Goal: Task Accomplishment & Management: Manage account settings

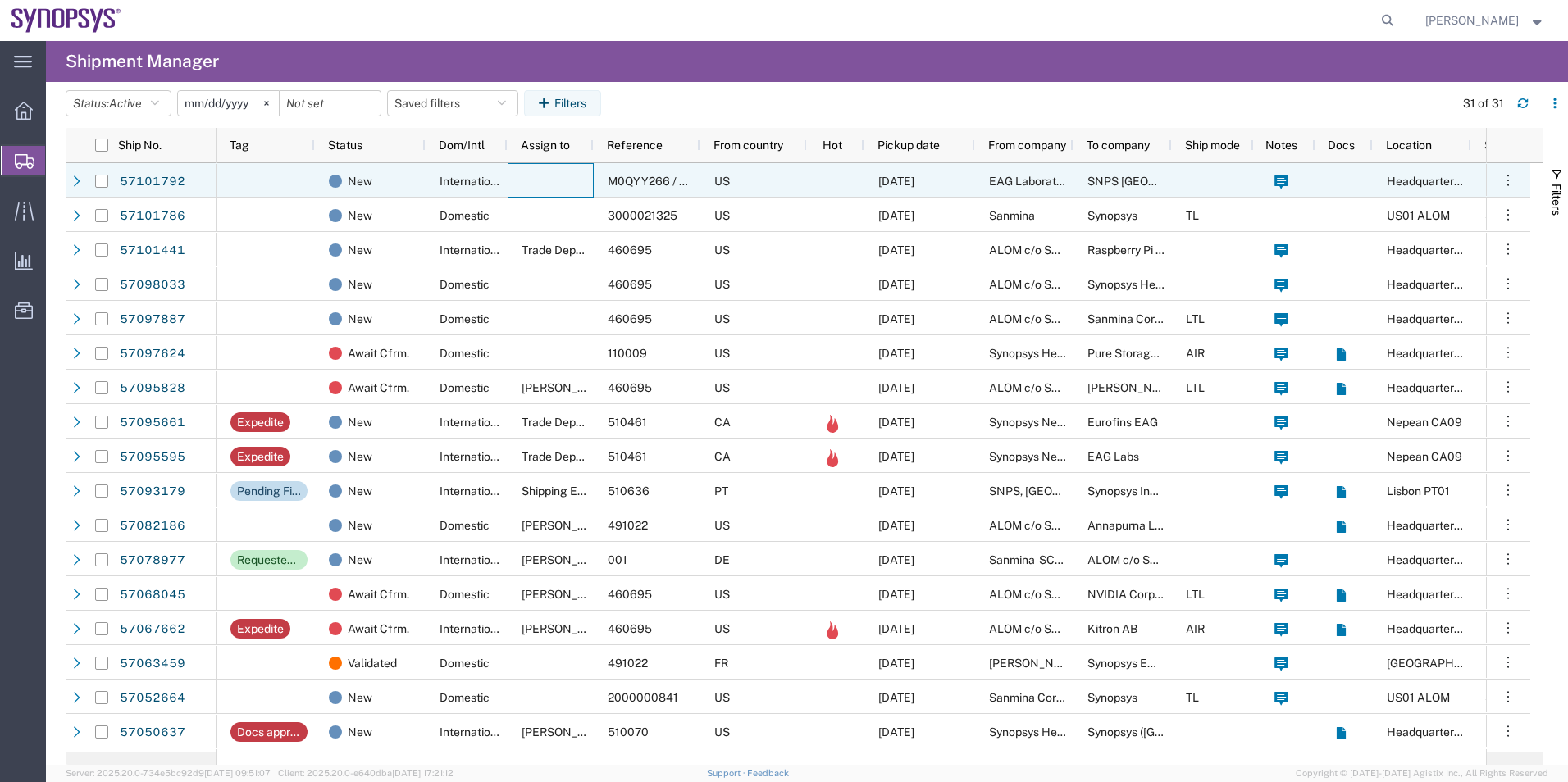
click at [541, 172] on div at bounding box center [550, 180] width 86 height 34
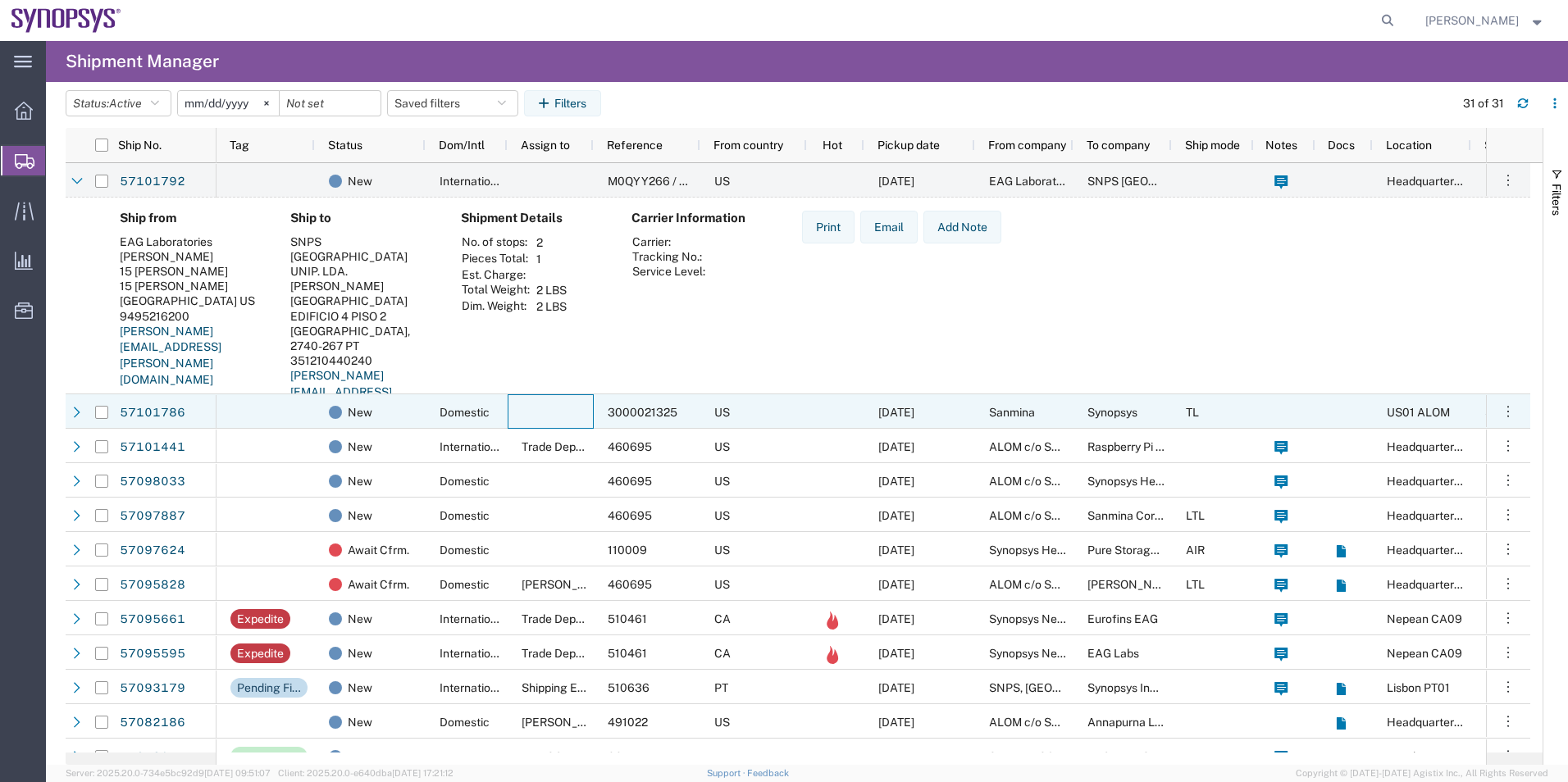
click at [527, 421] on div at bounding box center [550, 412] width 86 height 34
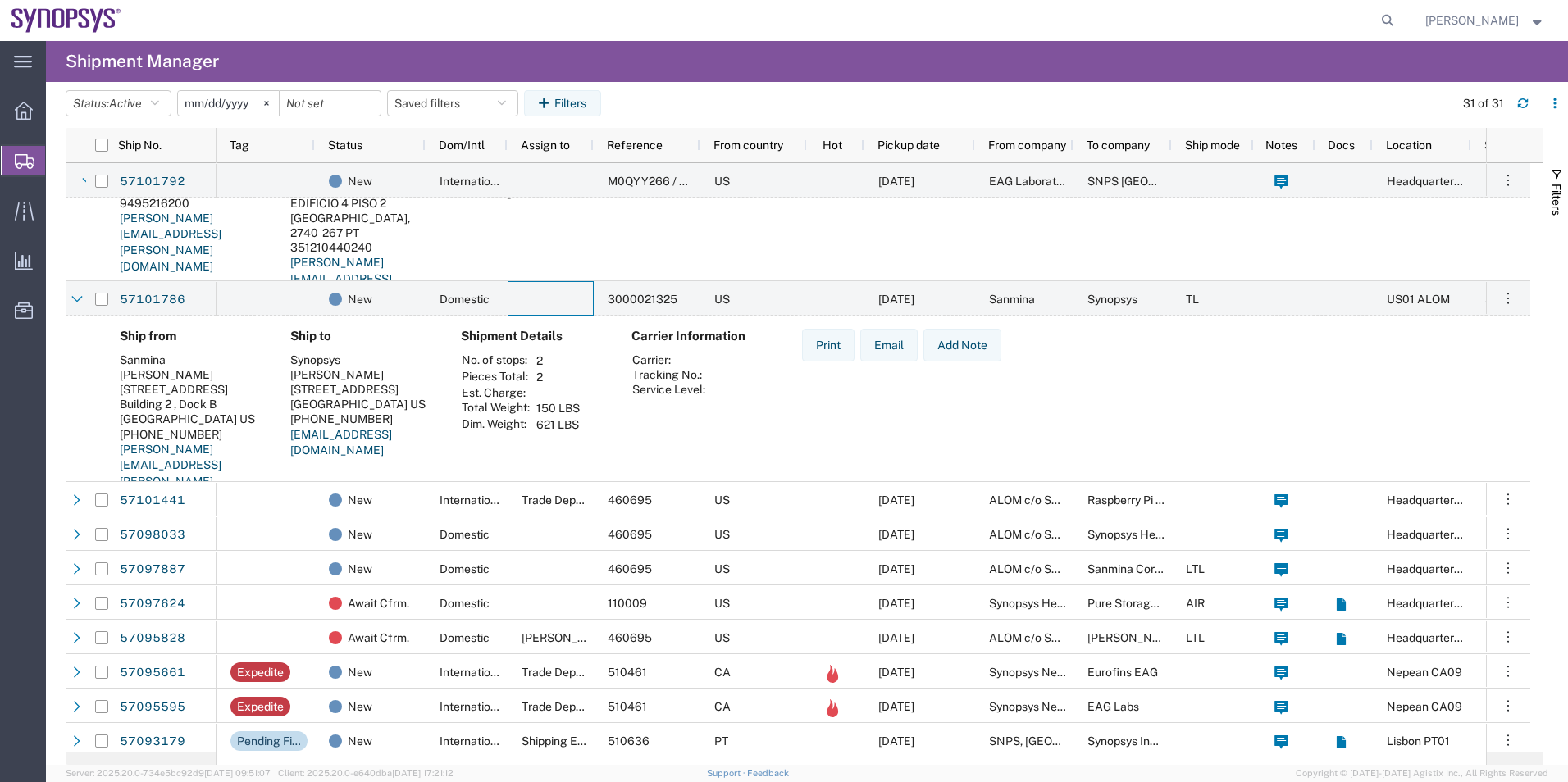
scroll to position [164, 0]
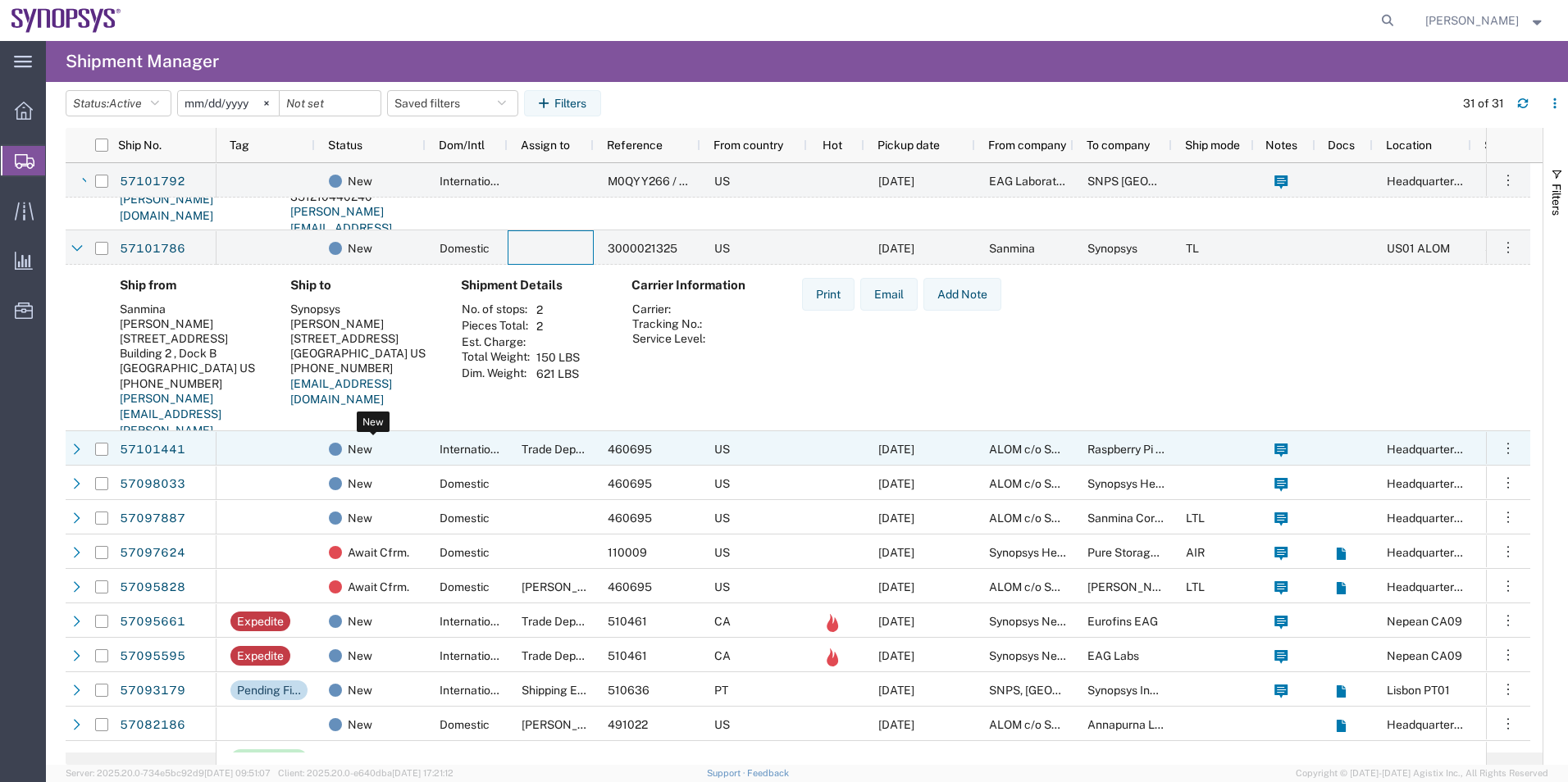
click at [400, 462] on div "New" at bounding box center [373, 449] width 90 height 34
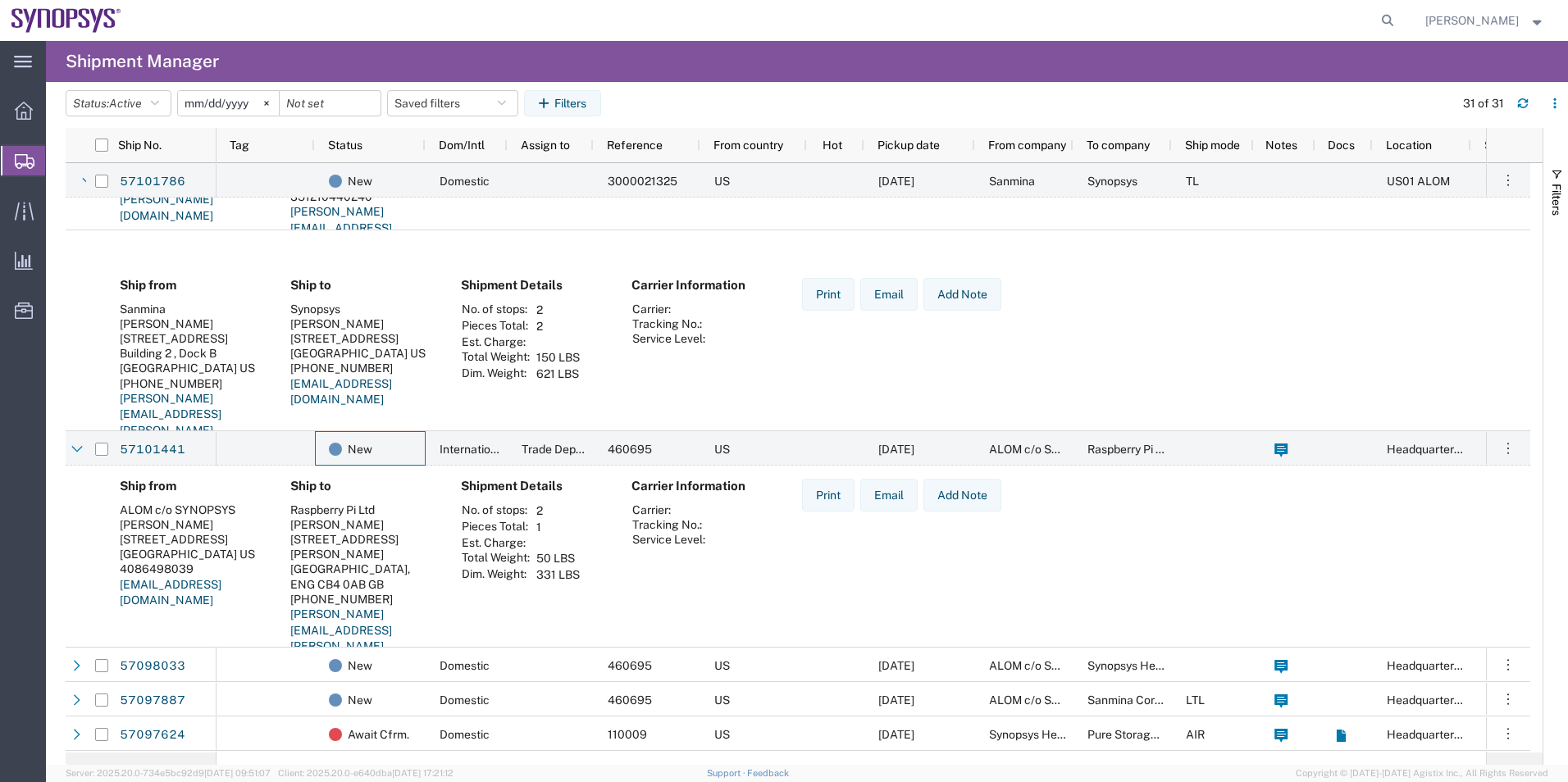
scroll to position [410, 0]
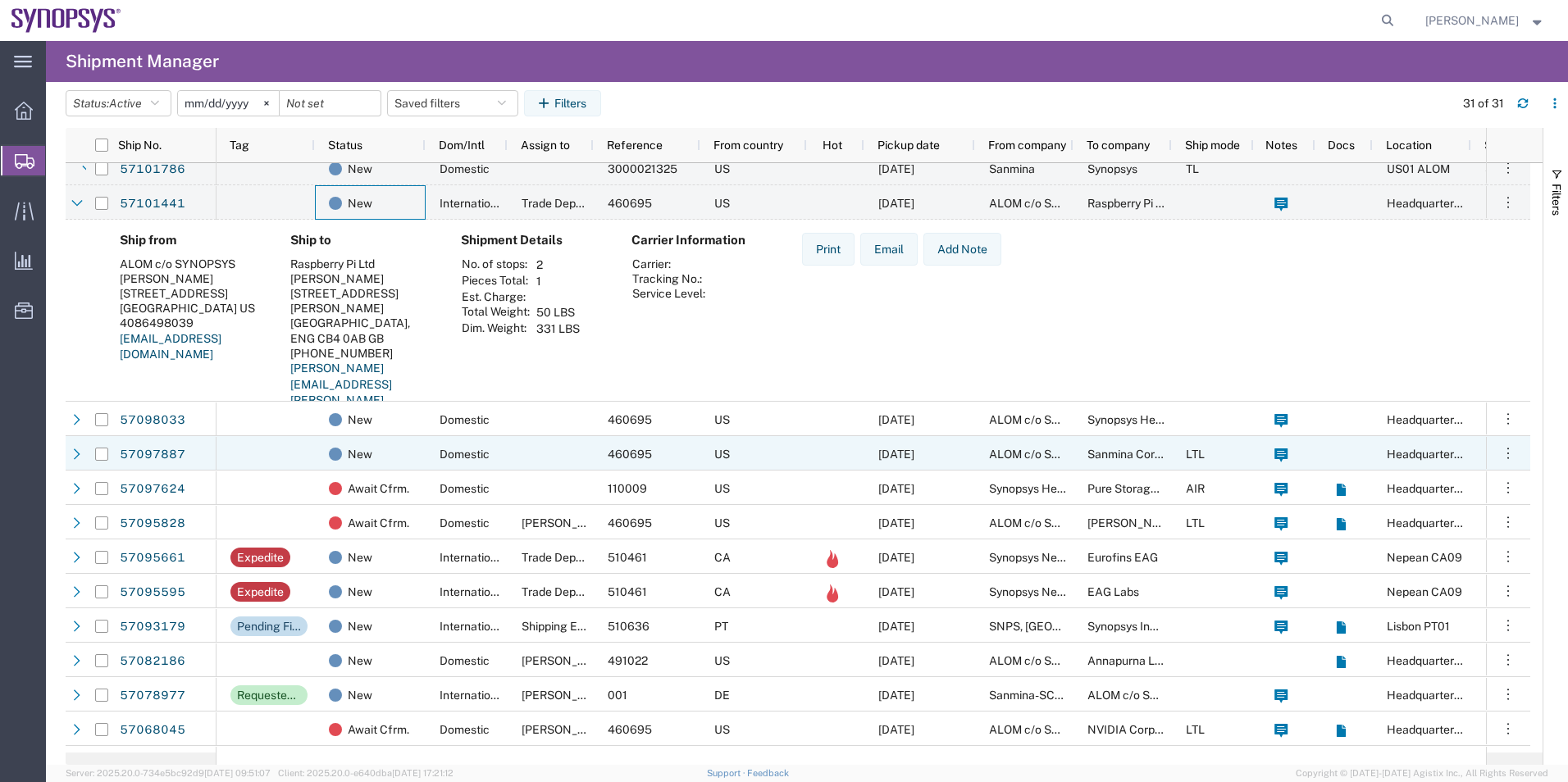
click at [416, 423] on div "New" at bounding box center [373, 420] width 90 height 34
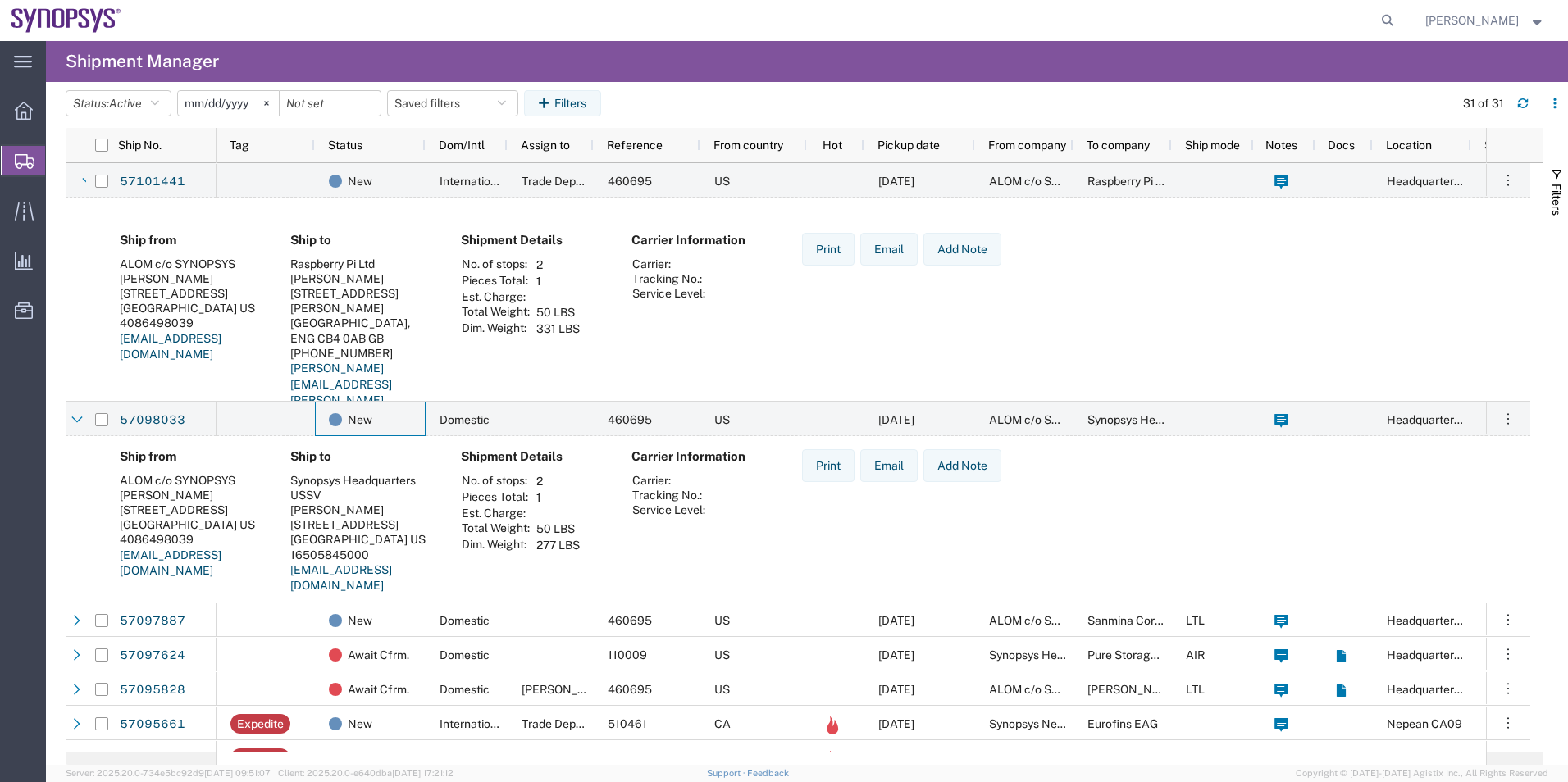
scroll to position [574, 0]
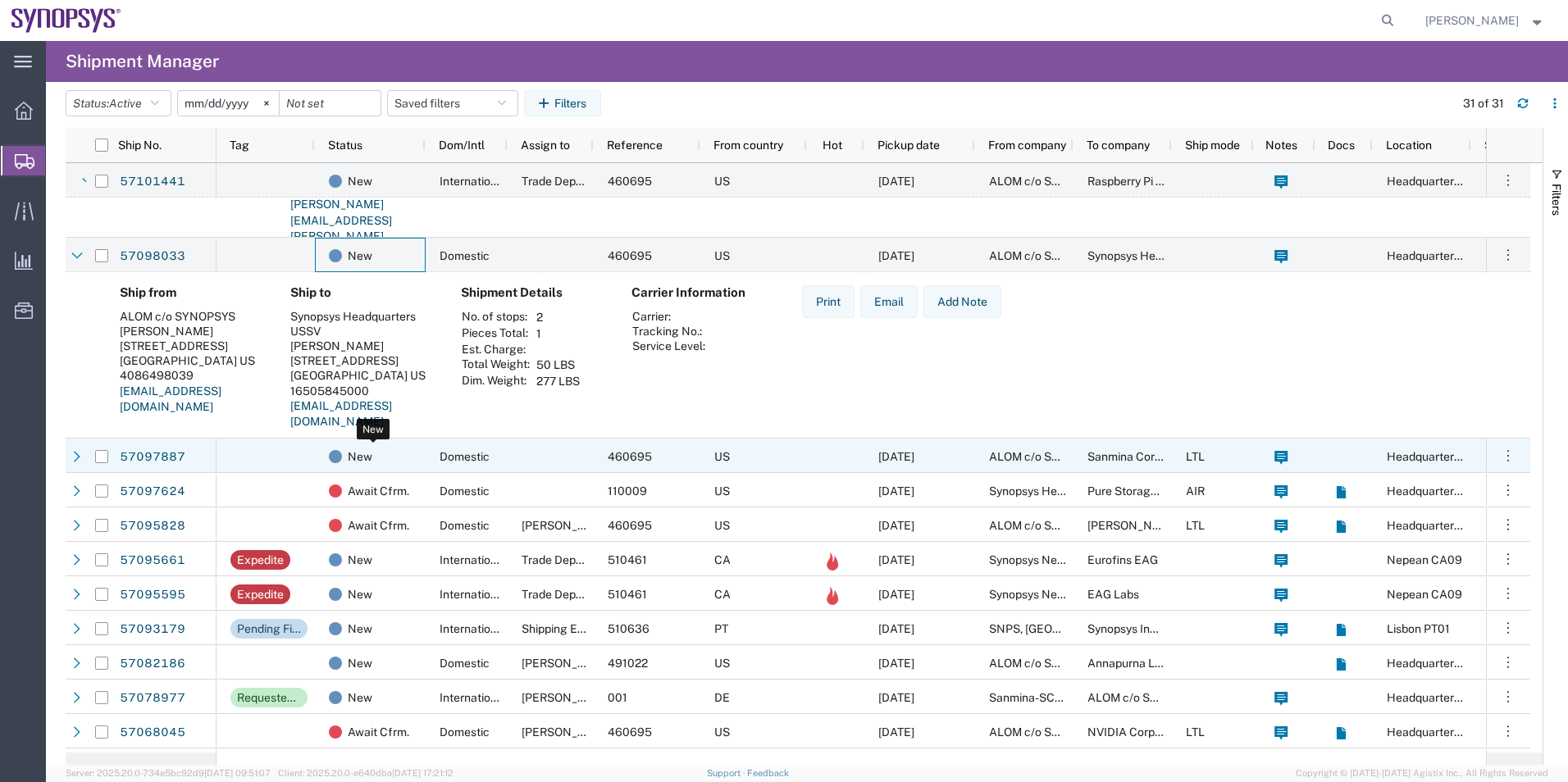
click at [416, 458] on div "New" at bounding box center [373, 457] width 90 height 34
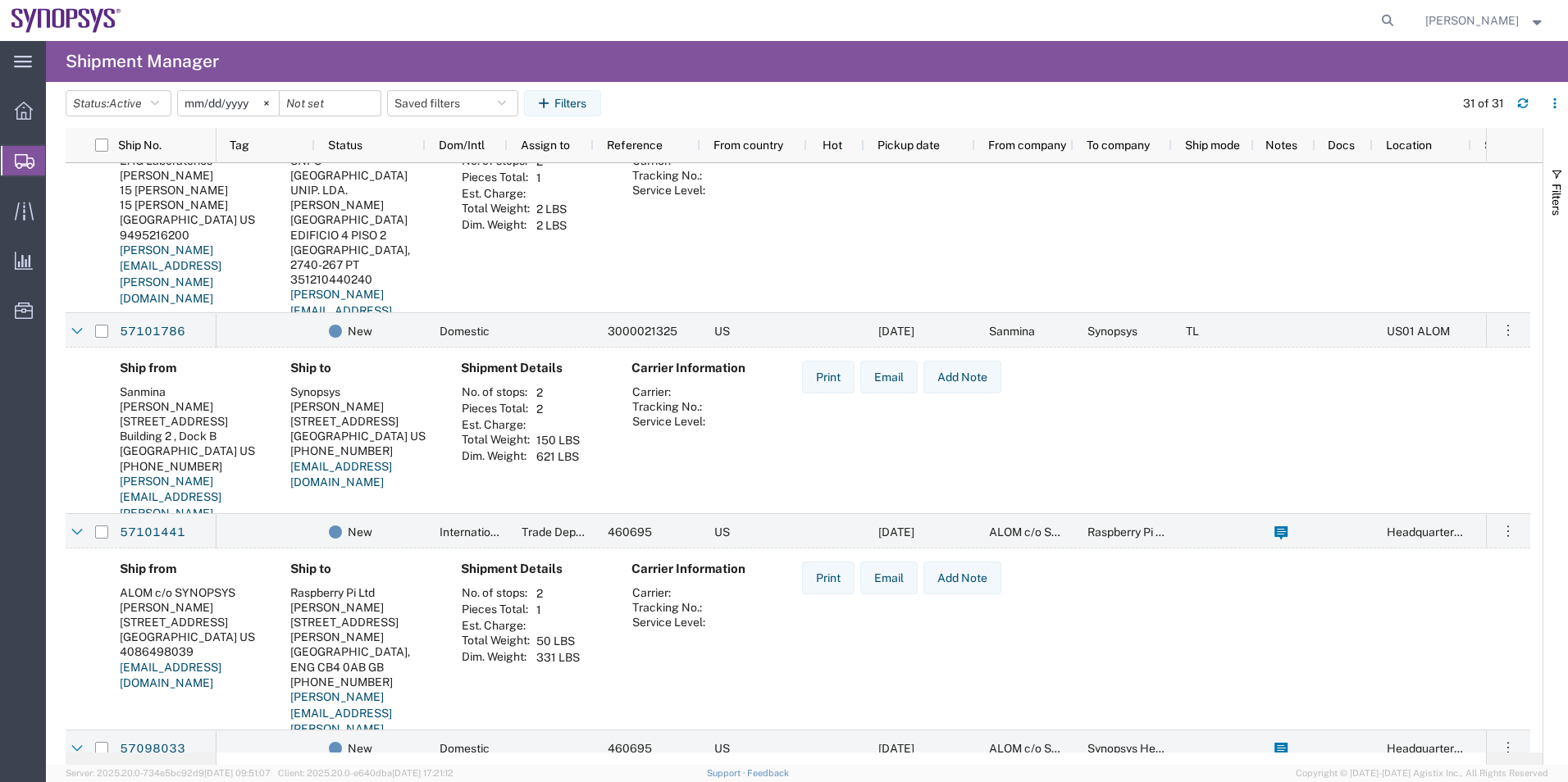
scroll to position [0, 0]
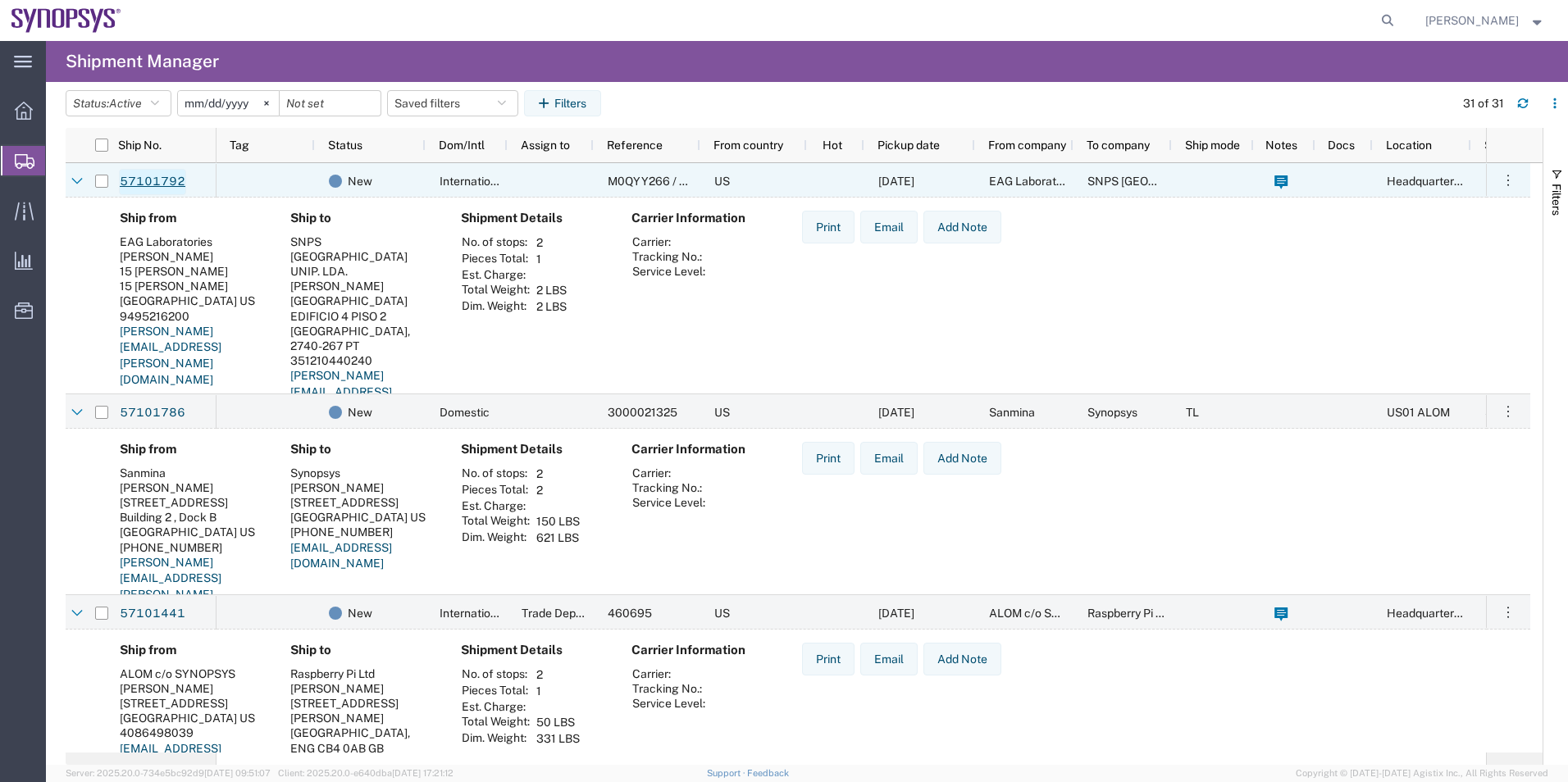
click at [140, 172] on link "57101792" at bounding box center [152, 182] width 67 height 26
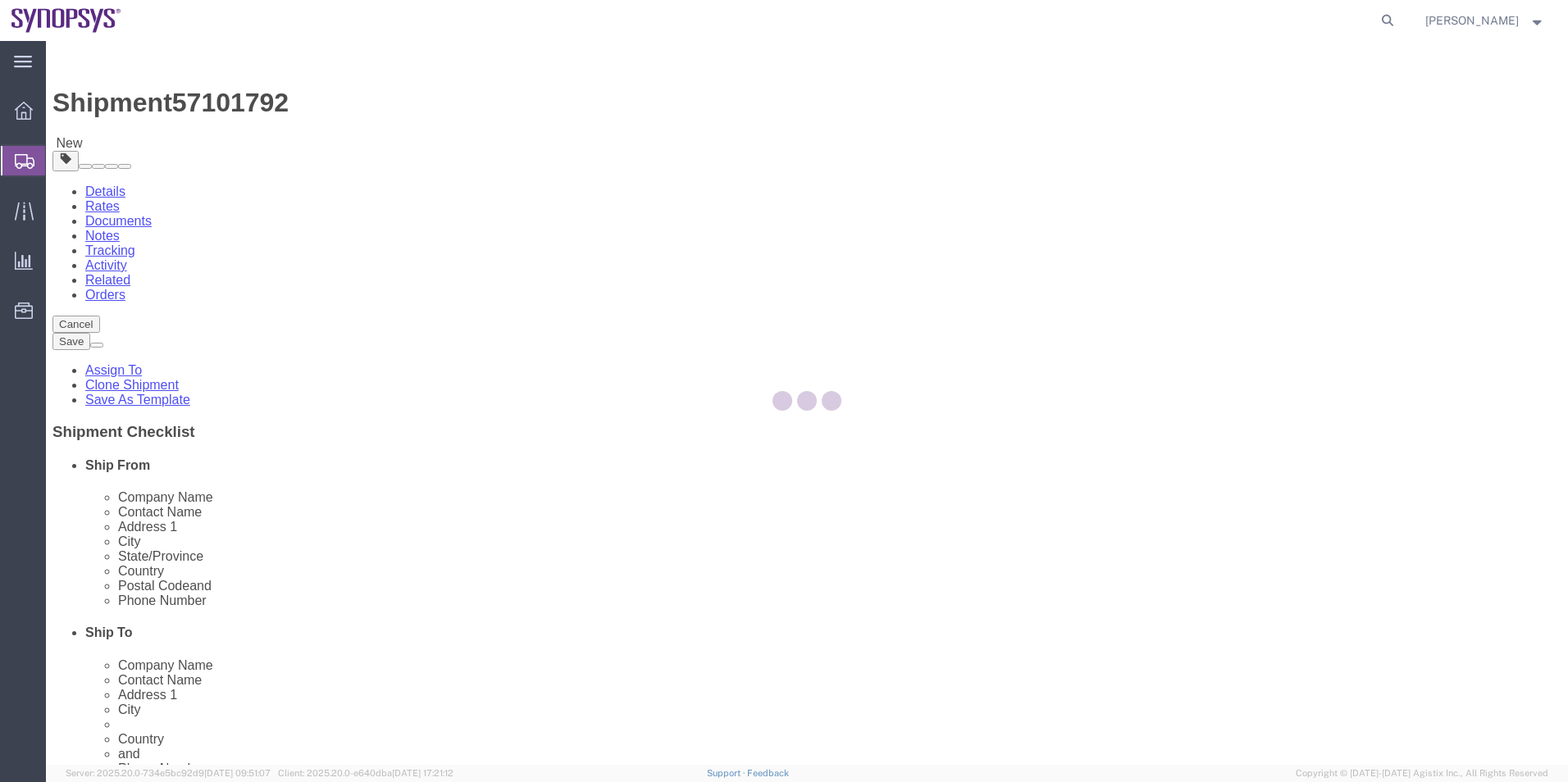
select select
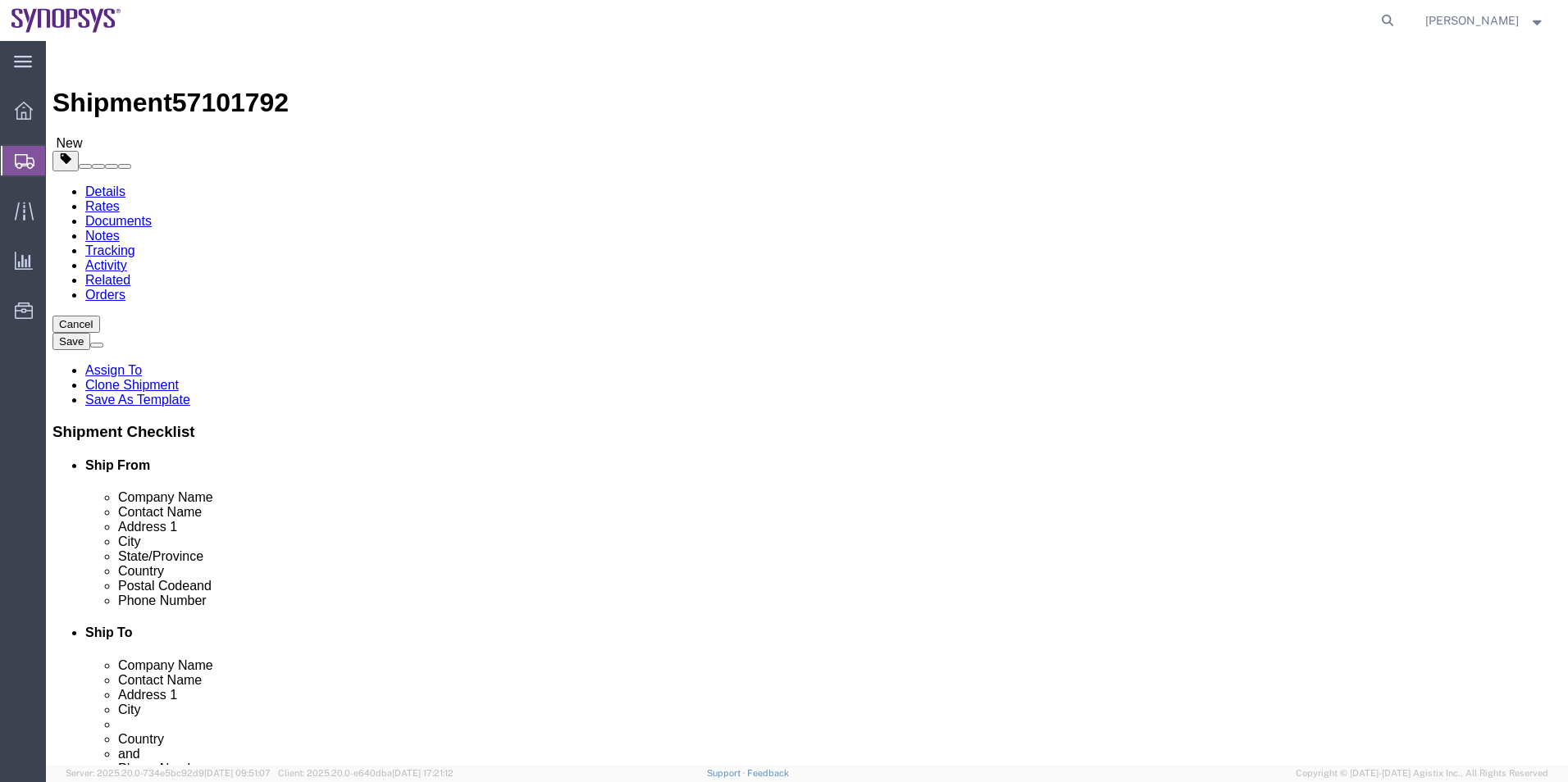
click icon
click div "Pieces: 17.00 Each Total value: 14451.74 USD"
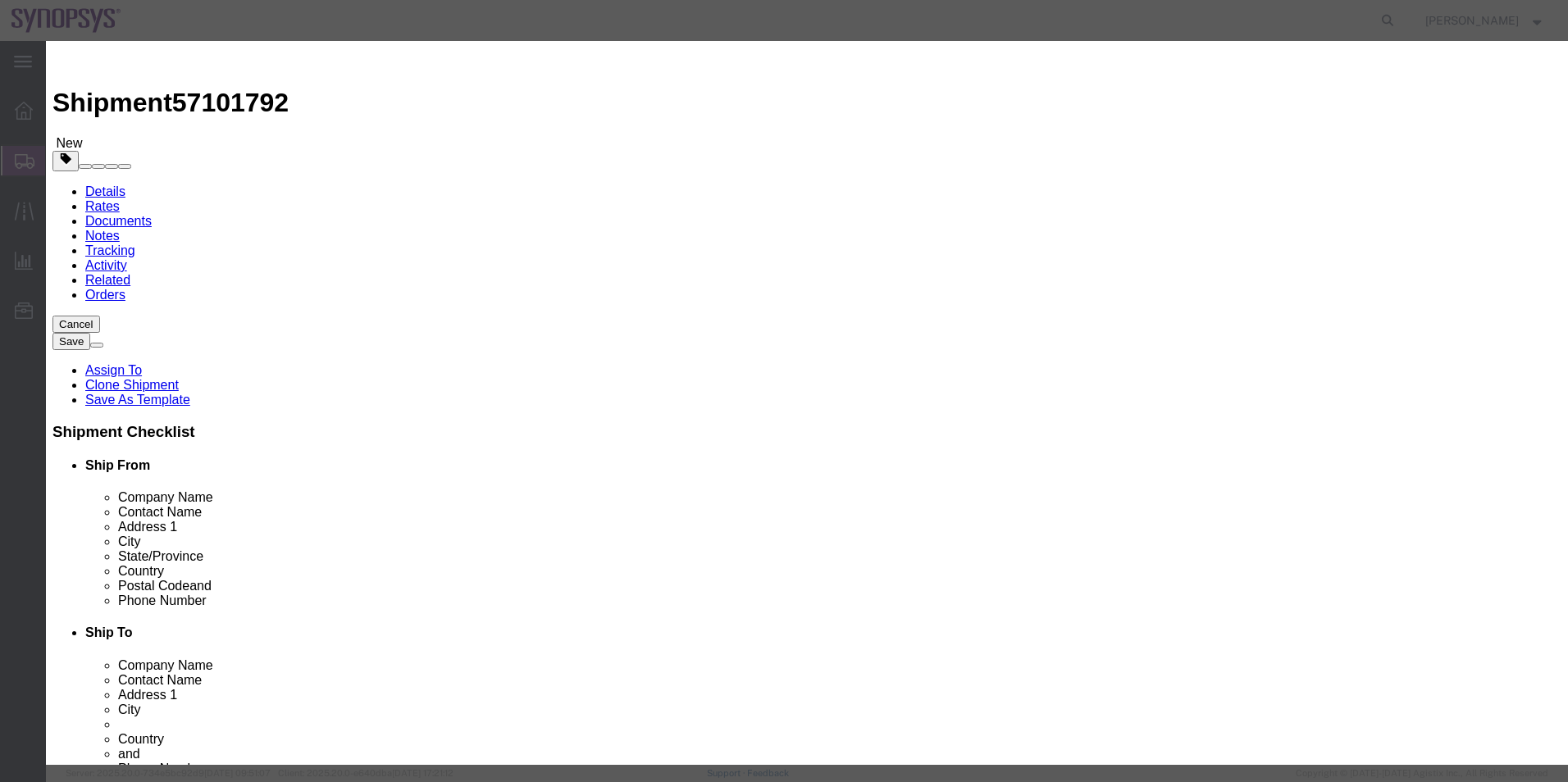
click button "Close"
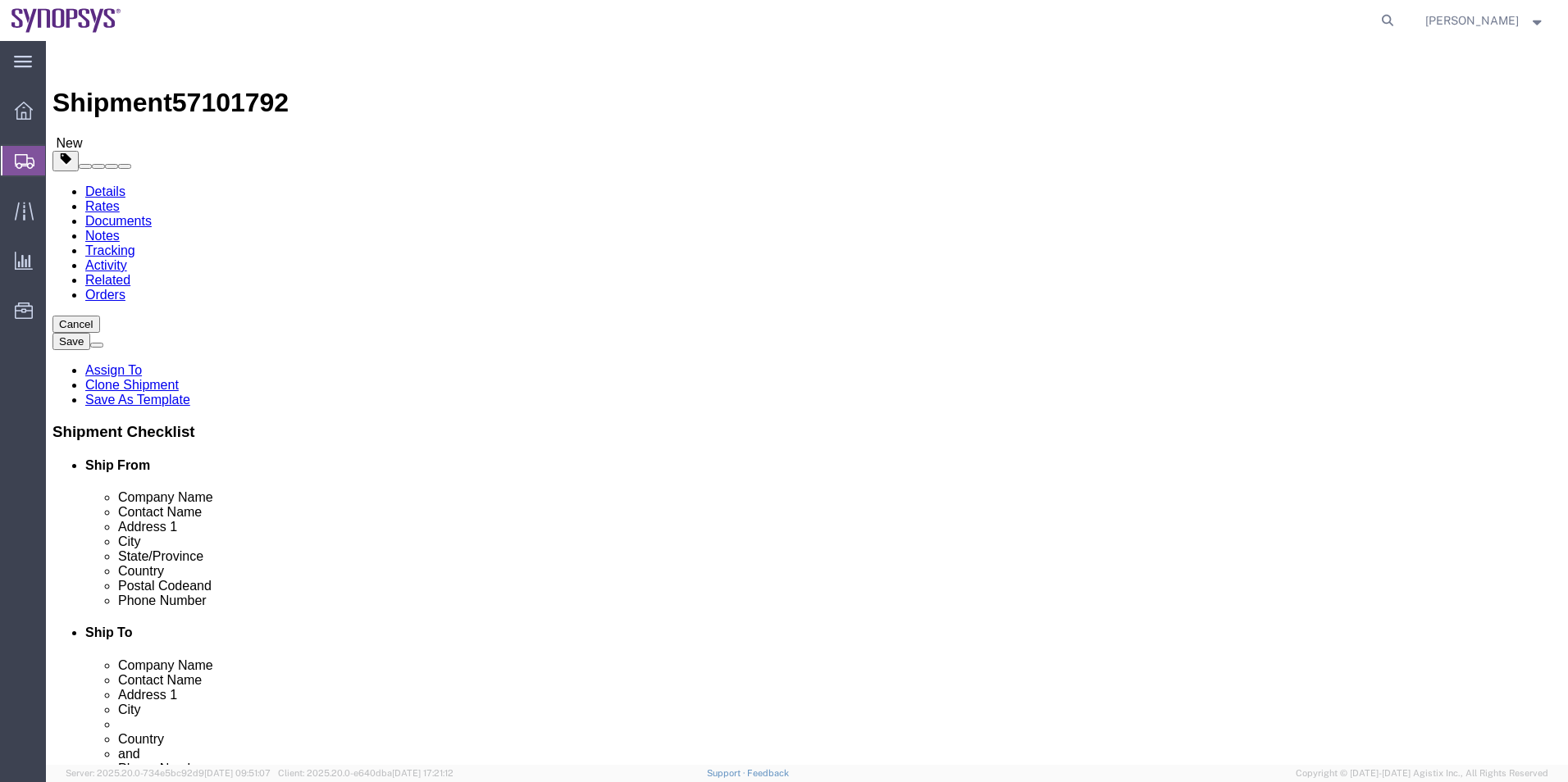
drag, startPoint x: 276, startPoint y: 324, endPoint x: 25, endPoint y: 292, distance: 253.0
click div "Package Type Select Bale(s) Basket(s) Bolt(s) Bottle(s) Buckets Bulk Bundle(s) …"
type input "1"
click div "Previous Continue"
click dd "14451.74 USD"
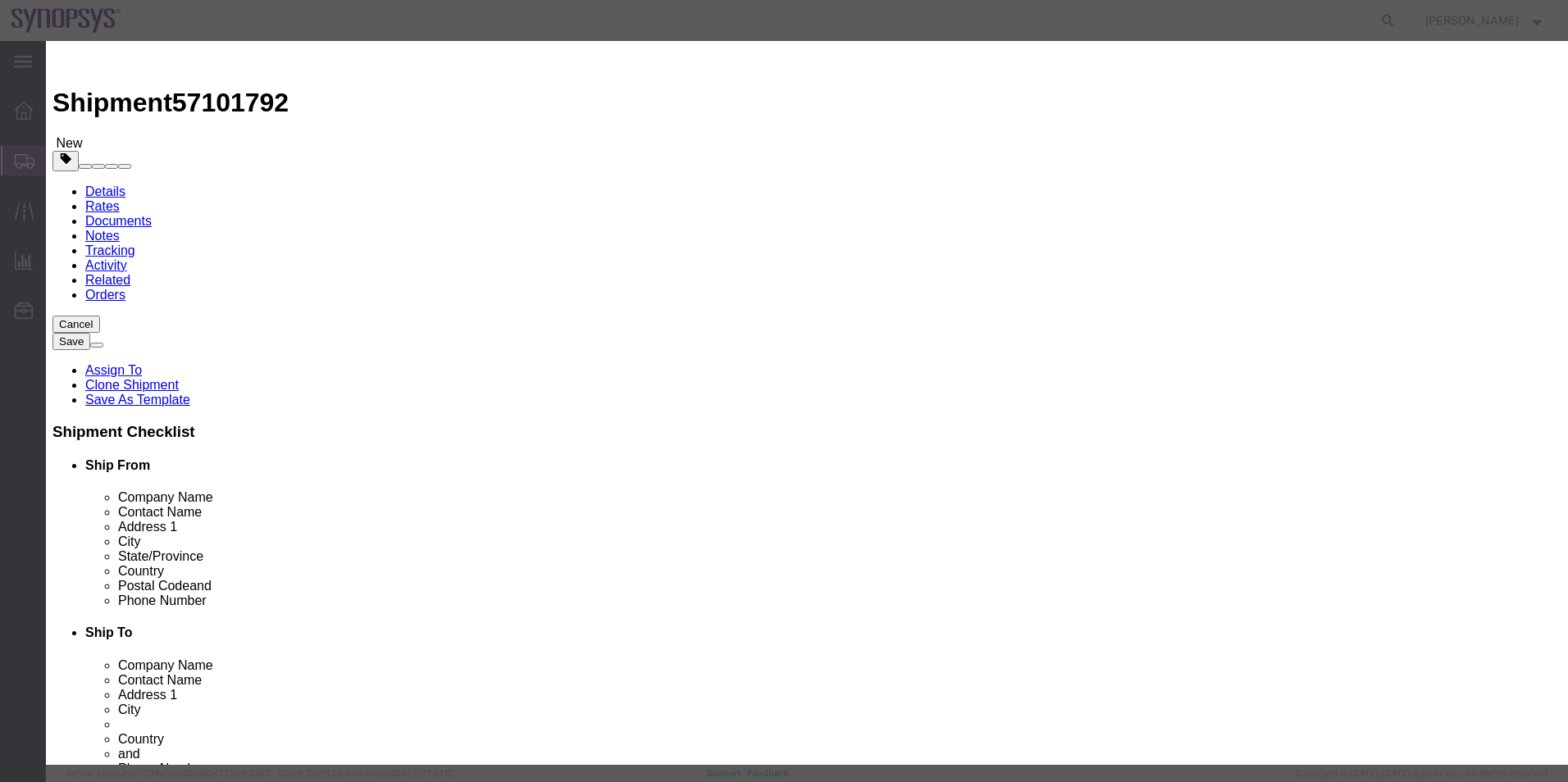
drag, startPoint x: 664, startPoint y: 131, endPoint x: 332, endPoint y: 112, distance: 332.5
click div "Commodity library Product Name M0QYY266 / PO 4800025084 Pieces 17.00 Select Bag…"
click textarea
paste textarea "M0QYY266 / PO 4800025084"
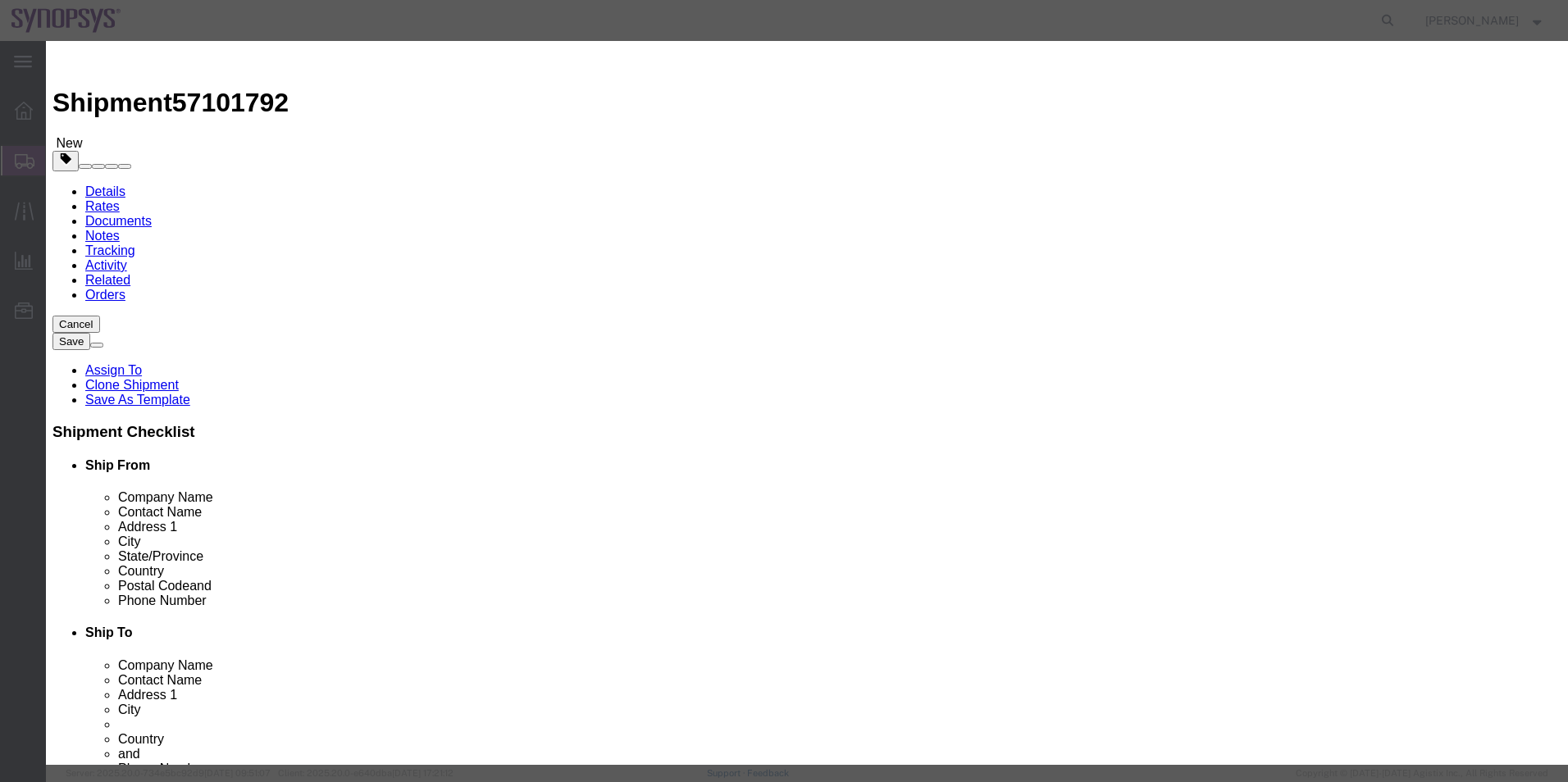
type textarea "M0QYY266 / PO 4800025084"
click button "Save & Close"
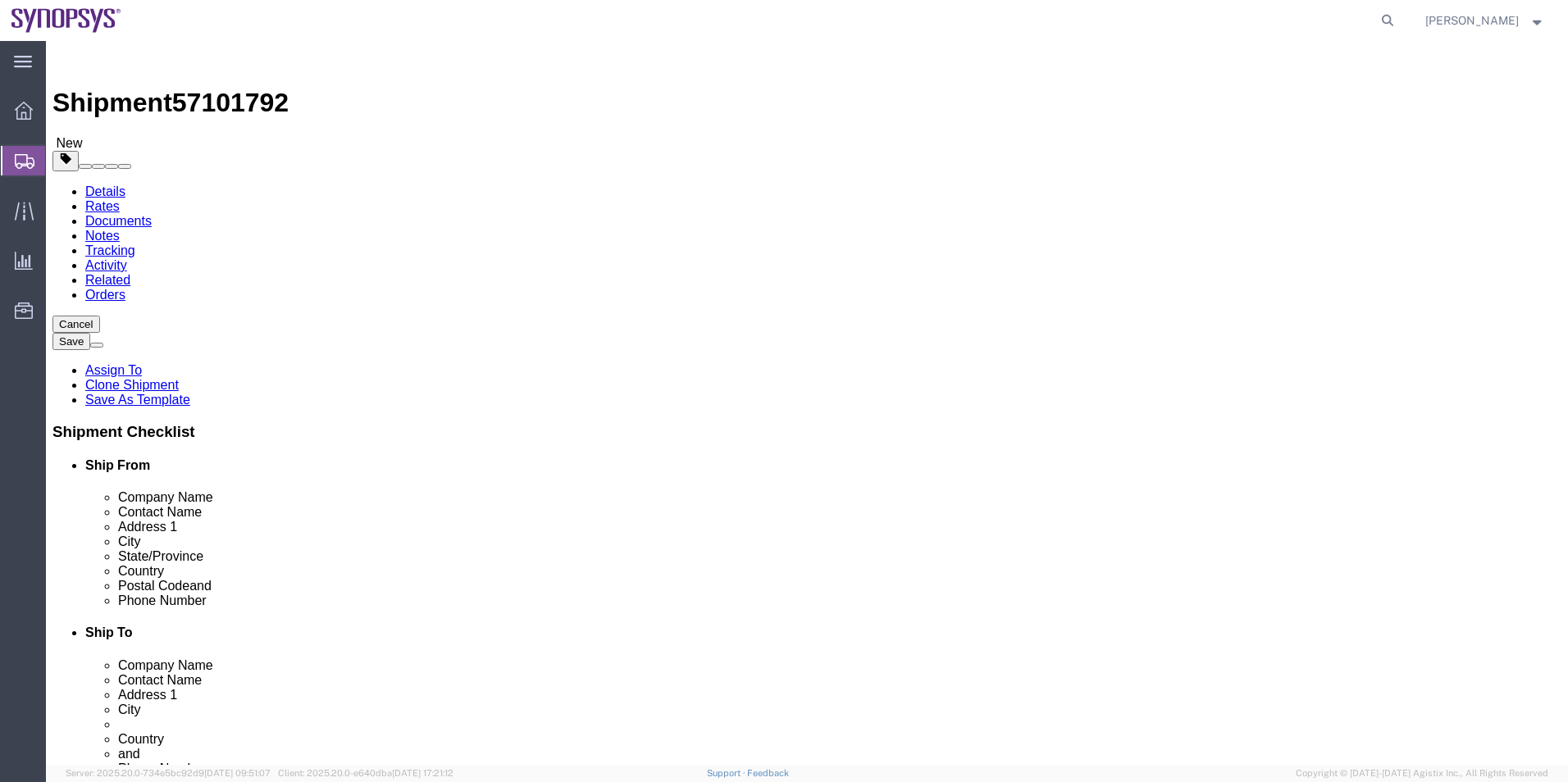
click icon
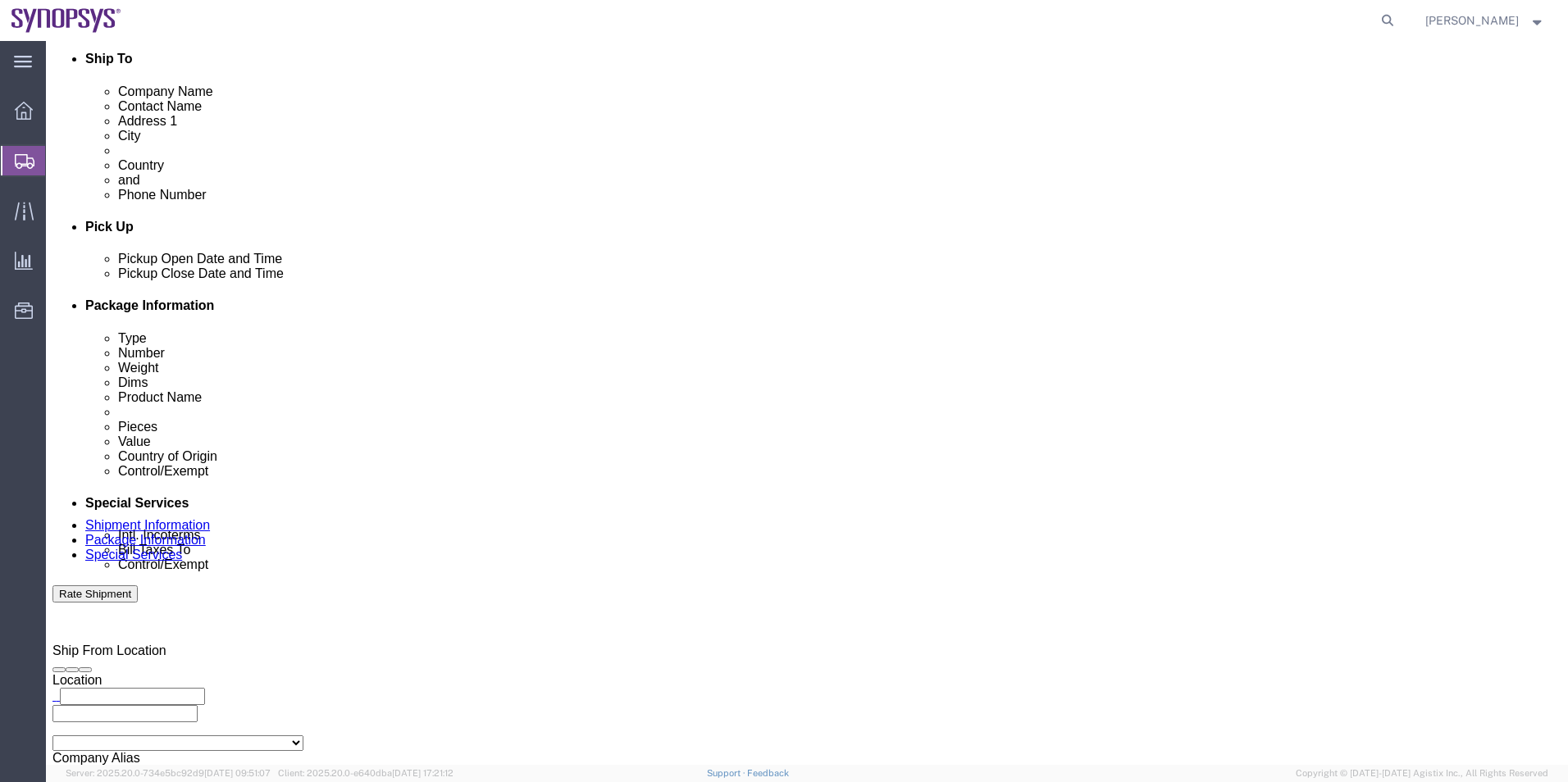
scroll to position [738, 0]
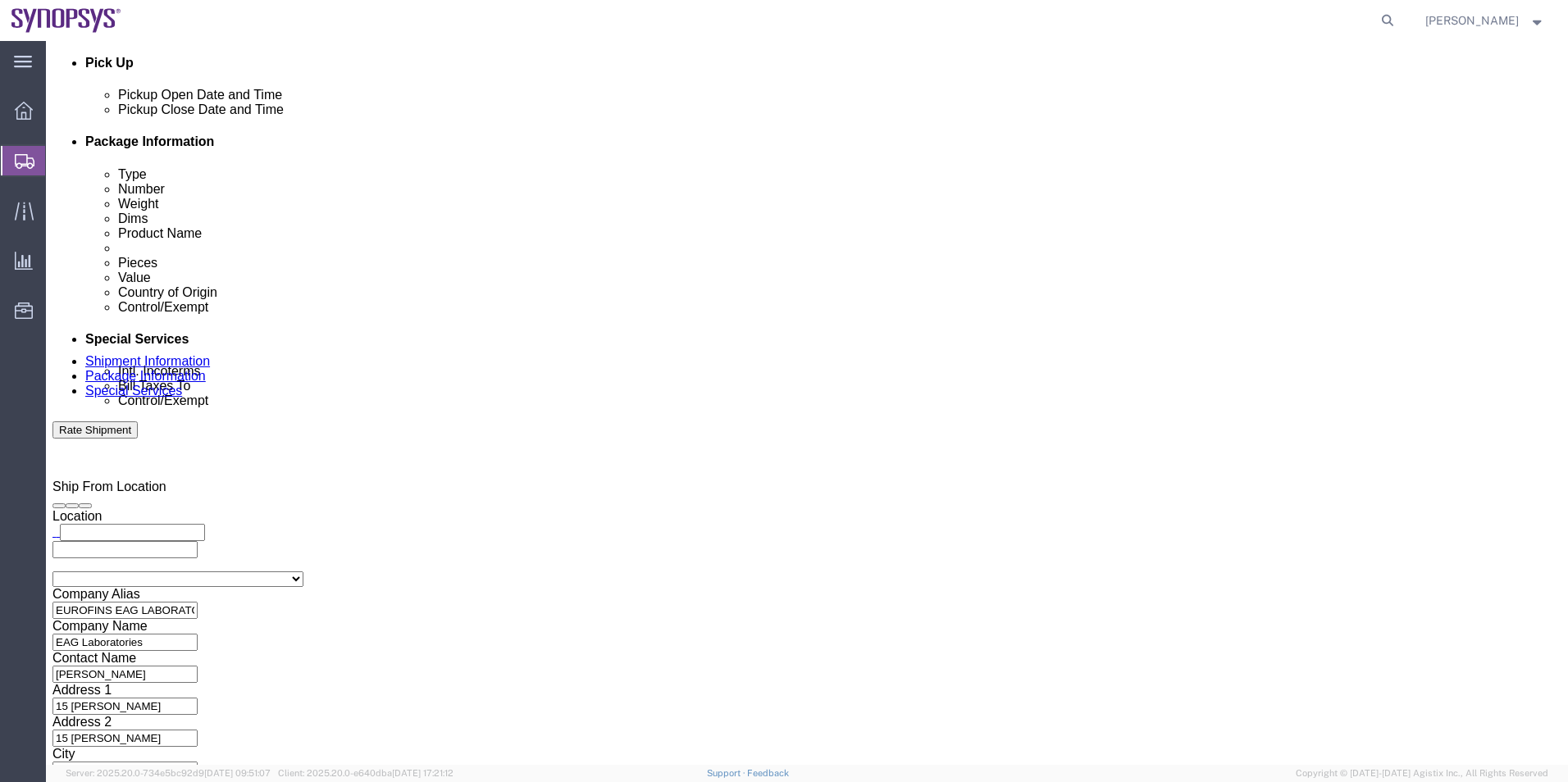
click select "Select Carriage Insurance Paid Carriage Paid To Cost and Freight Cost Insurance…"
select select "DAP"
click select "Select Carriage Insurance Paid Carriage Paid To Cost and Freight Cost Insurance…"
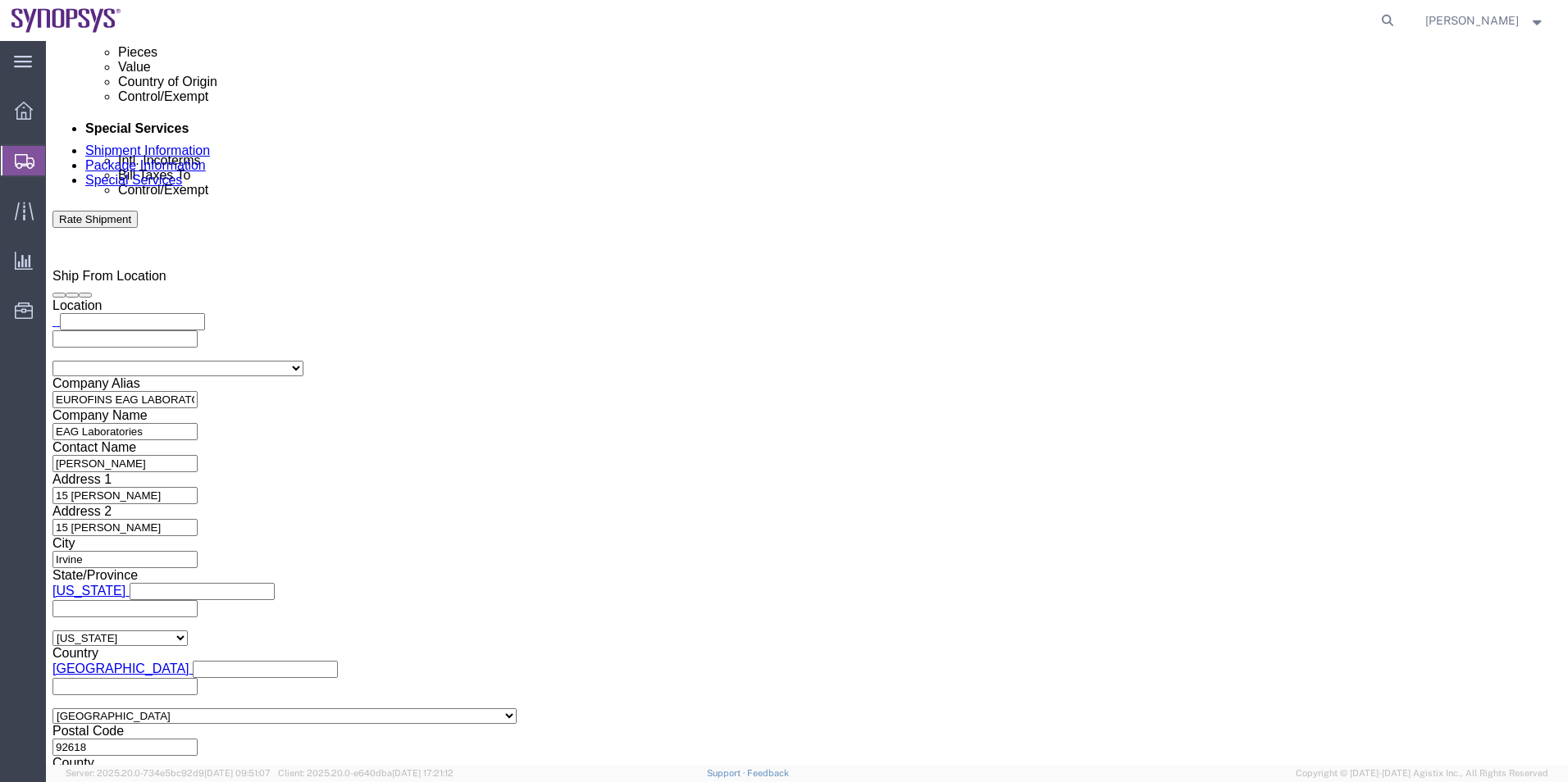
scroll to position [1066, 0]
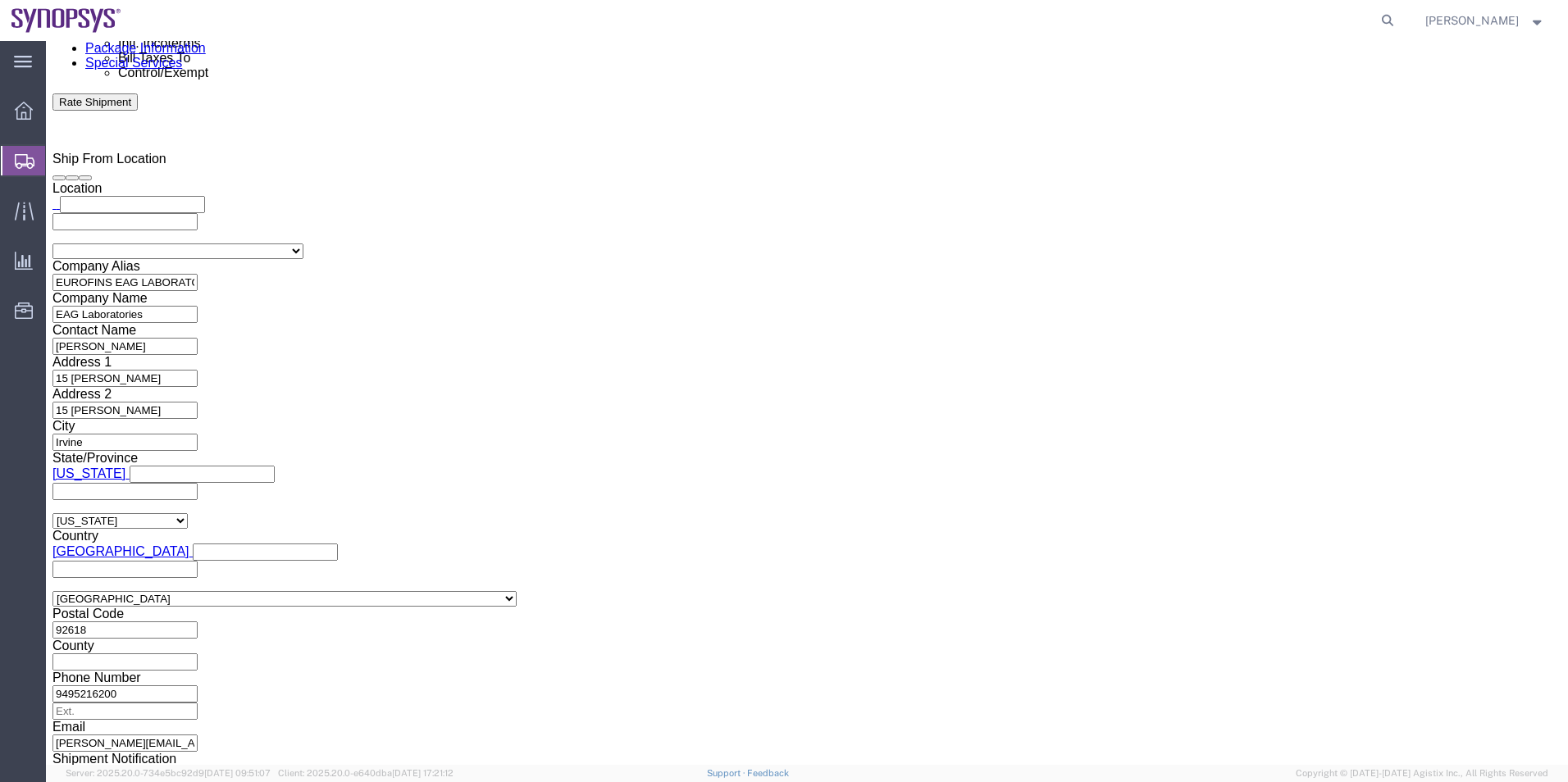
click icon
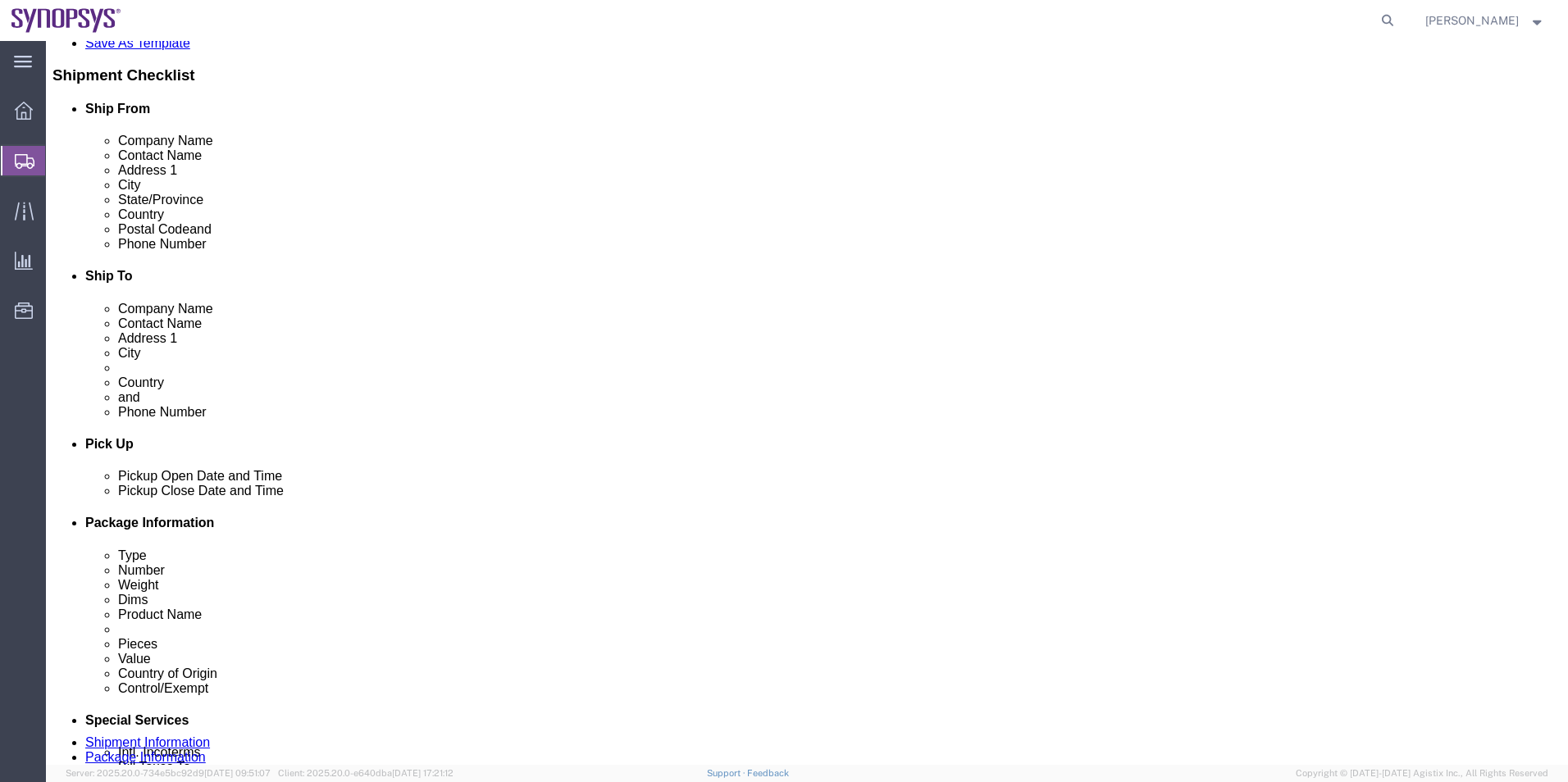
scroll to position [356, 0]
drag, startPoint x: 427, startPoint y: 240, endPoint x: 89, endPoint y: 241, distance: 338.0
click div "Email amy.luu@me.eurofinsus.com"
click icon
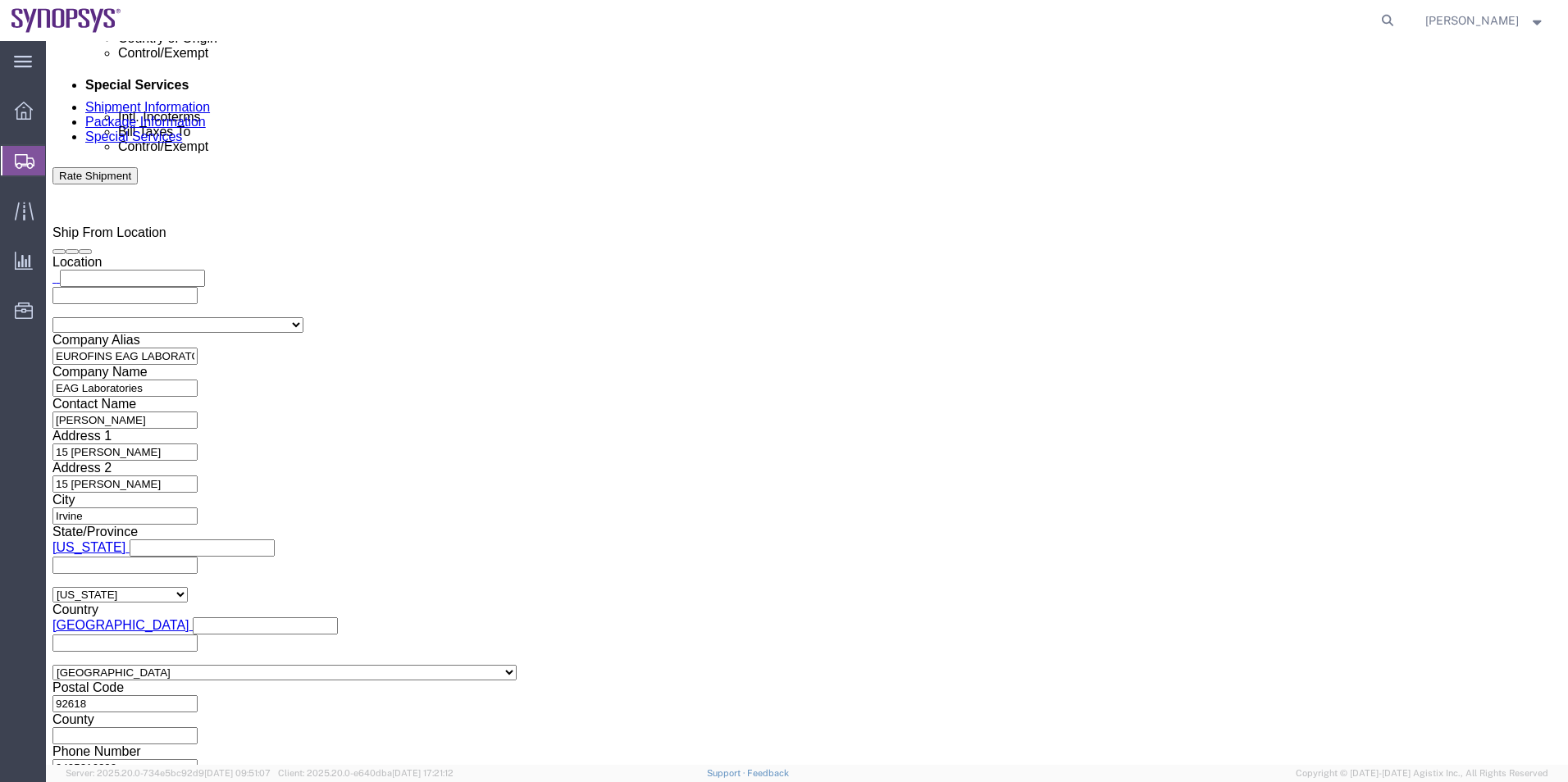
scroll to position [1176, 0]
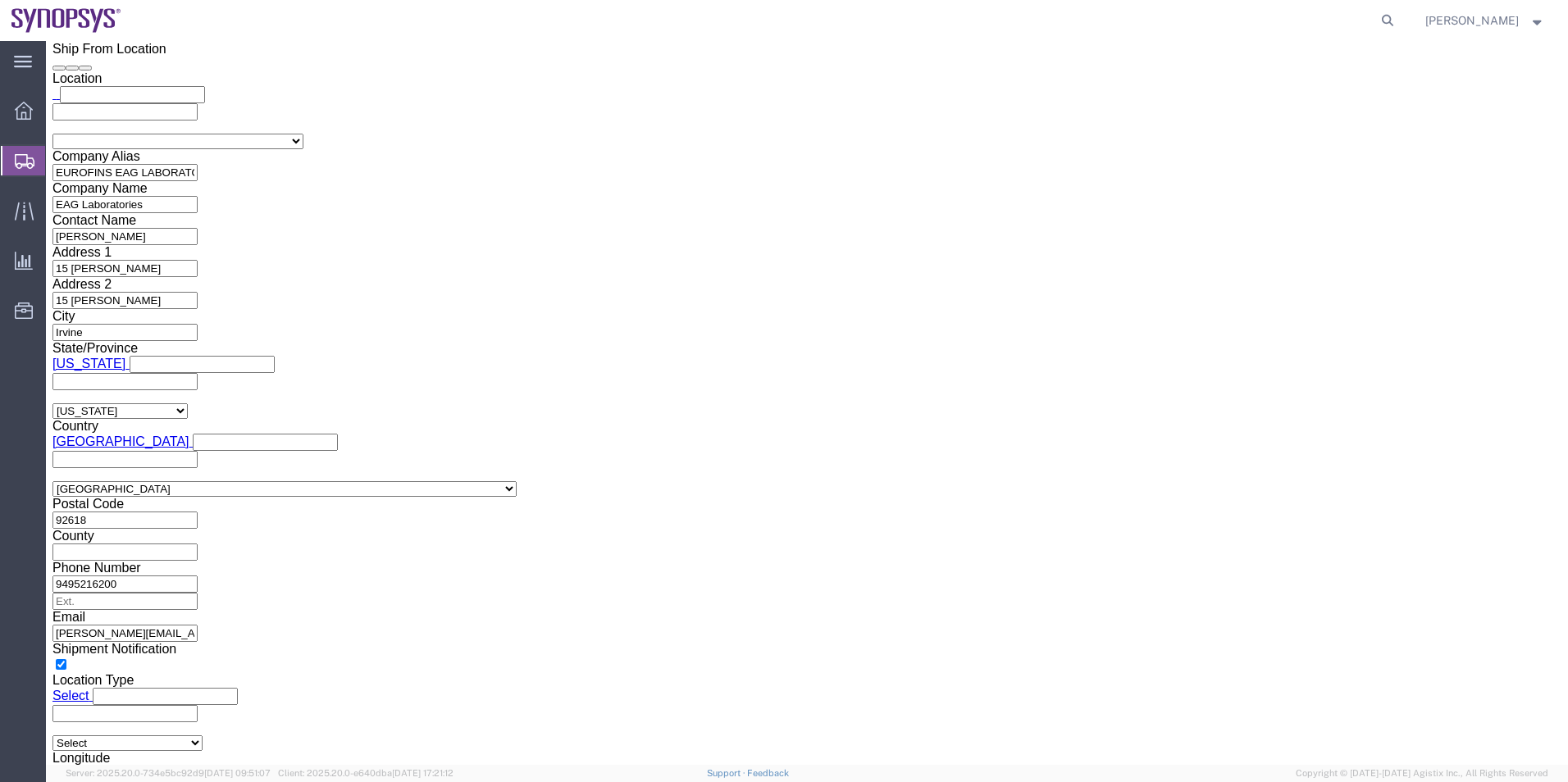
click input "text"
paste input "amy.luu@me.eurofinsus.com"
type input "amy.luu@me.eurofinsus.com"
click textarea
type textarea "Please see attached. -[GEOGRAPHIC_DATA]"
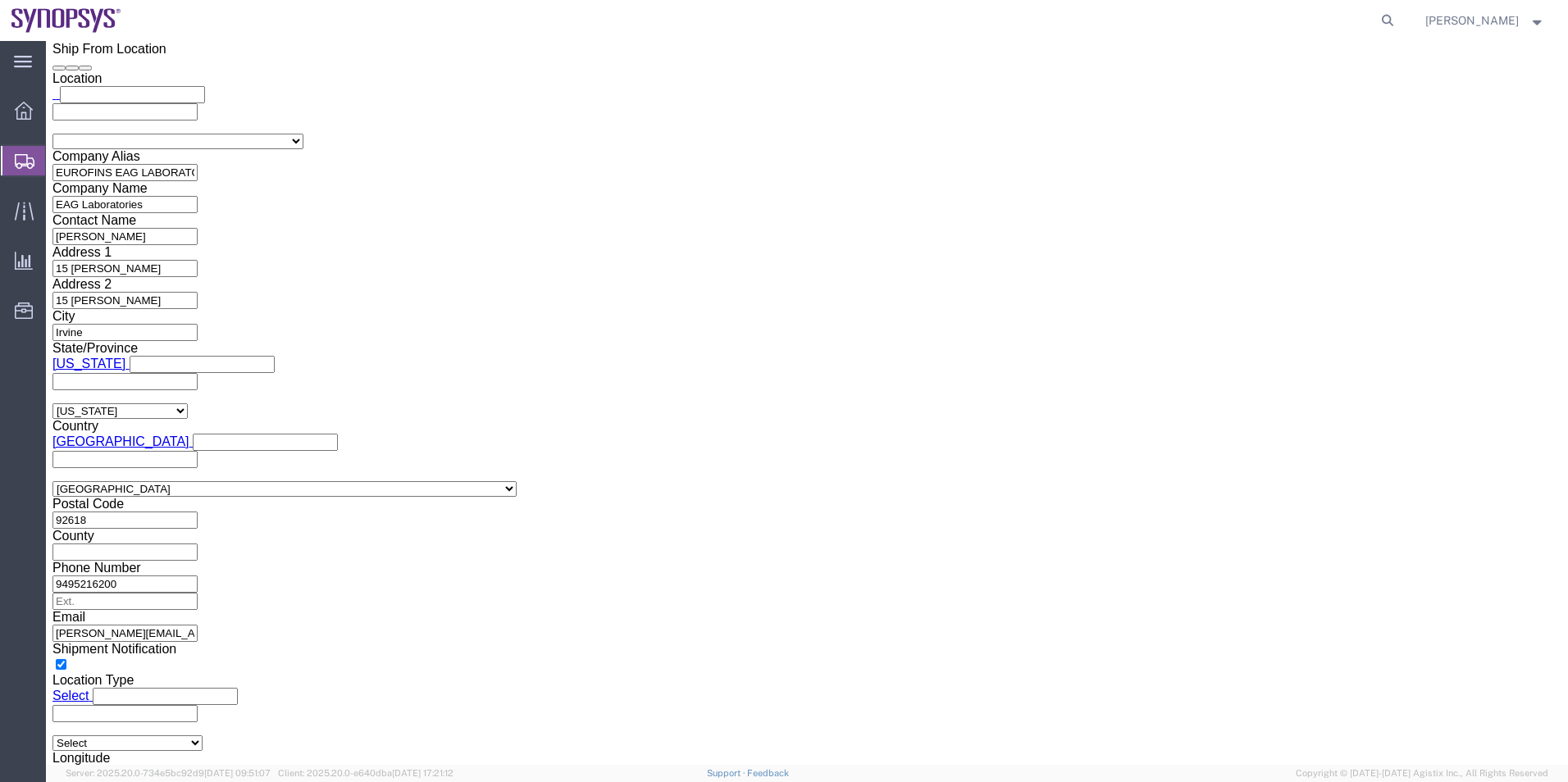
click ul "amy.luu@me.eurofinsus.com (new)"
type input "[EMAIL_ADDRESS][DOMAIN_NAME]"
click div "Control/Exempt Select ATF BIS DEA EPA FDA FTR ITAR OFAC Other (OPA) Lic./Ex. Co…"
click select "Select ATF BIS DEA EPA FDA FTR ITAR OFAC Other (OPA)"
select select "BIS"
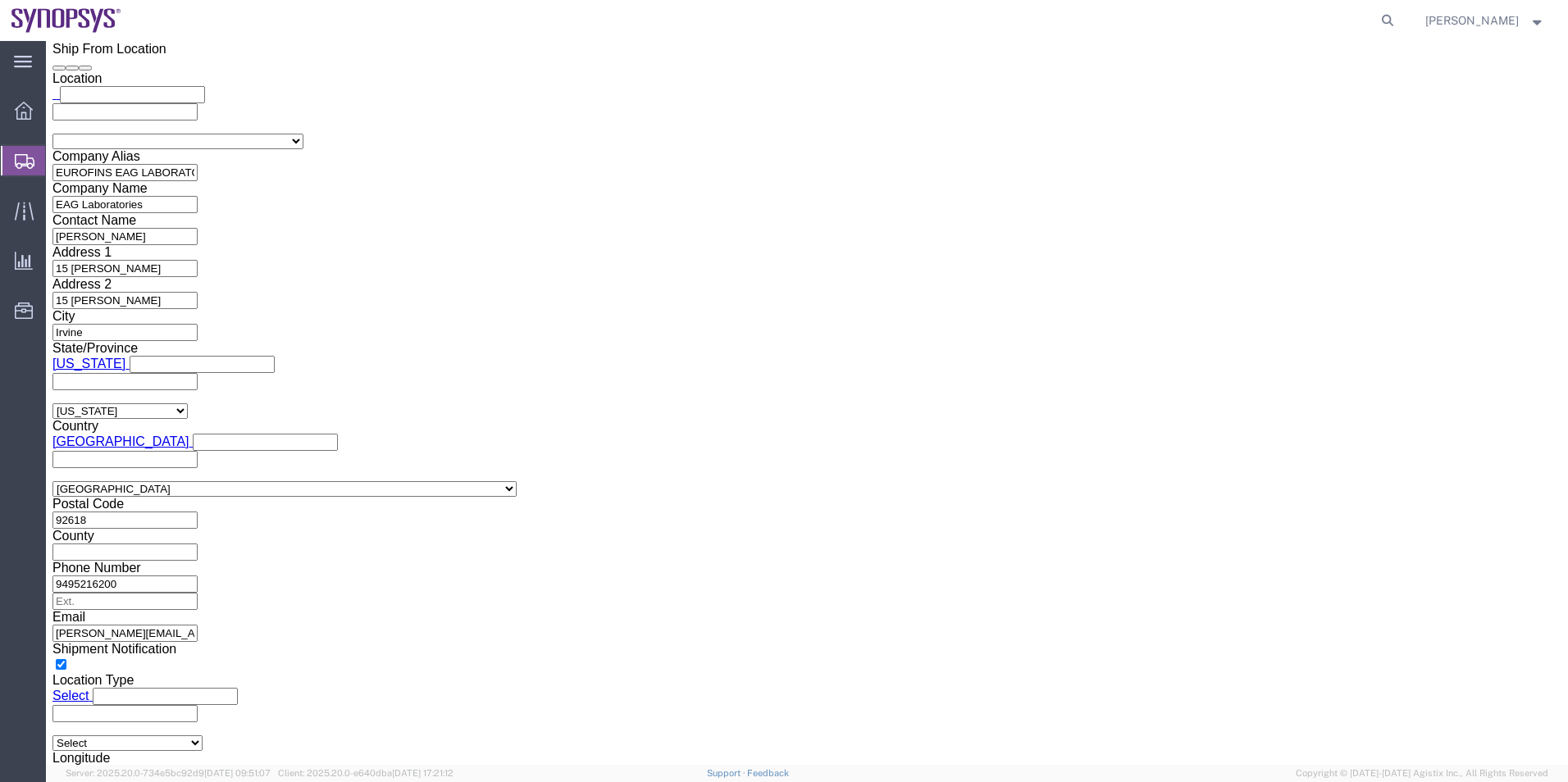
click select "Select ATF BIS DEA EPA FDA FTR ITAR OFAC Other (OPA)"
click select "Select AGR-Agricultural APP-Computers APR-Additional Permissive Exports AVS-Air…"
select select "NLR"
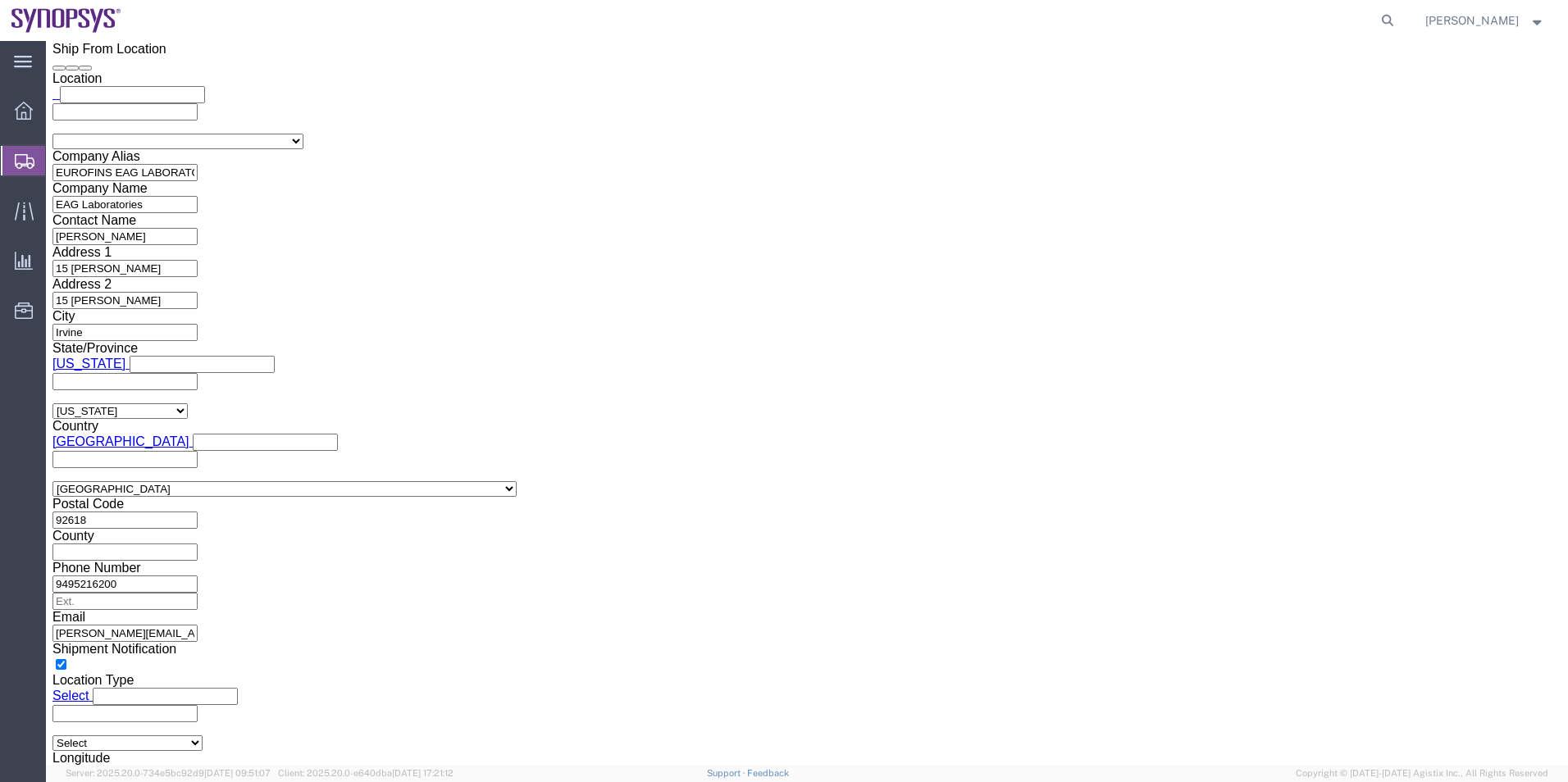
click select "Select AGR-Agricultural APP-Computers APR-Additional Permissive Exports AVS-Air…"
drag, startPoint x: 837, startPoint y: 526, endPoint x: 842, endPoint y: 546, distance: 20.6
click select "Select AES-Direct EEI Carrier File EEI EEI Exempt"
select select "AESD"
click select "Select AES-Direct EEI Carrier File EEI EEI Exempt"
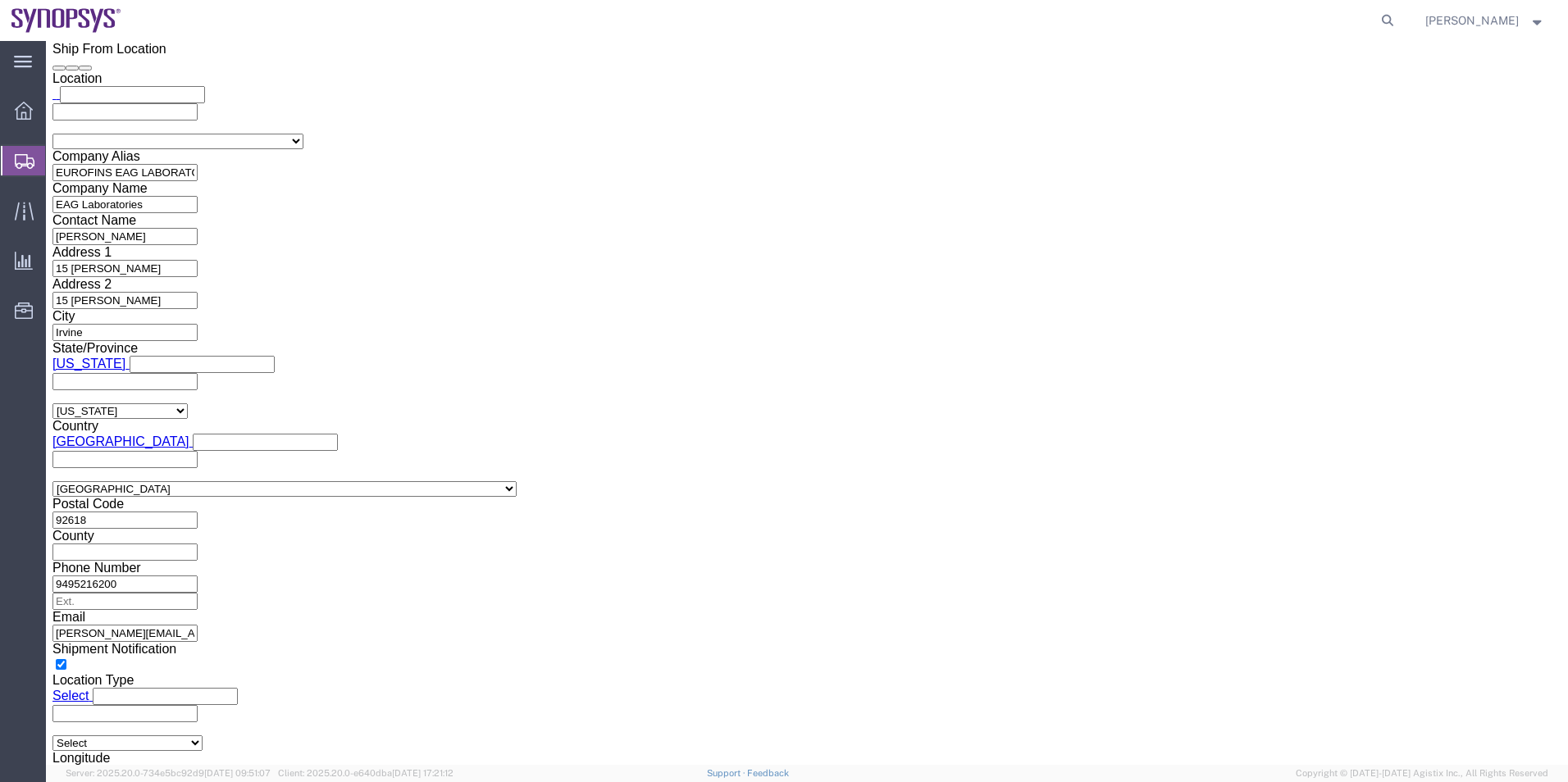
click input "checkbox"
checkbox input "true"
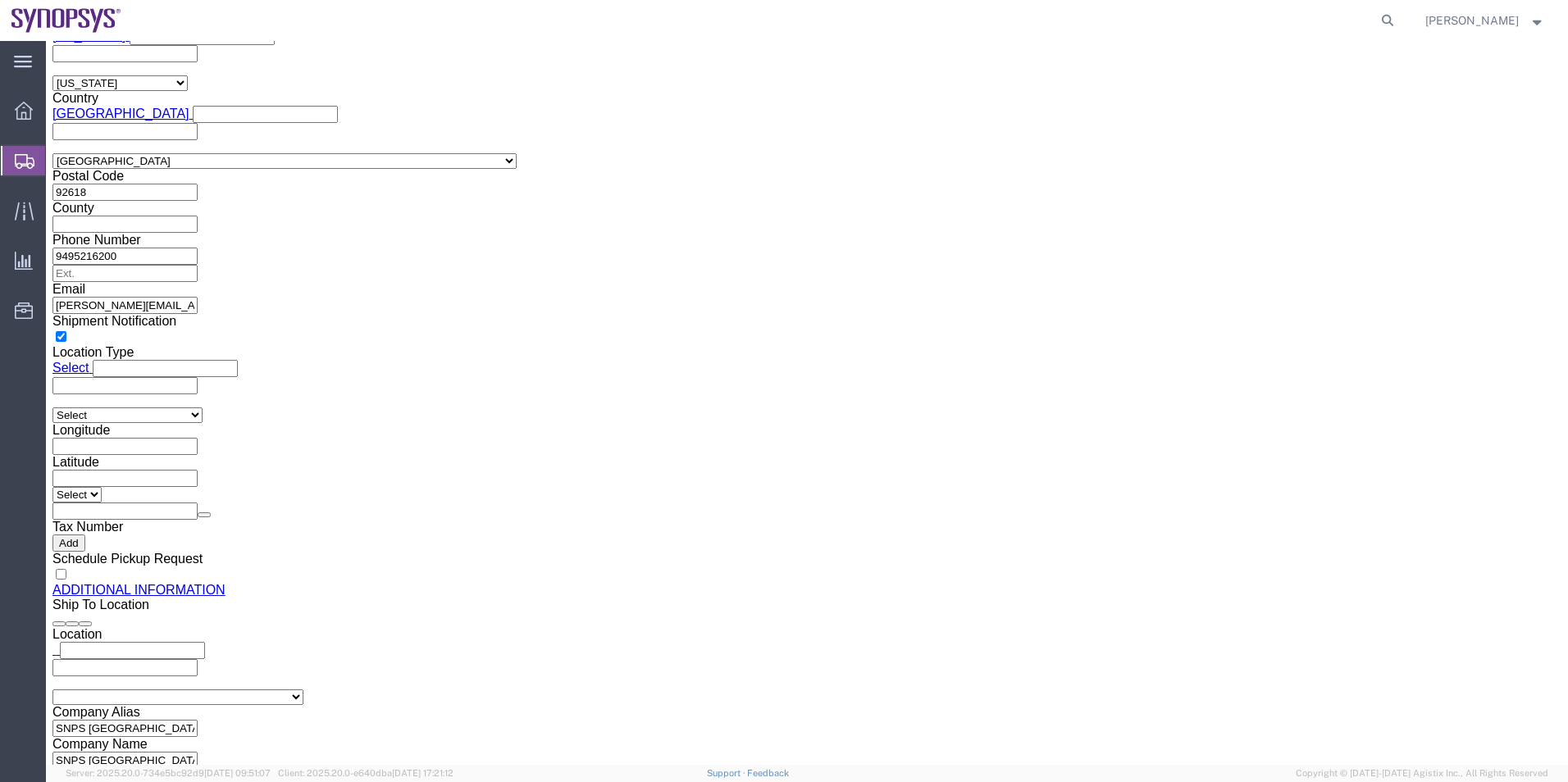
type input "pt01"
click input "text"
paste input "Tiago Inocencio"
type input "Tiago Inocencio"
click input "text"
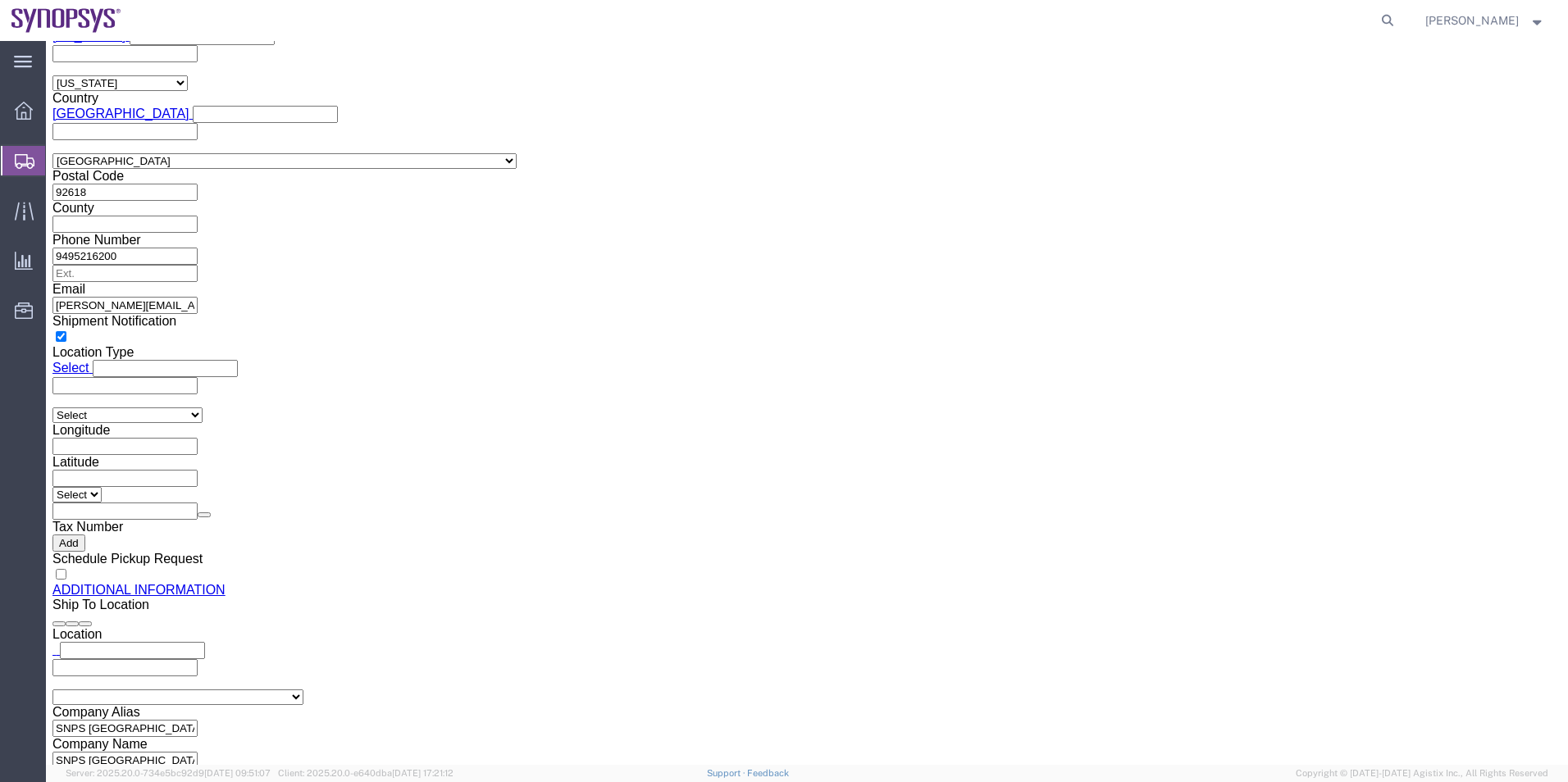
type input "351915185726"
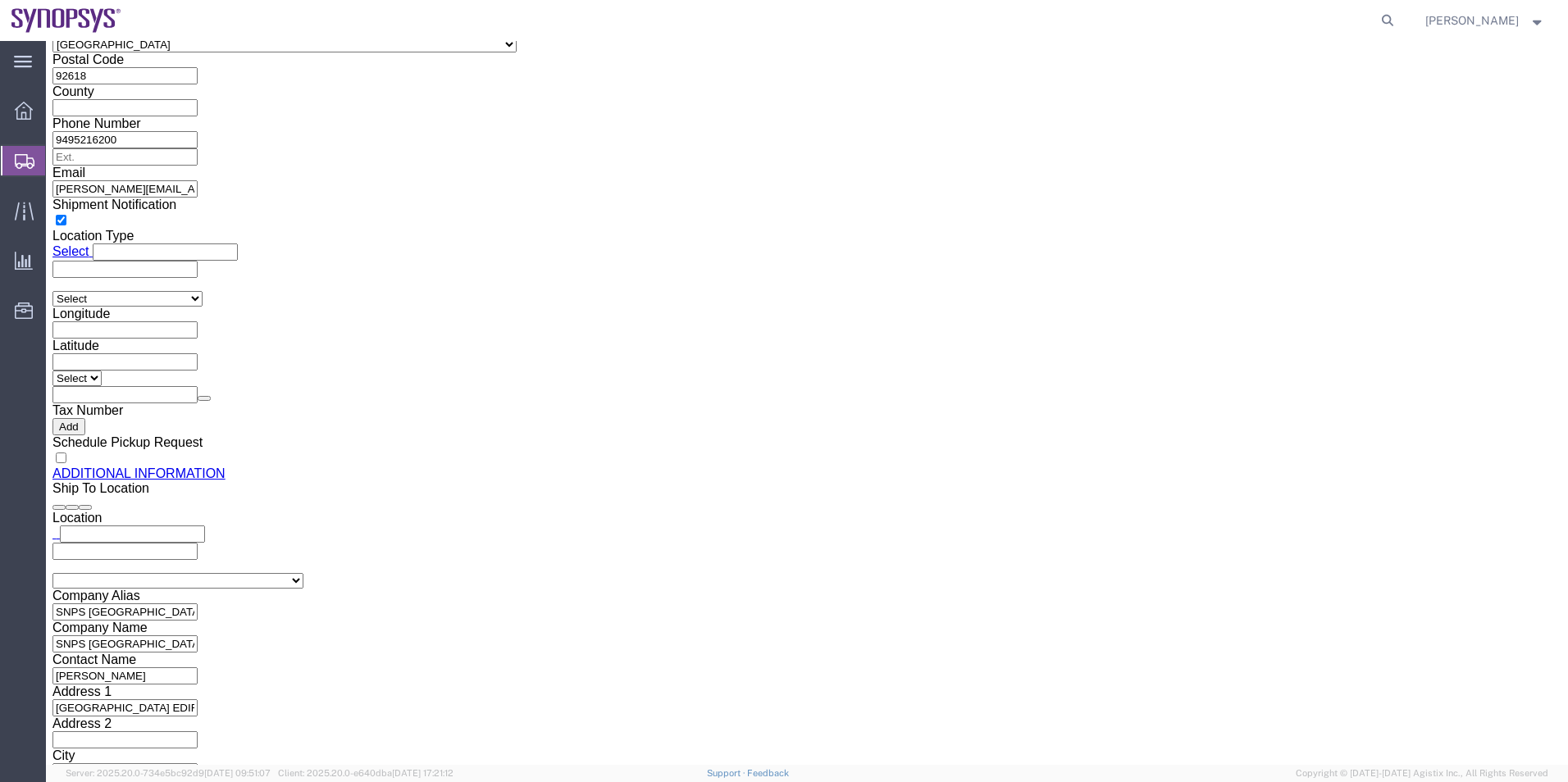
scroll to position [1914, 0]
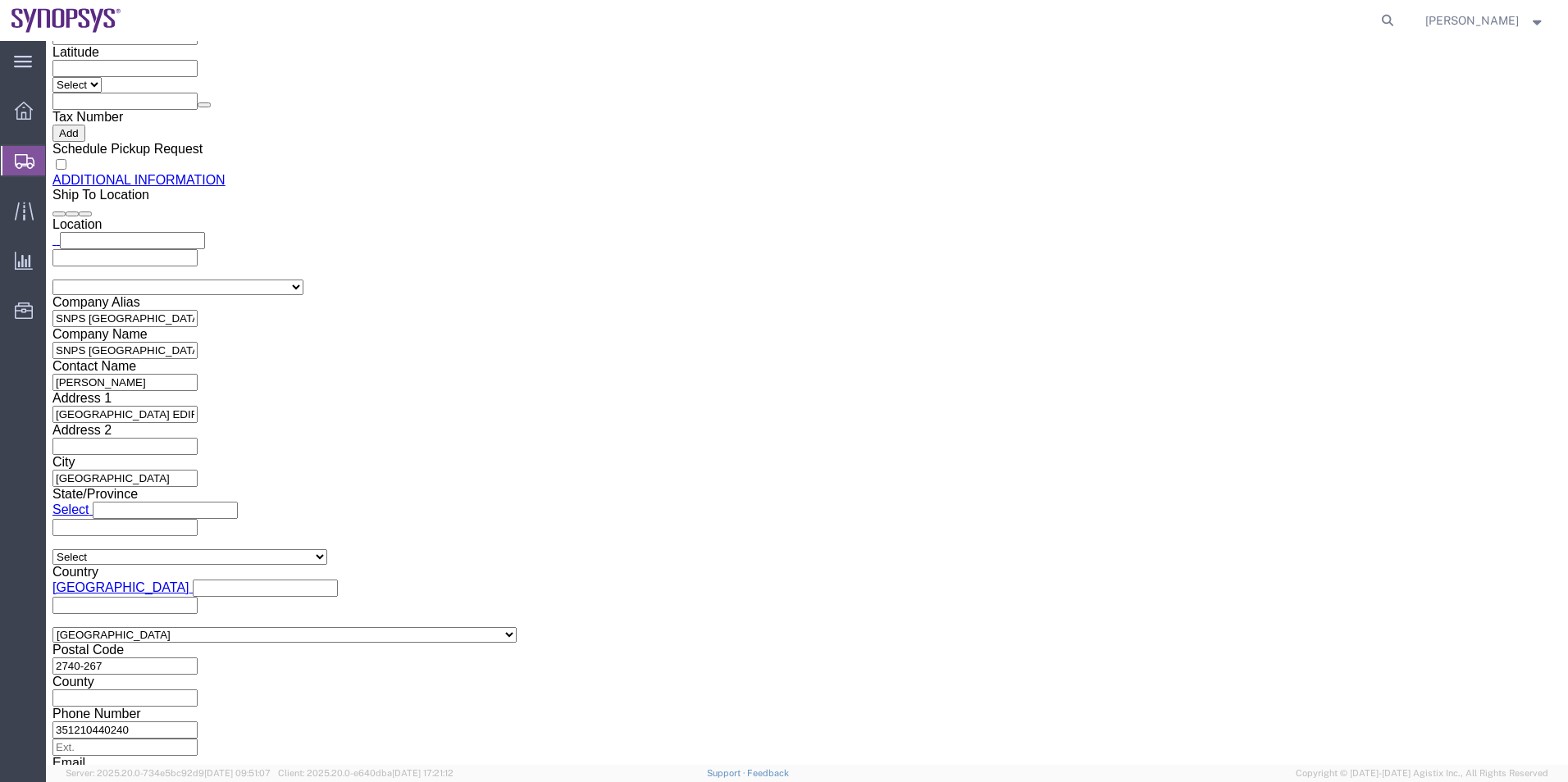
type input "ussv"
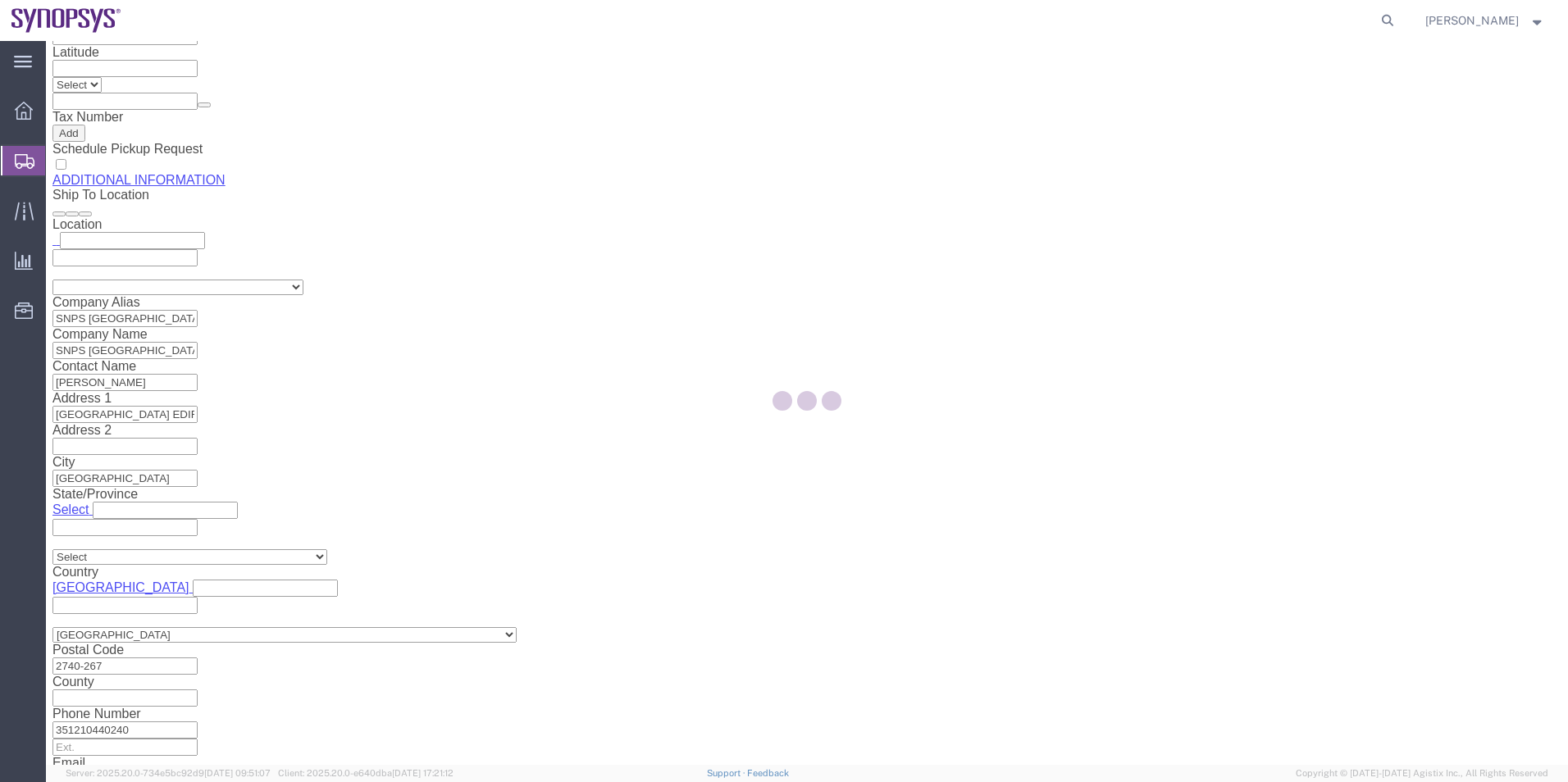
select select "CA"
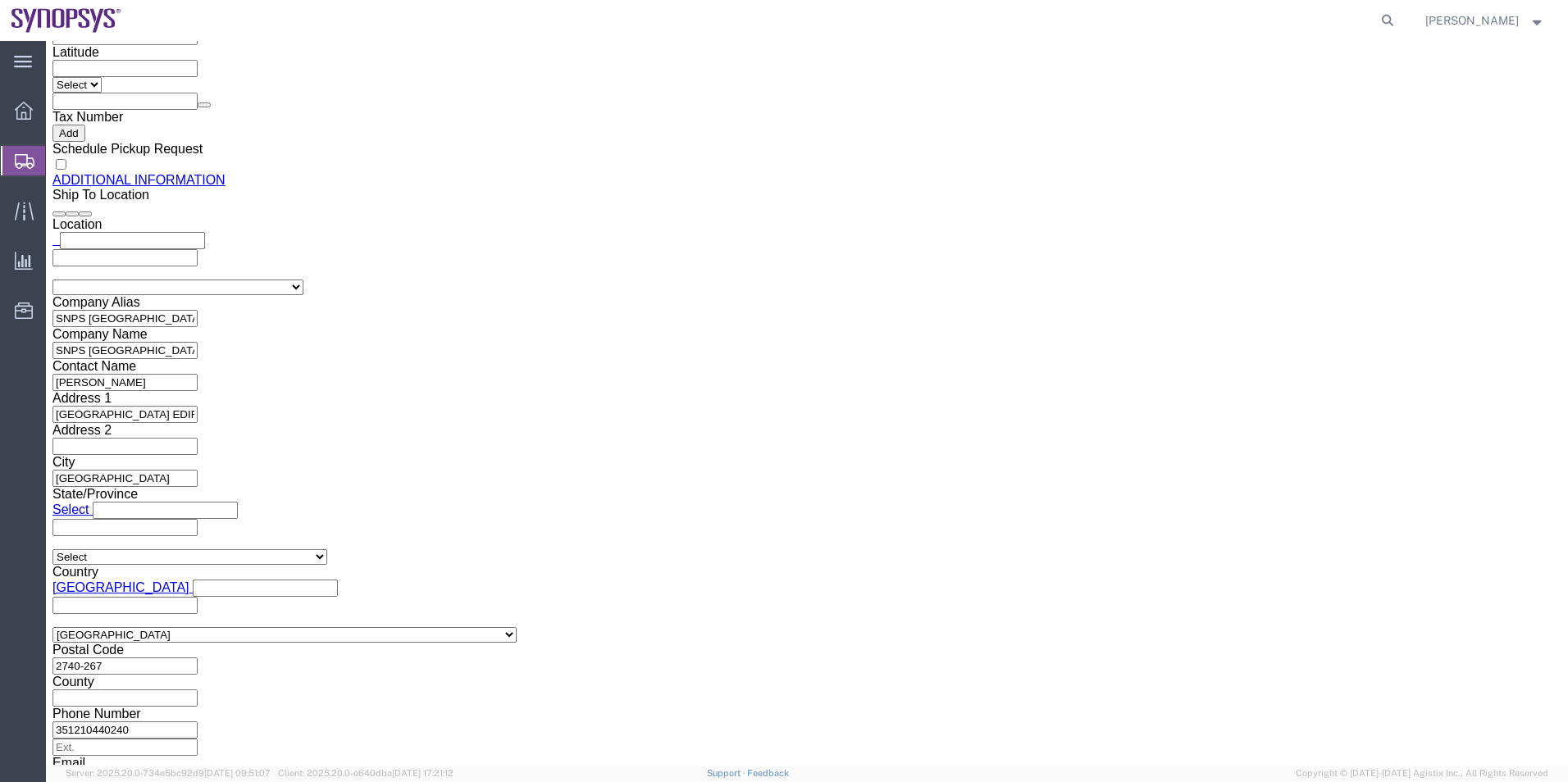
click div "Location Headquarters USSV Select My Profile Location Aachen DE04 Agrate Brianz…"
click input "Contact Name"
paste input "[PERSON_NAME]"
type input "[PERSON_NAME]"
click button "Rate Shipment"
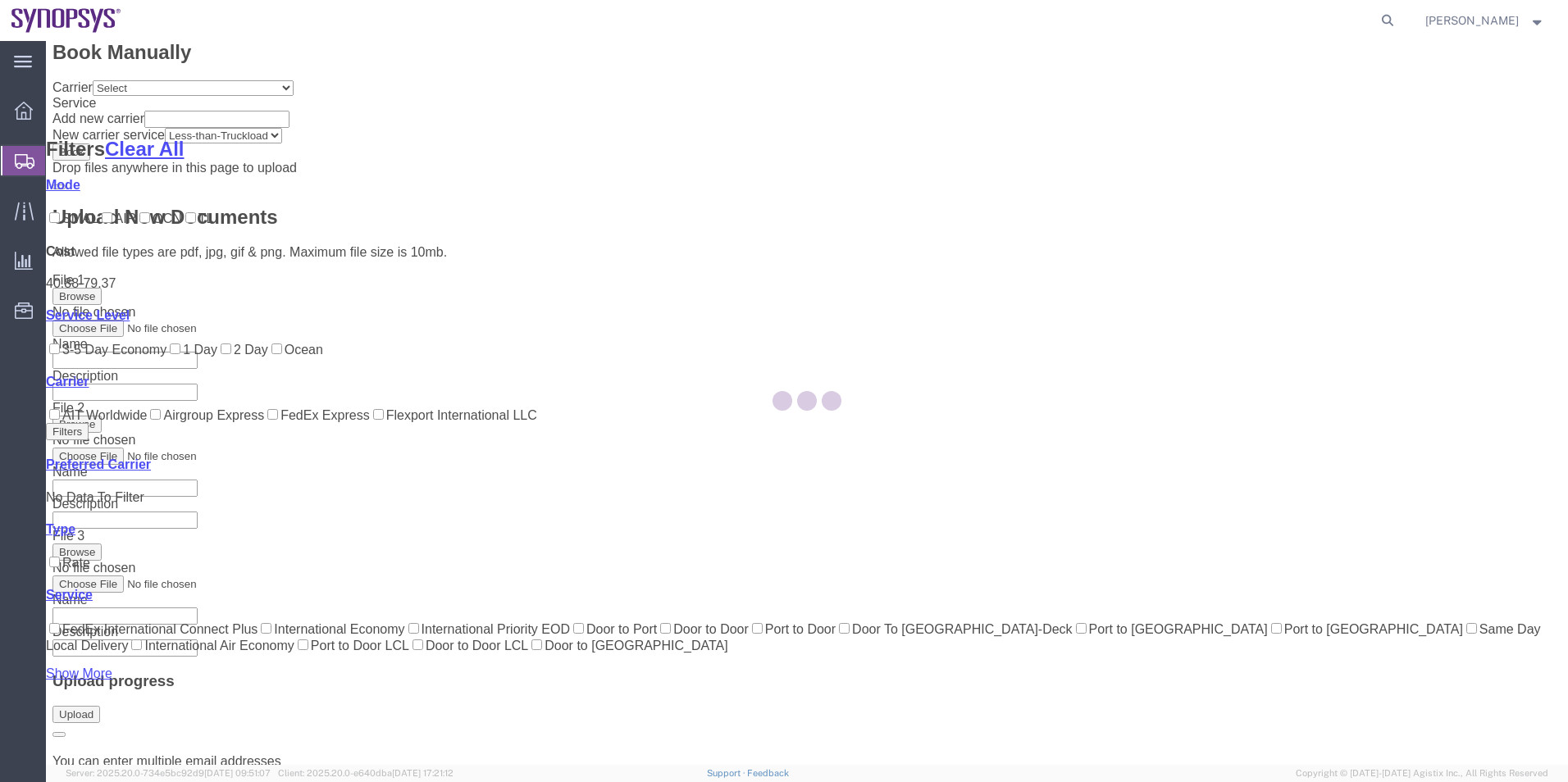
scroll to position [69, 0]
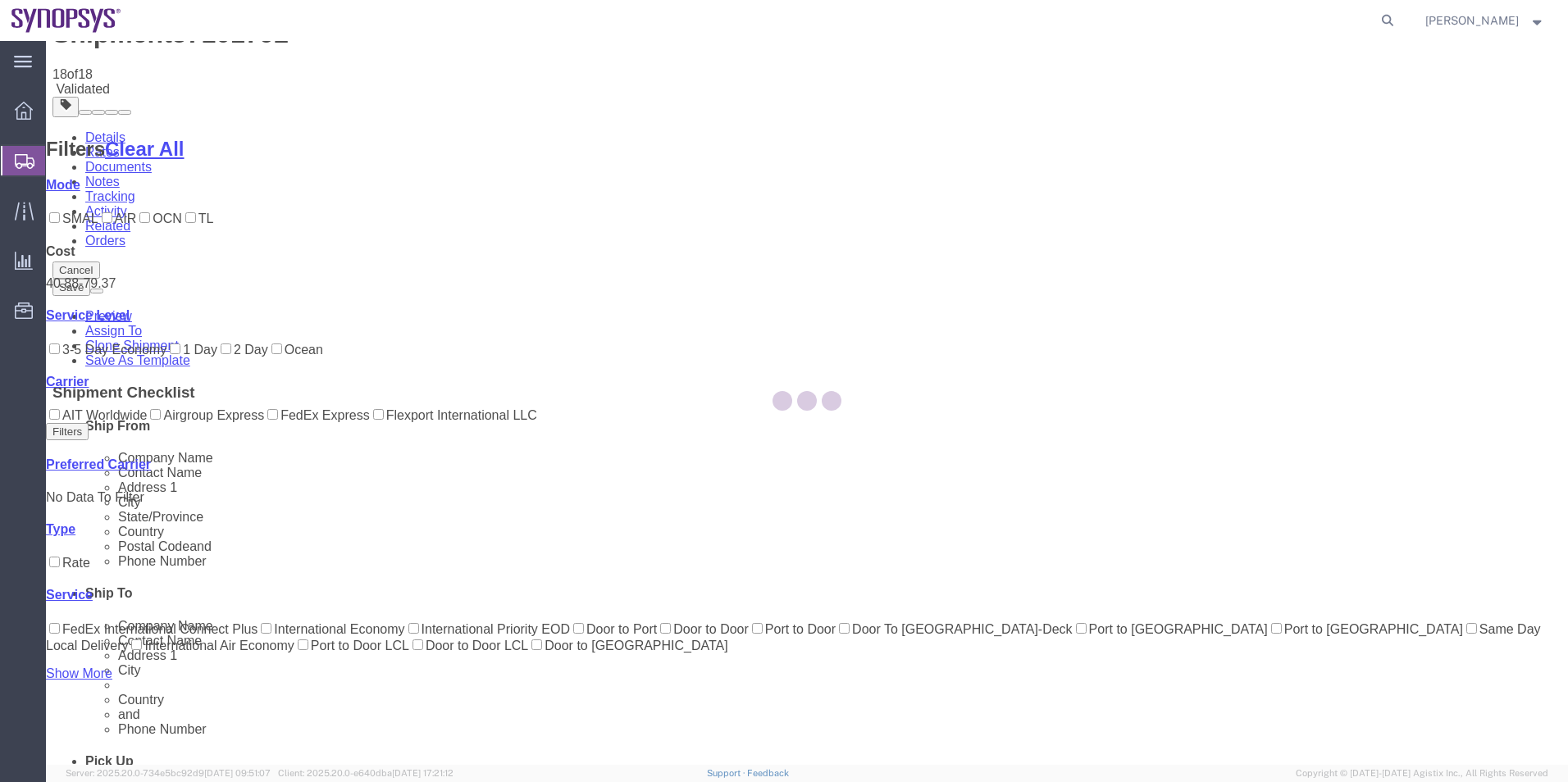
scroll to position [0, 0]
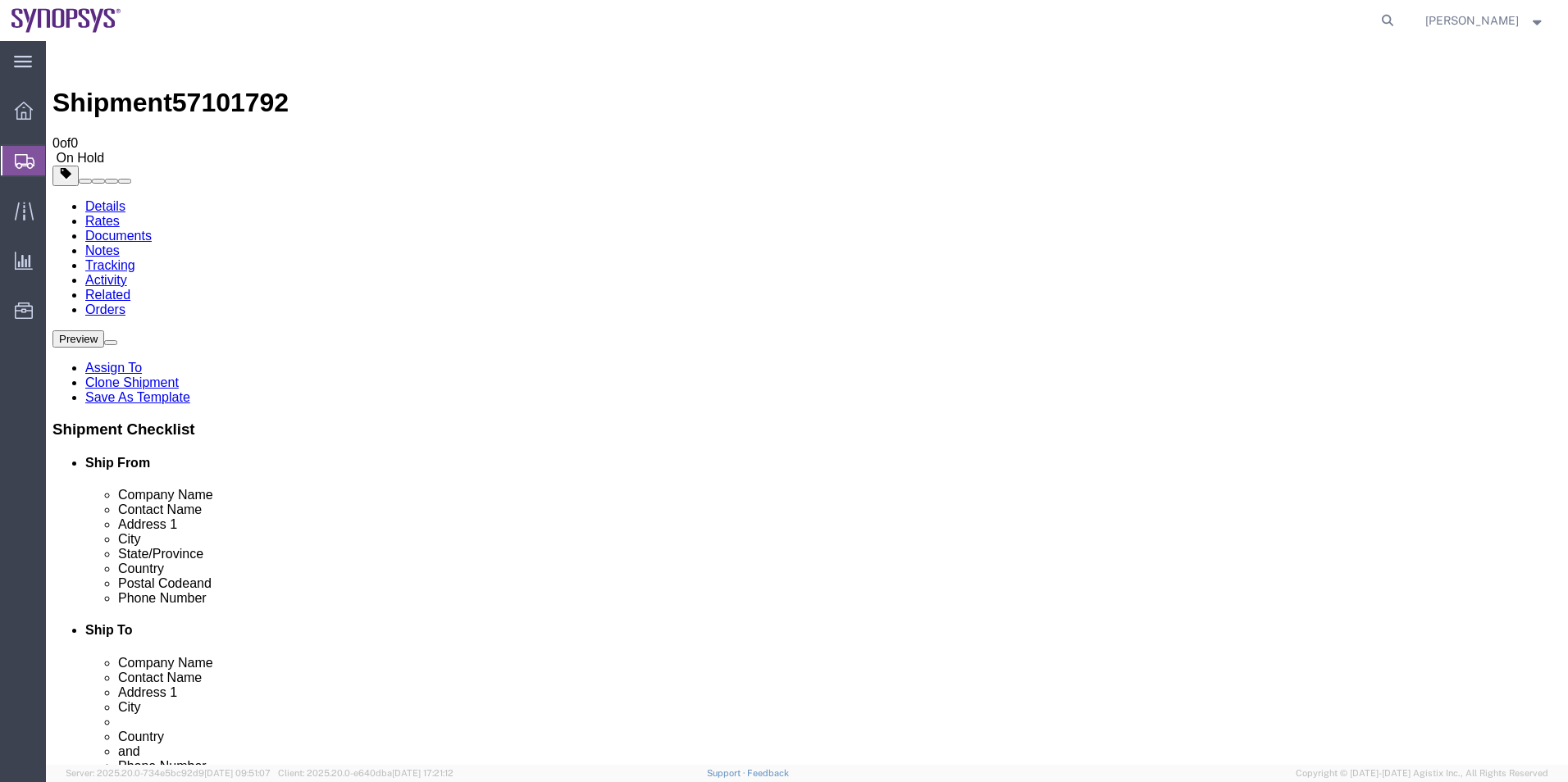
click at [0, 0] on span "Shipment Manager" at bounding box center [0, 0] width 0 height 0
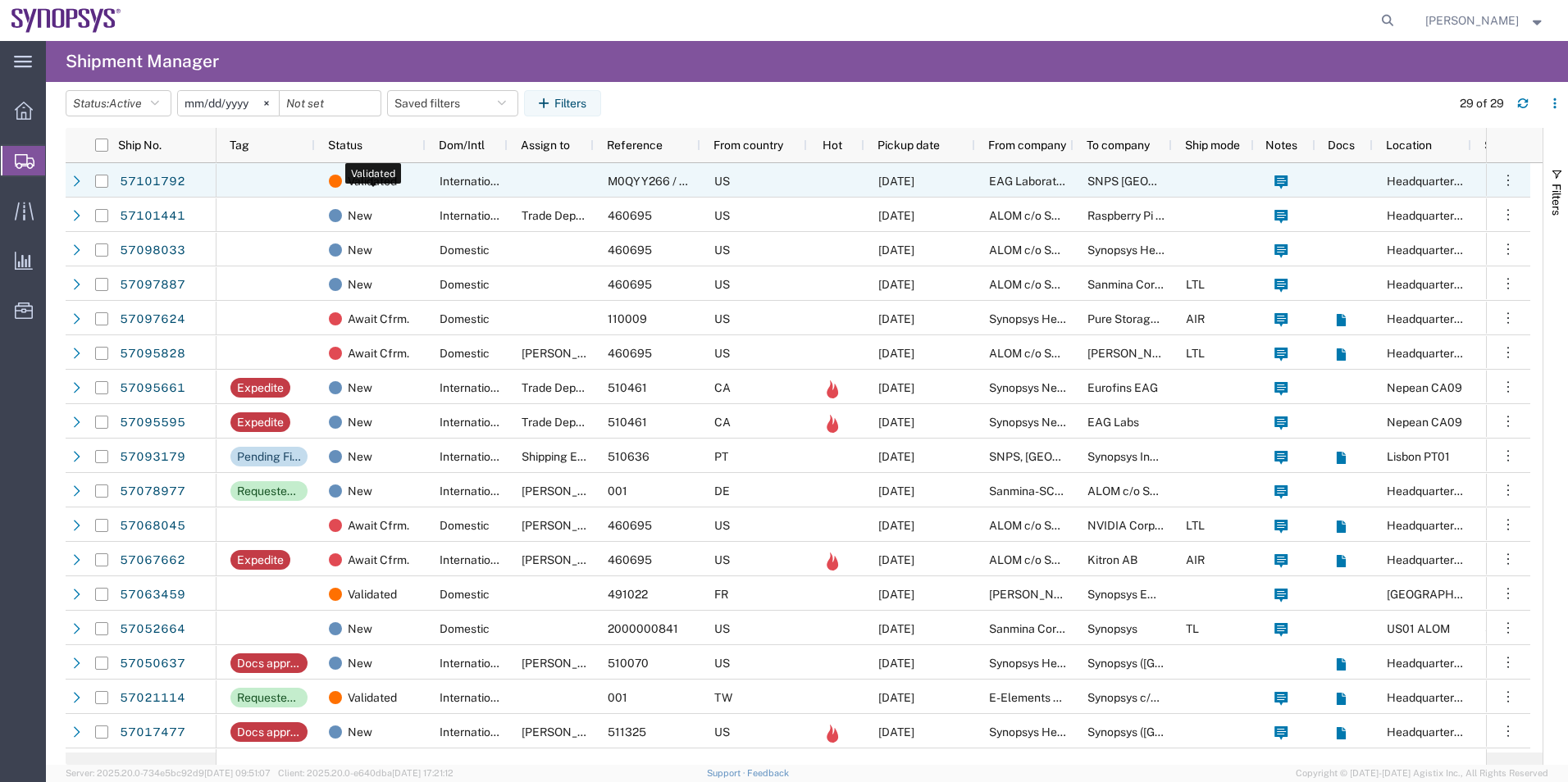
click at [402, 189] on div "Validated" at bounding box center [373, 181] width 90 height 34
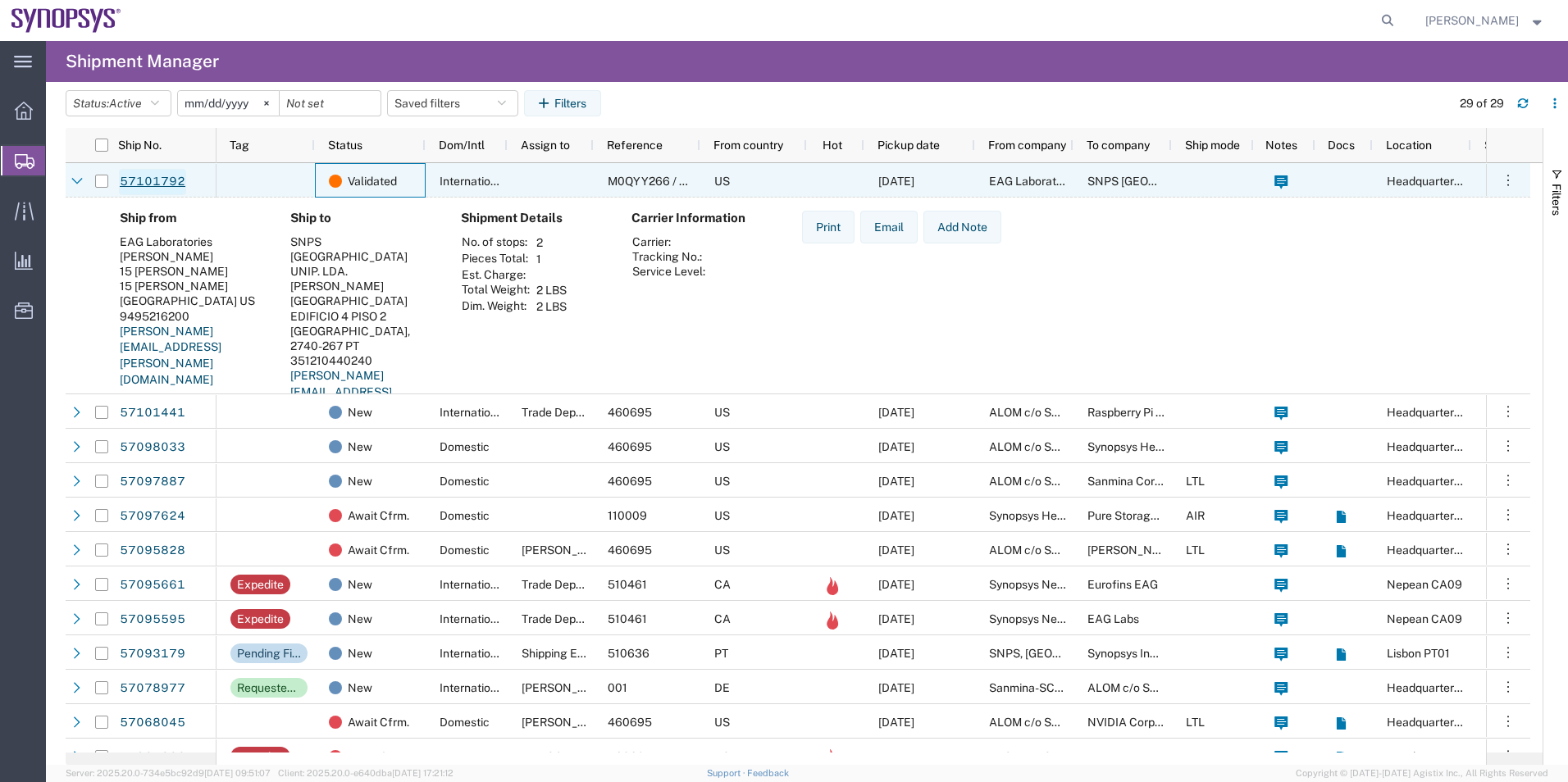
click at [153, 187] on link "57101792" at bounding box center [152, 182] width 67 height 26
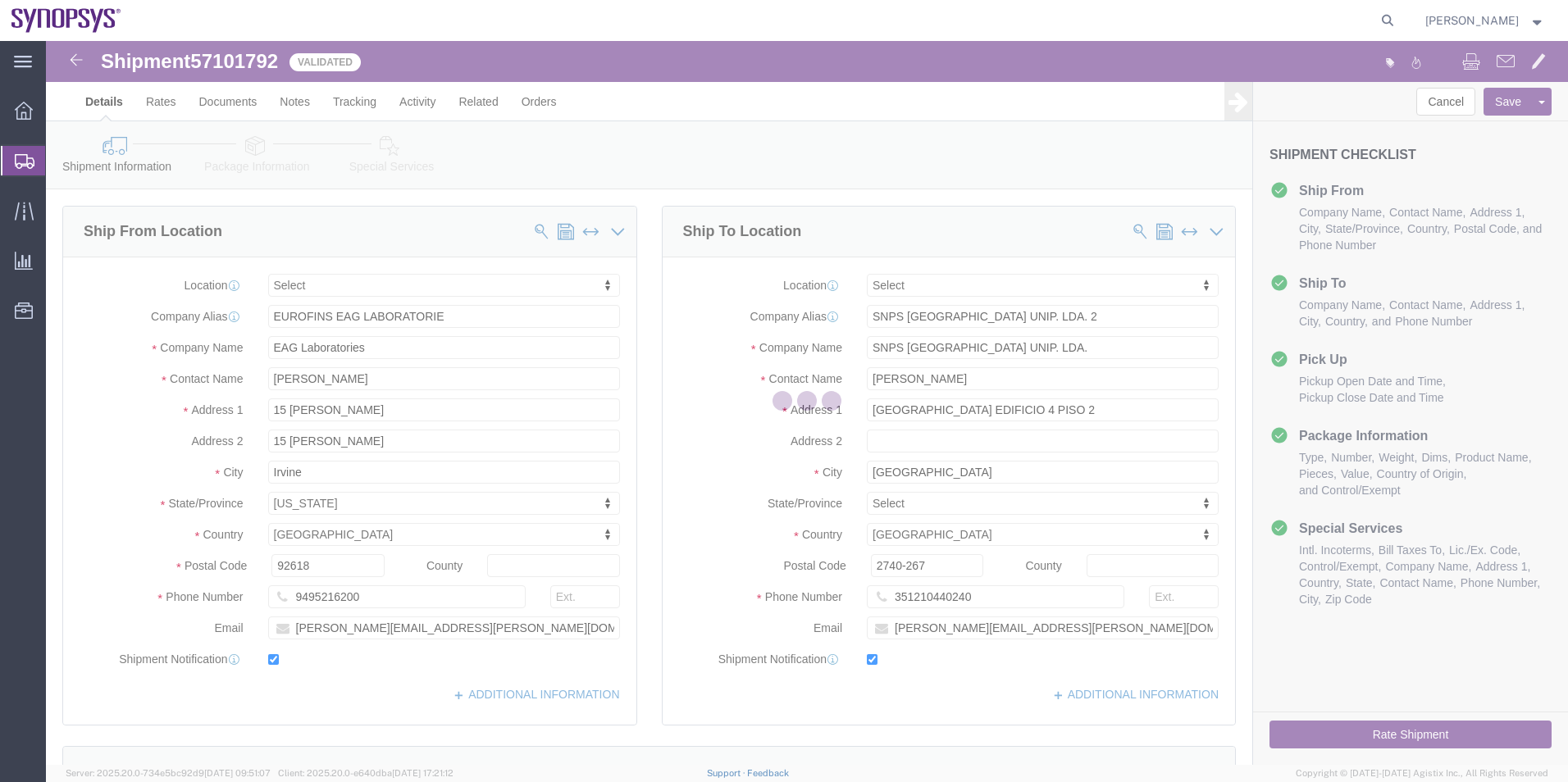
click at [378, 154] on div at bounding box center [807, 403] width 1522 height 724
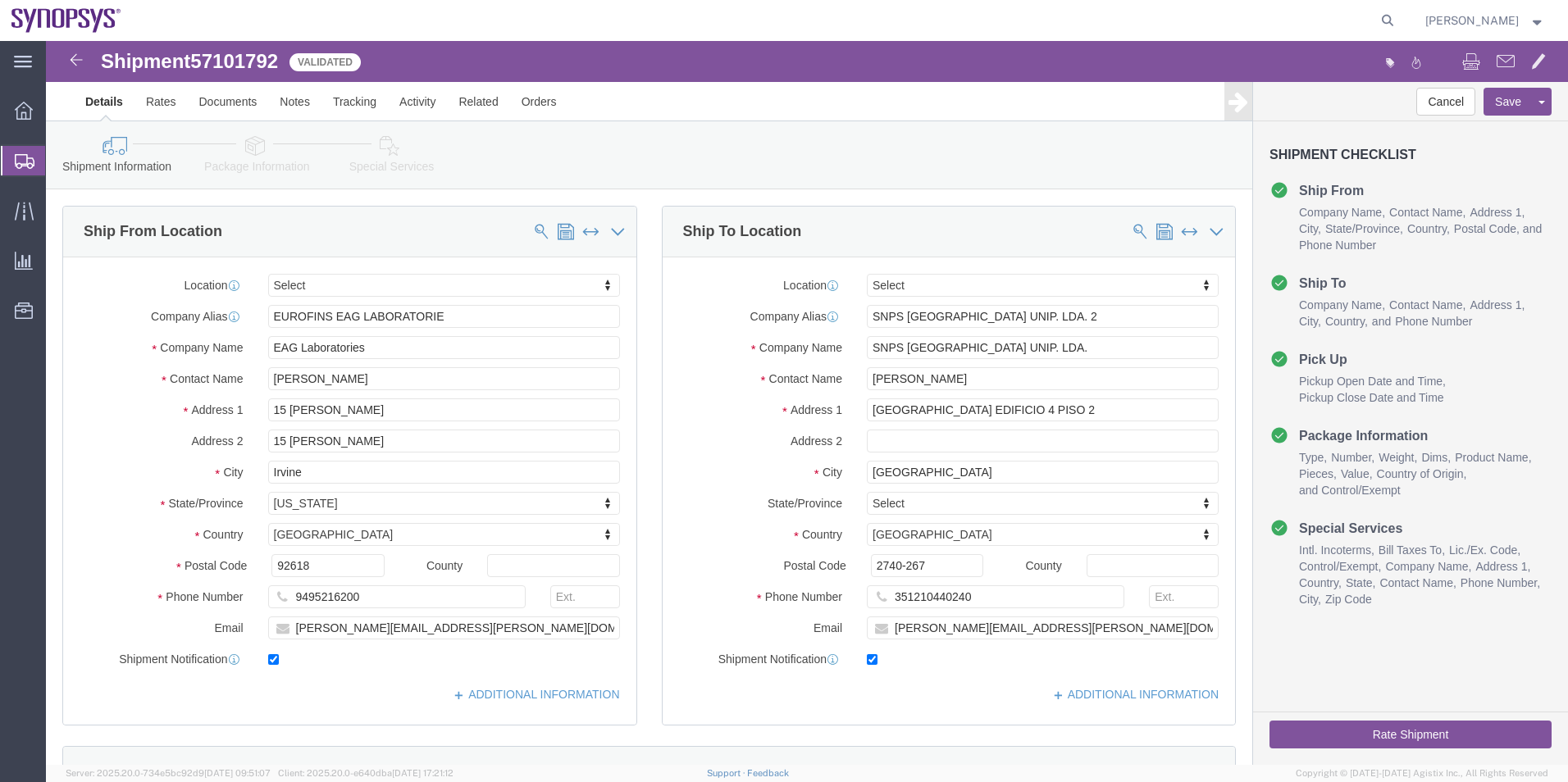
select select
click icon
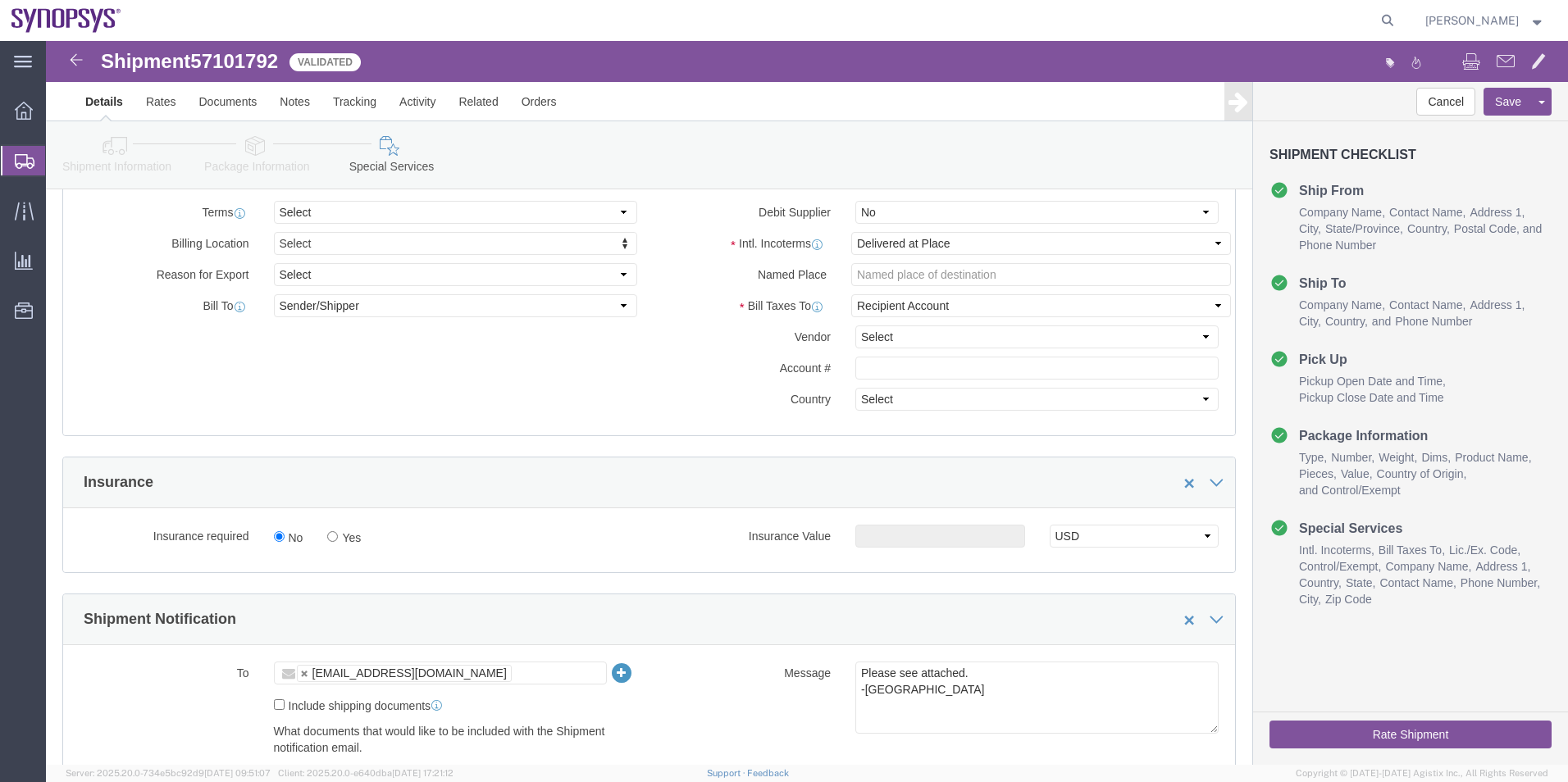
scroll to position [1066, 0]
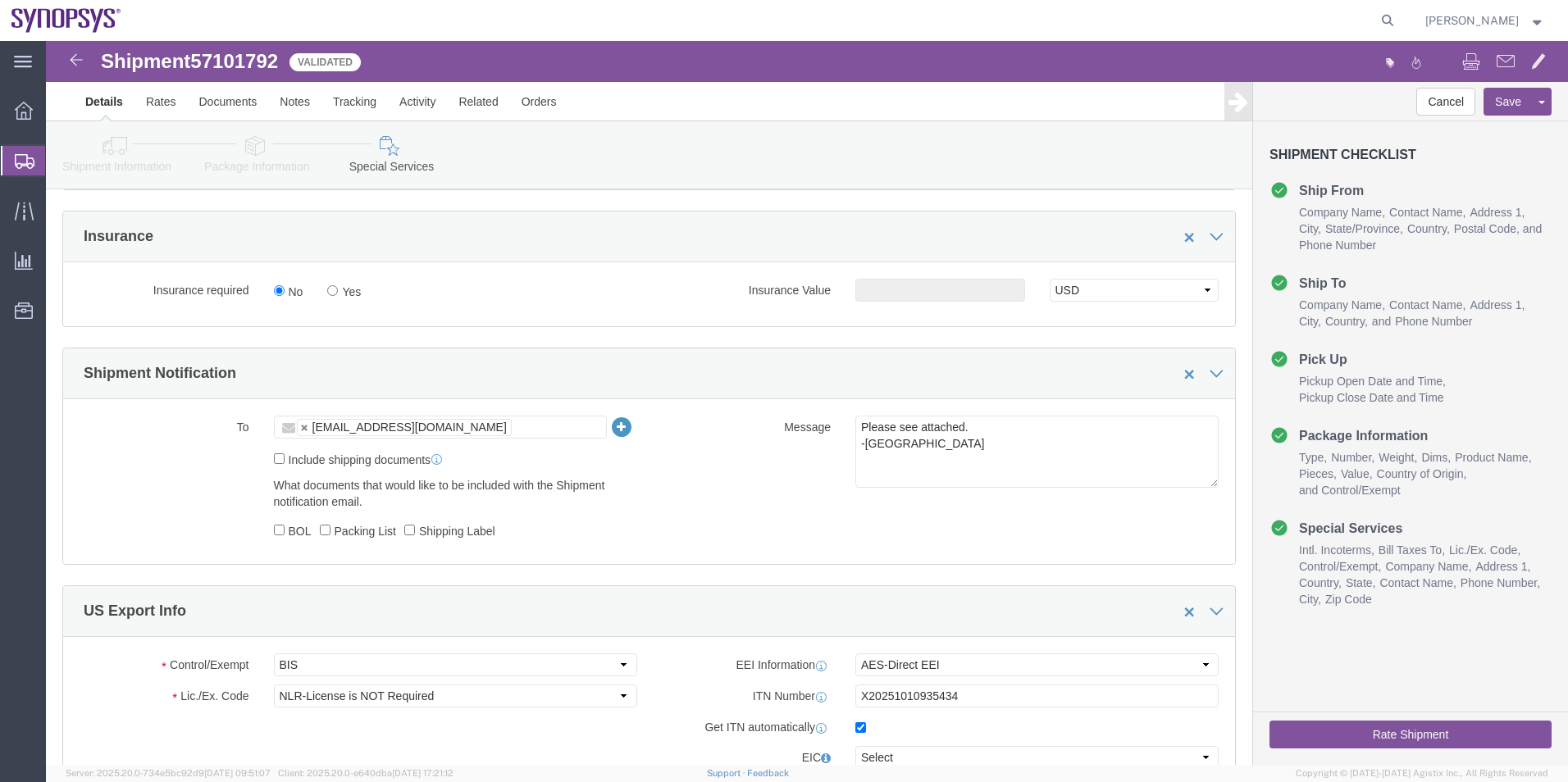
click icon
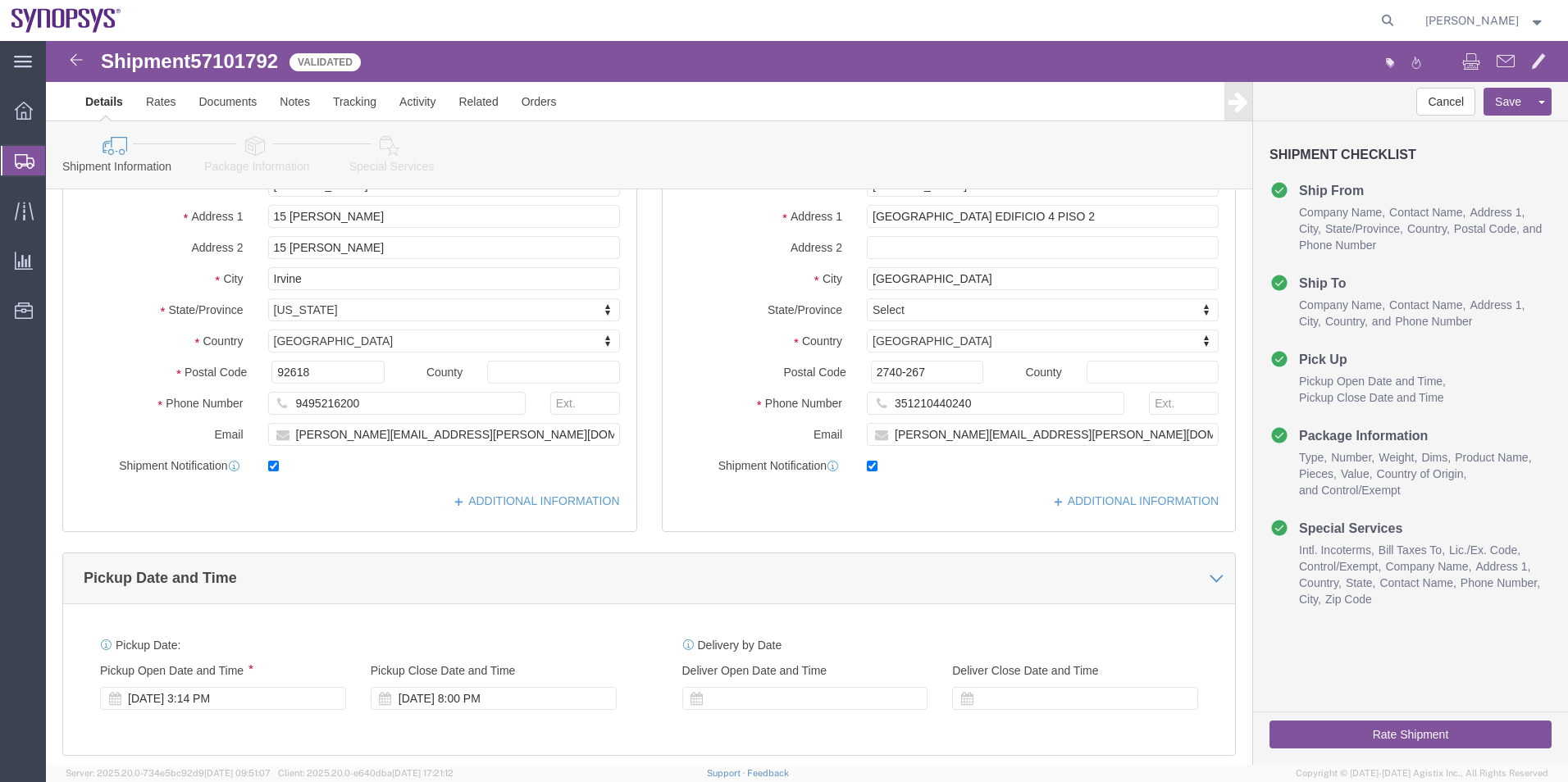
scroll to position [192, 0]
drag, startPoint x: 420, startPoint y: 395, endPoint x: 206, endPoint y: 386, distance: 214.2
click div "Email amy.luu@me.eurofinsus.com"
click label "Email"
drag, startPoint x: 398, startPoint y: 404, endPoint x: 186, endPoint y: 401, distance: 212.0
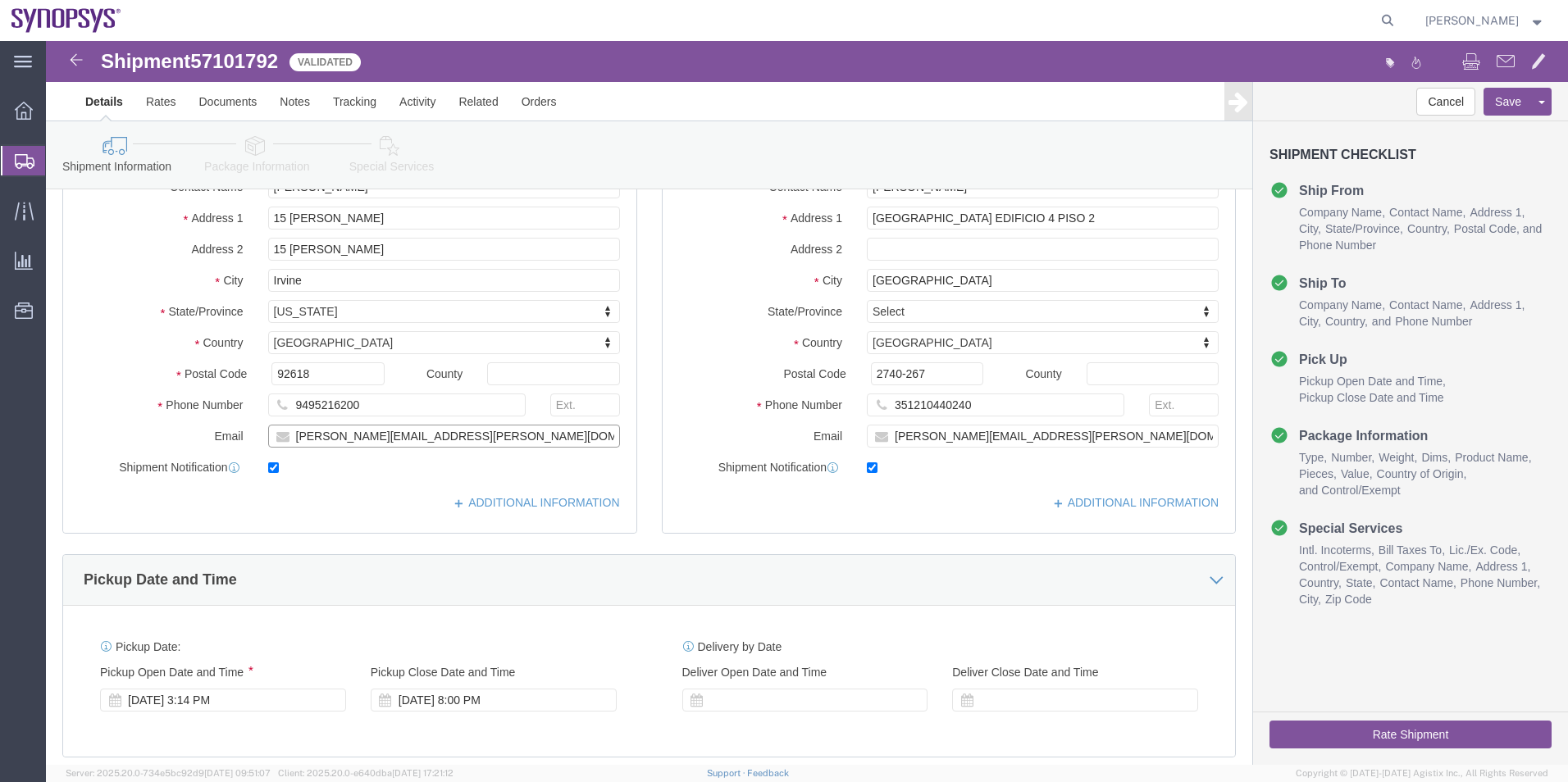
click div "Email amy.luu@me.eurofinsus.com"
click icon
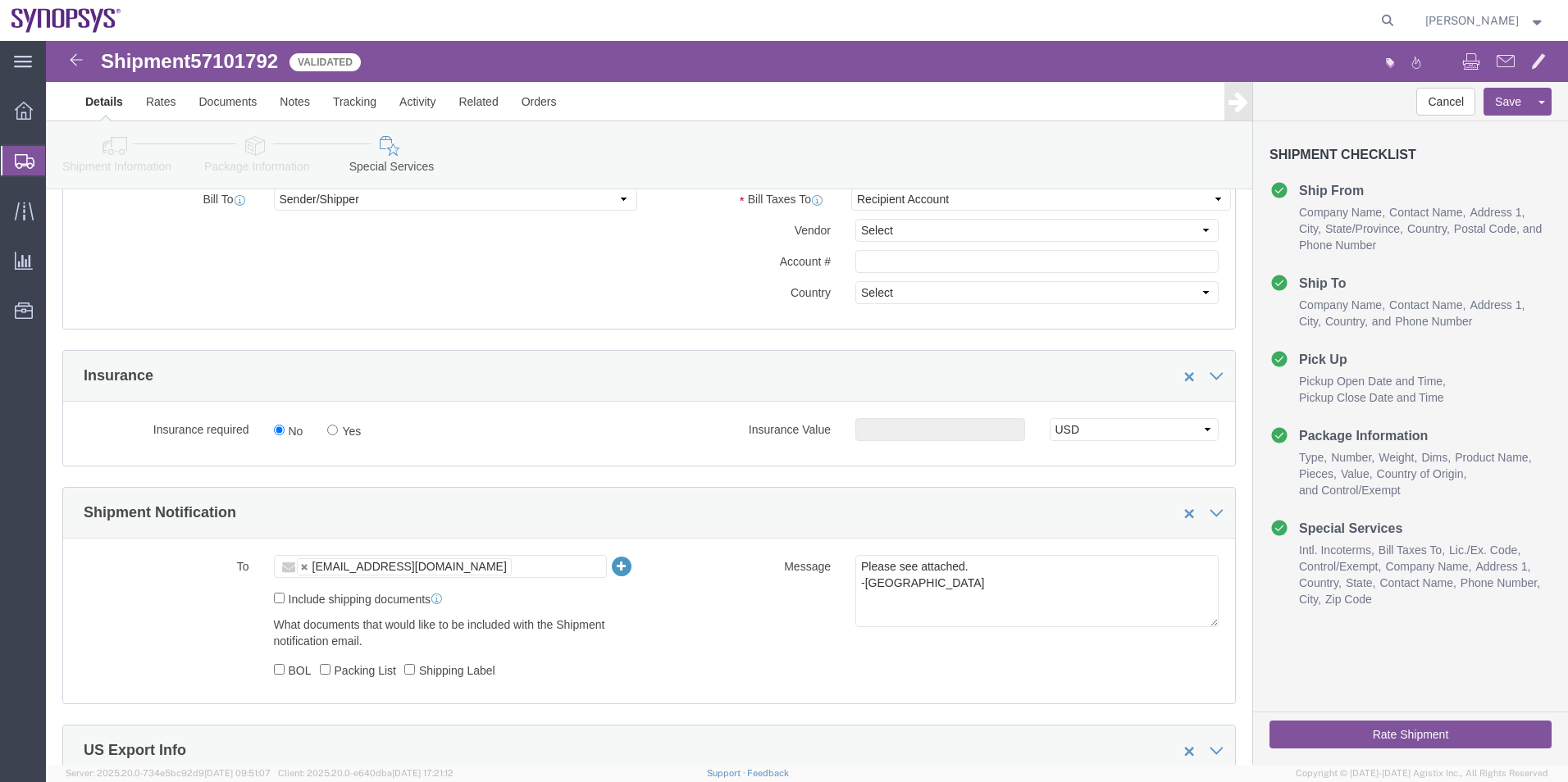
scroll to position [930, 0]
click ul "[EMAIL_ADDRESS][DOMAIN_NAME]"
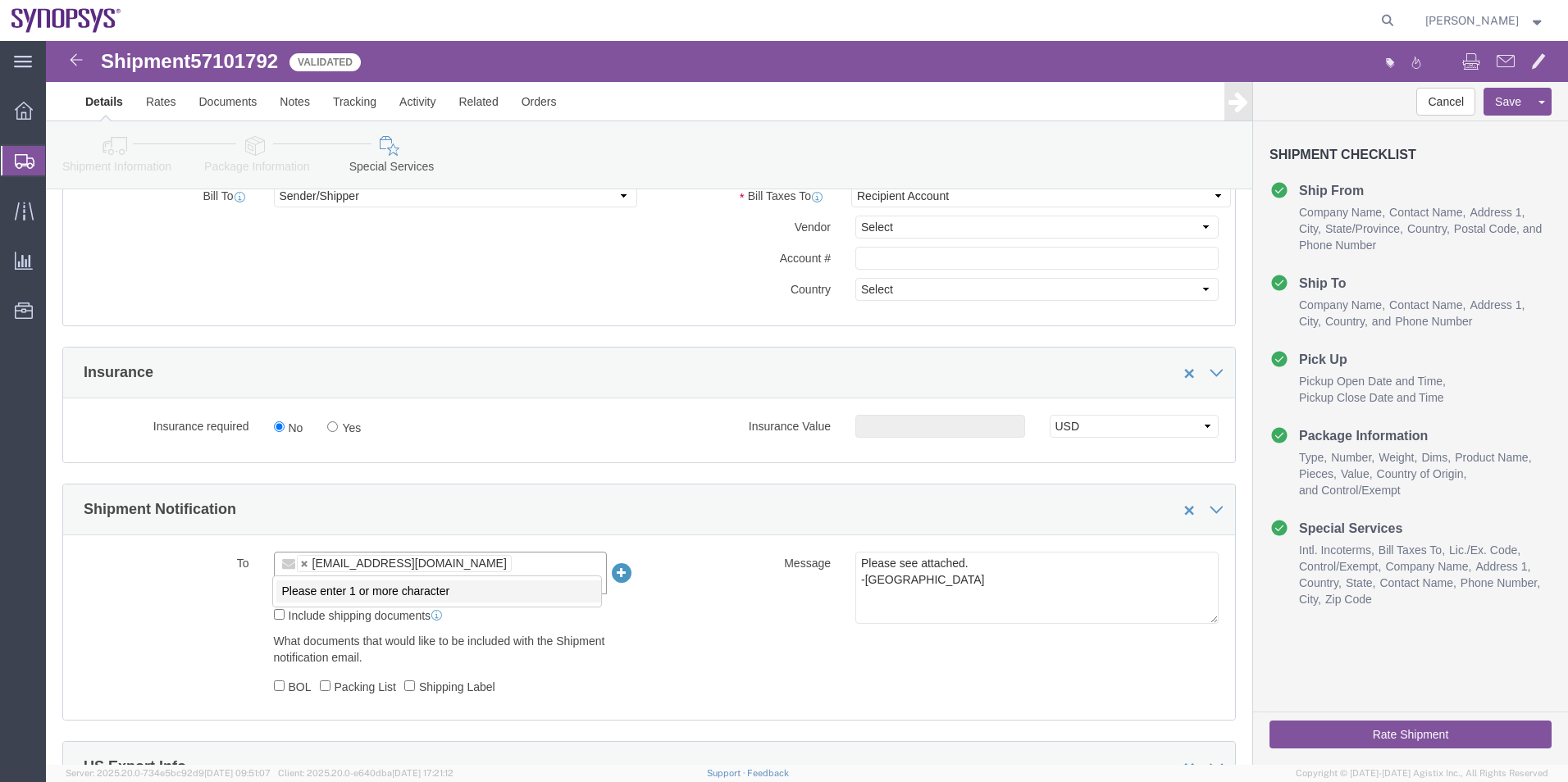
paste input "amy.luu@me.eurofinsus.com"
type input "amy.luu@me.eurofinsus.com"
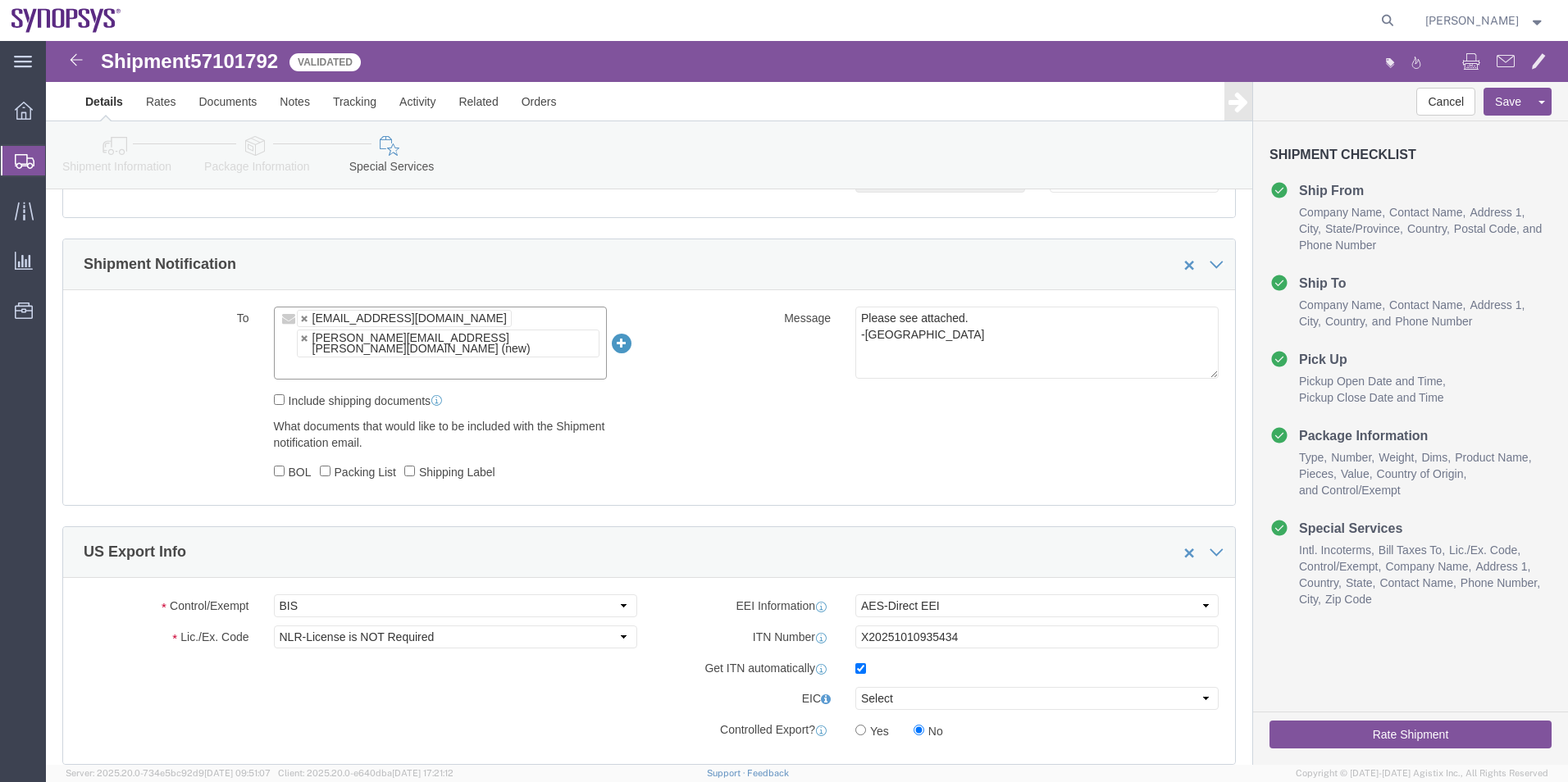
scroll to position [1176, 0]
click input "checkbox"
checkbox input "false"
click button "Rate Shipment"
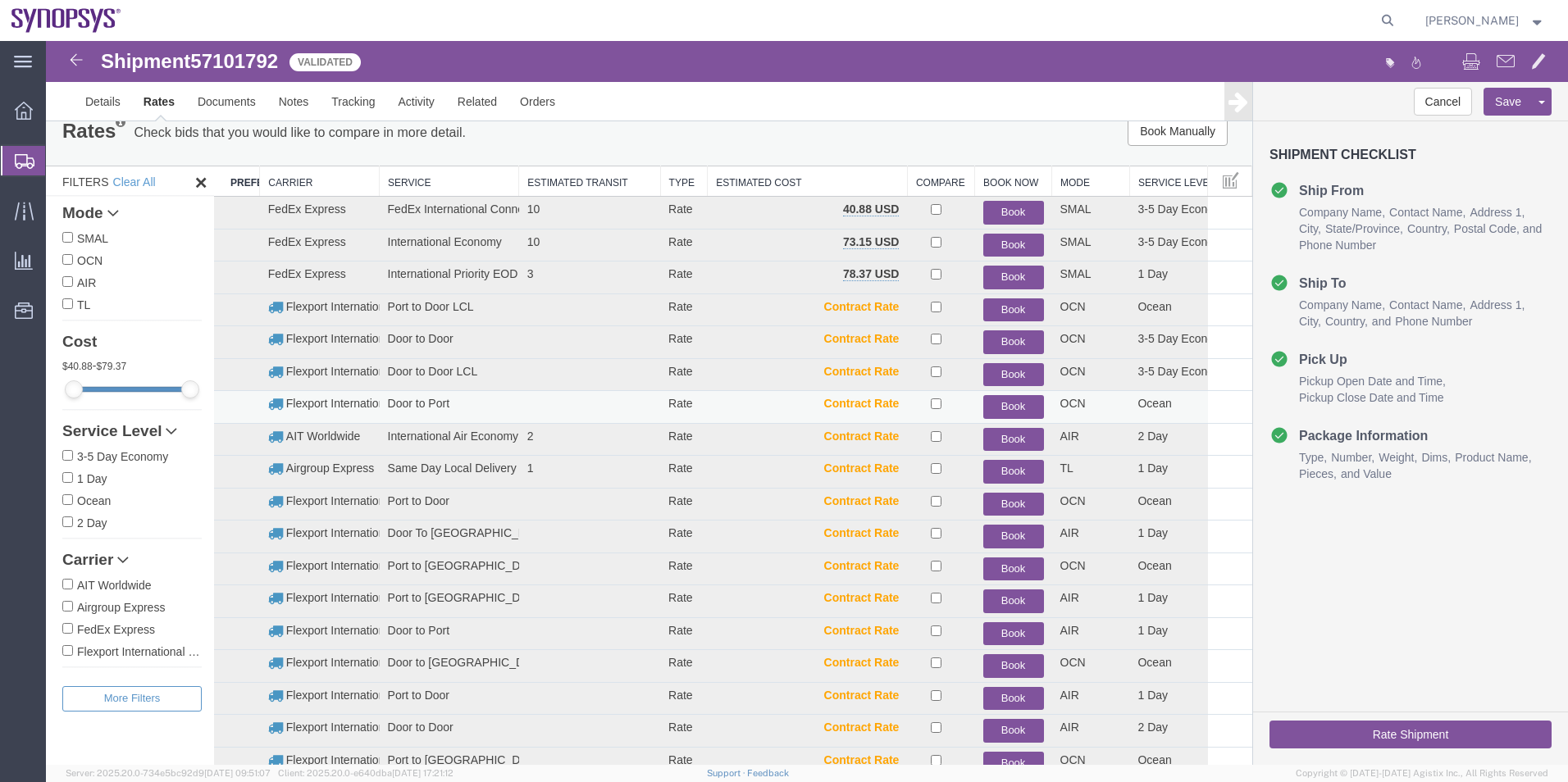
scroll to position [0, 0]
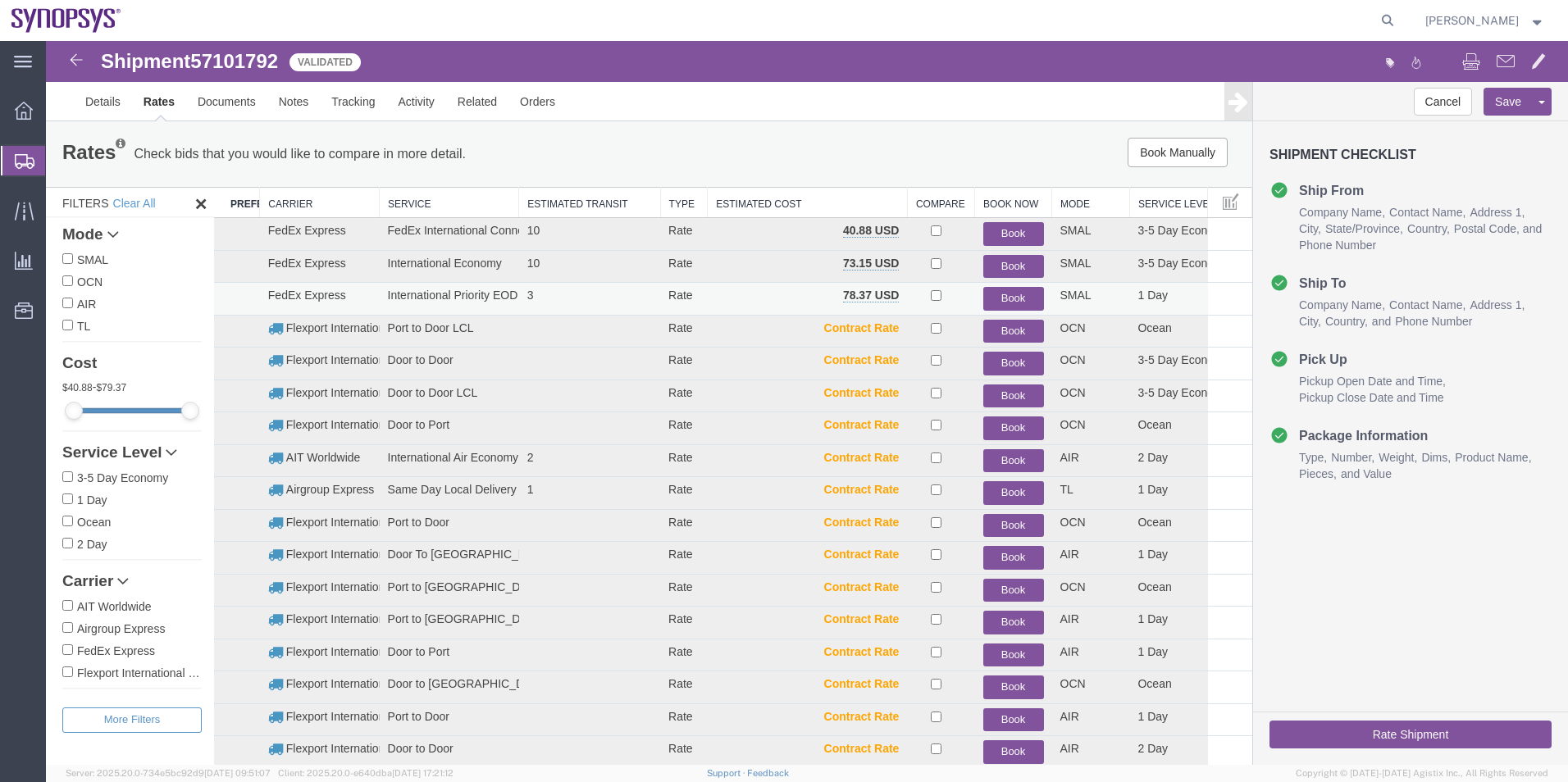
click at [999, 289] on button "Book" at bounding box center [1013, 299] width 61 height 24
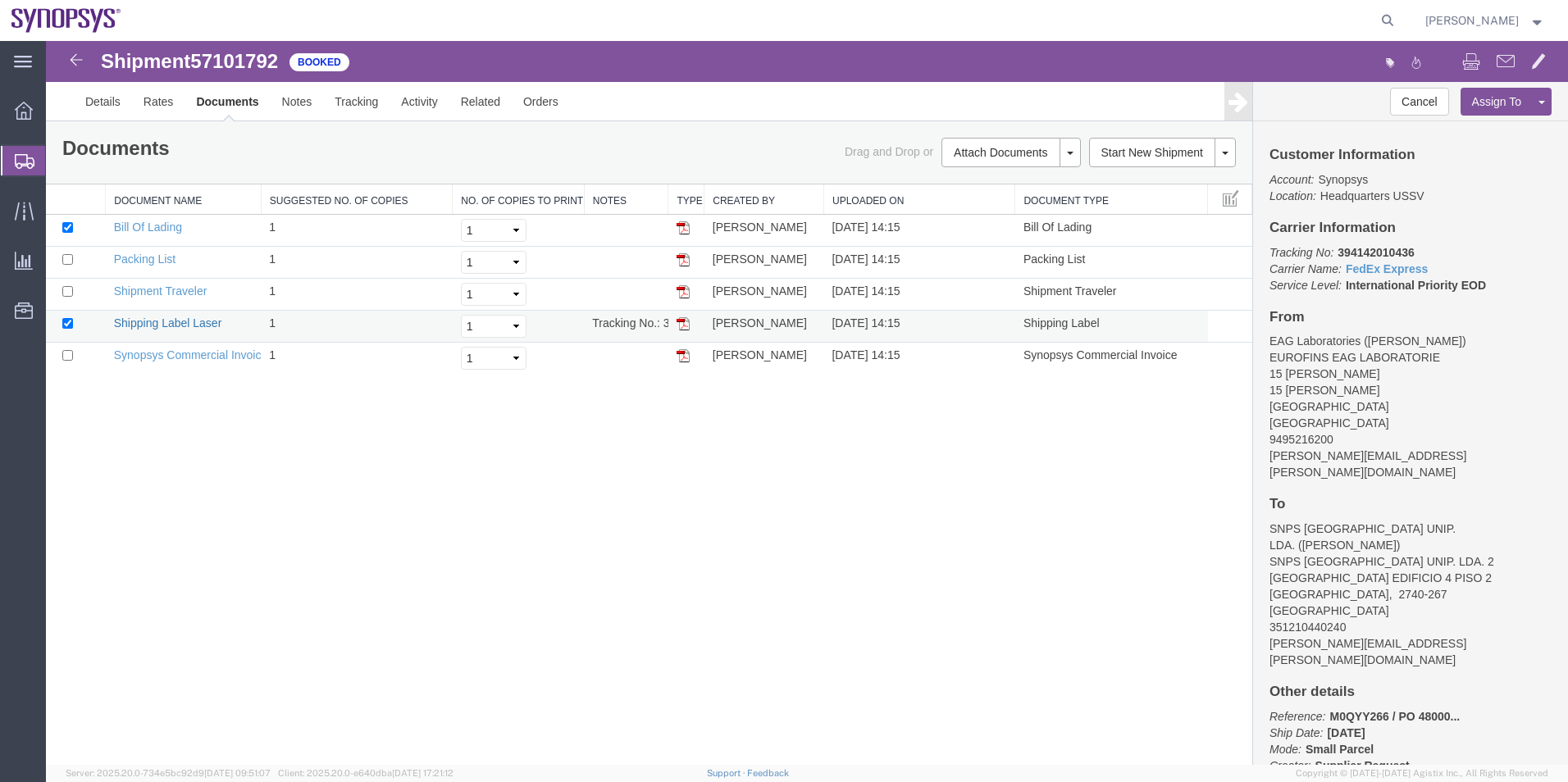
click at [162, 327] on link "Shipping Label Laser" at bounding box center [168, 323] width 109 height 13
click at [0, 0] on span "Shipment Manager" at bounding box center [0, 0] width 0 height 0
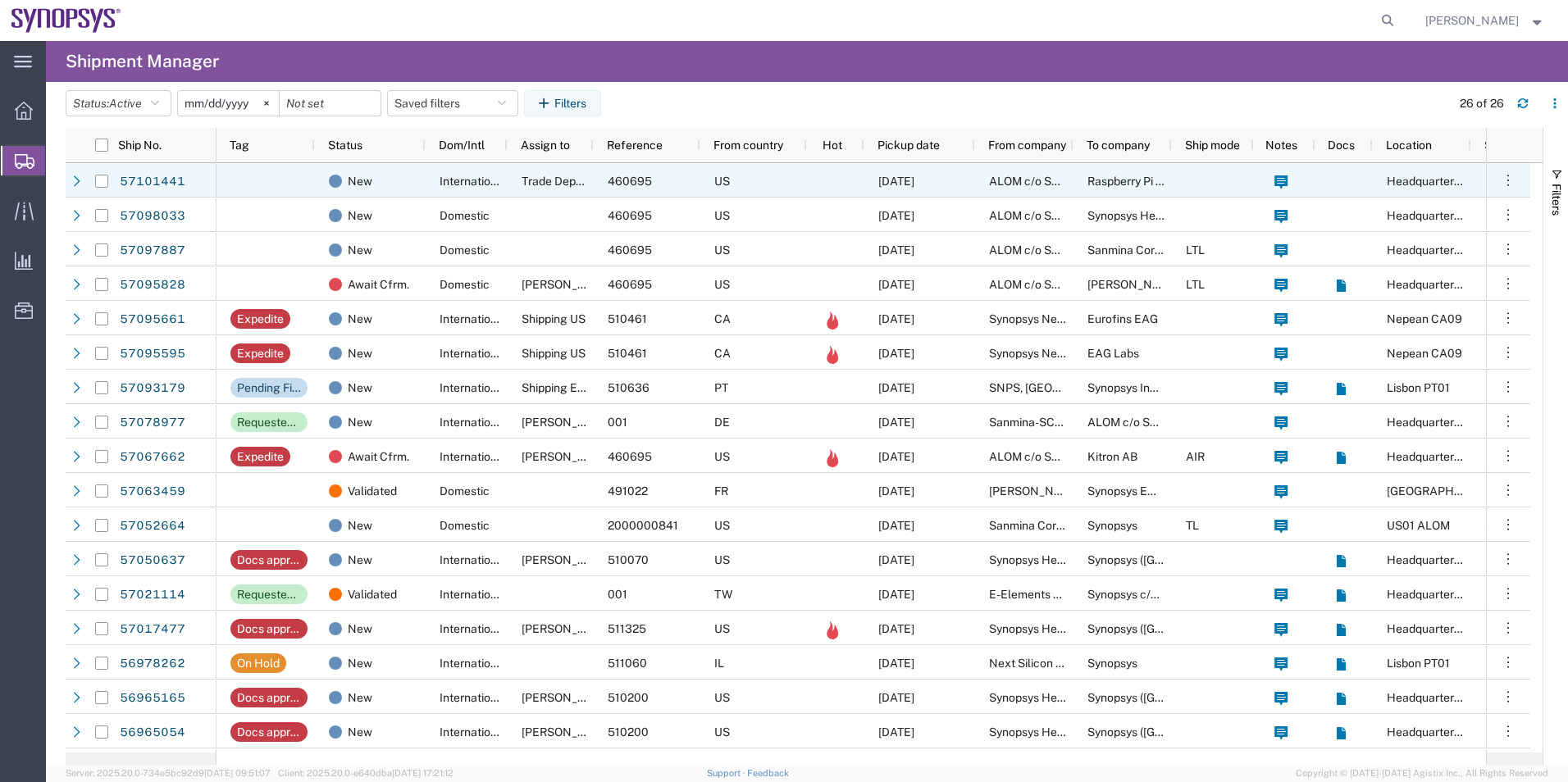
click at [521, 185] on div "Trade Department" at bounding box center [550, 180] width 86 height 34
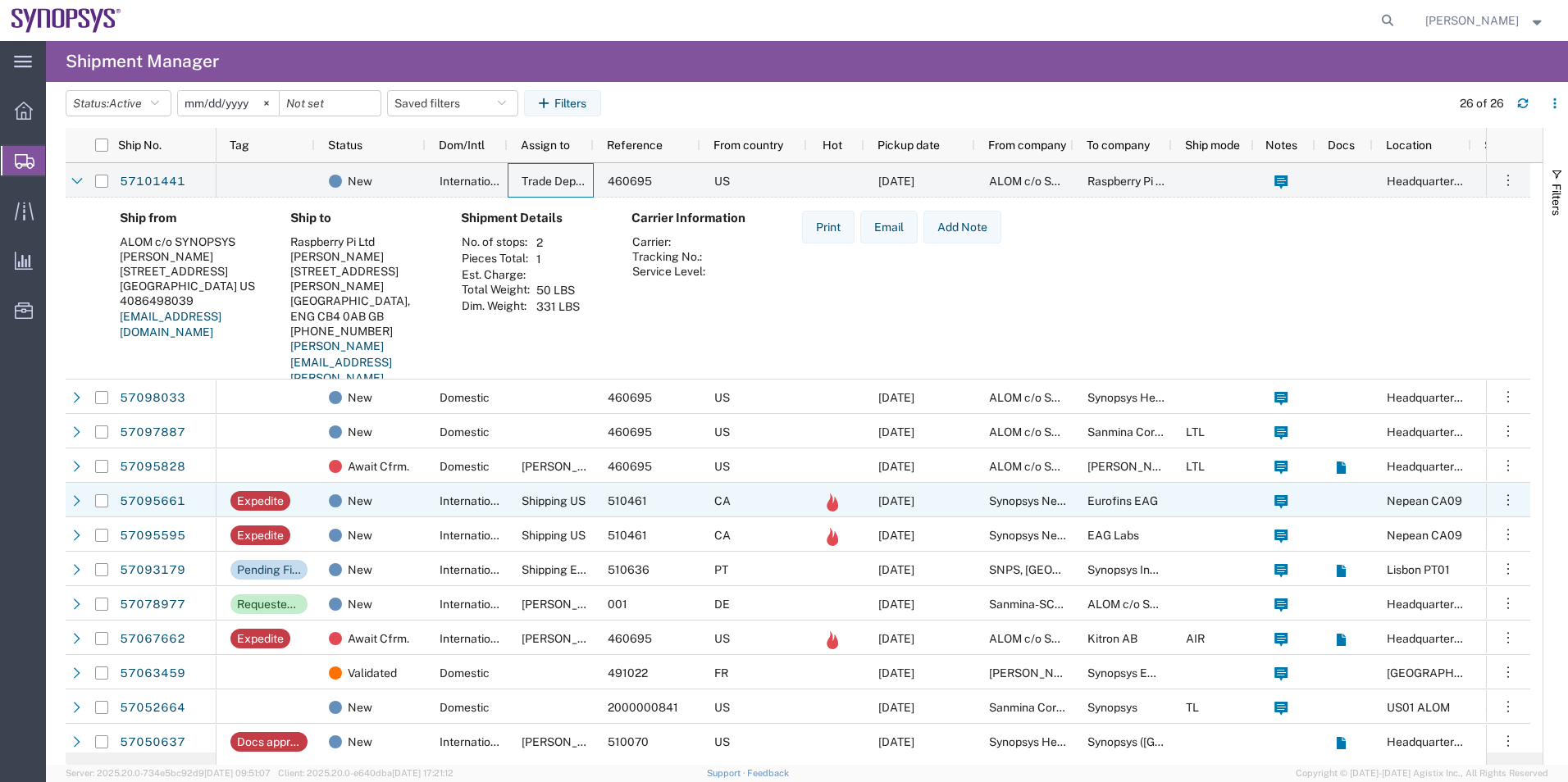
click at [555, 496] on span "Shipping US" at bounding box center [553, 501] width 64 height 13
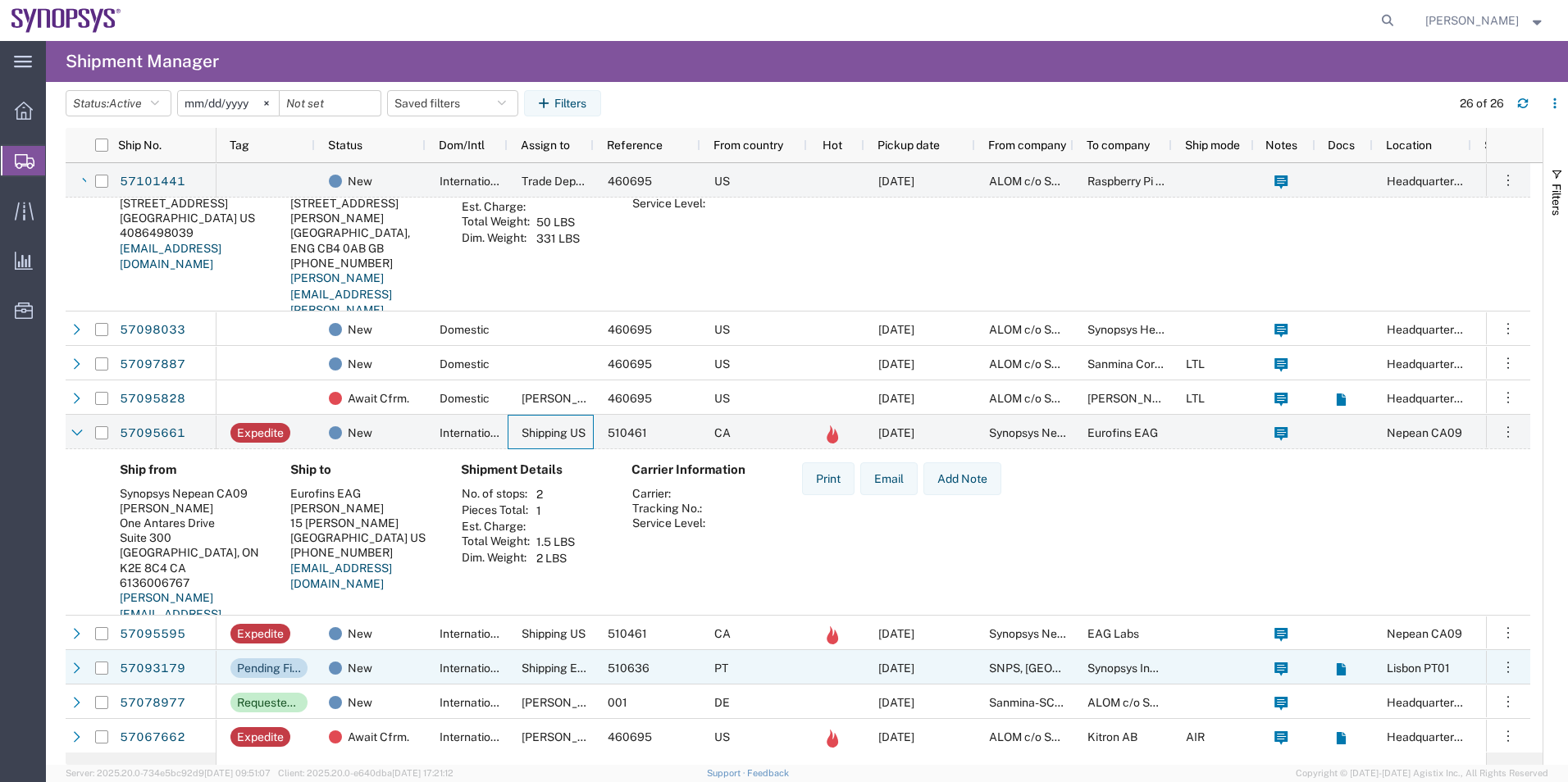
scroll to position [82, 0]
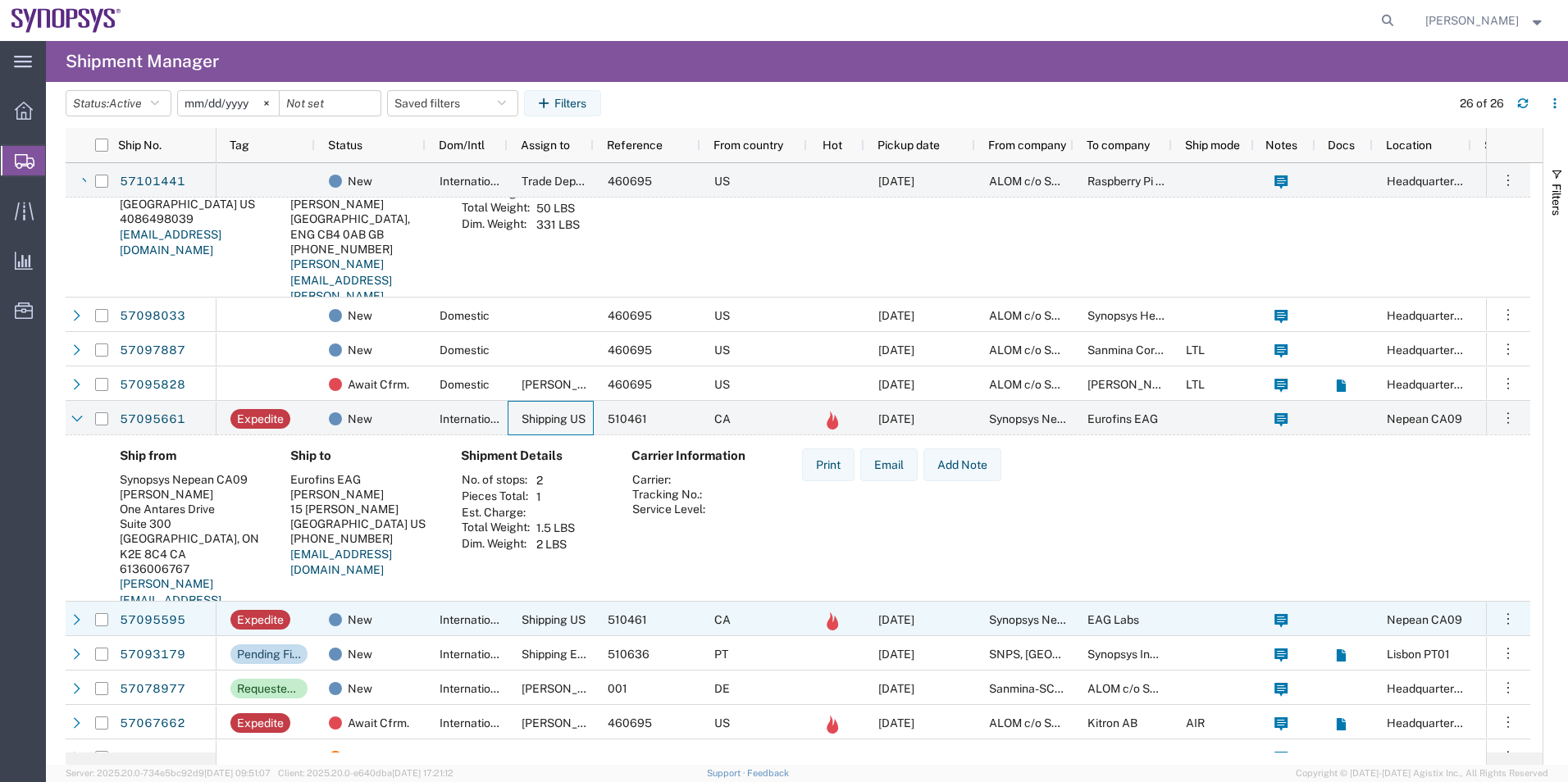
click at [543, 615] on span "Shipping US" at bounding box center [553, 620] width 64 height 13
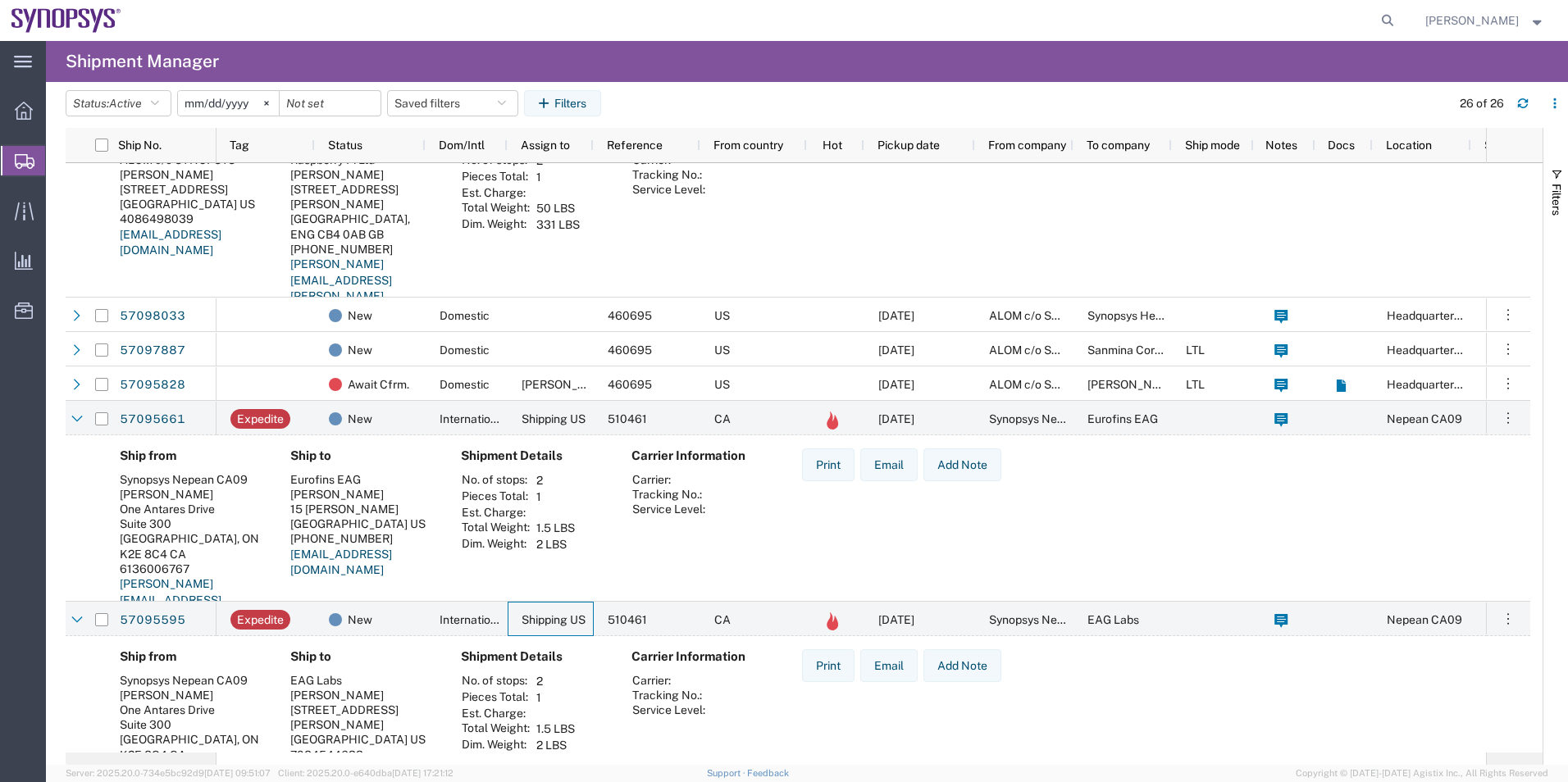
scroll to position [410, 0]
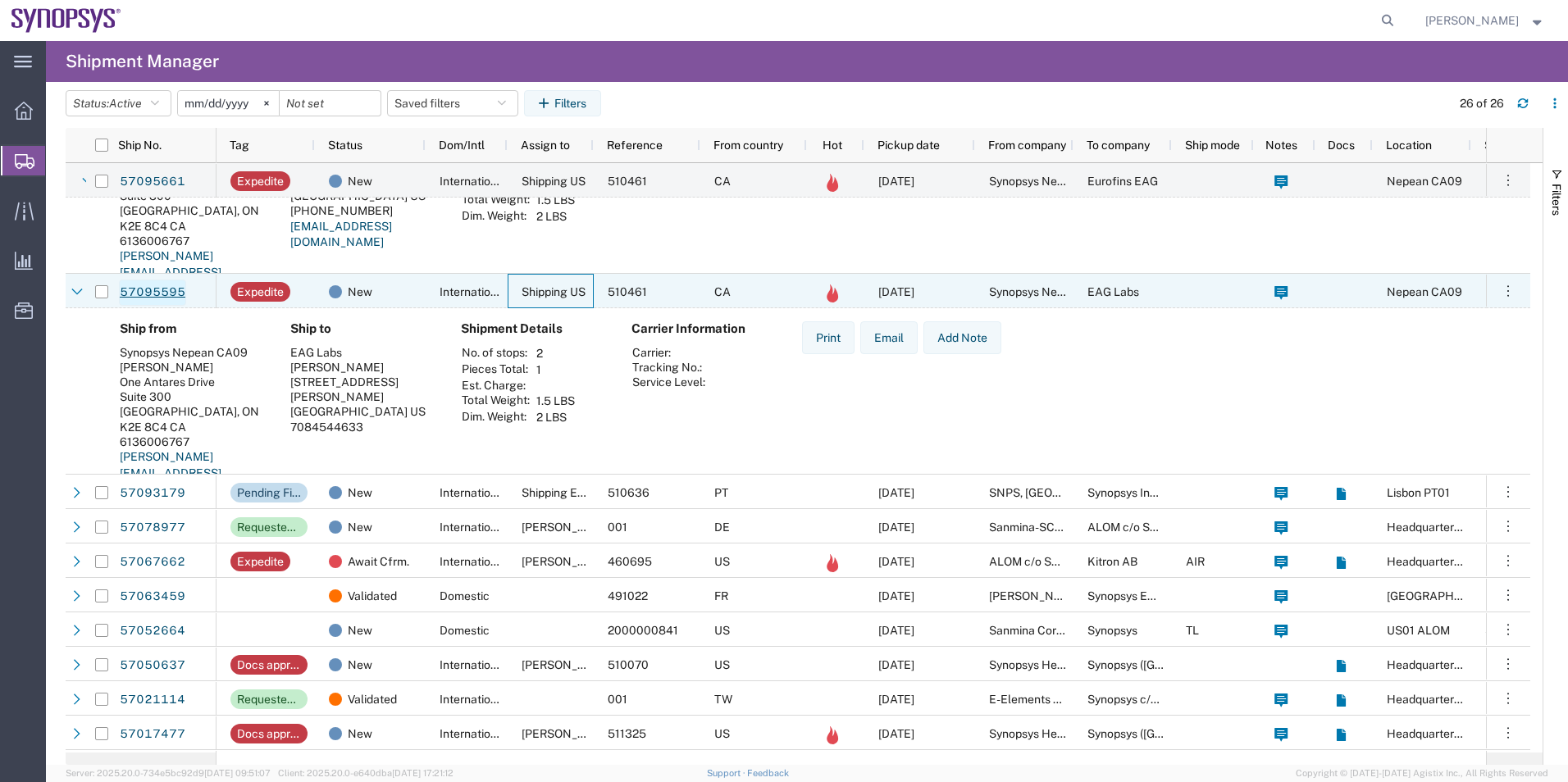
click at [143, 292] on link "57095595" at bounding box center [152, 292] width 67 height 26
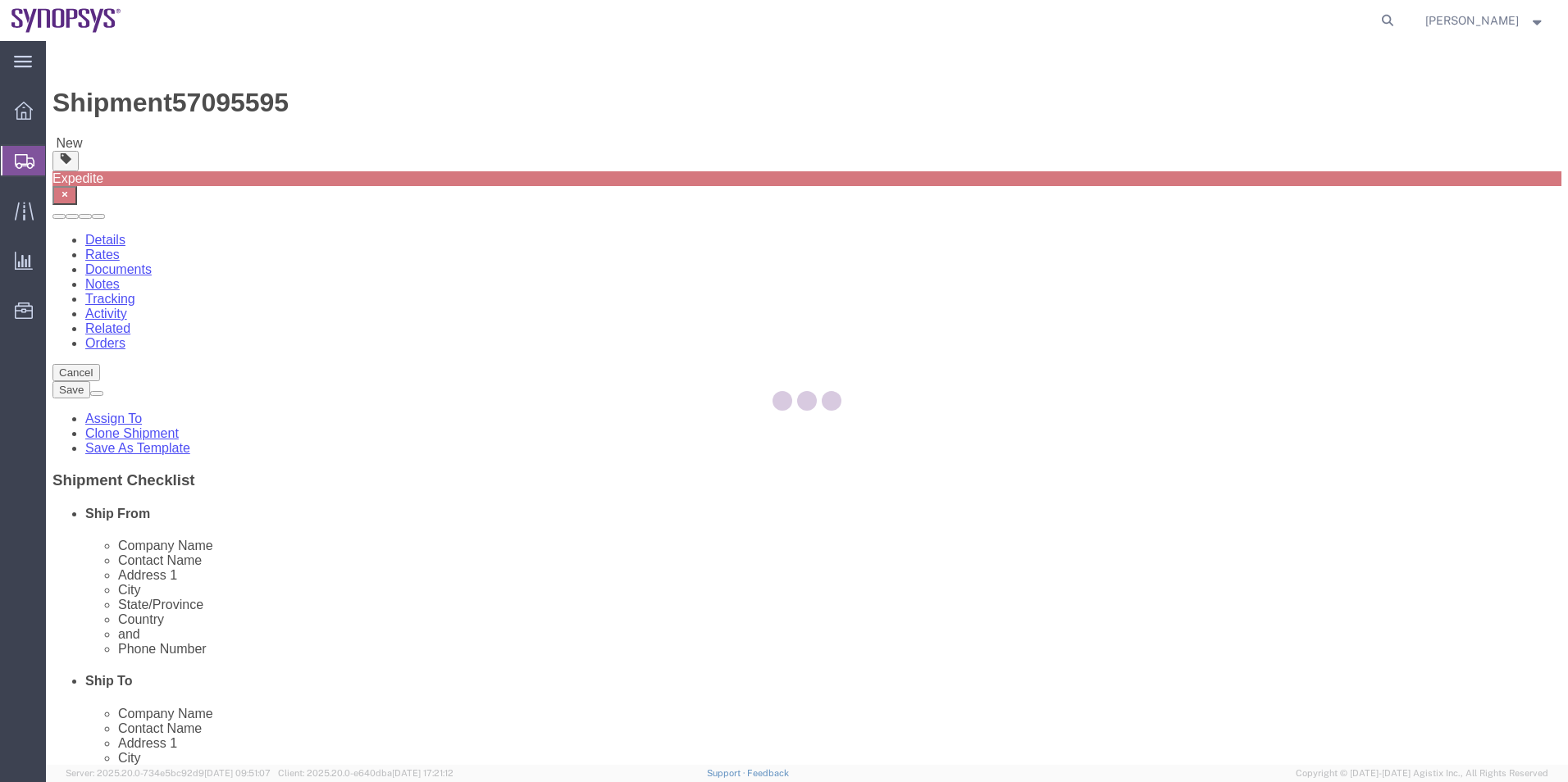
select select "63079"
select select
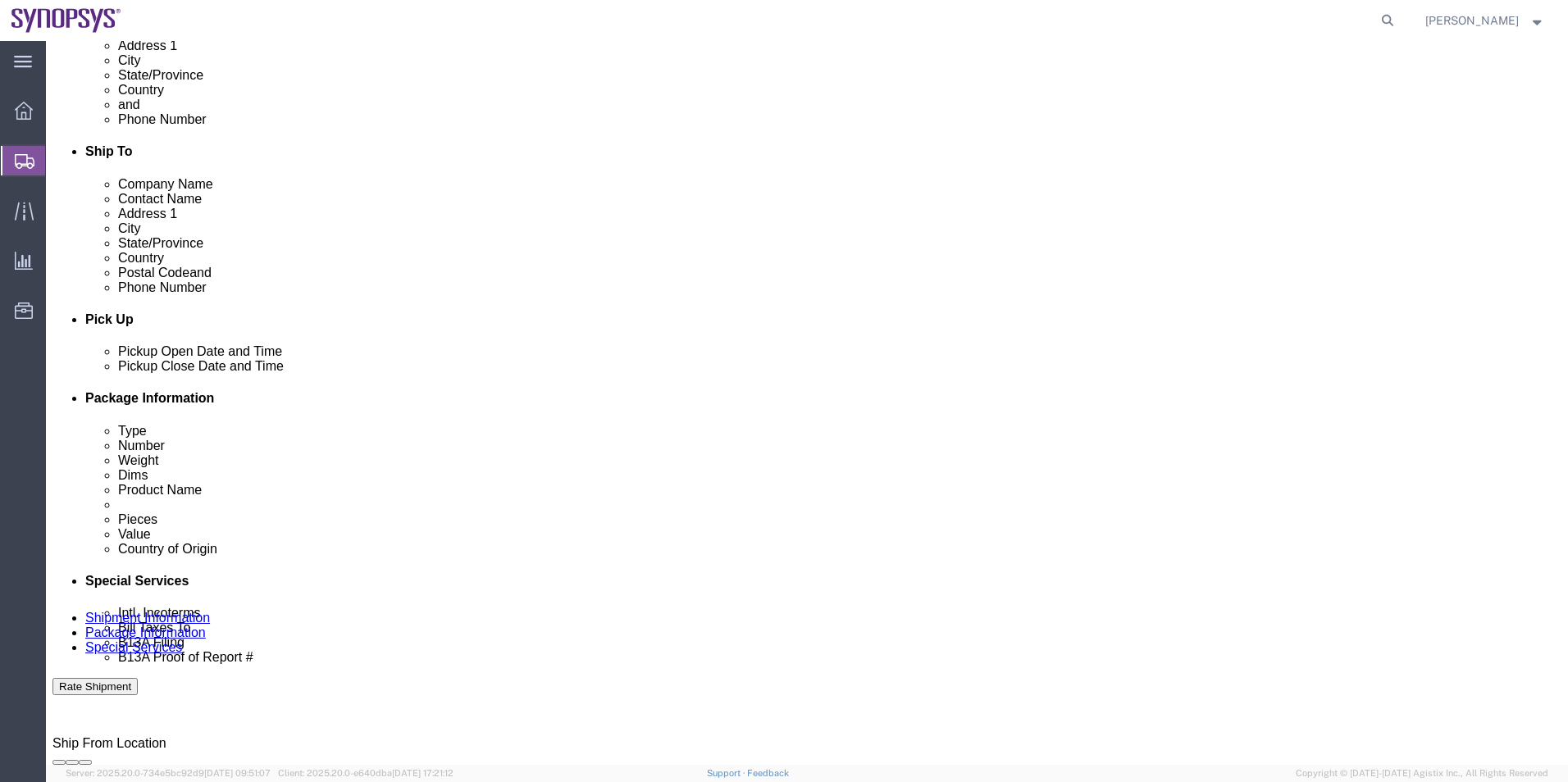
scroll to position [656, 0]
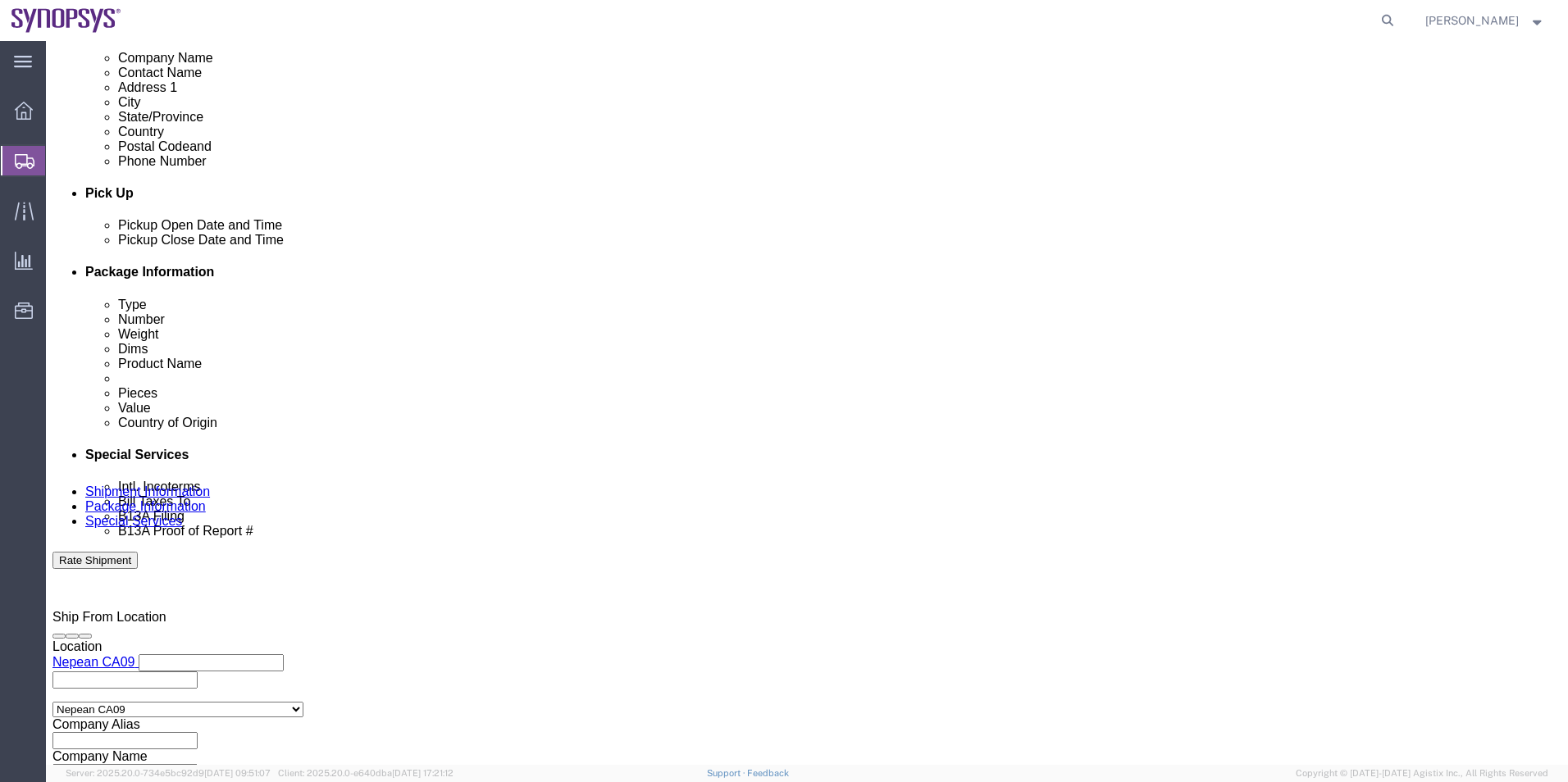
click link "Package Information"
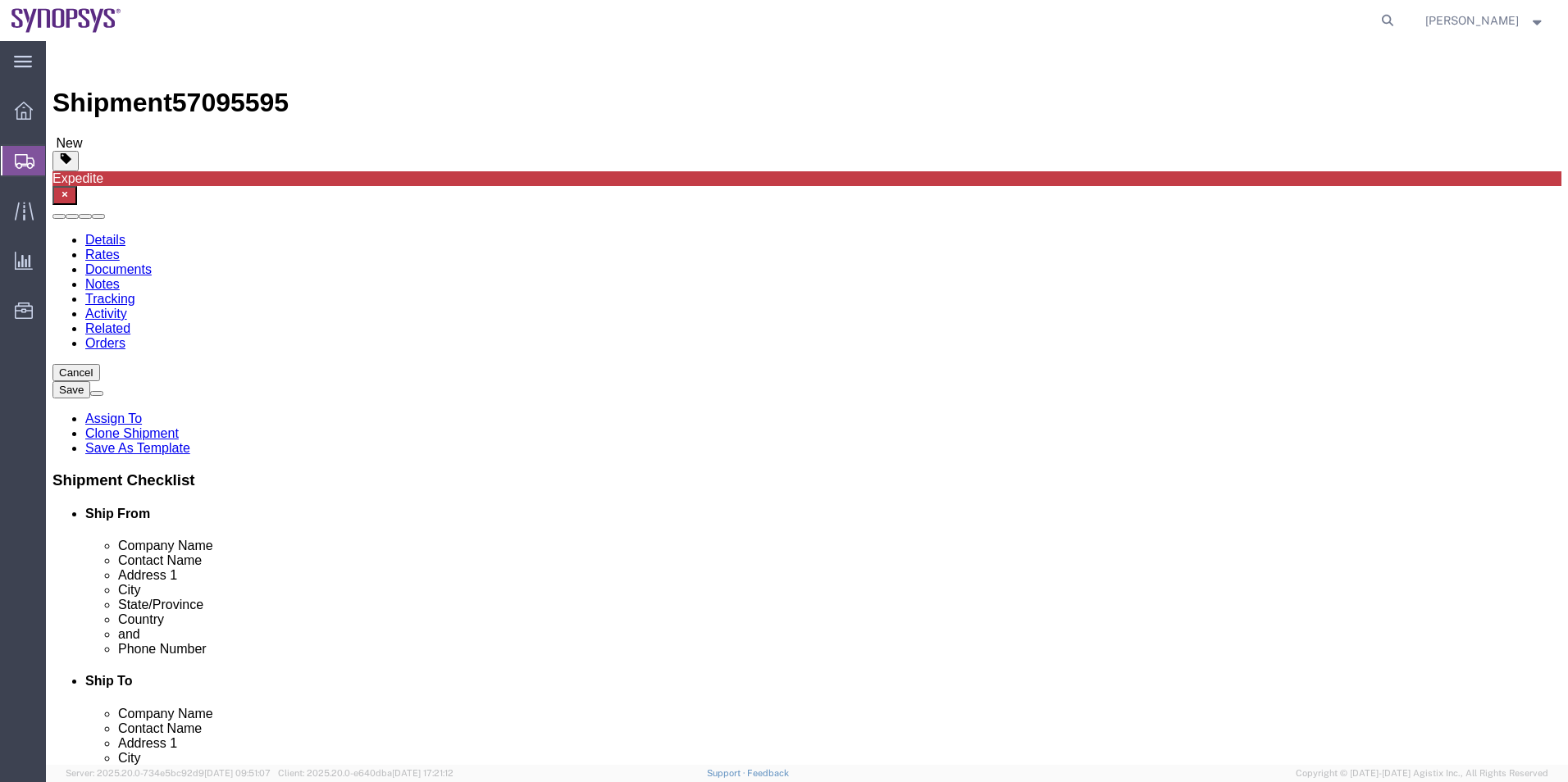
click div "Pieces: 39.00 Each Total value: 1950.00 CAD"
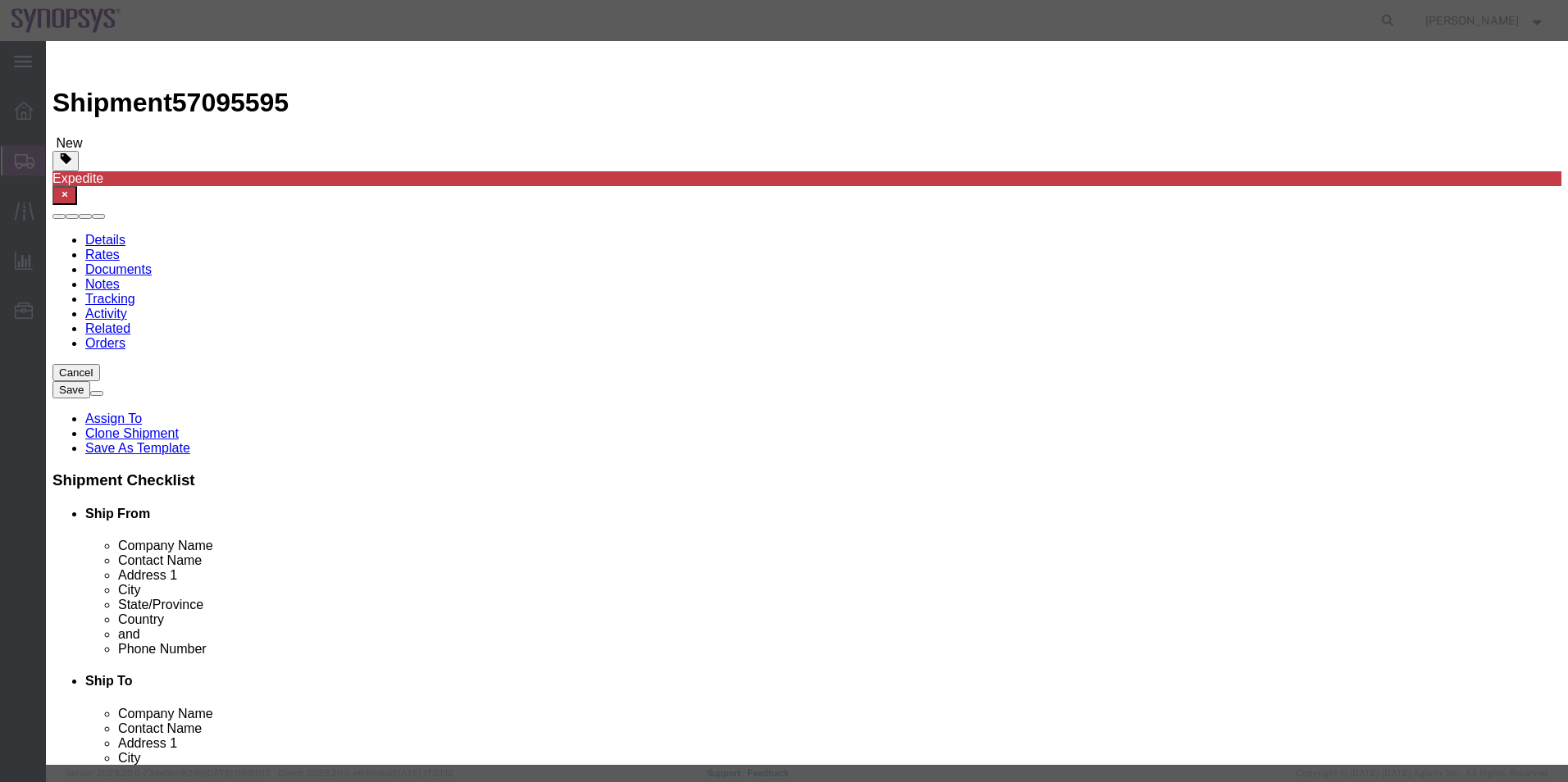
scroll to position [164, 0]
click select "Select ATF BIS DEA EPA FDA FTR ITAR OFAC Other (OPA)"
select select "BIS"
click select "Select ATF BIS DEA EPA FDA FTR ITAR OFAC Other (OPA)"
click select "Select AGR-Agricultural APP-Computers APR-Additional Permissive Exports AVS-Air…"
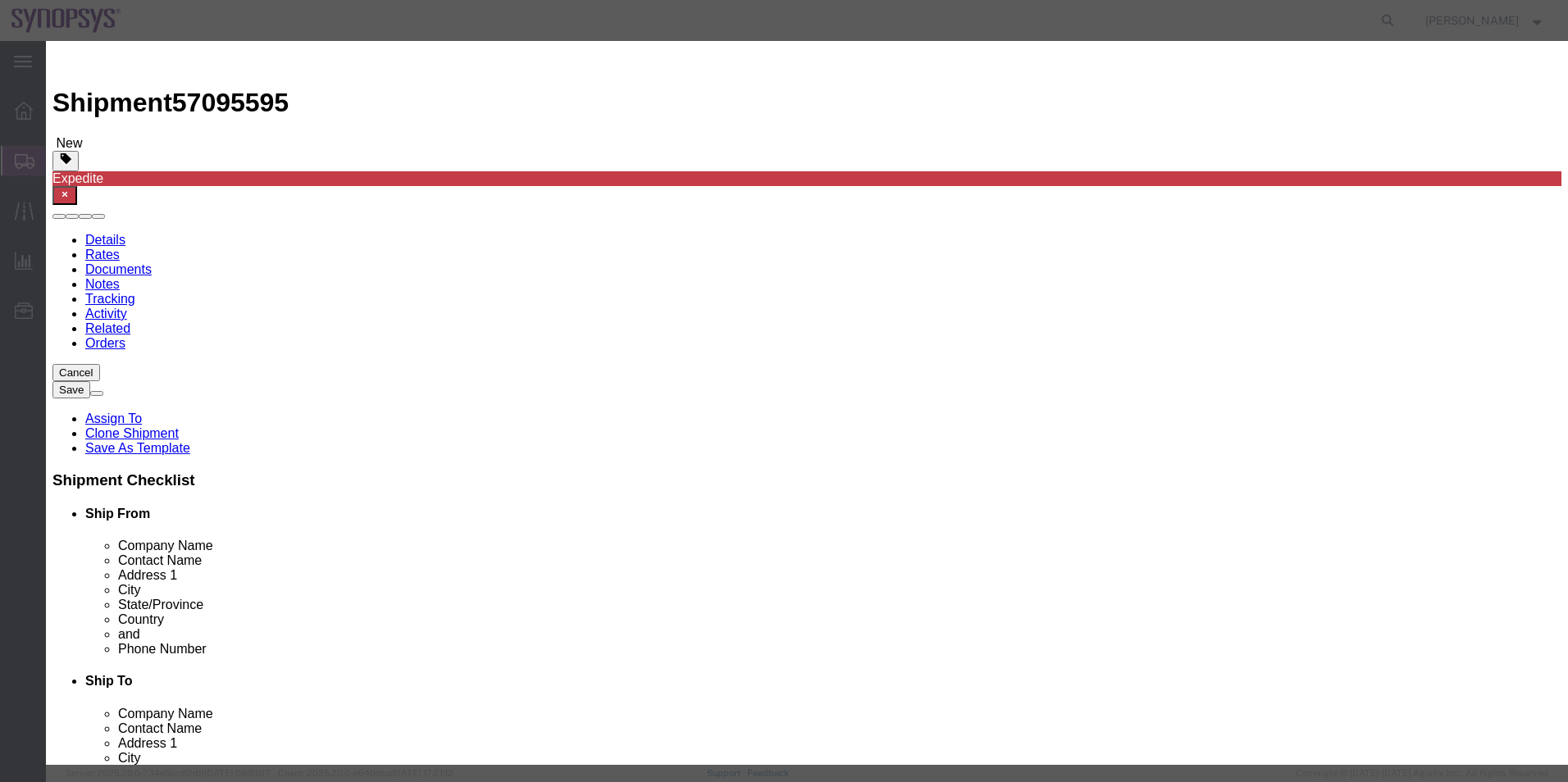
select select "NLR"
click select "Select AGR-Agricultural APP-Computers APR-Additional Permissive Exports AVS-Air…"
click button "Save & Close"
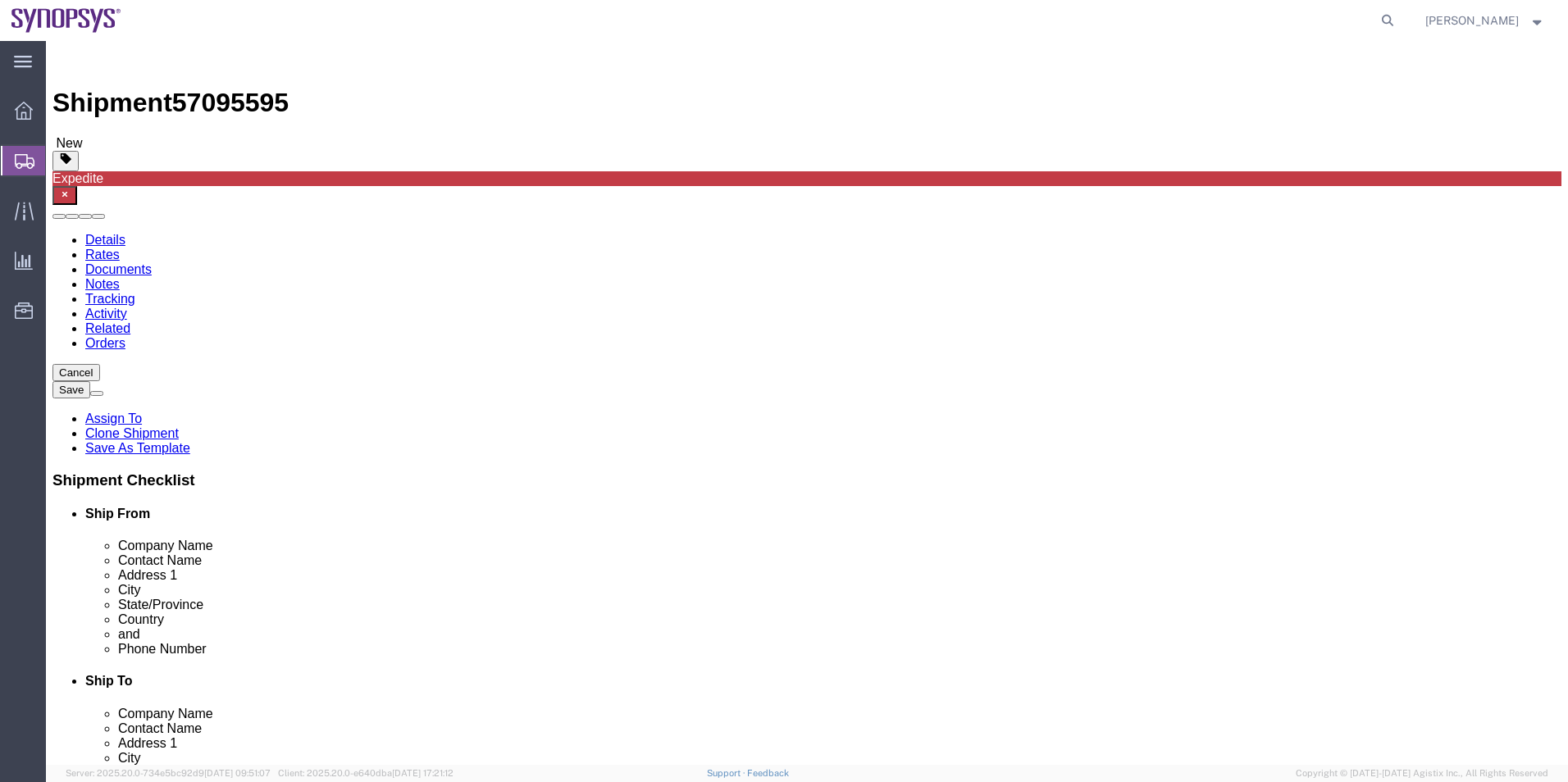
click icon
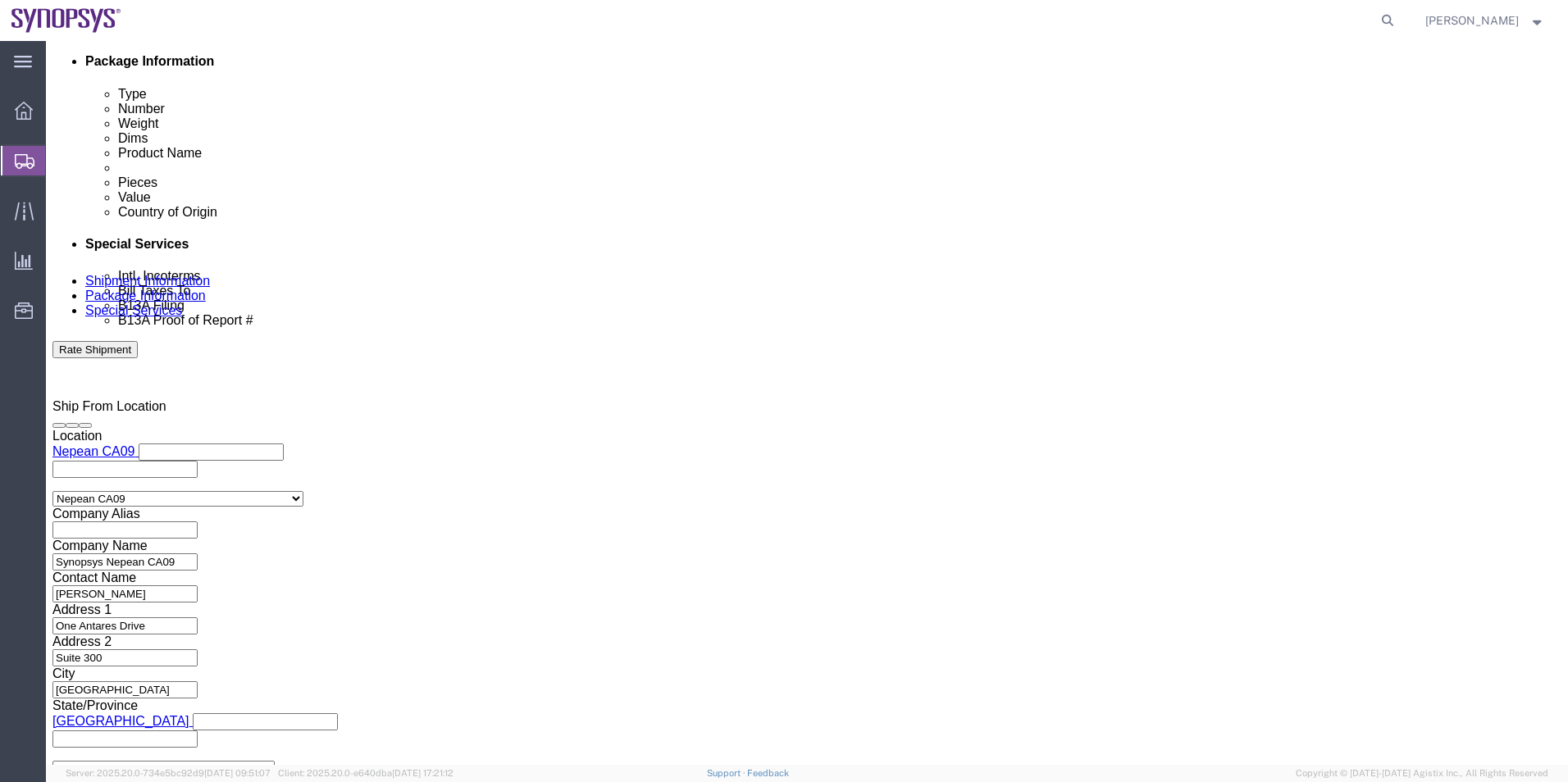
scroll to position [984, 0]
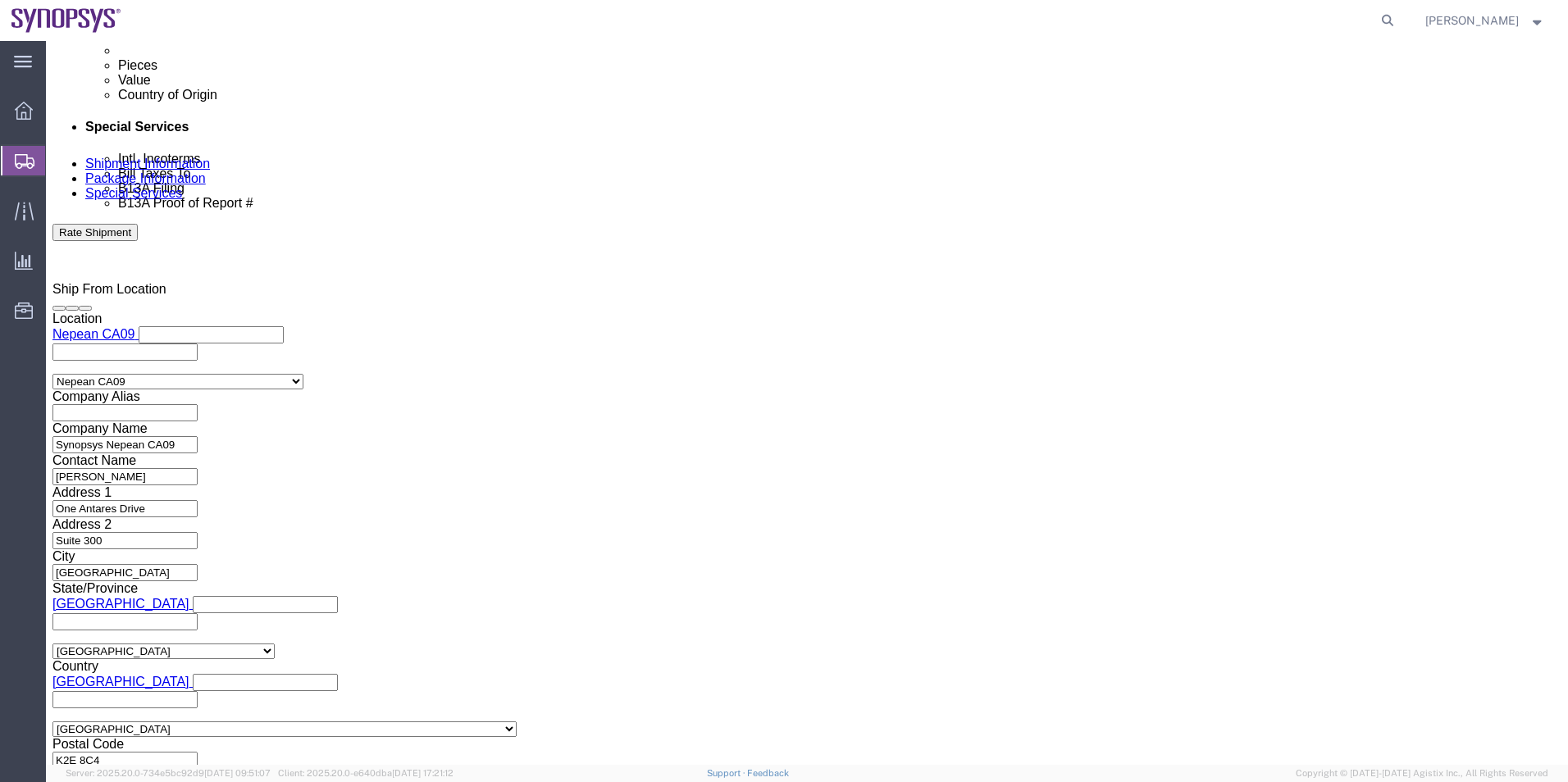
click textarea
type textarea "Please see attached. -[GEOGRAPHIC_DATA]"
click ul "shahrukh@synopsys.com ca09lab-logistics@synopsys.com lsteph@synopsys.com"
type input "[EMAIL_ADDRESS][DOMAIN_NAME]"
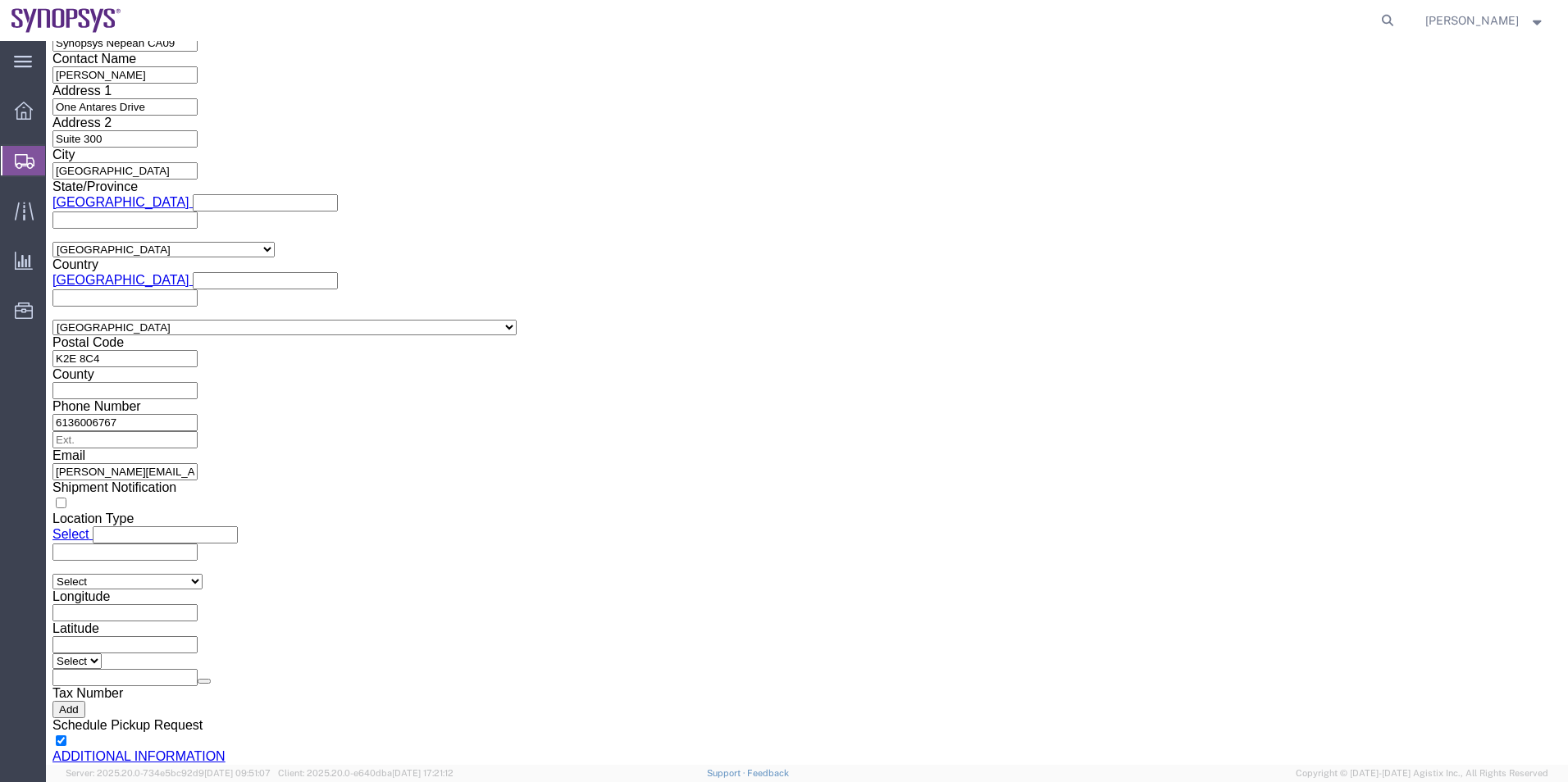
scroll to position [1558, 0]
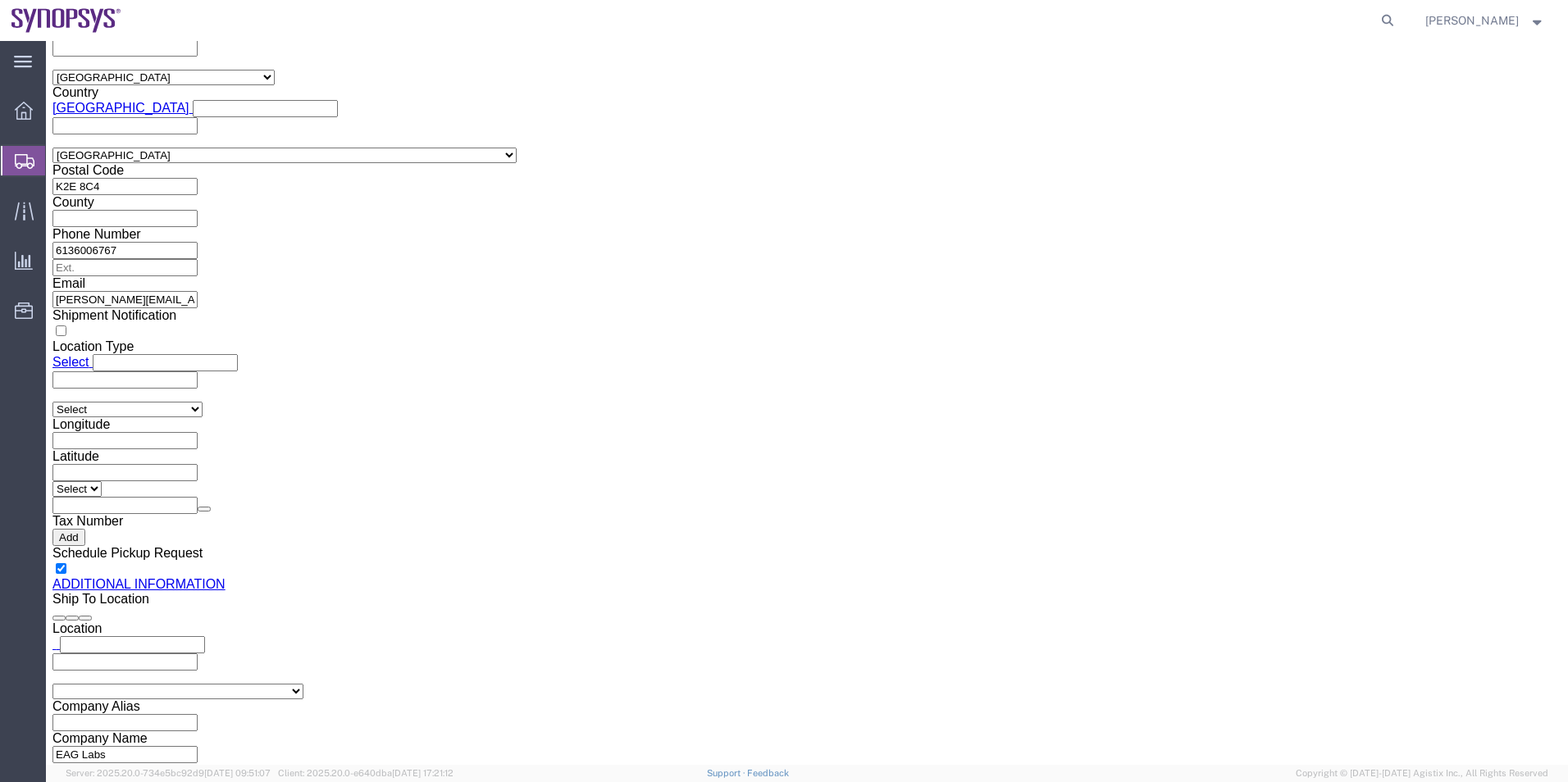
click button "Rate Shipment"
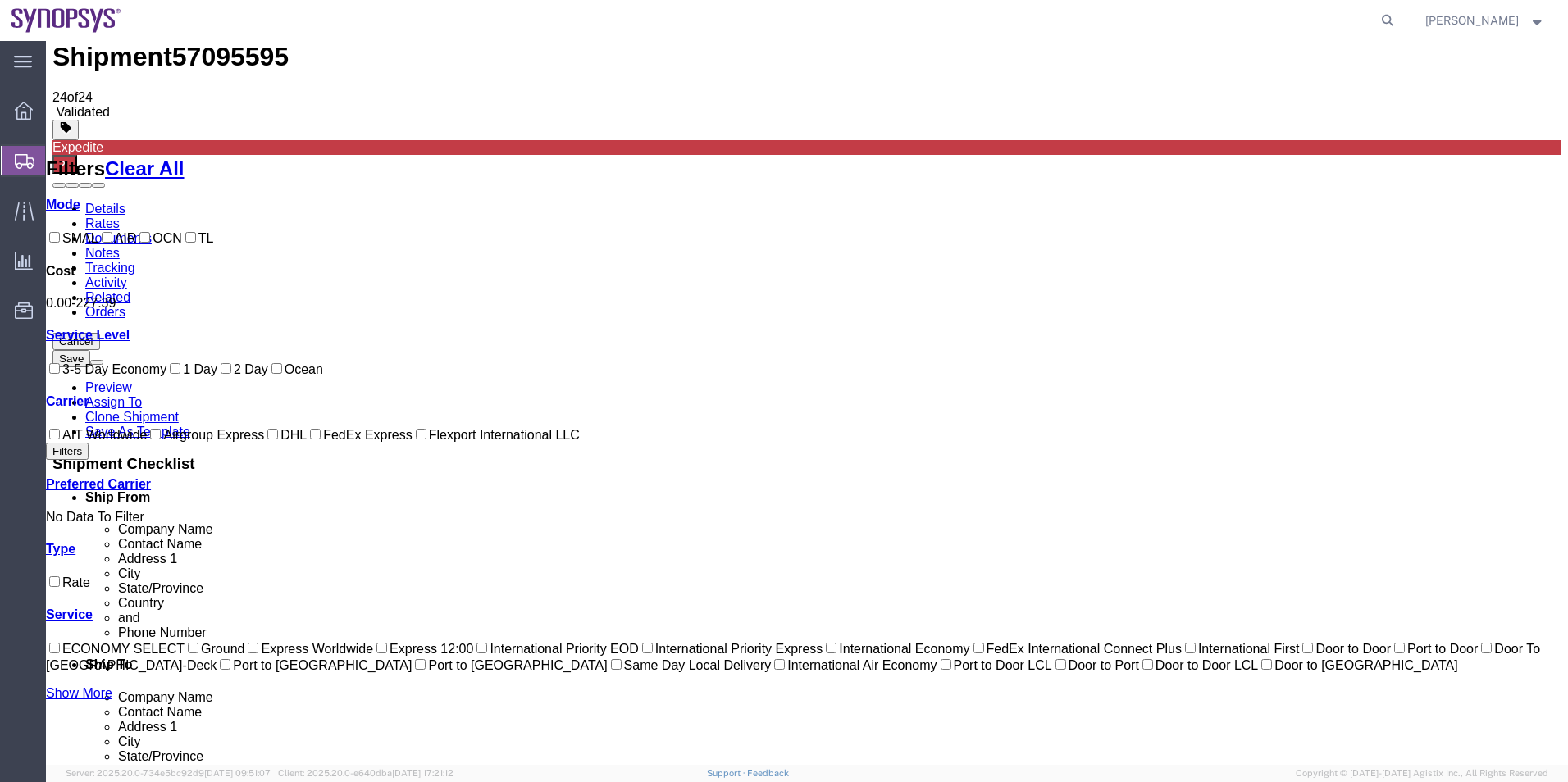
scroll to position [17, 0]
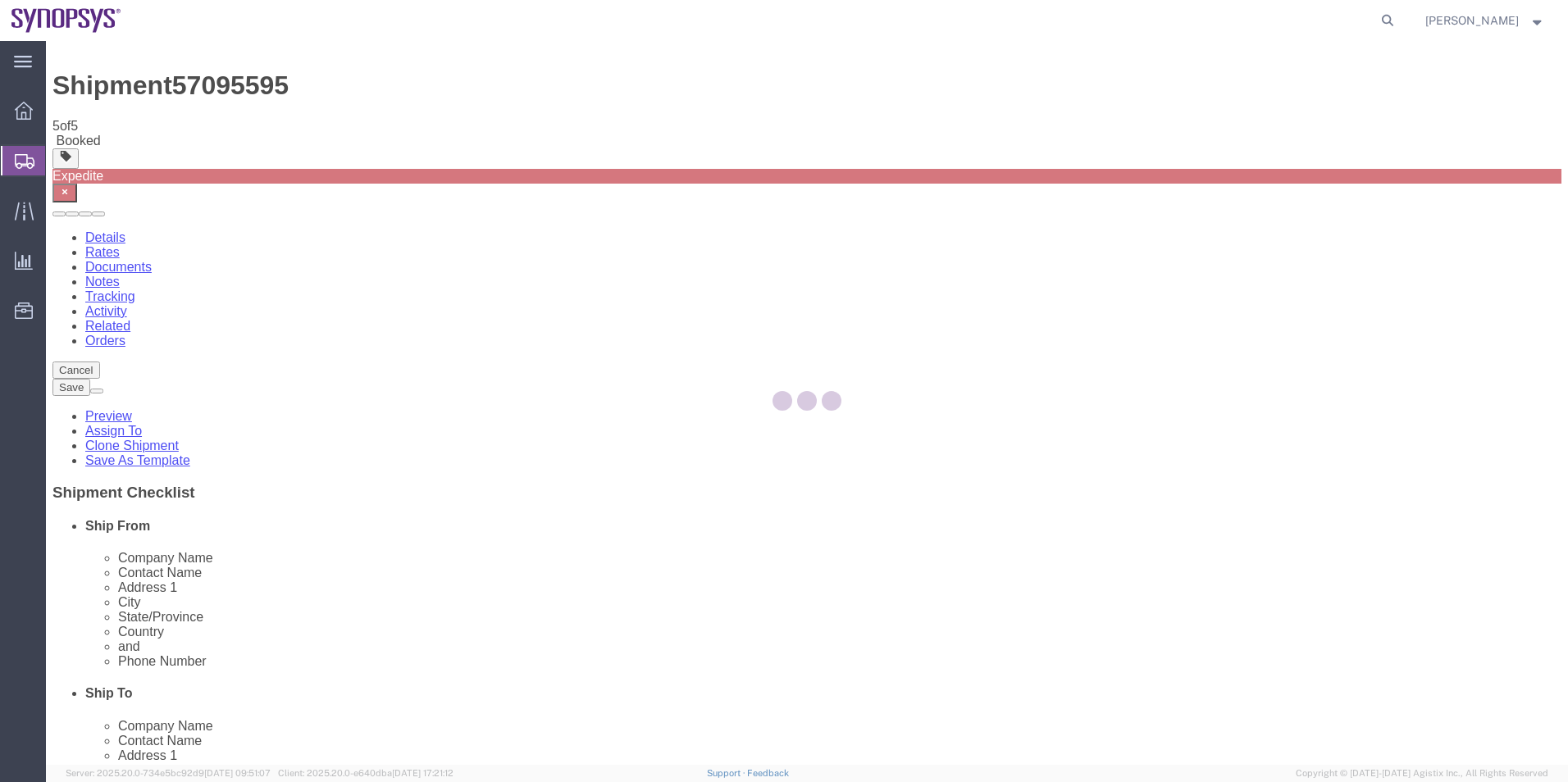
scroll to position [0, 0]
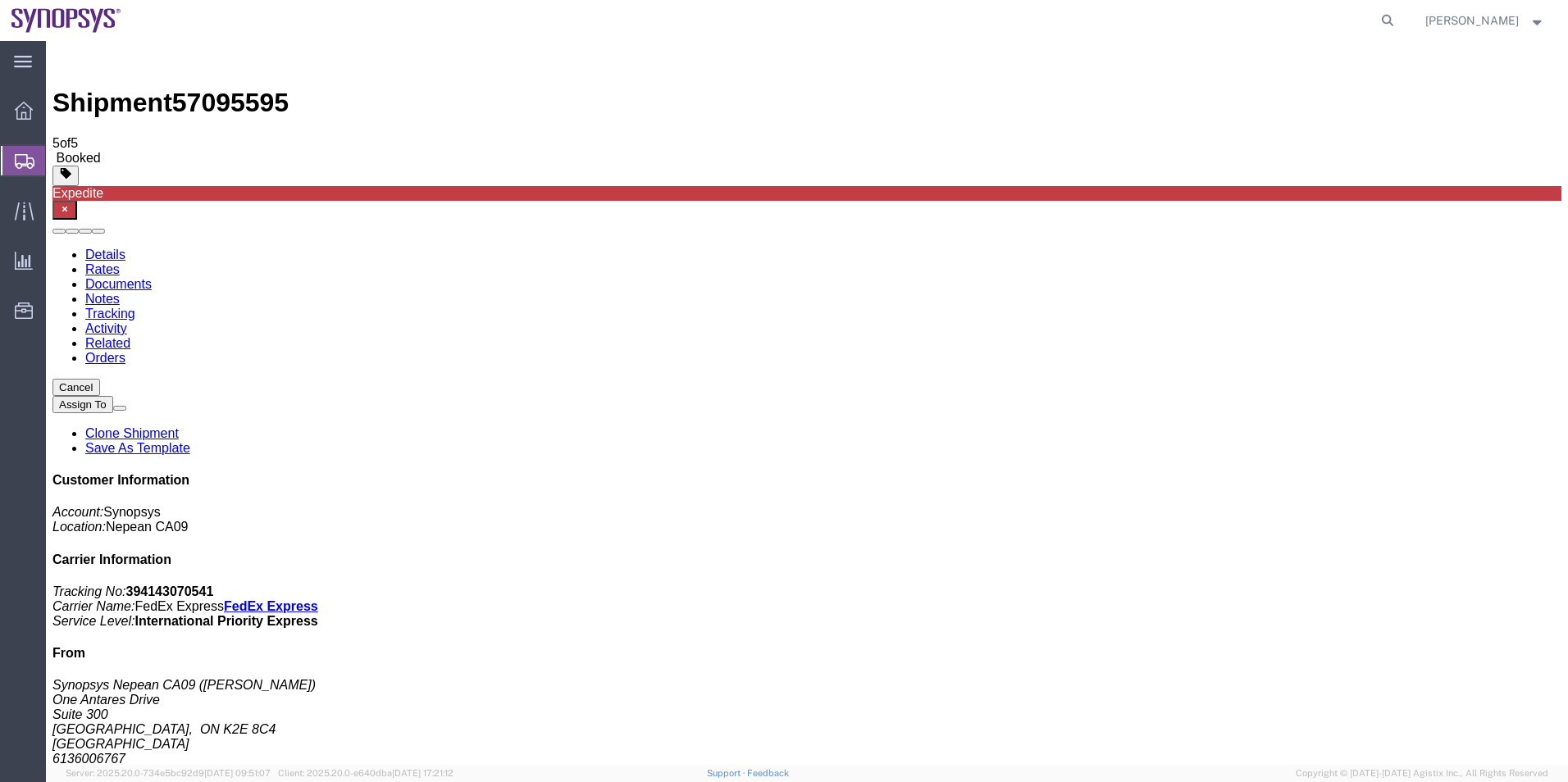
click at [0, 0] on span "Shipment Manager" at bounding box center [0, 0] width 0 height 0
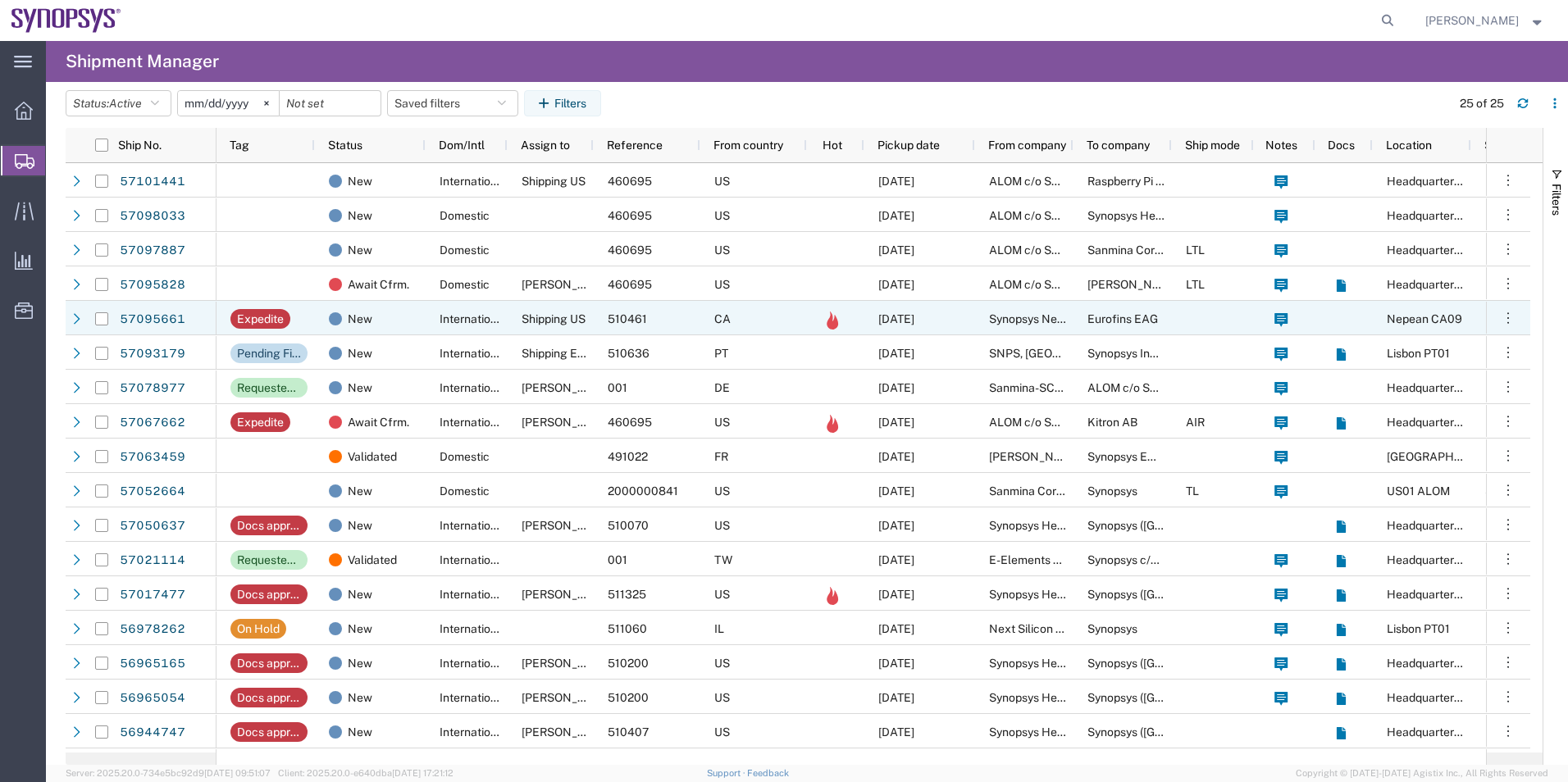
click at [423, 315] on div "New" at bounding box center [370, 318] width 110 height 34
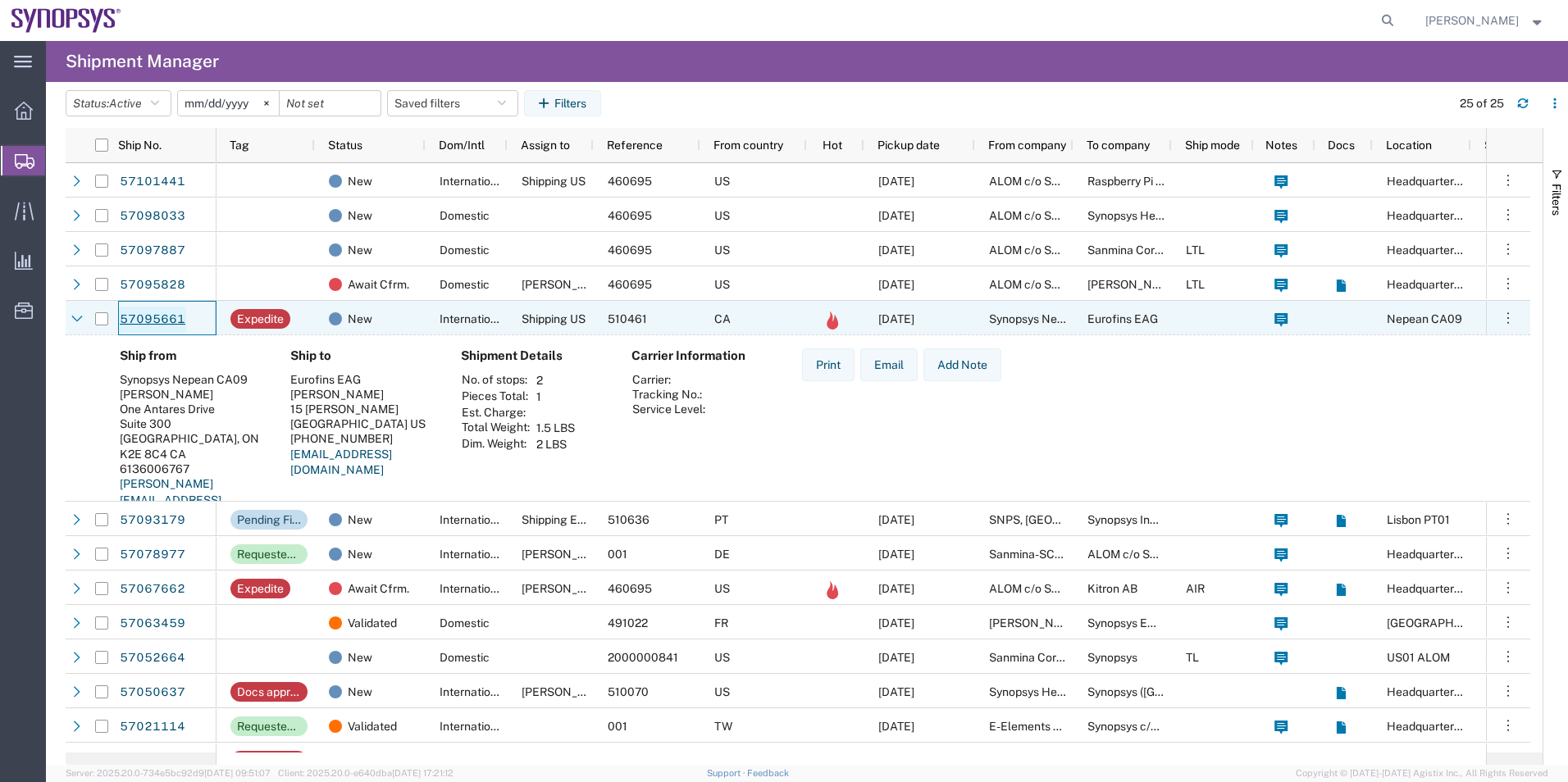
click at [141, 319] on link "57095661" at bounding box center [152, 319] width 67 height 26
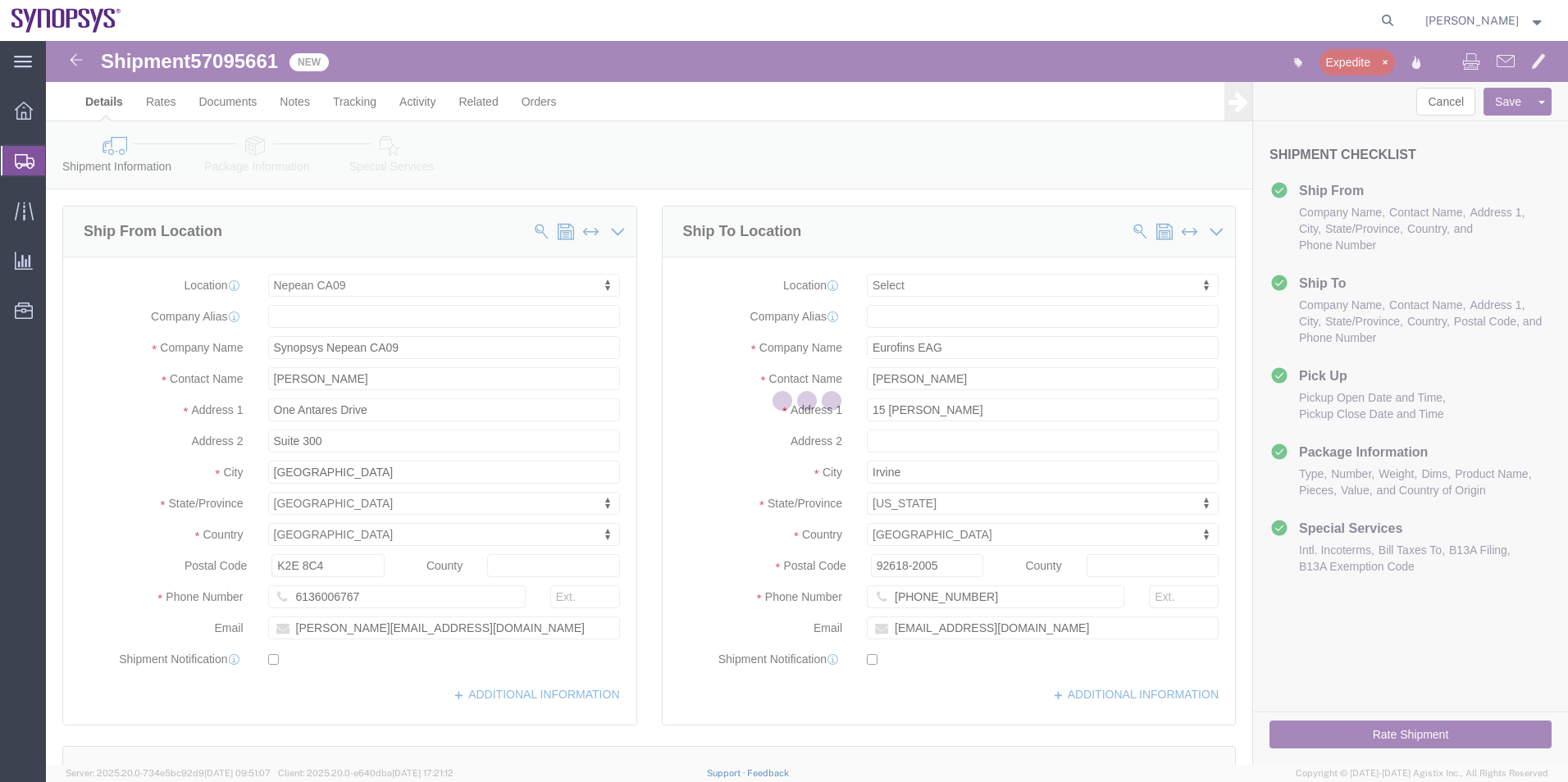
select select "63079"
select select
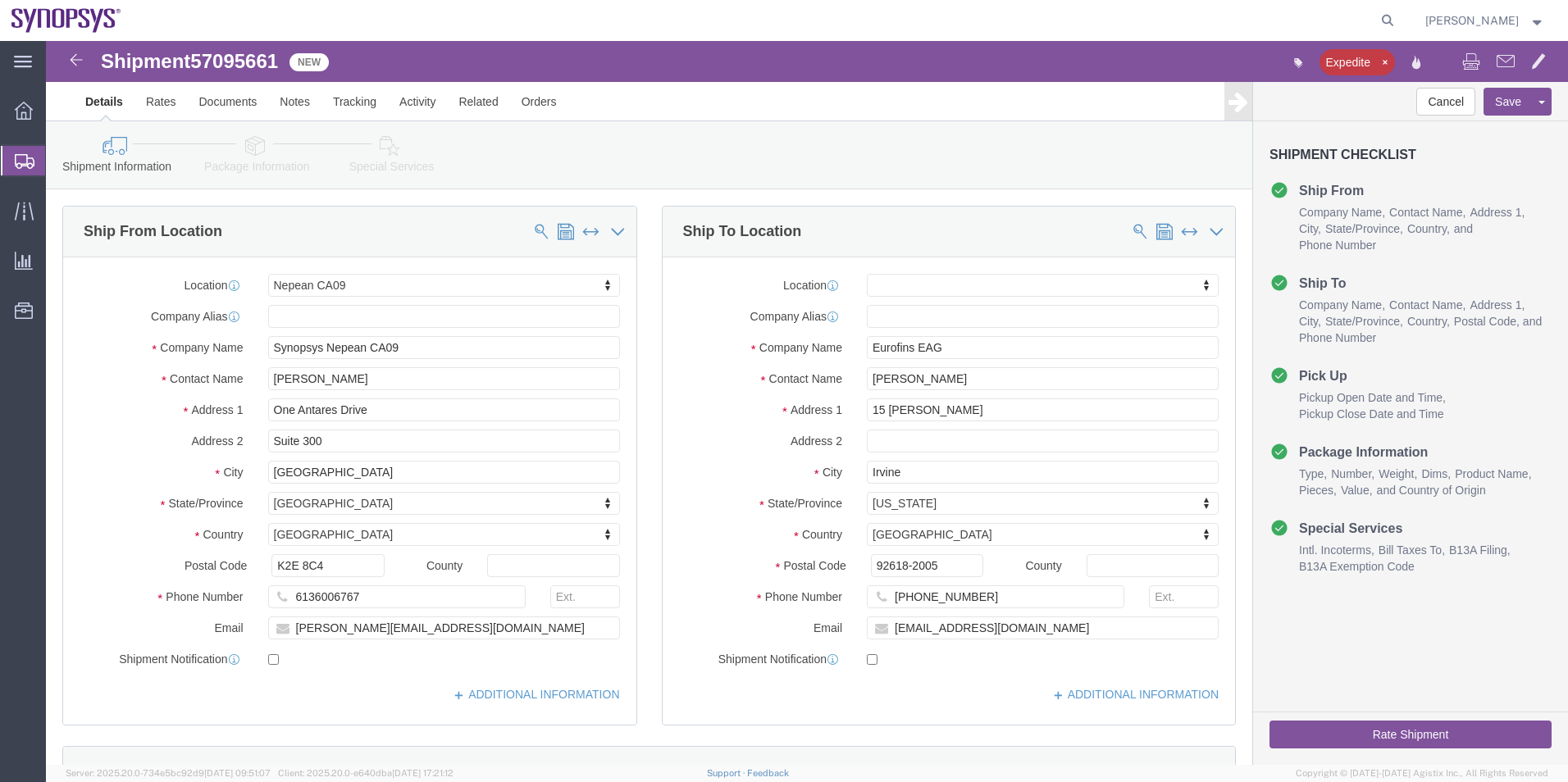
click icon
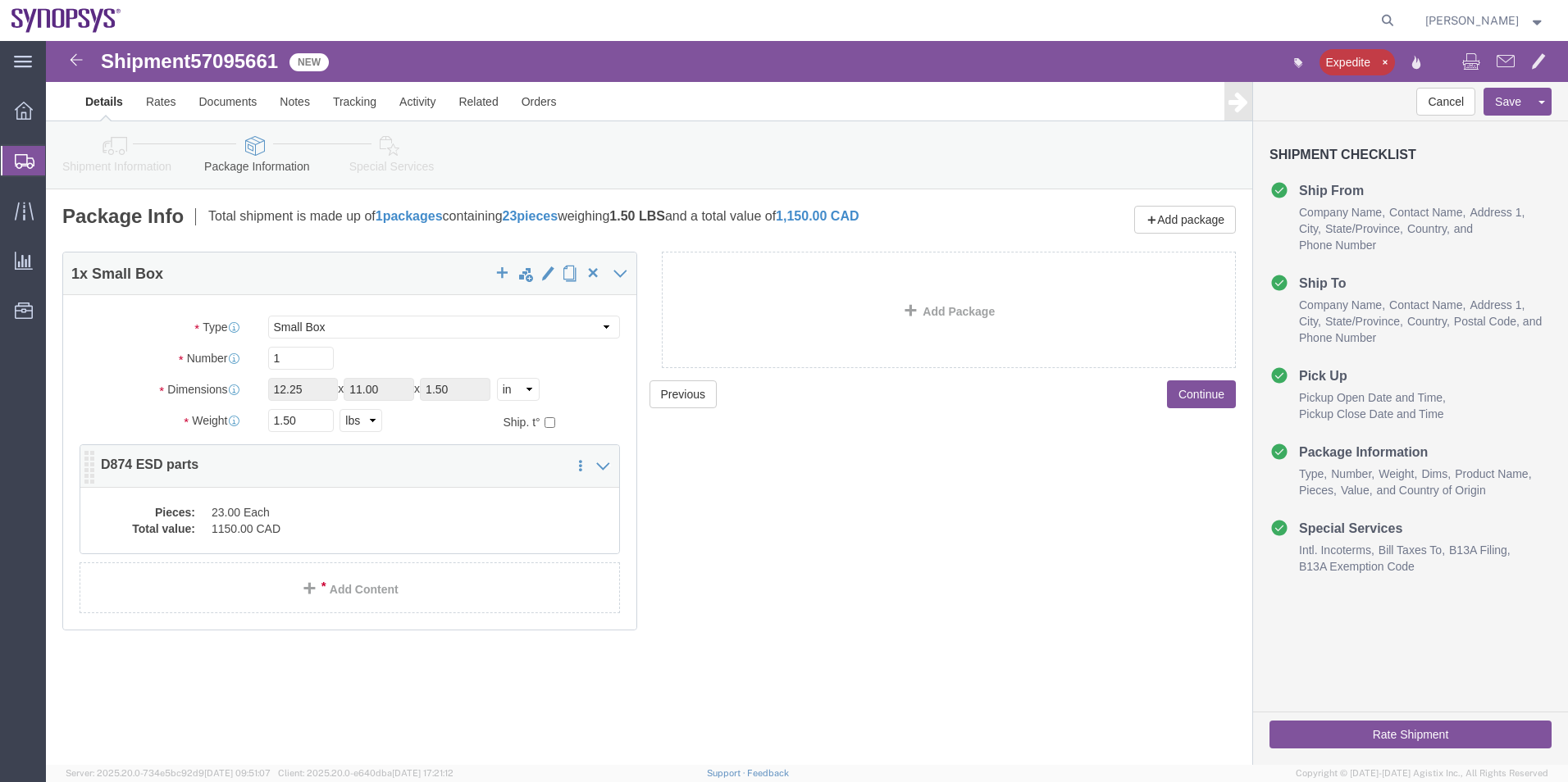
click dd "1150.00 CAD"
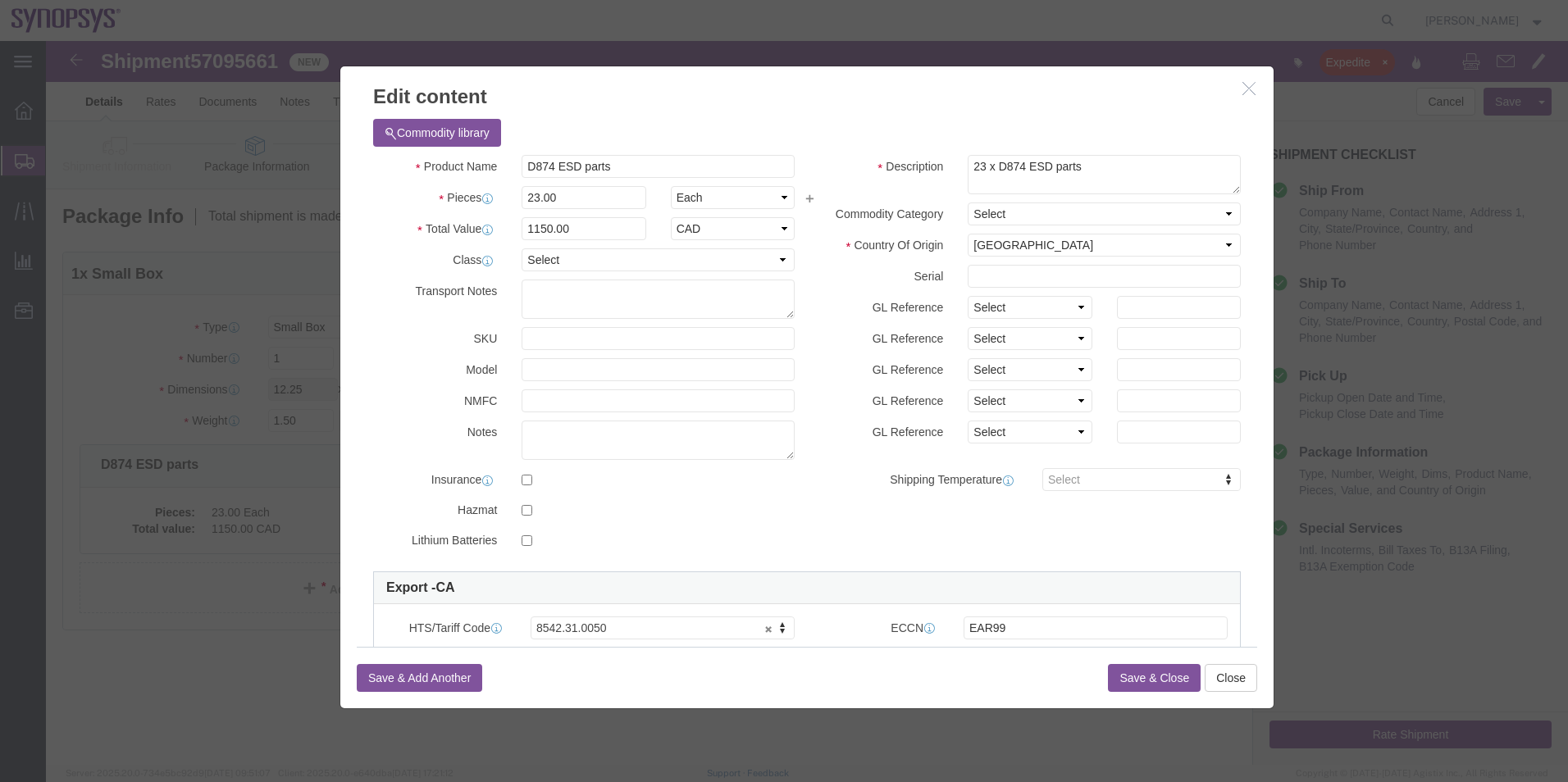
scroll to position [164, 0]
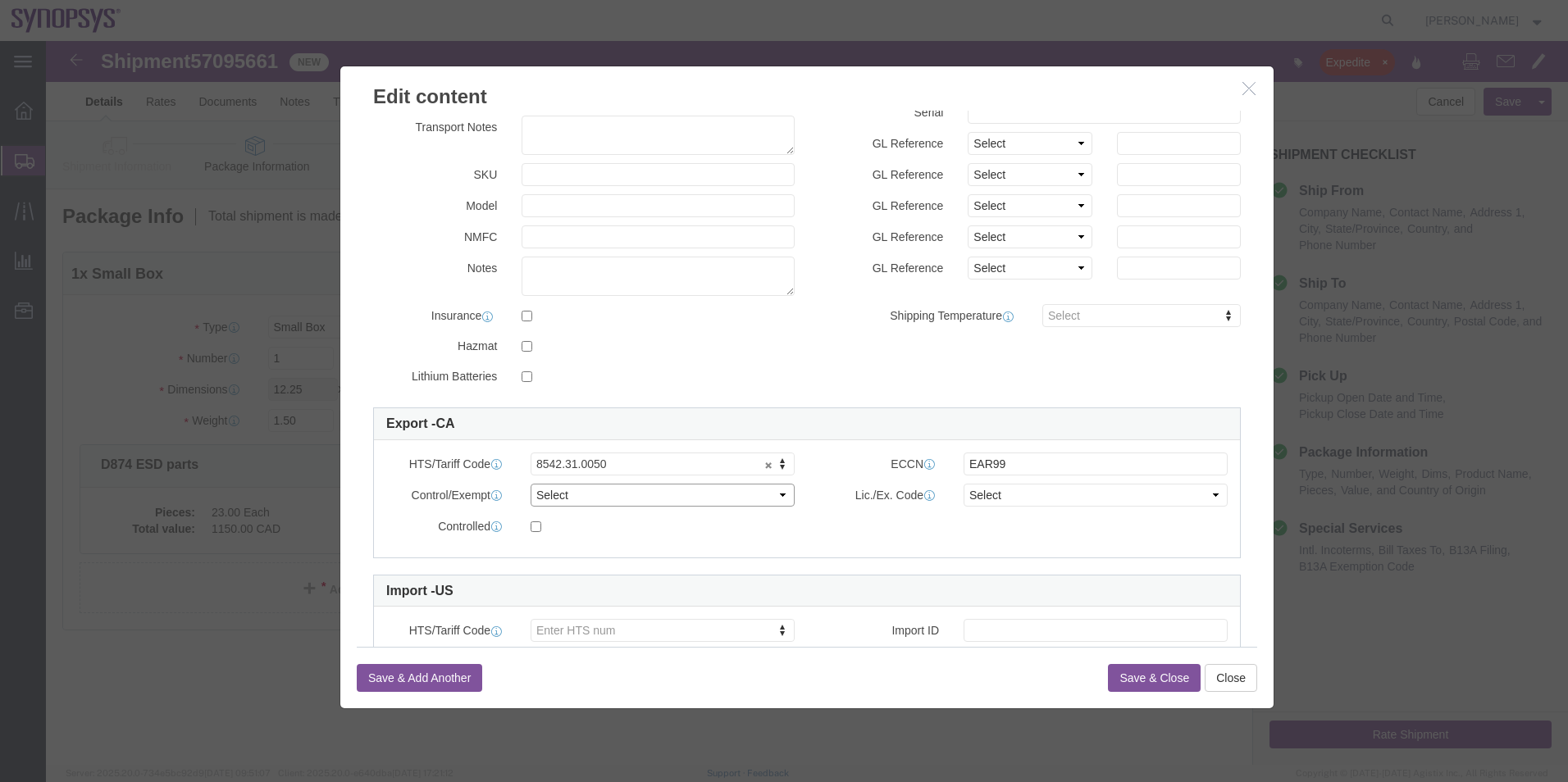
click select "Select ATF BIS DEA EPA FDA FTR ITAR OFAC Other (OPA)"
select select "BIS"
click select "Select ATF BIS DEA EPA FDA FTR ITAR OFAC Other (OPA)"
click select "Select AGR-Agricultural APP-Computers APR-Additional Permissive Exports AVS-Air…"
select select "NLR"
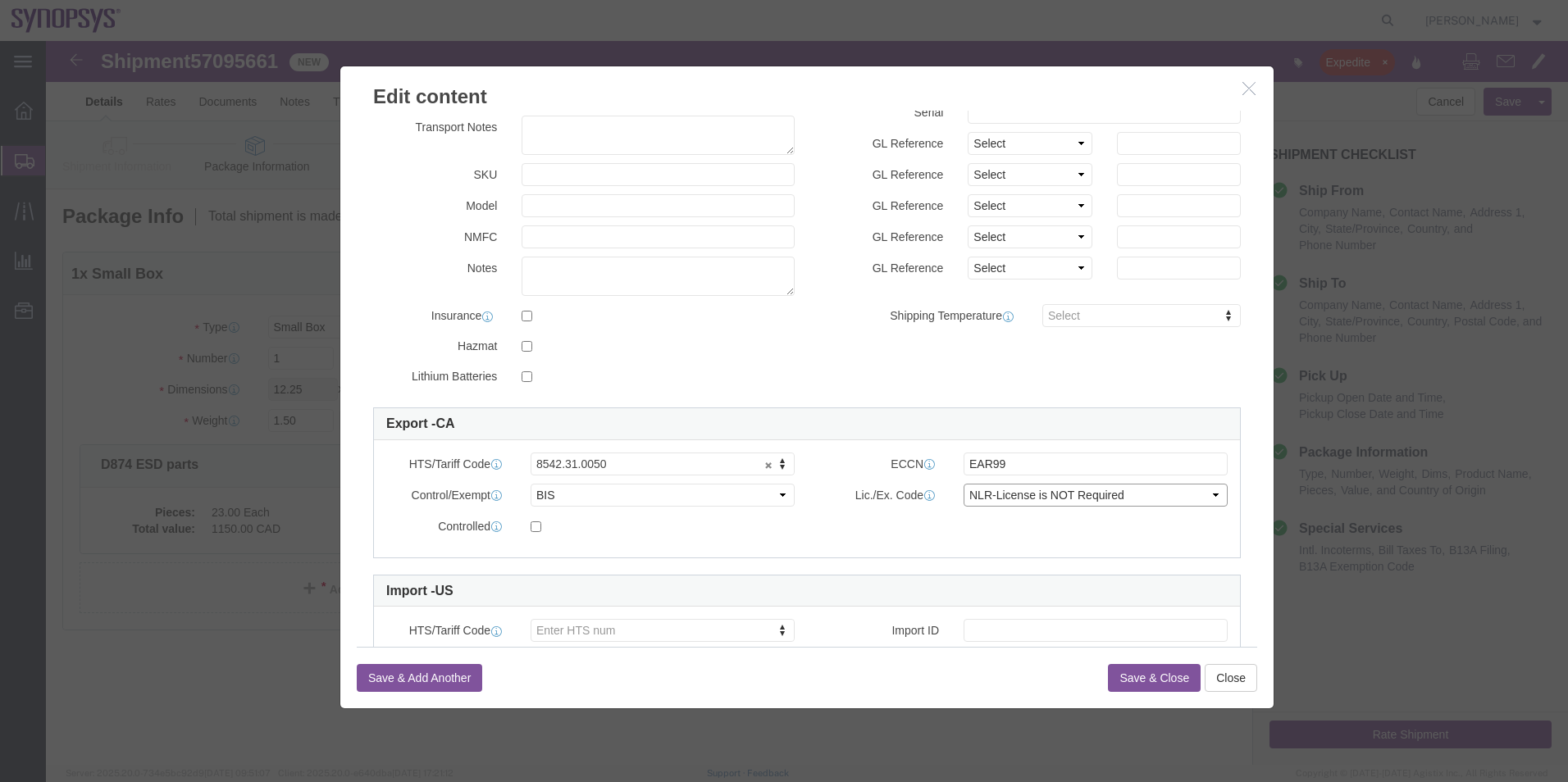
click select "Select AGR-Agricultural APP-Computers APR-Additional Permissive Exports AVS-Air…"
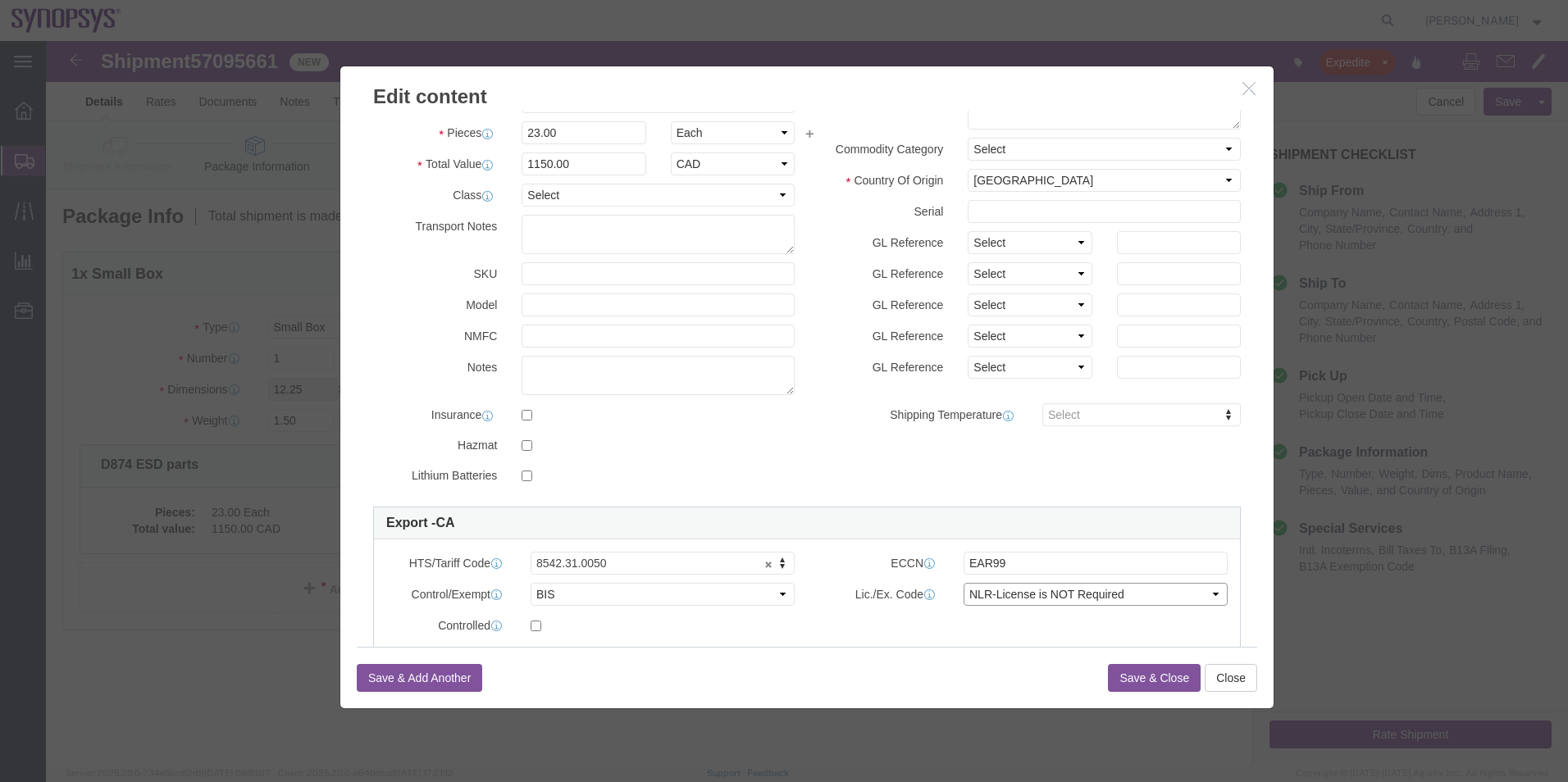
scroll to position [0, 0]
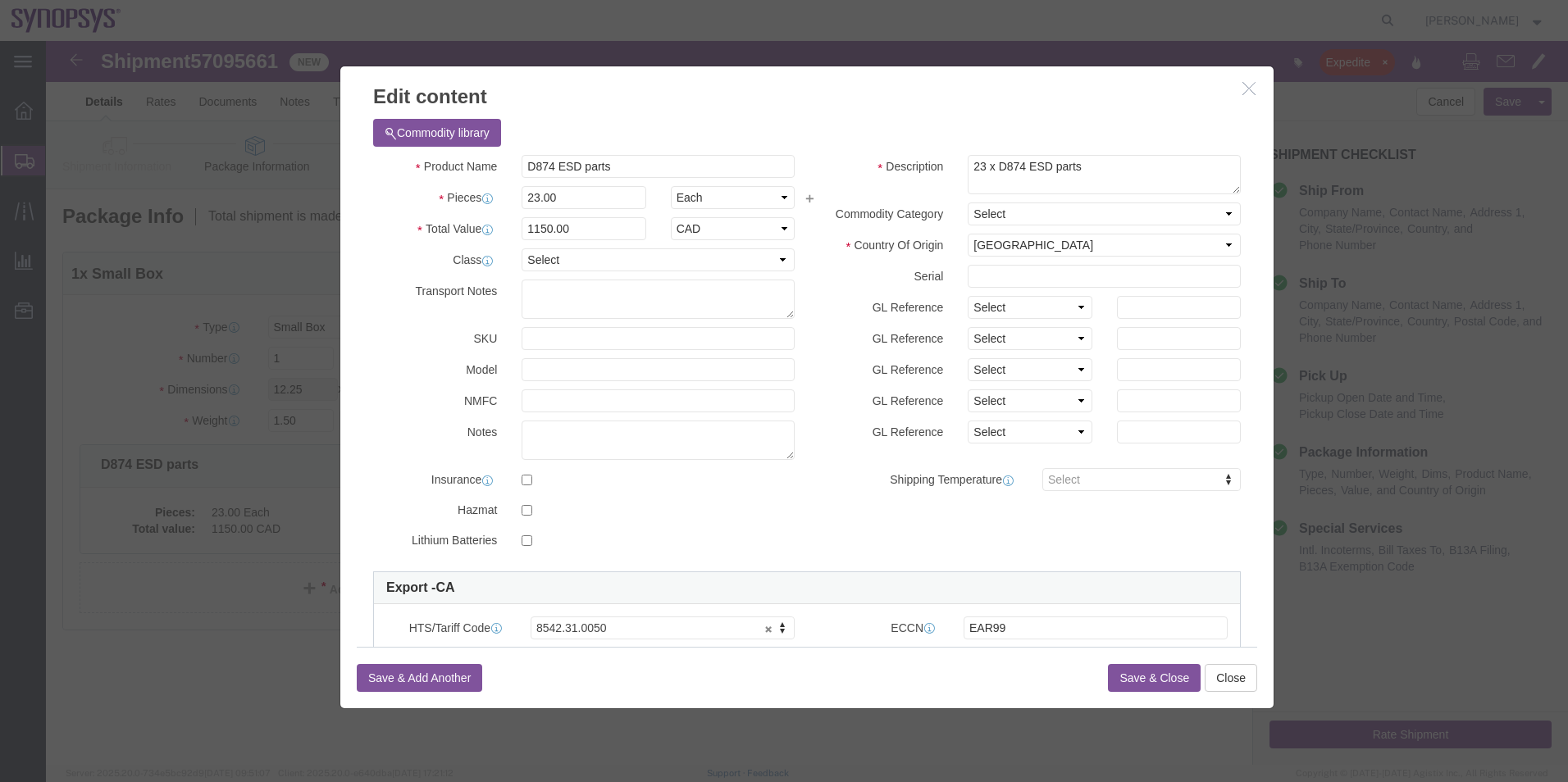
click button "Save & Close"
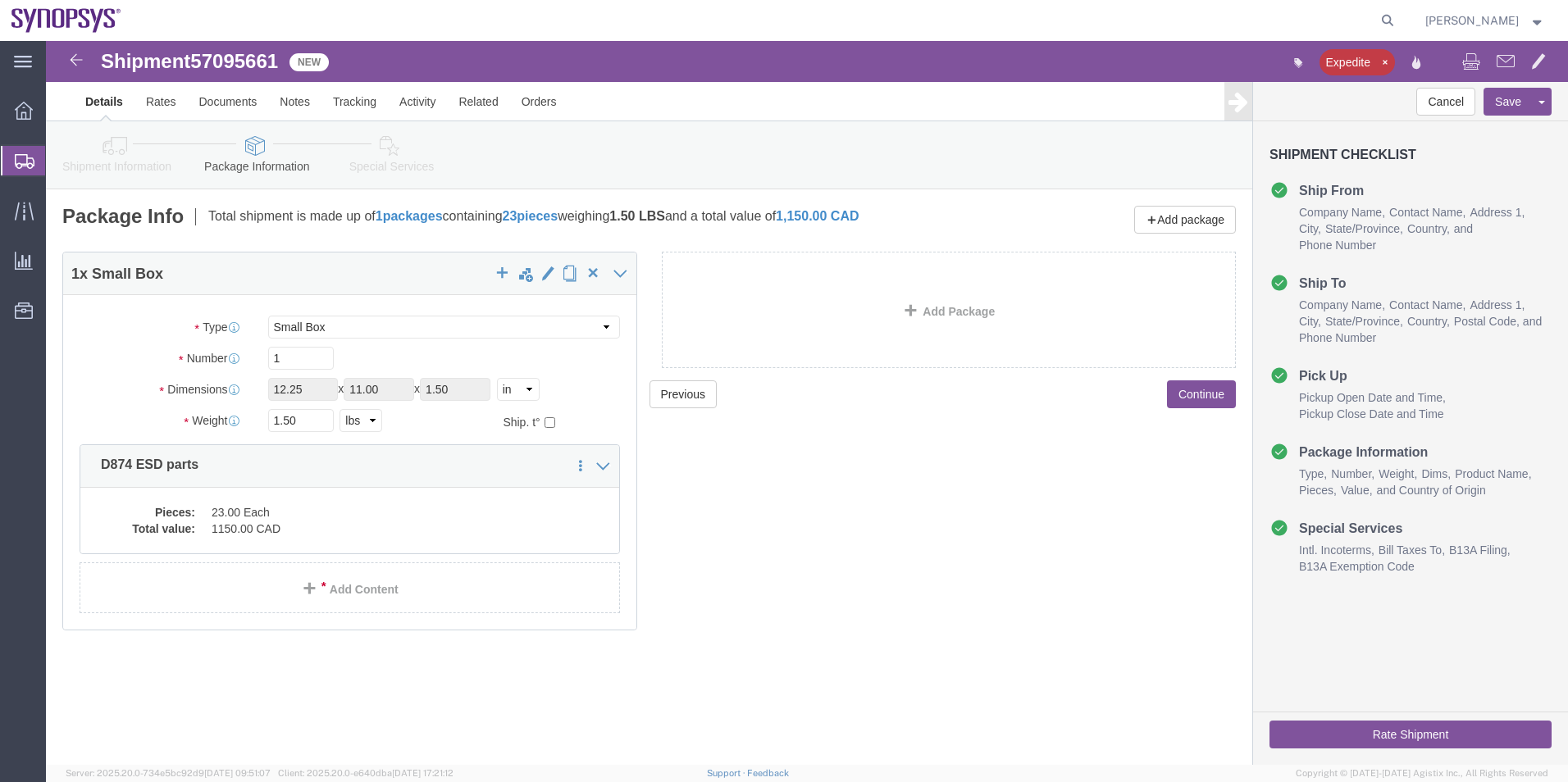
click icon
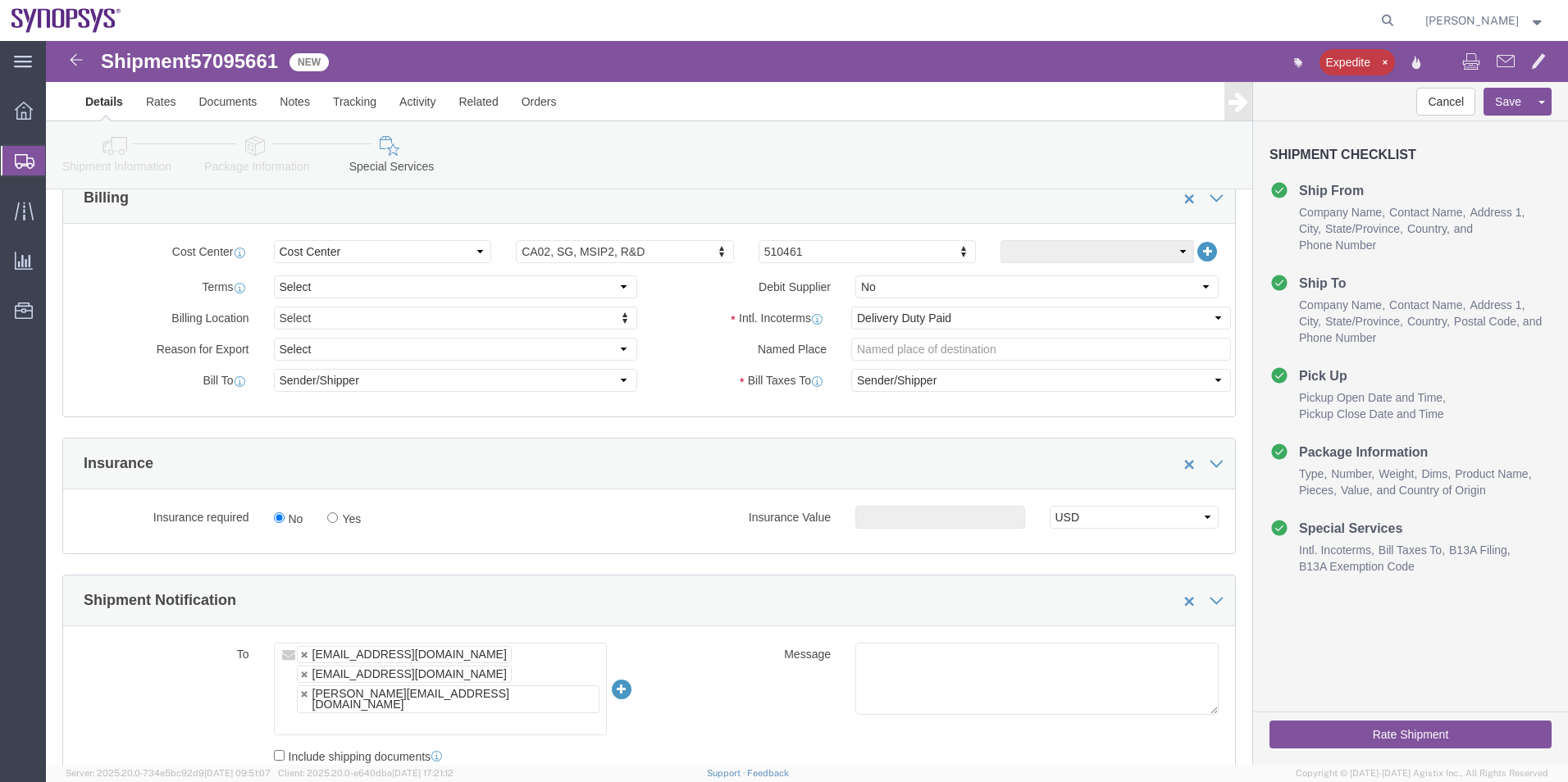
scroll to position [902, 0]
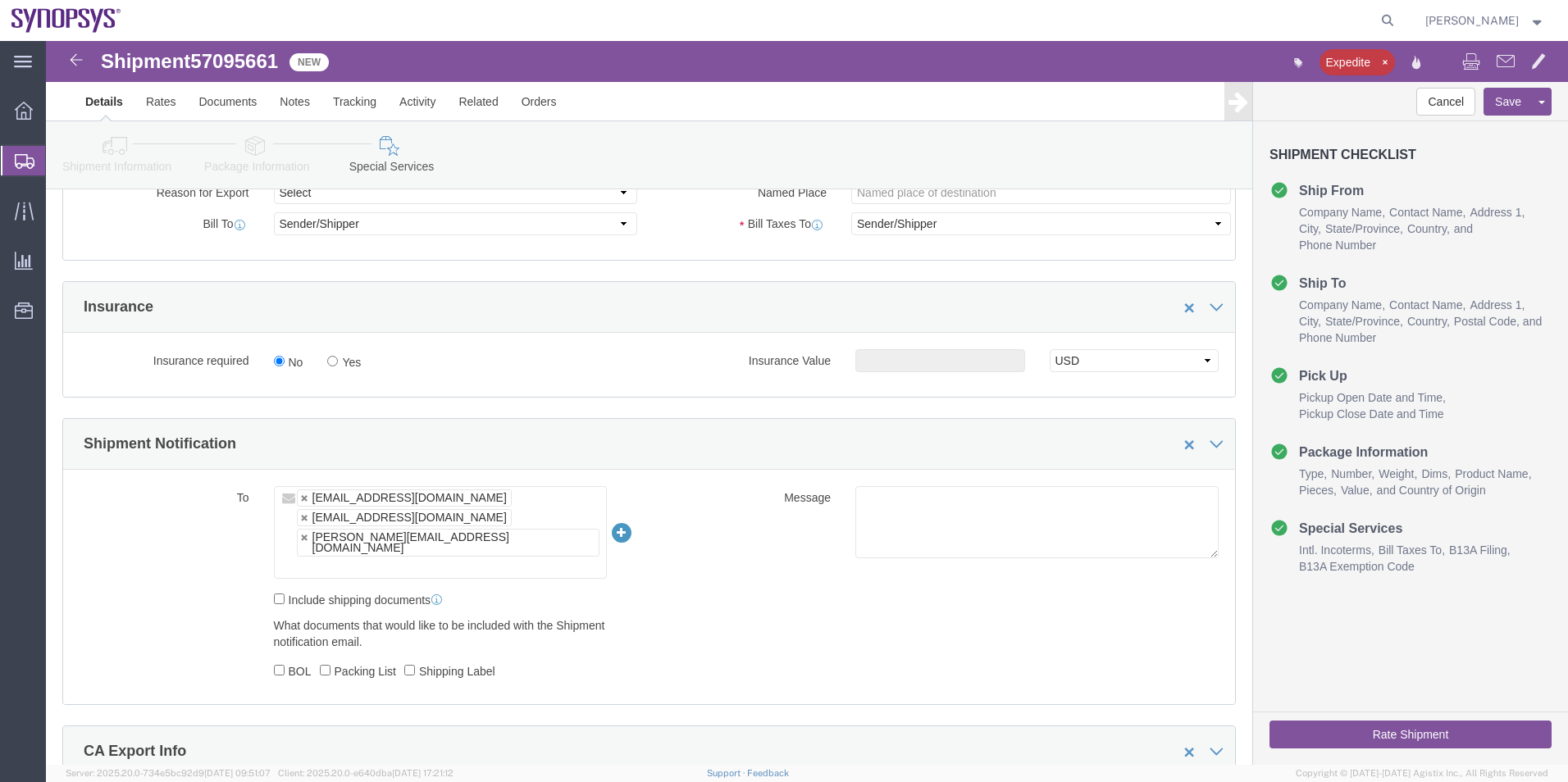
click ul "ca09lab-logistics@synopsys.com lsteph@synopsys.com shahrukh@synopsys.com"
type input "[EMAIL_ADDRESS][DOMAIN_NAME]"
click textarea
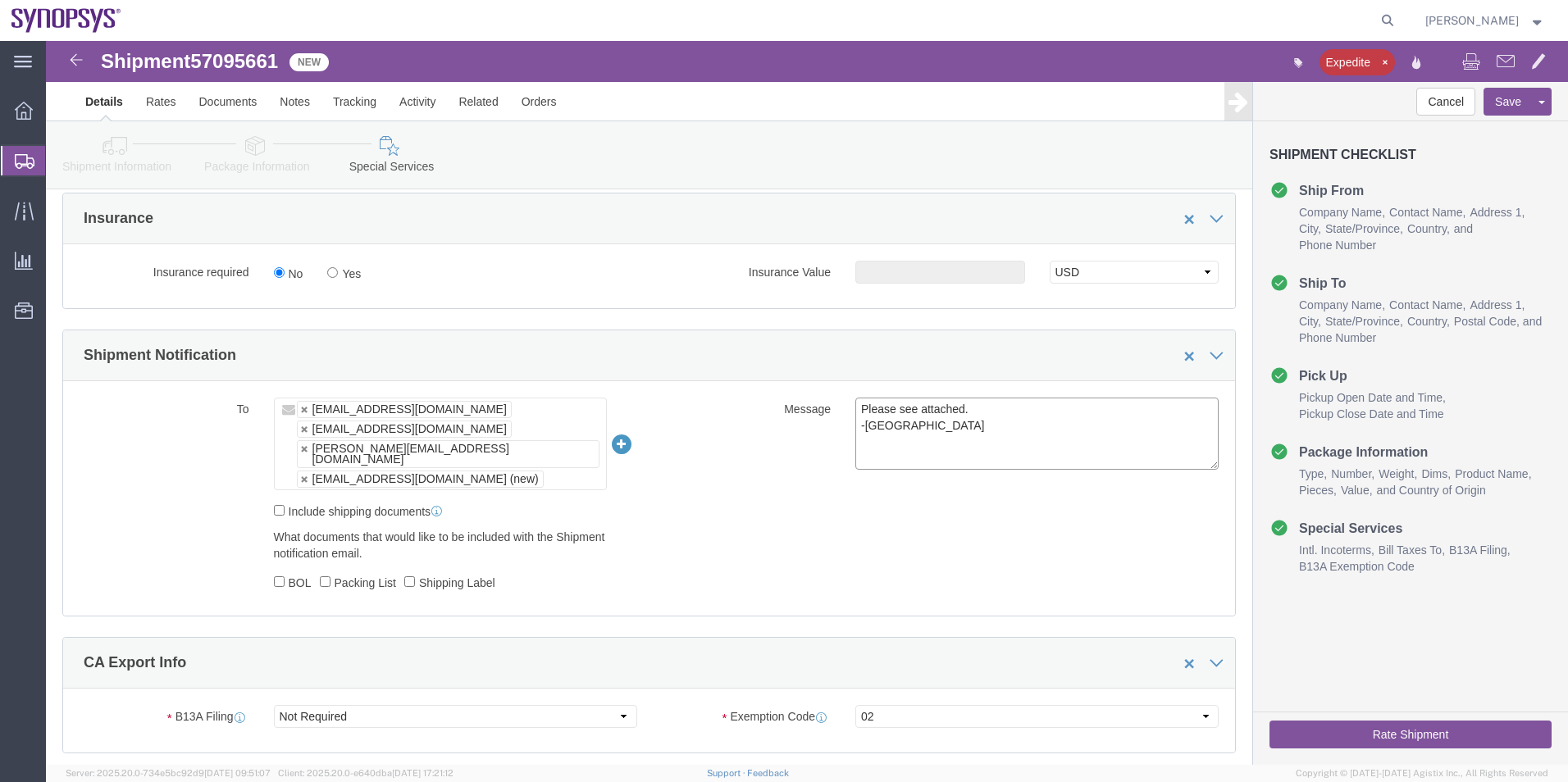
scroll to position [1230, 0]
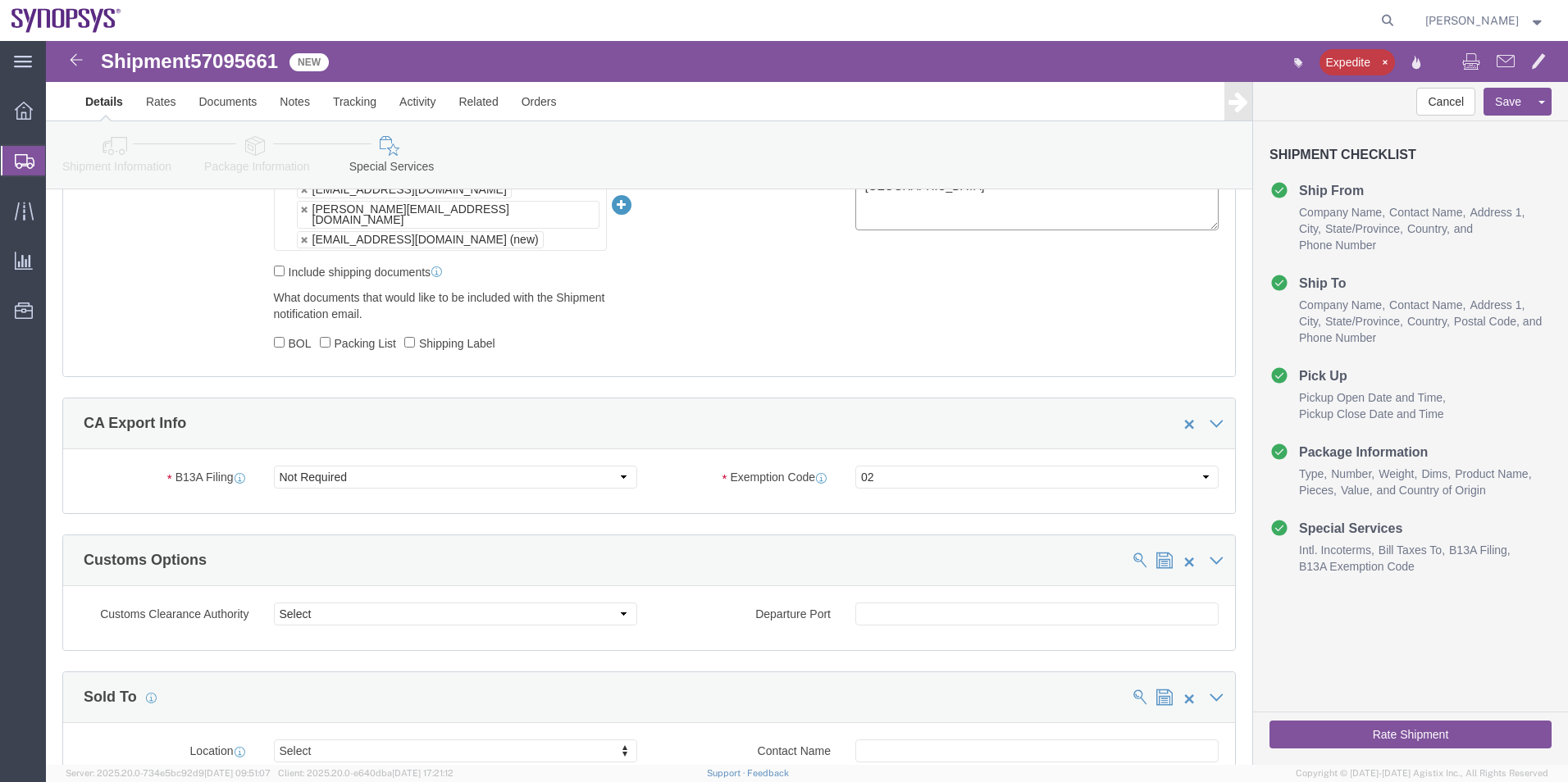
type textarea "Please see attached. -[GEOGRAPHIC_DATA]"
click button "Rate Shipment"
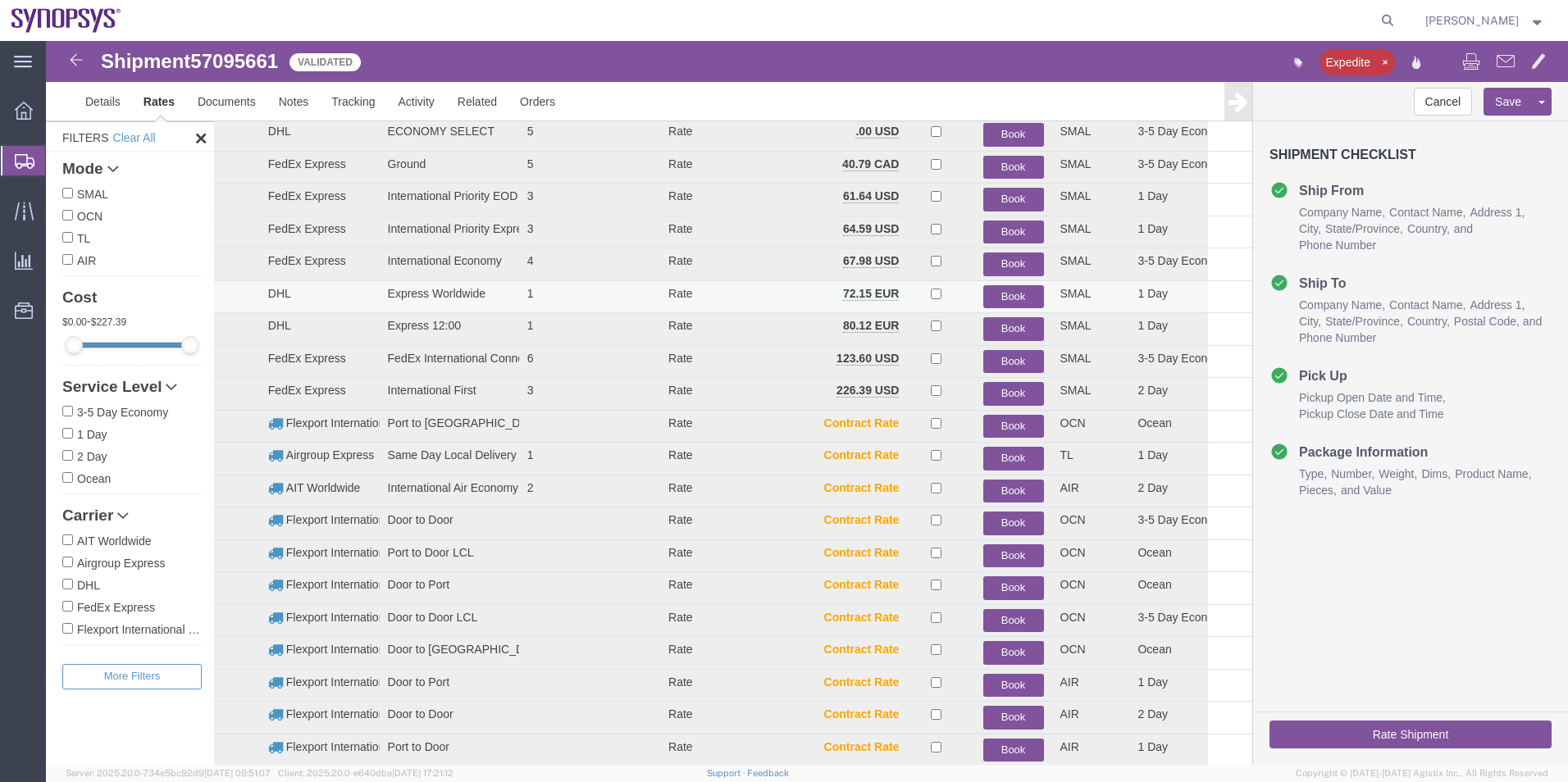
scroll to position [17, 0]
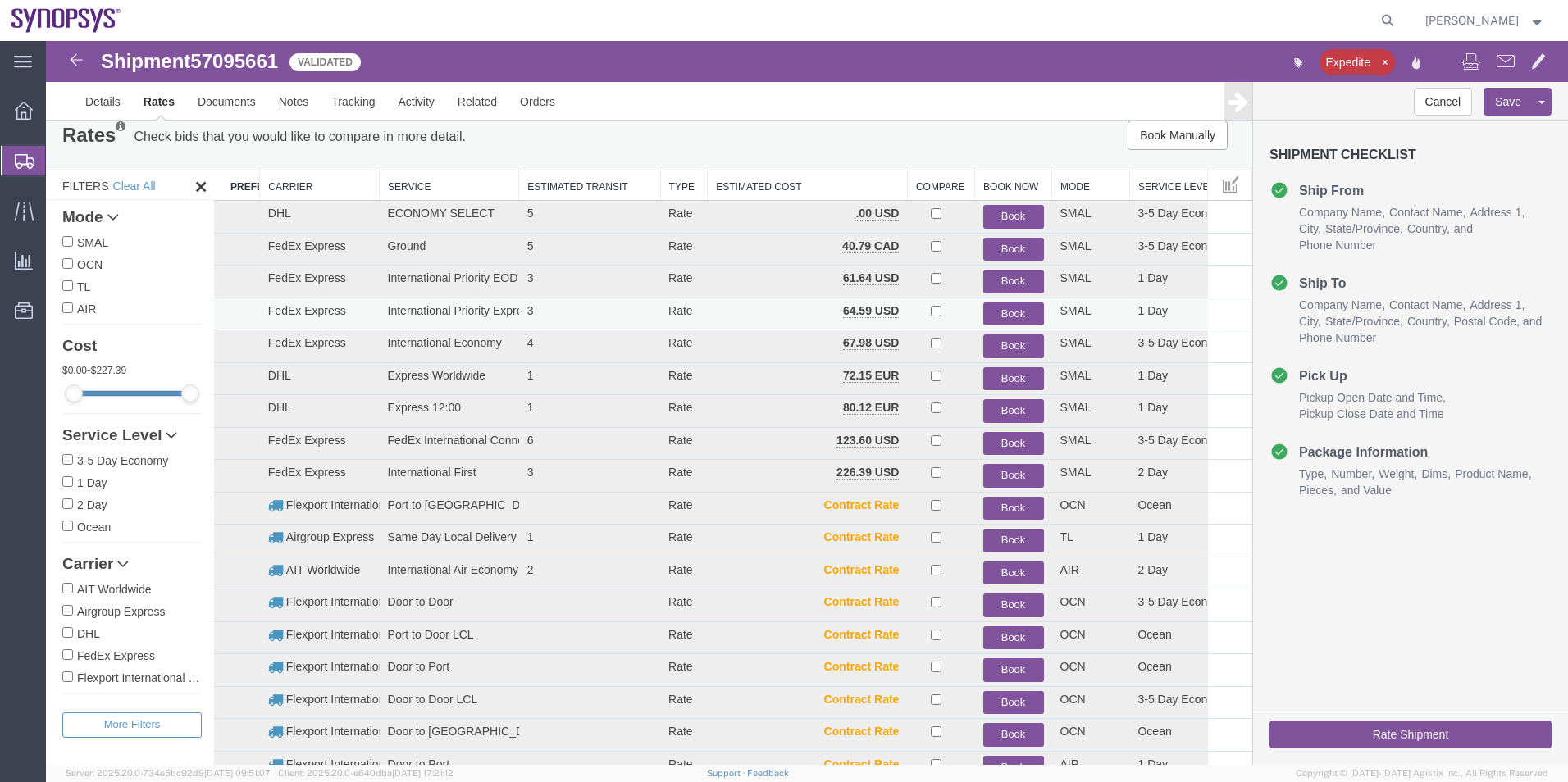
click at [1013, 310] on button "Book" at bounding box center [1013, 314] width 61 height 24
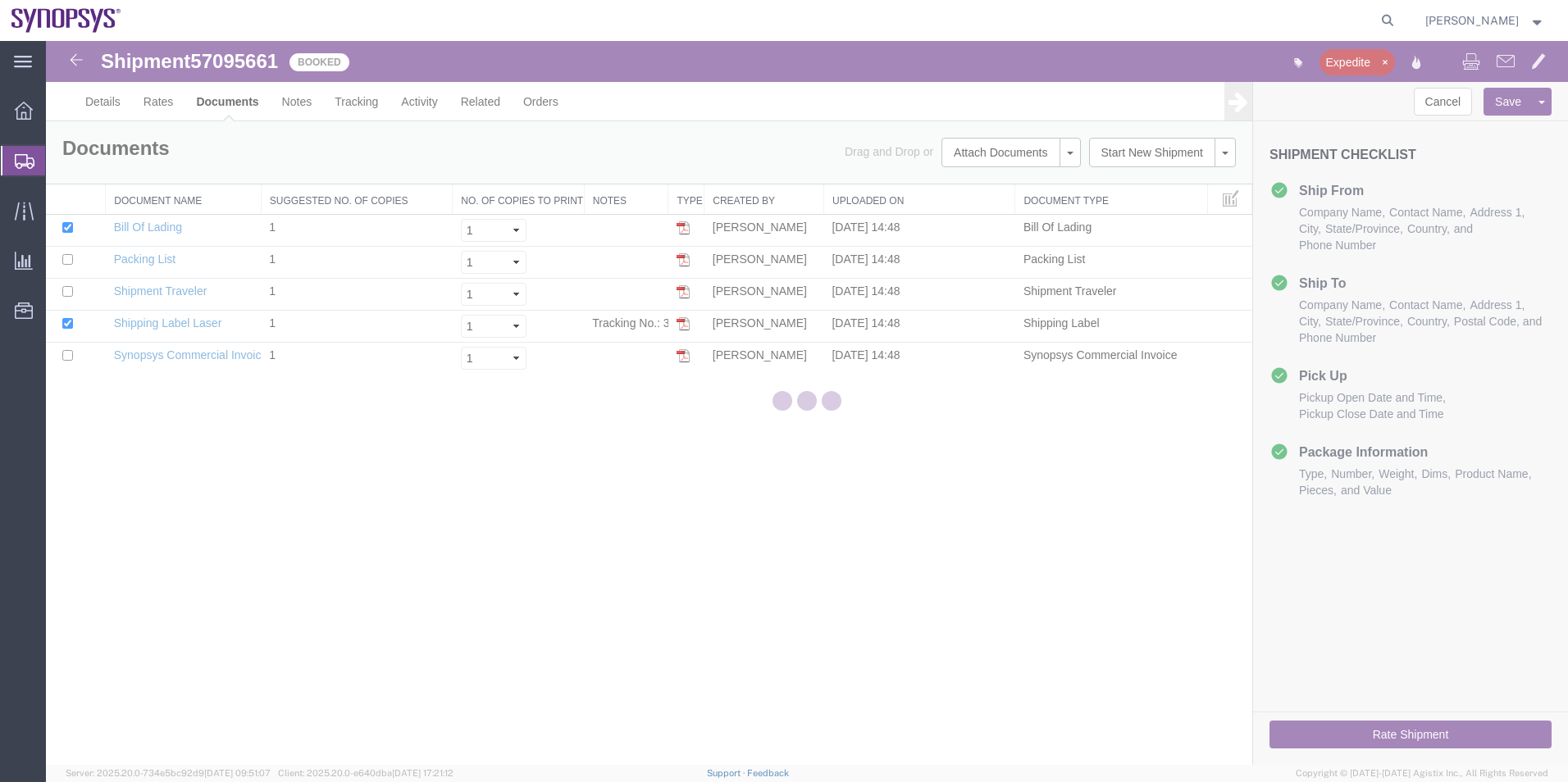
scroll to position [0, 0]
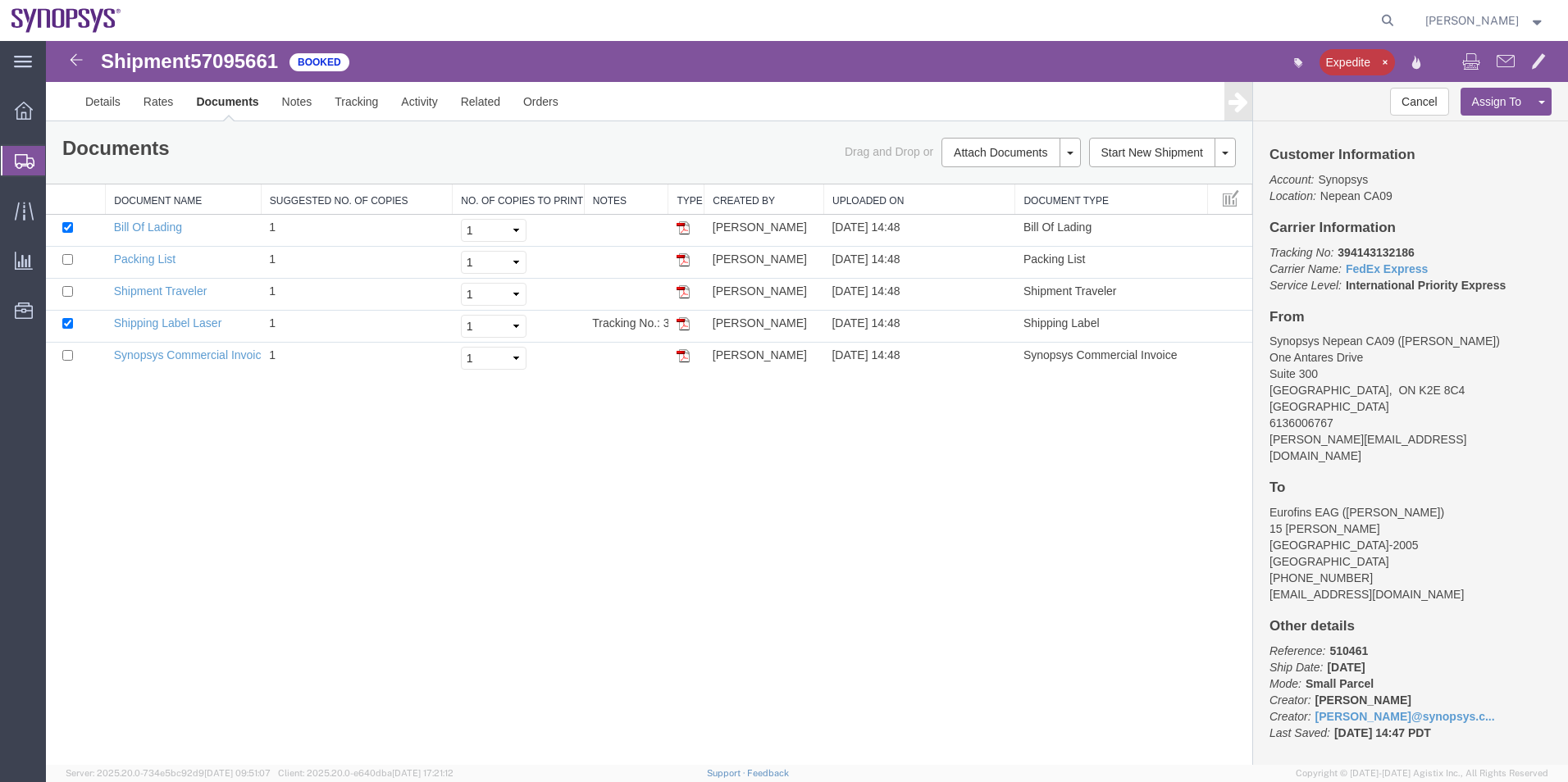
click at [0, 0] on span "Shipment Manager" at bounding box center [0, 0] width 0 height 0
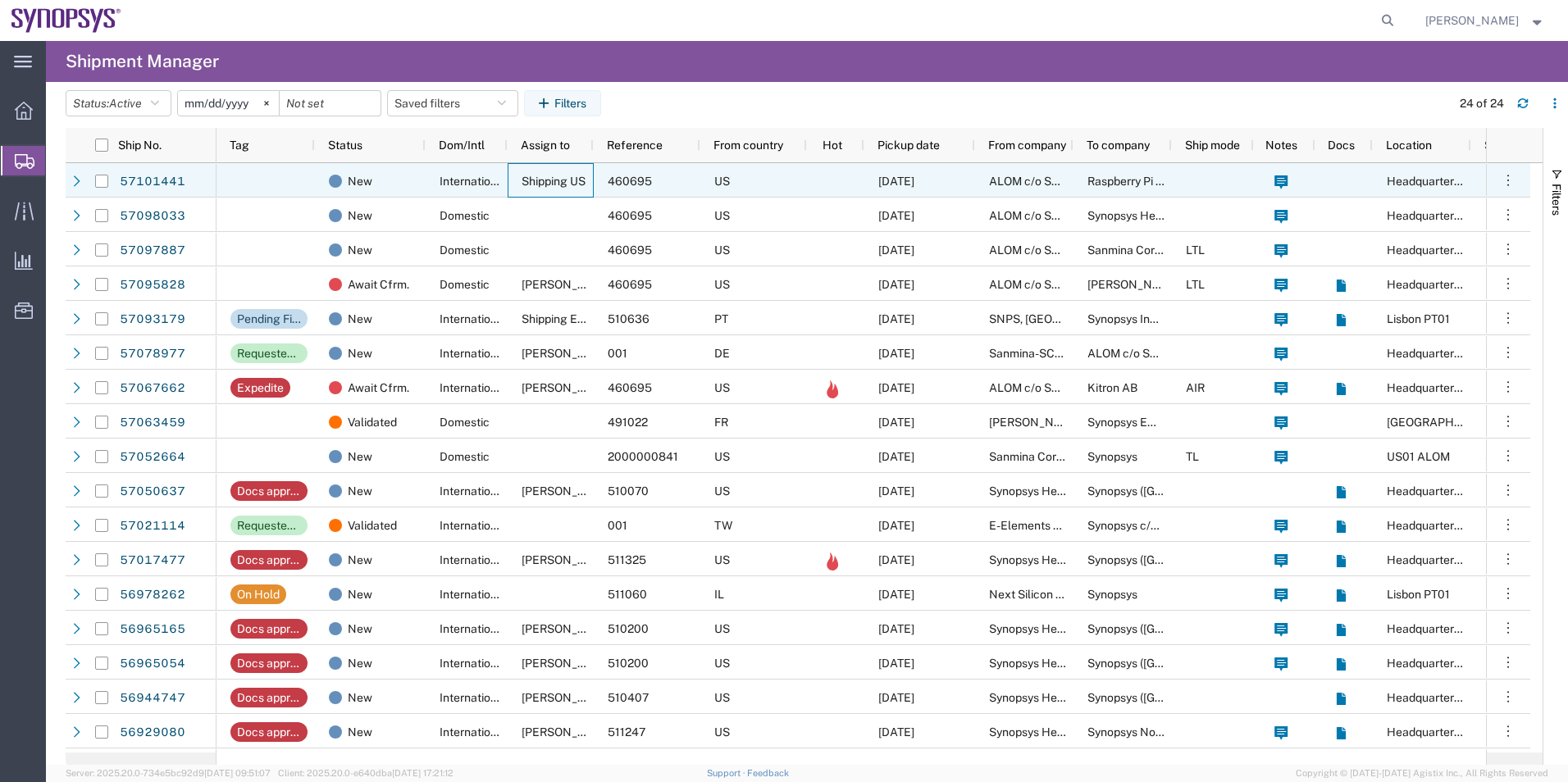
click at [515, 178] on div "Shipping US" at bounding box center [550, 180] width 86 height 34
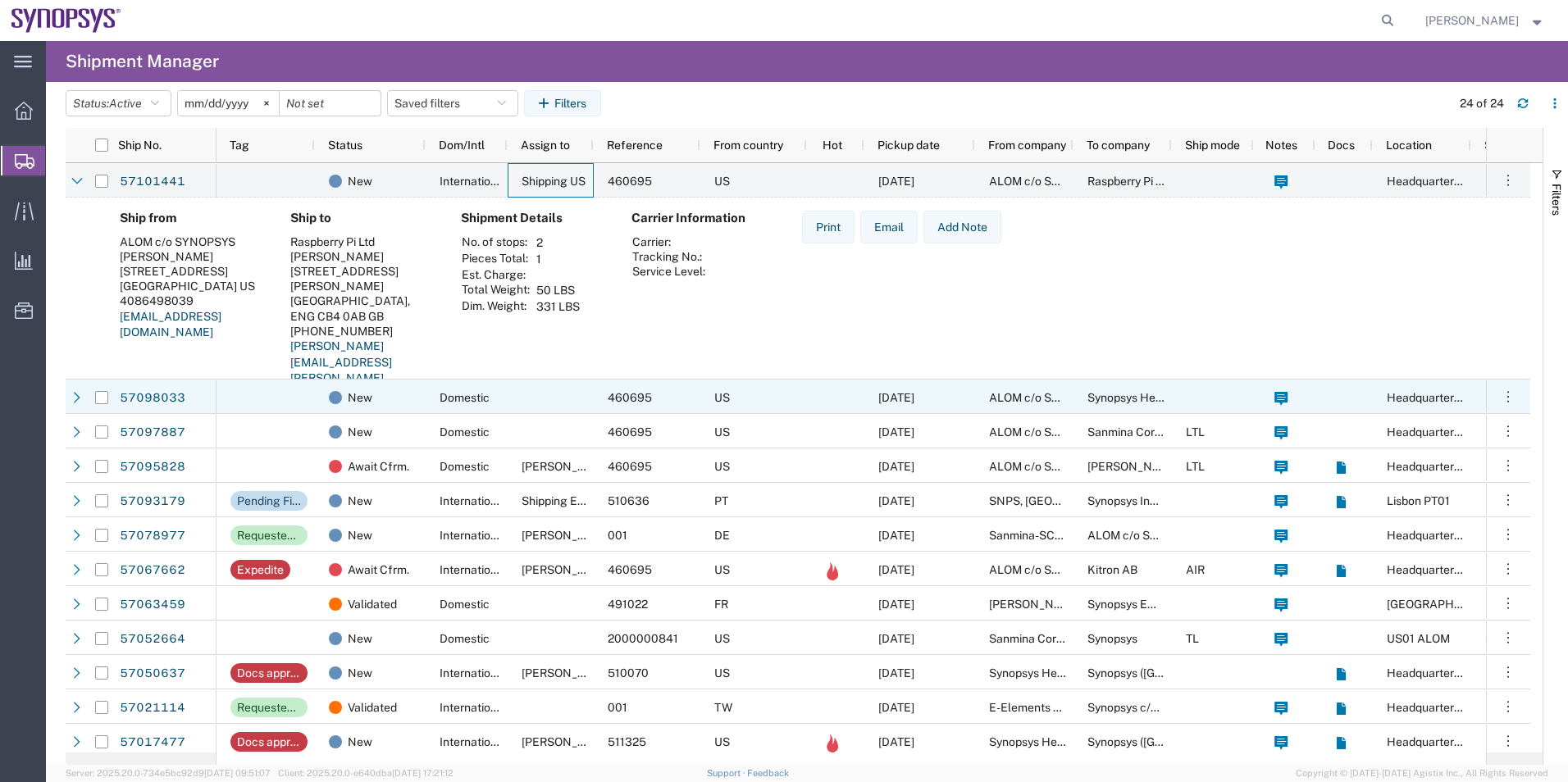
click at [426, 401] on div "Domestic" at bounding box center [466, 396] width 82 height 34
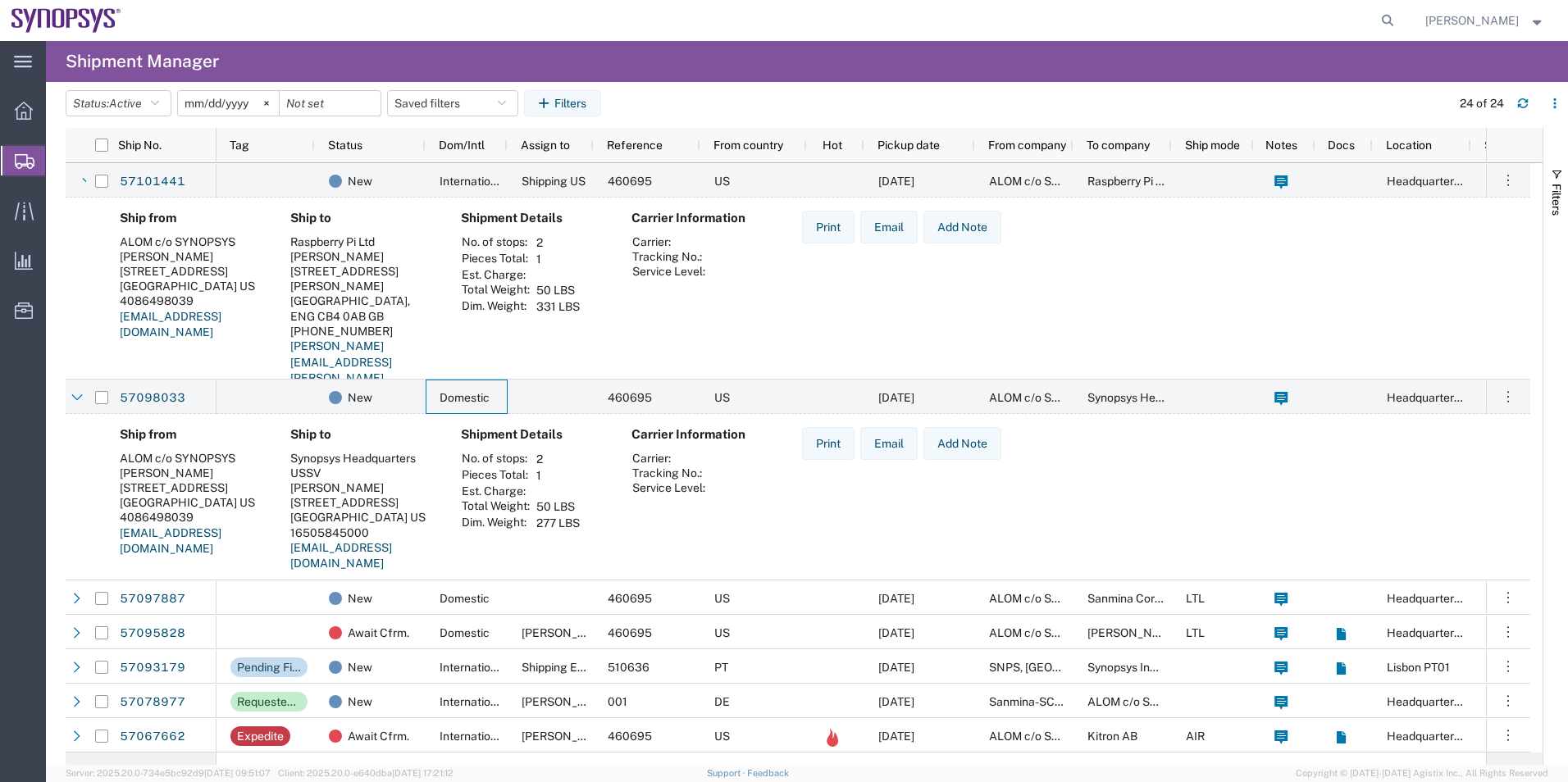
scroll to position [164, 0]
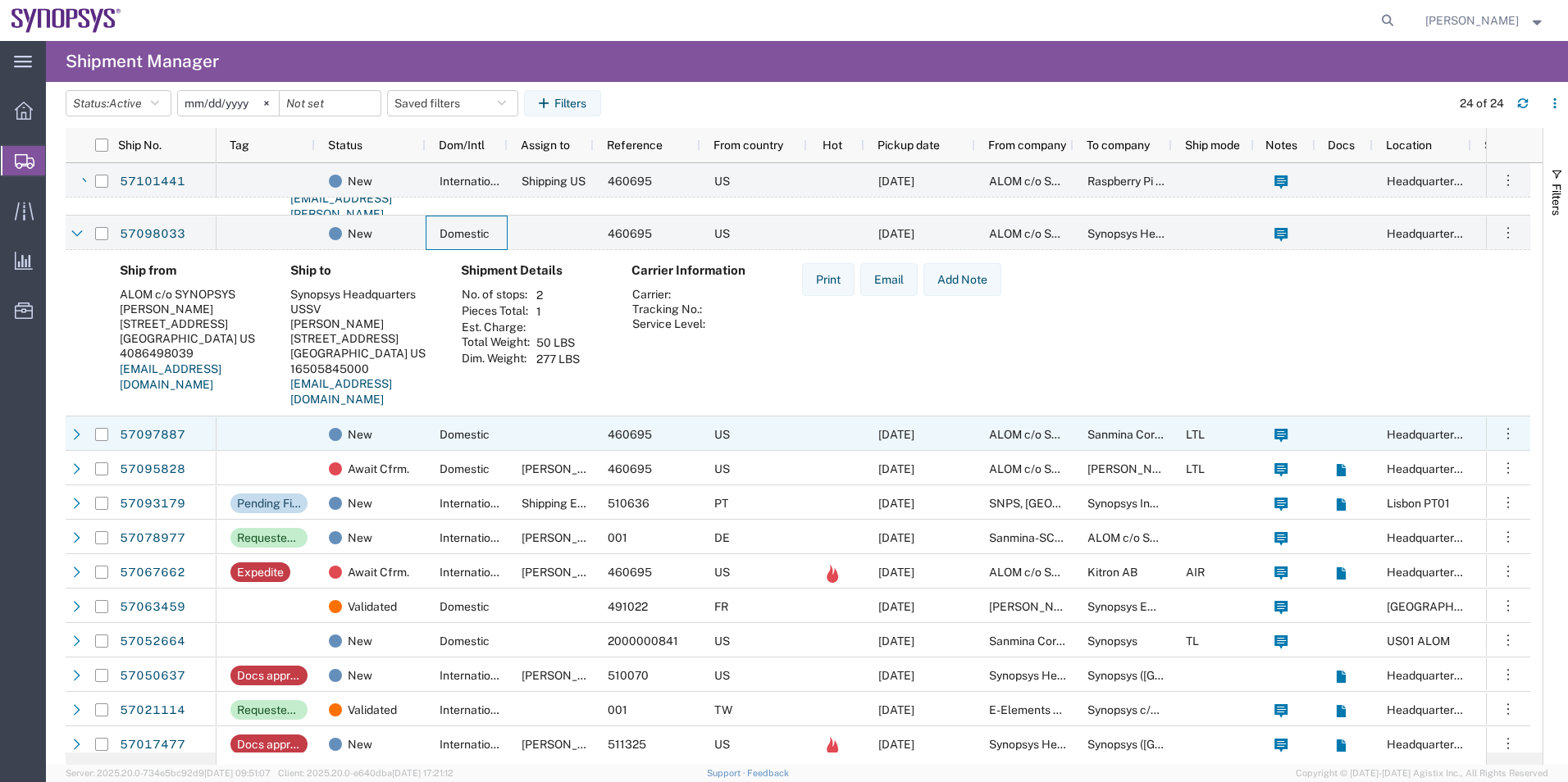
click at [416, 430] on div "New" at bounding box center [373, 434] width 90 height 34
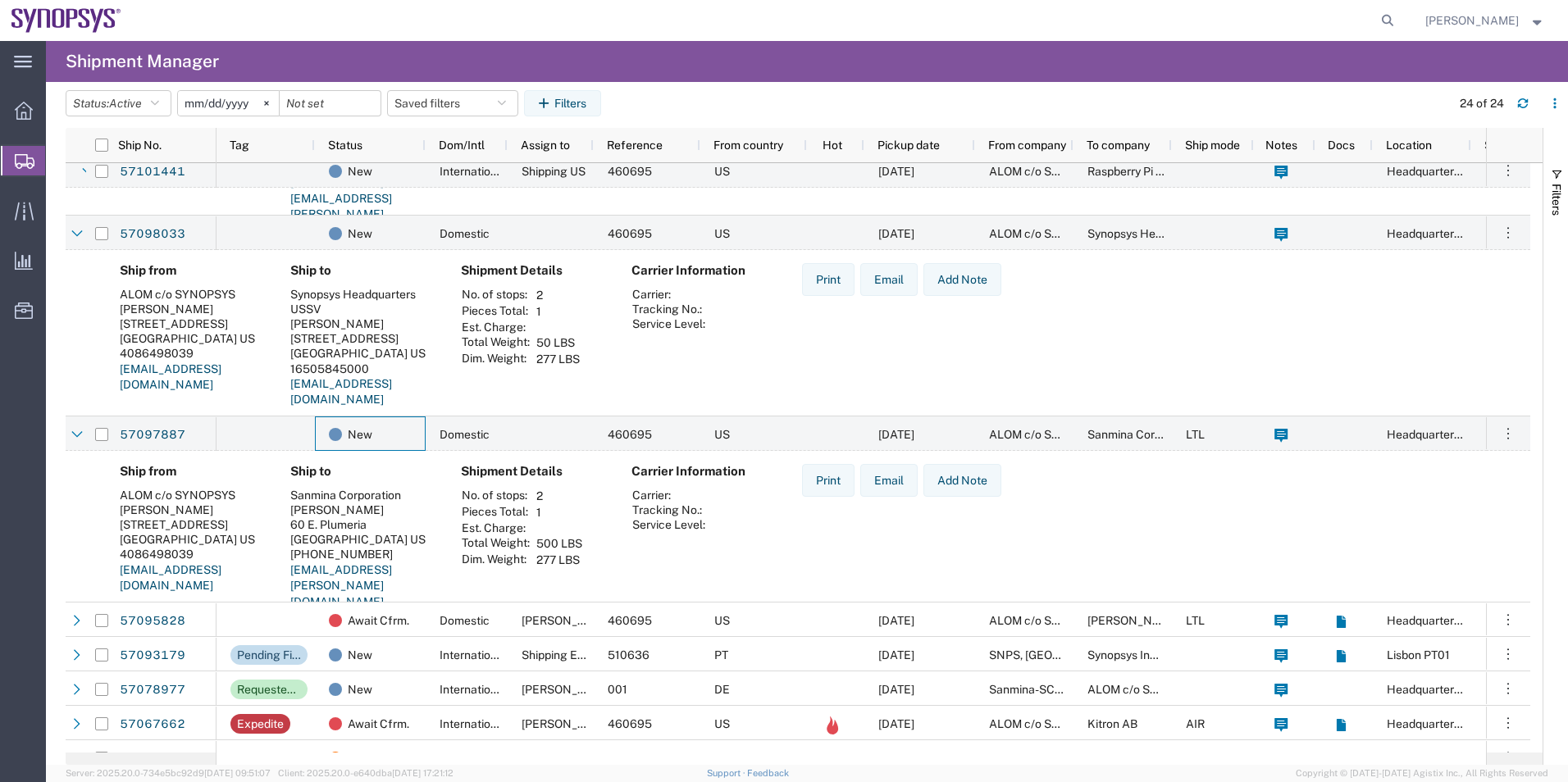
scroll to position [410, 0]
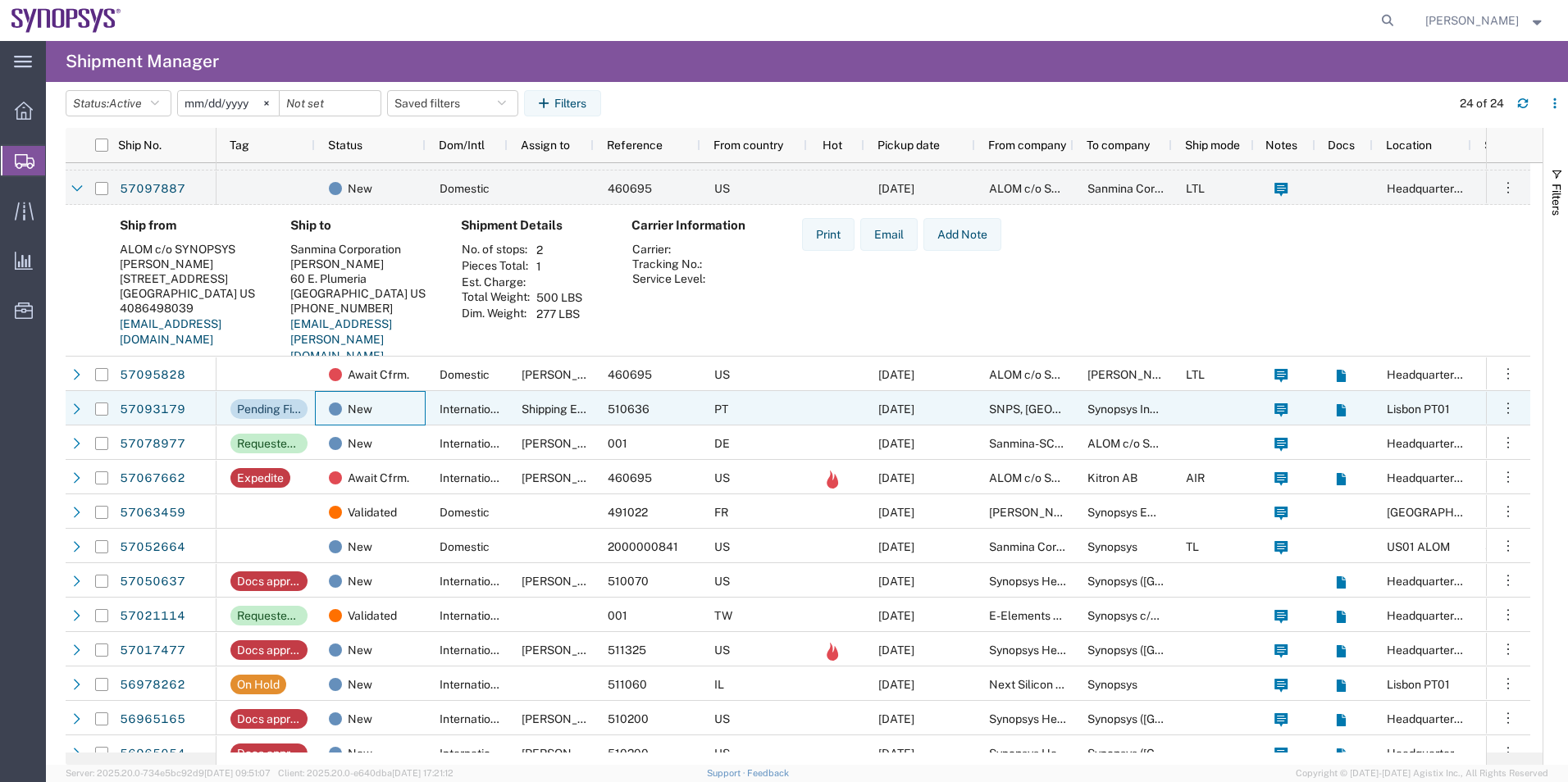
click at [422, 401] on div "New" at bounding box center [370, 408] width 110 height 34
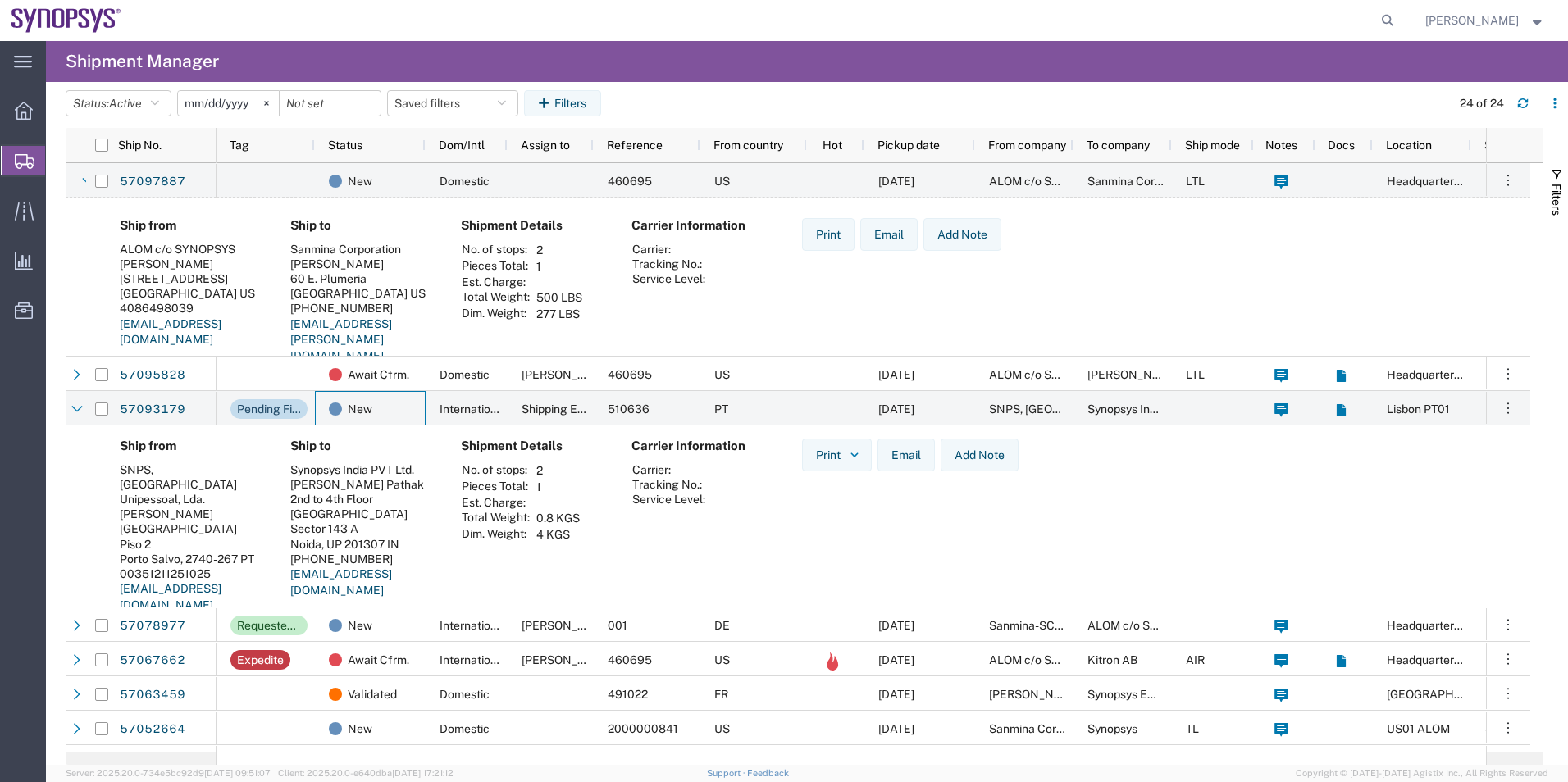
scroll to position [574, 0]
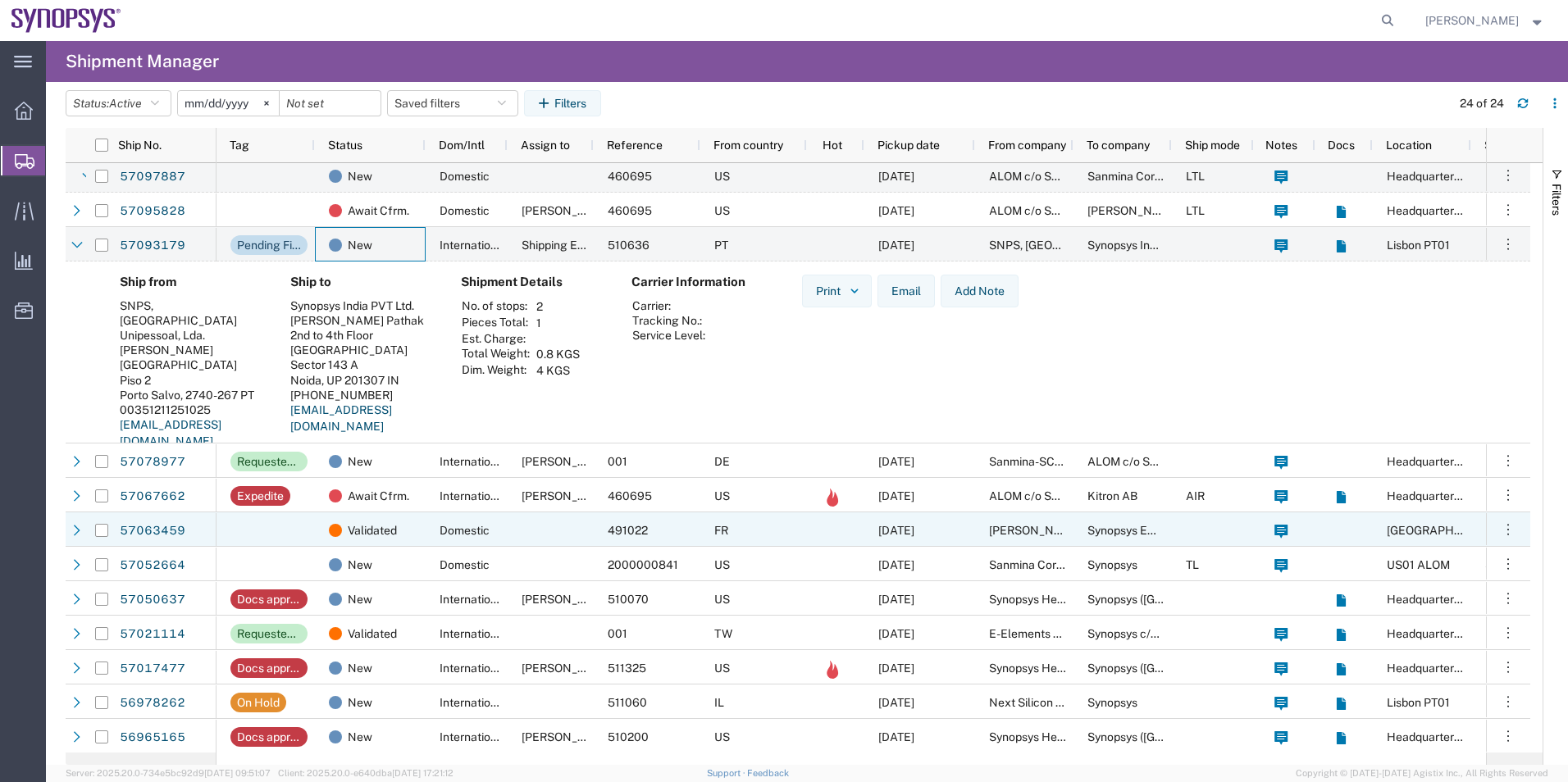
click at [497, 528] on div "Domestic" at bounding box center [466, 529] width 82 height 34
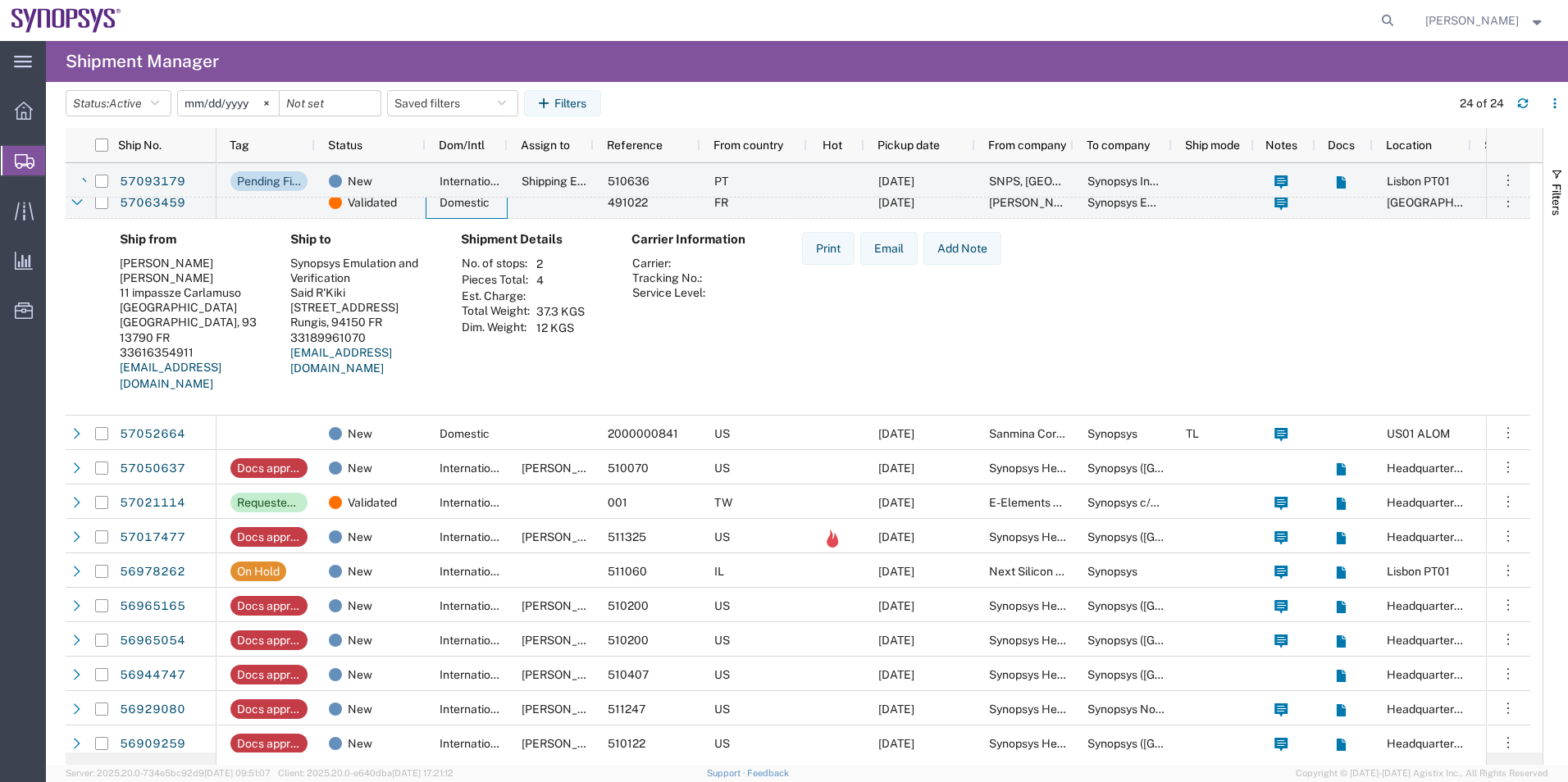
scroll to position [902, 0]
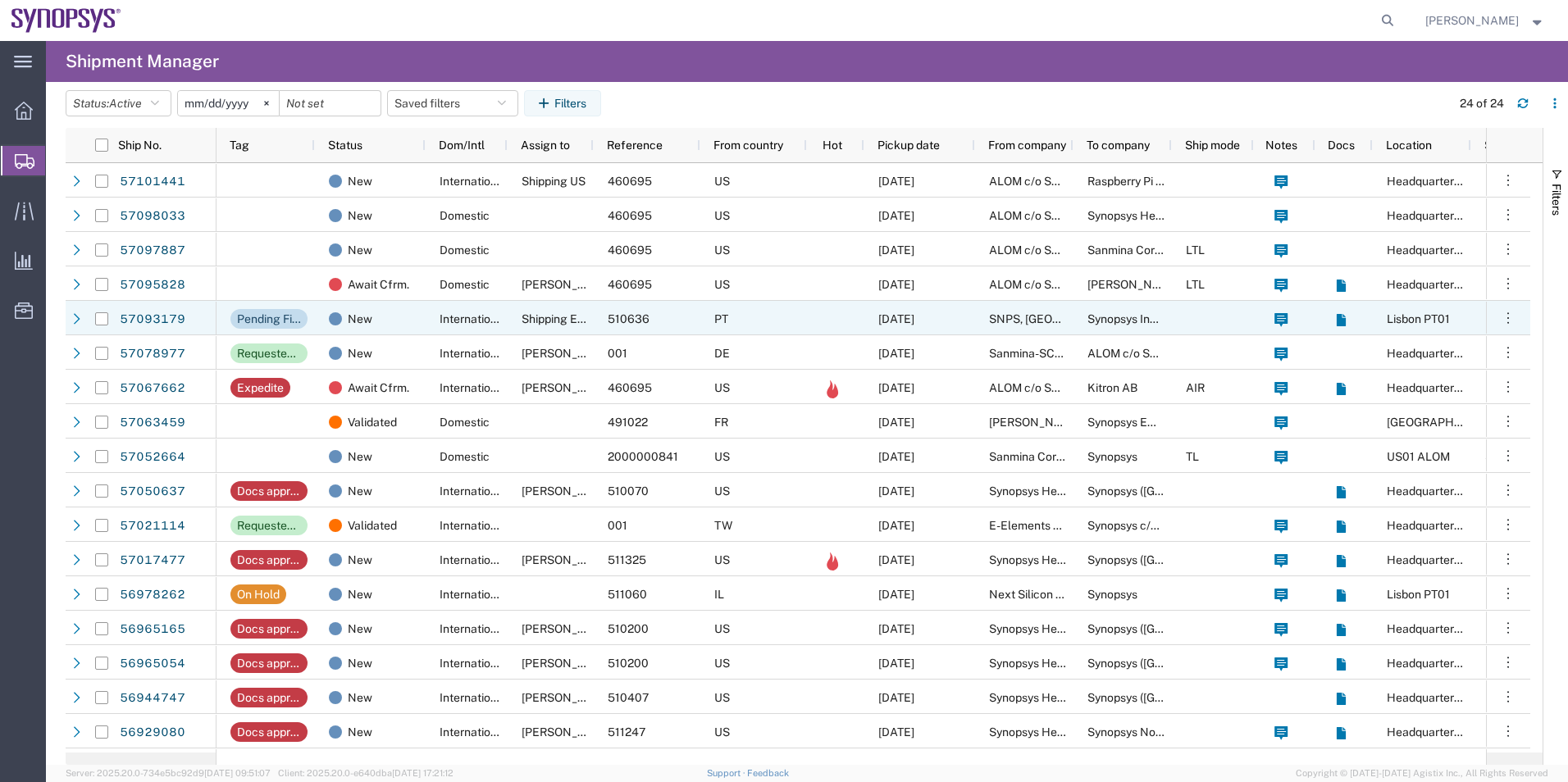
click at [339, 48] on agx-page-header "Shipment Manager" at bounding box center [807, 61] width 1522 height 41
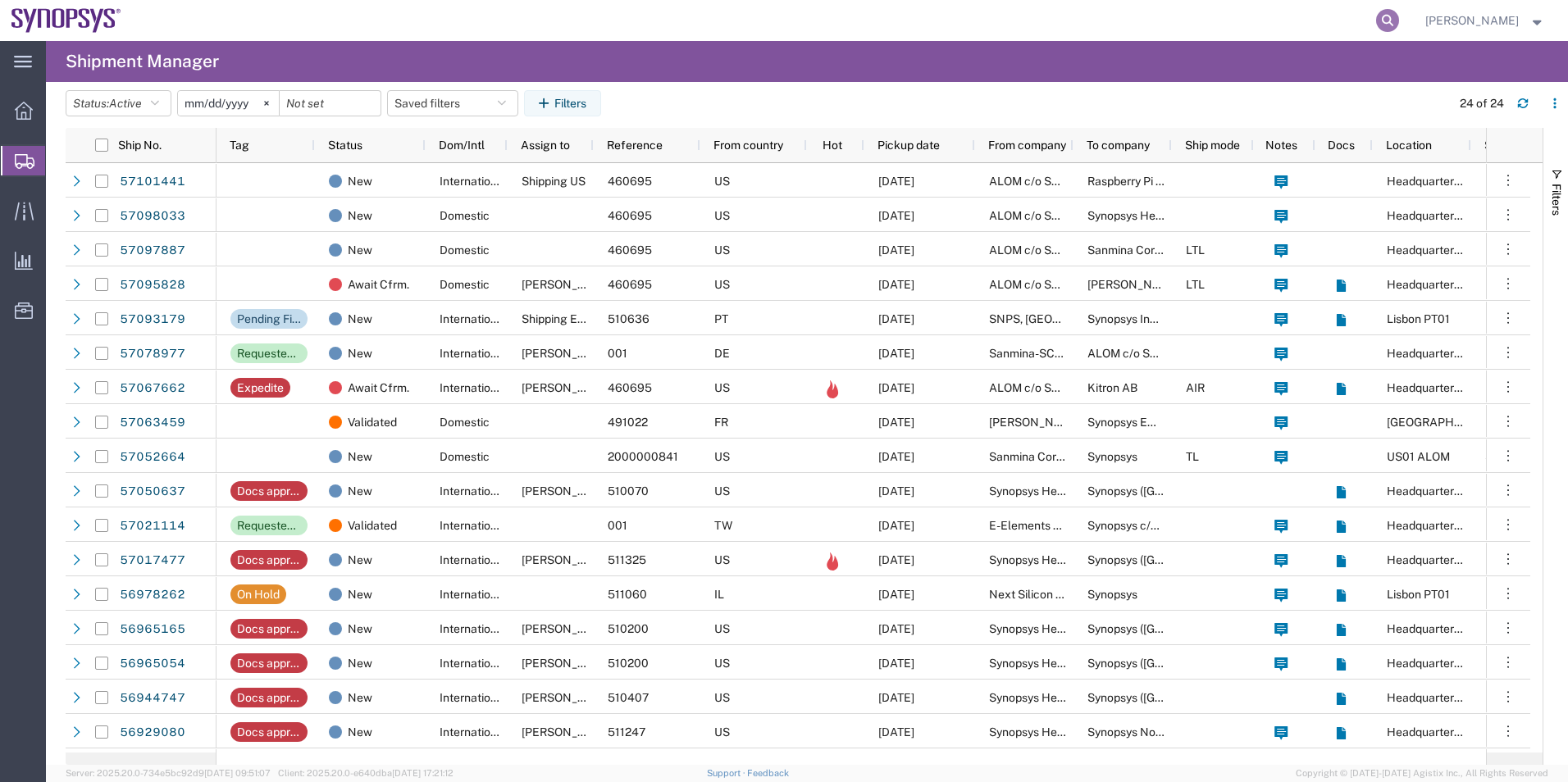
click at [1400, 21] on icon at bounding box center [1387, 20] width 23 height 23
click at [1219, 22] on input "search" at bounding box center [1126, 20] width 499 height 39
type input "456741456349"
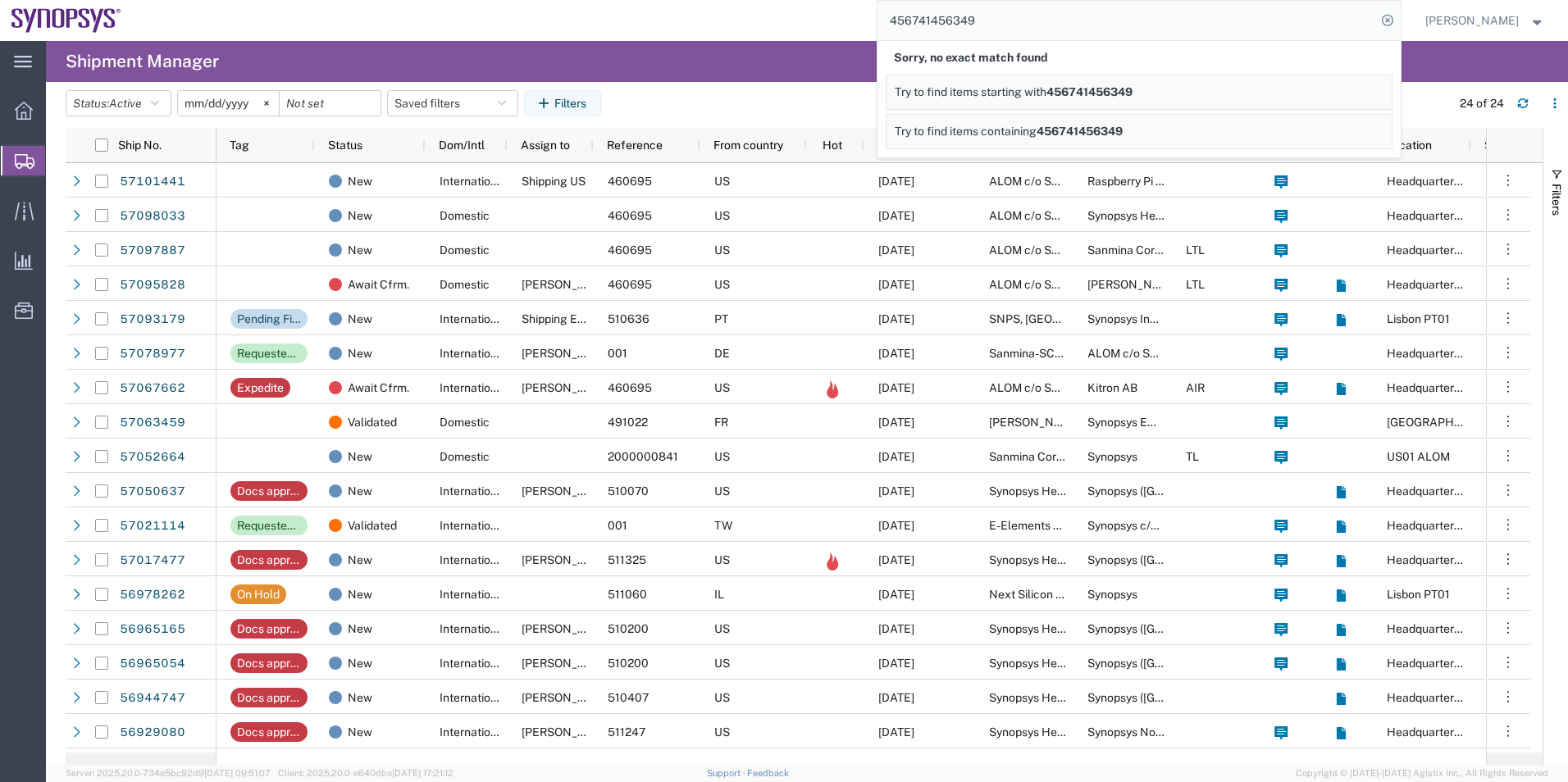
drag, startPoint x: 1008, startPoint y: 19, endPoint x: 758, endPoint y: 19, distance: 250.0
click at [758, 19] on div "456741456349 Sorry, no exact match found Try to find items starting with 456741…" at bounding box center [768, 20] width 1269 height 41
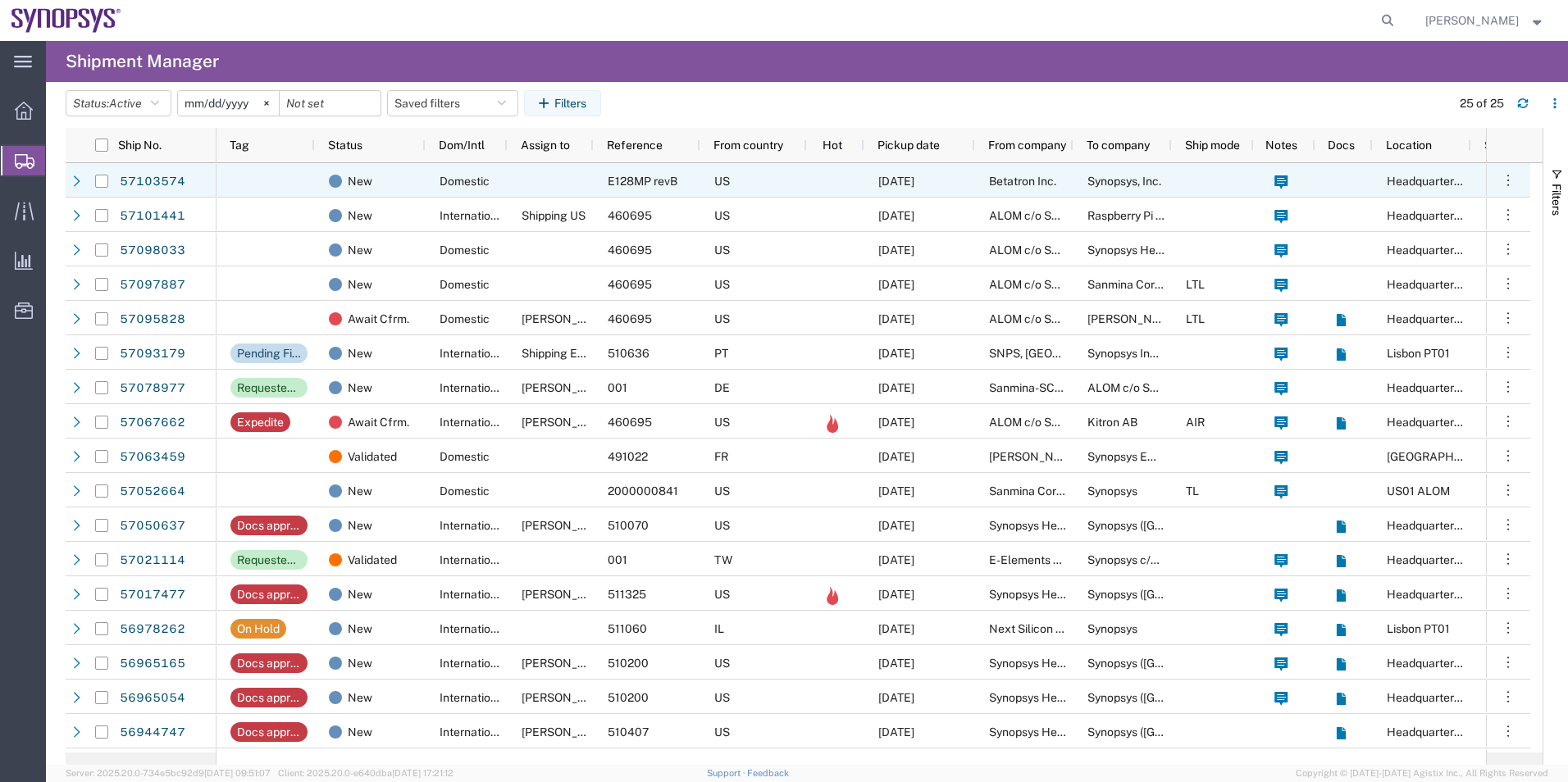
click at [324, 176] on div "New" at bounding box center [370, 180] width 110 height 34
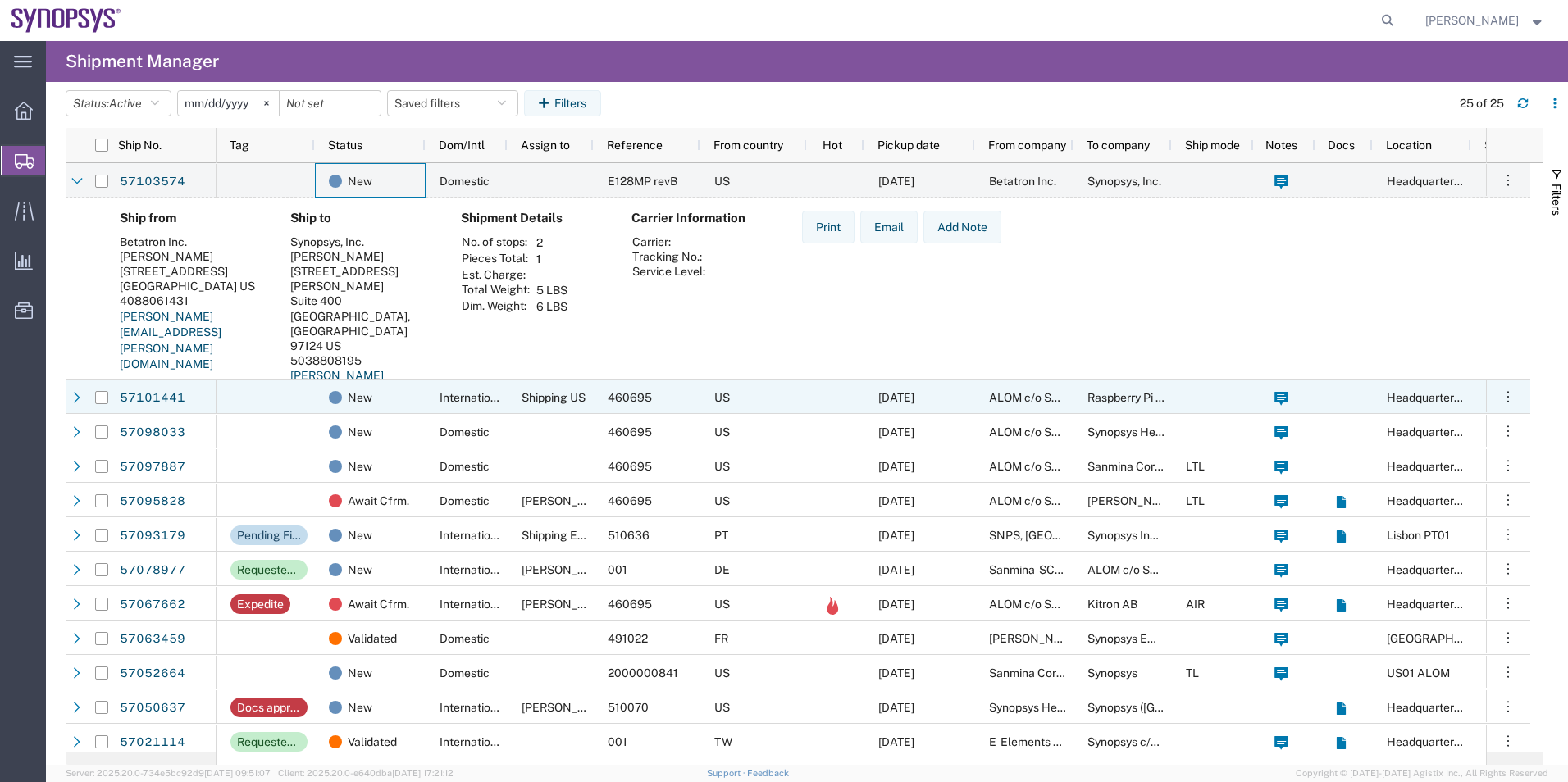
click at [310, 404] on div at bounding box center [265, 396] width 99 height 34
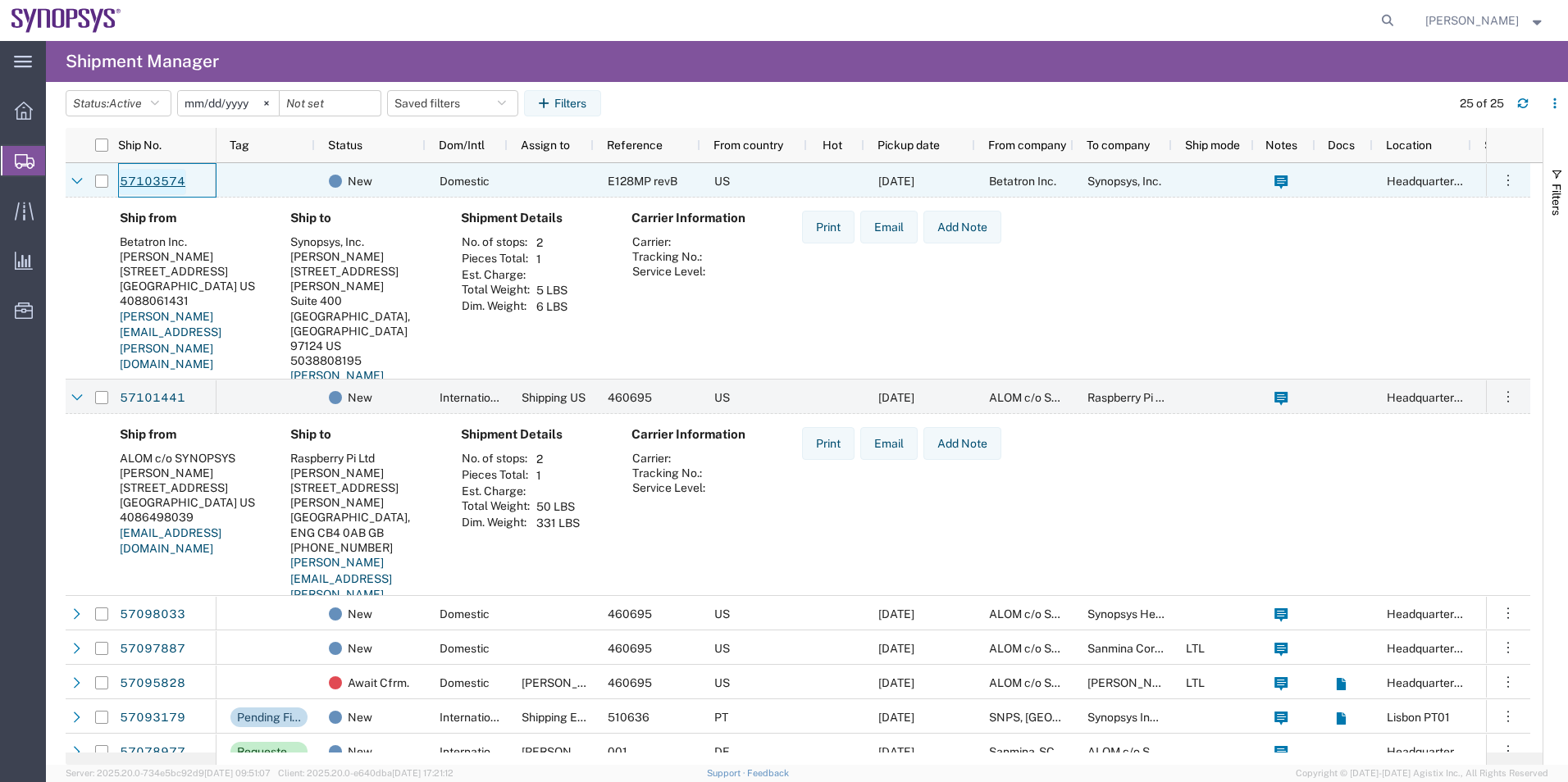
click at [161, 176] on link "57103574" at bounding box center [152, 182] width 67 height 26
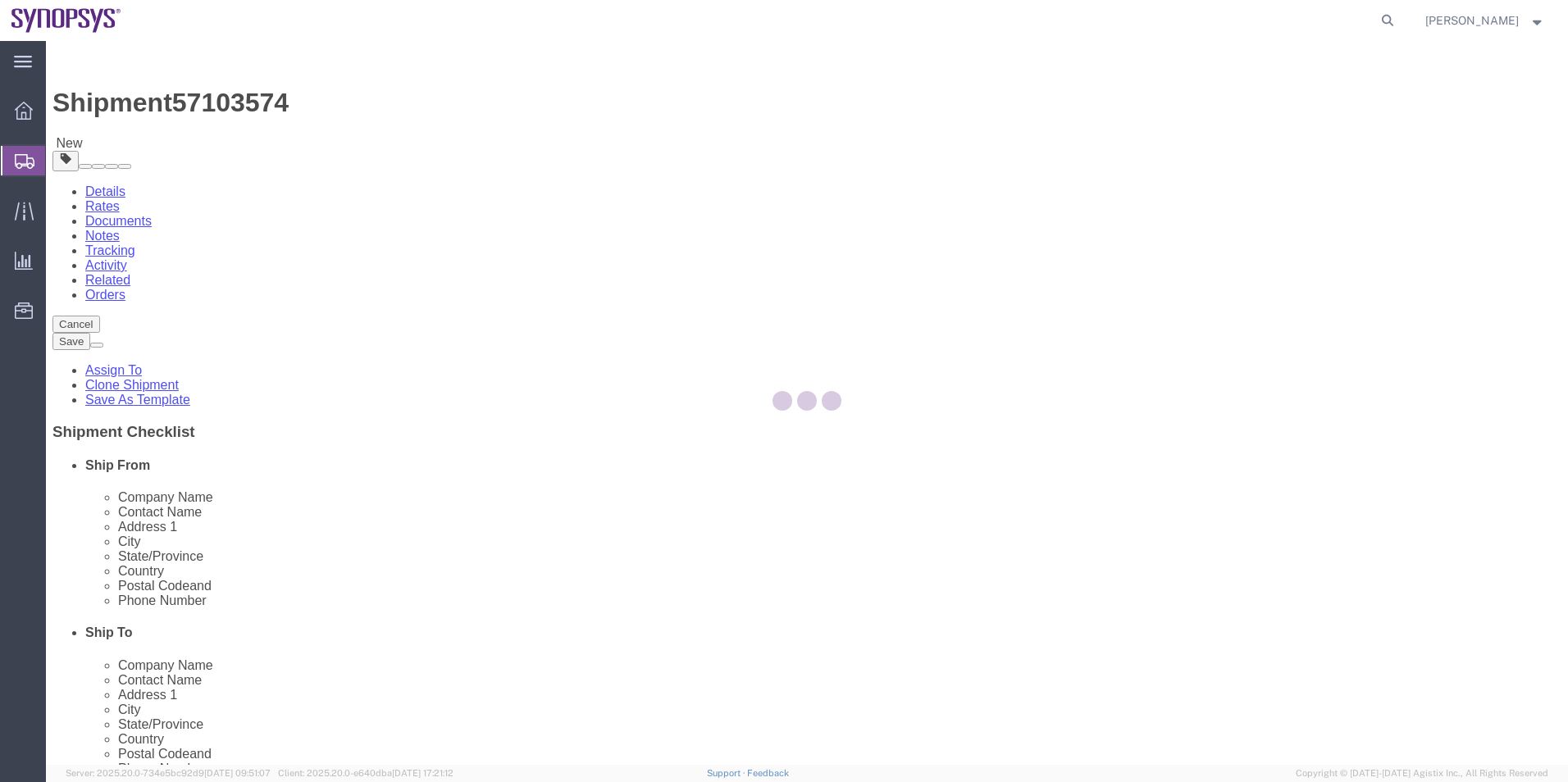
select select
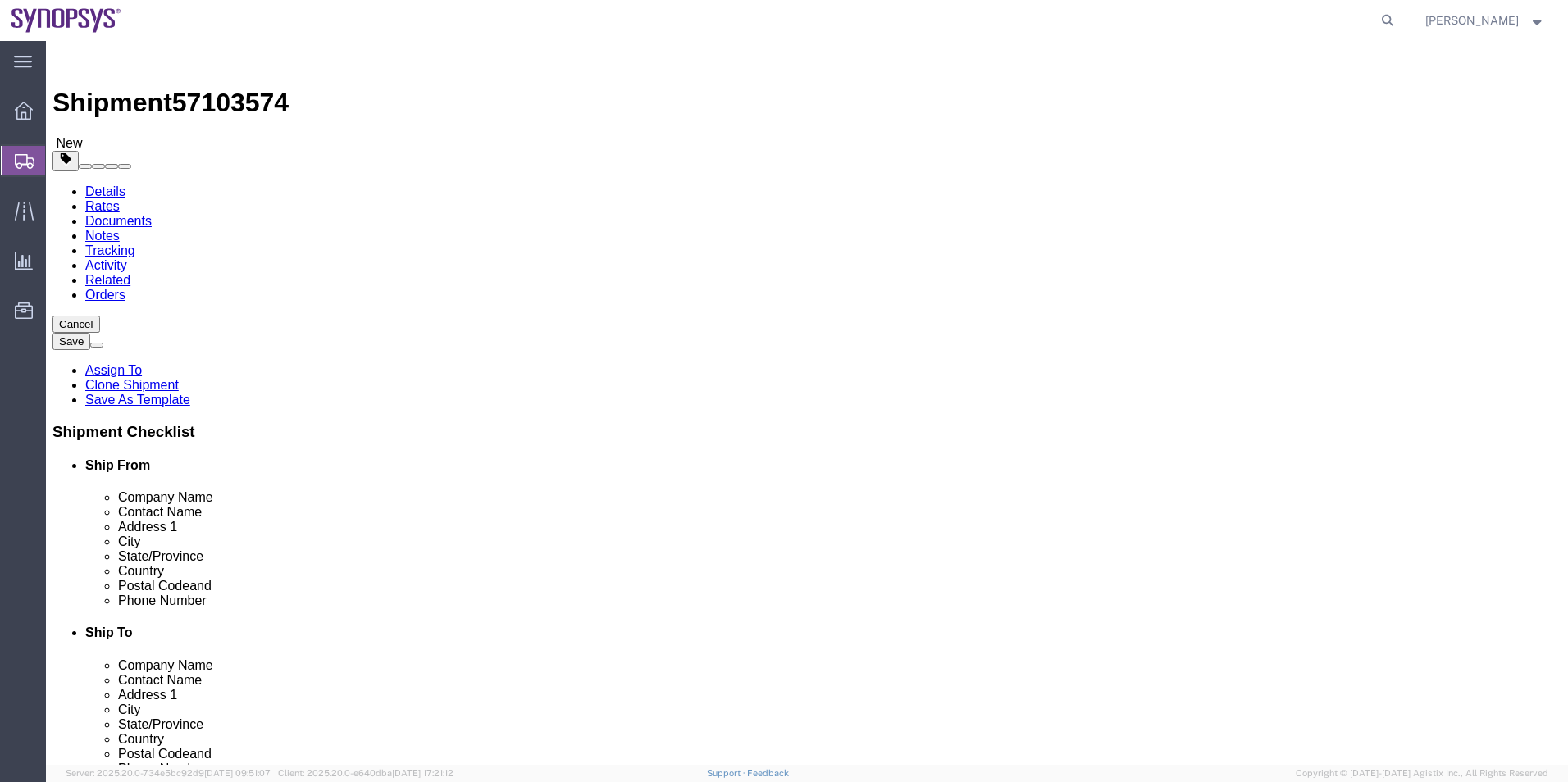
click icon
click link "Package Information"
click select "Select cm ft in"
select select "IN"
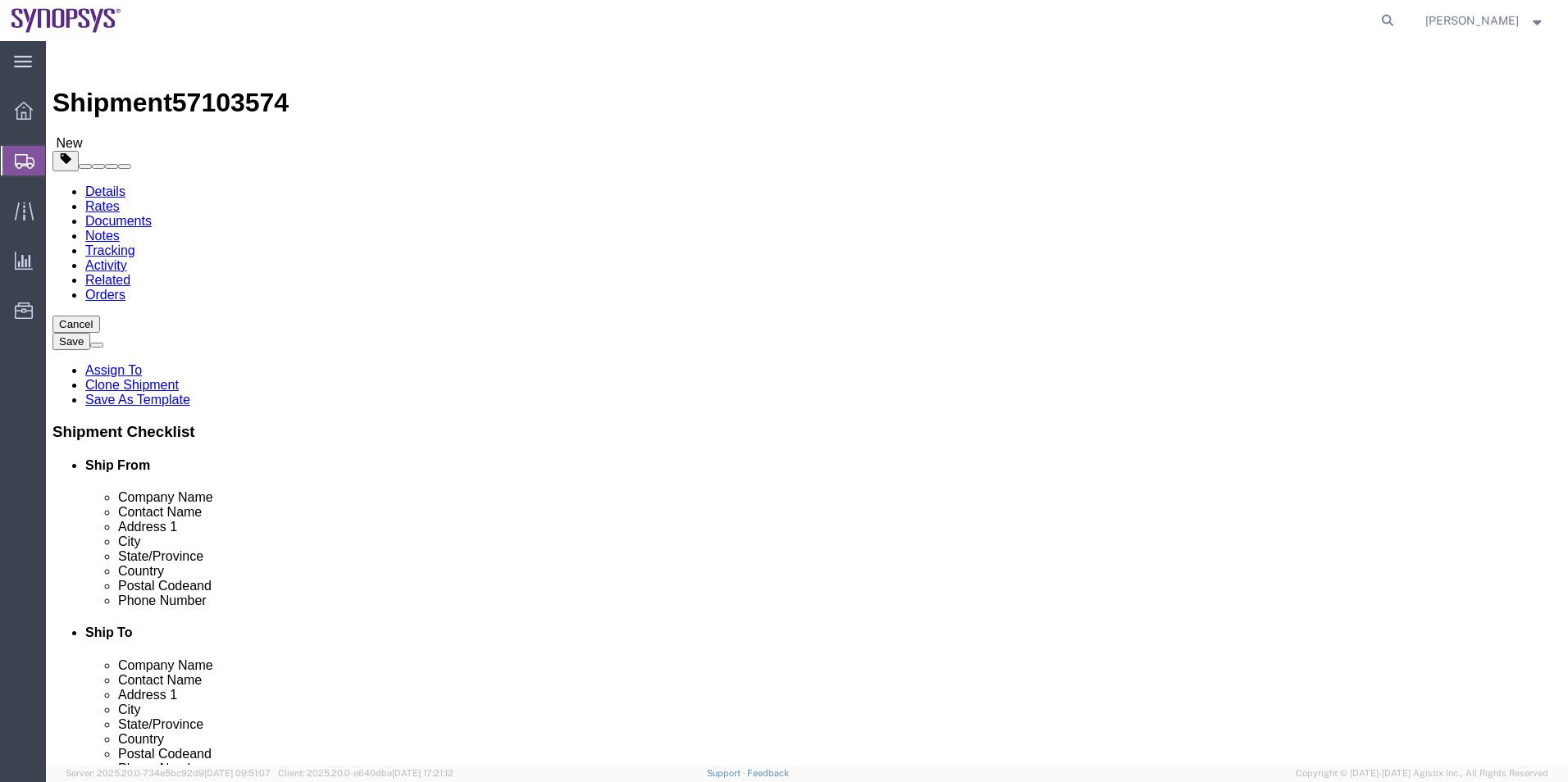
click select "Select cm ft in"
click select "Select kgs lbs"
click icon
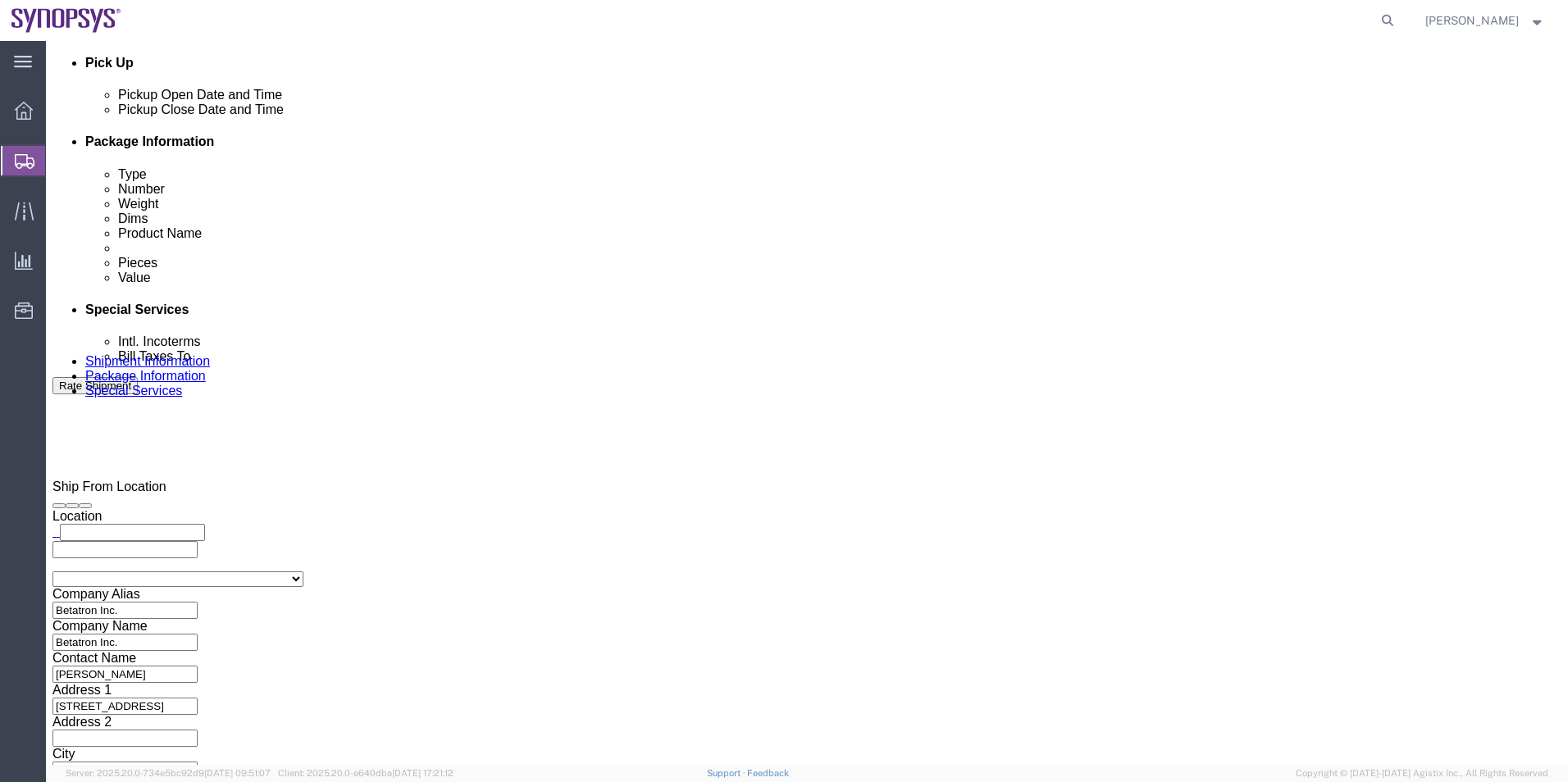
scroll to position [1148, 0]
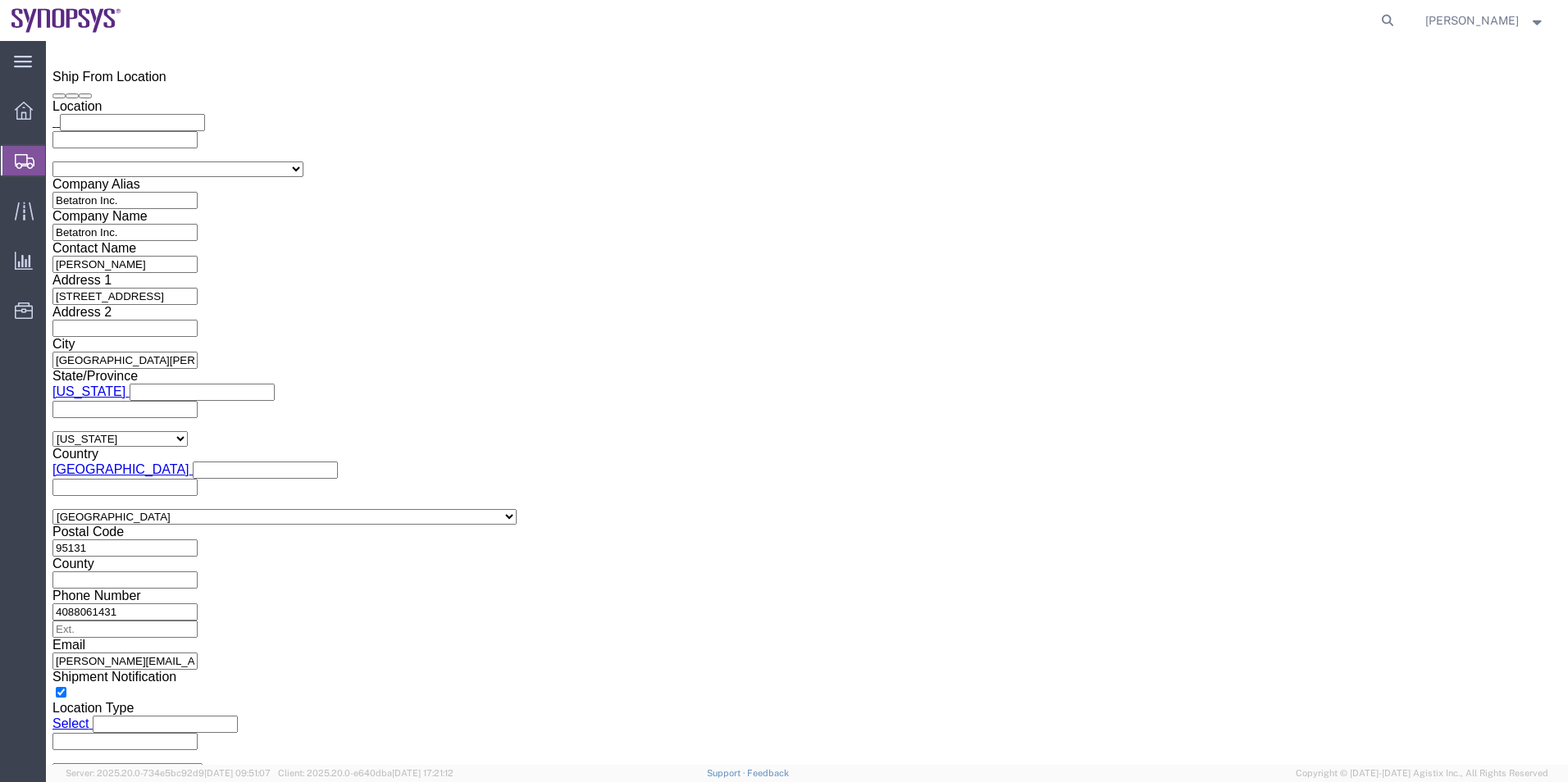
click icon
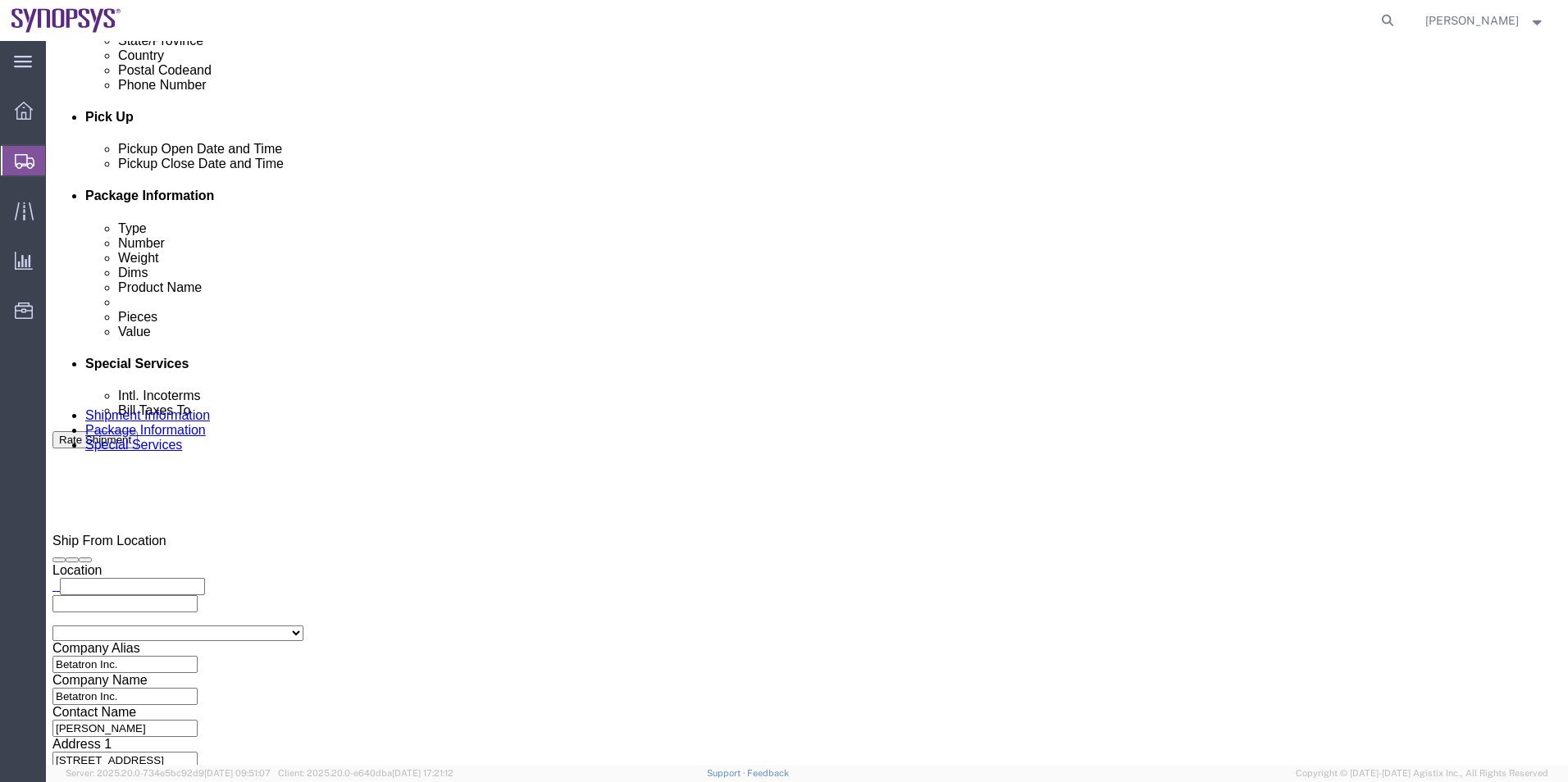
scroll to position [274, 0]
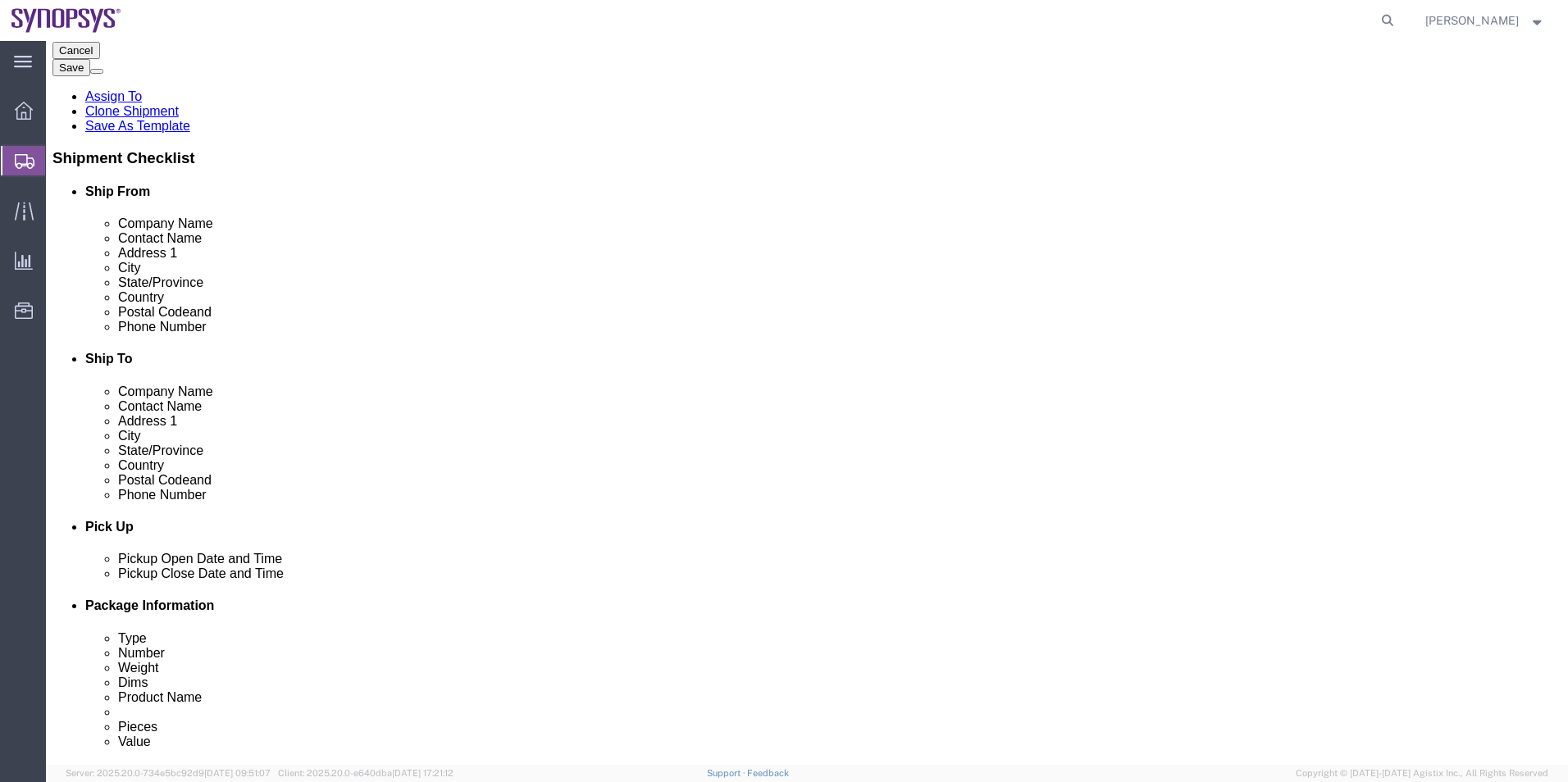
drag, startPoint x: 428, startPoint y: 320, endPoint x: 165, endPoint y: 323, distance: 263.0
click div "Email [PERSON_NAME][EMAIL_ADDRESS][PERSON_NAME][DOMAIN_NAME]"
click icon
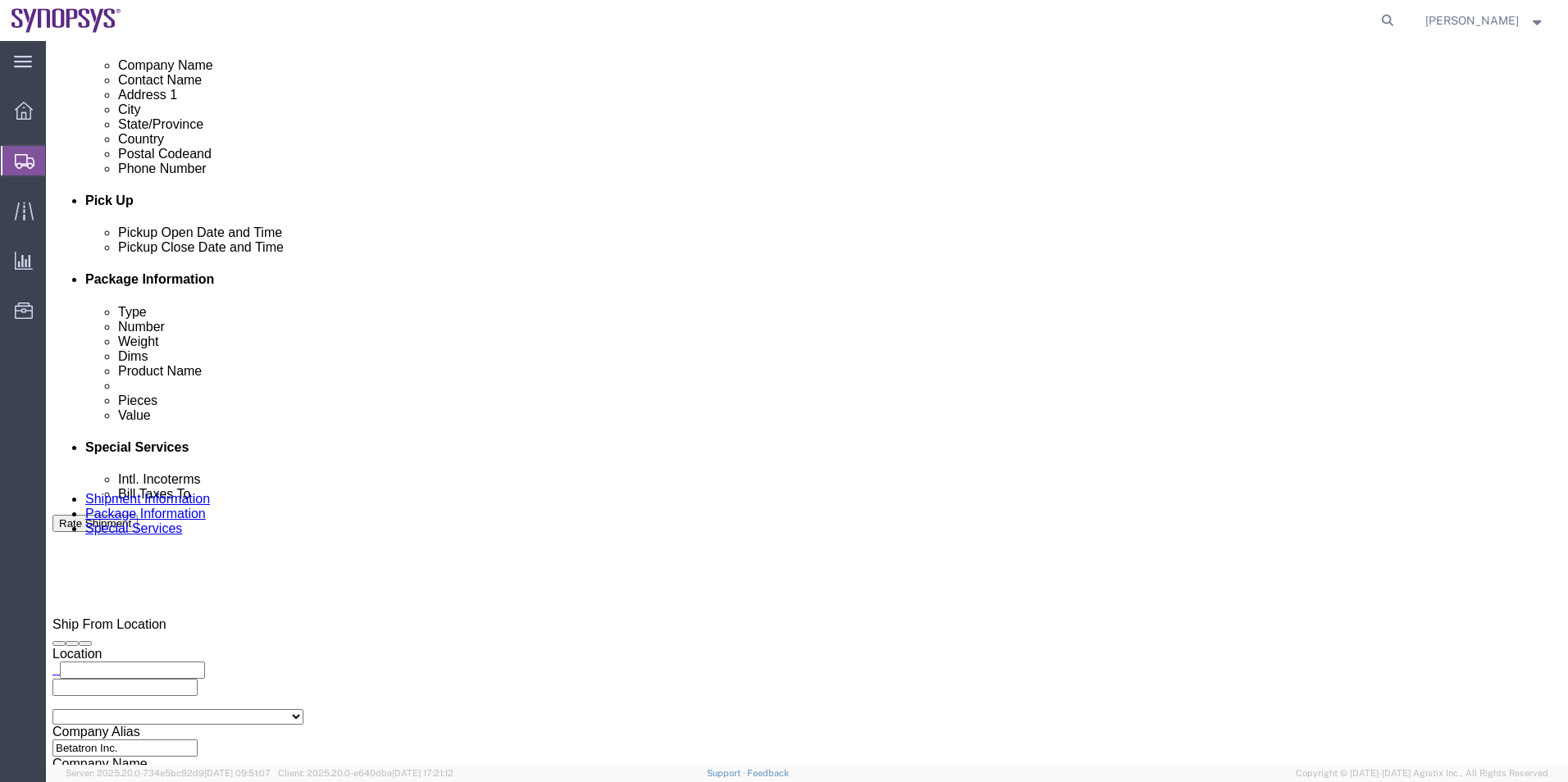
scroll to position [766, 0]
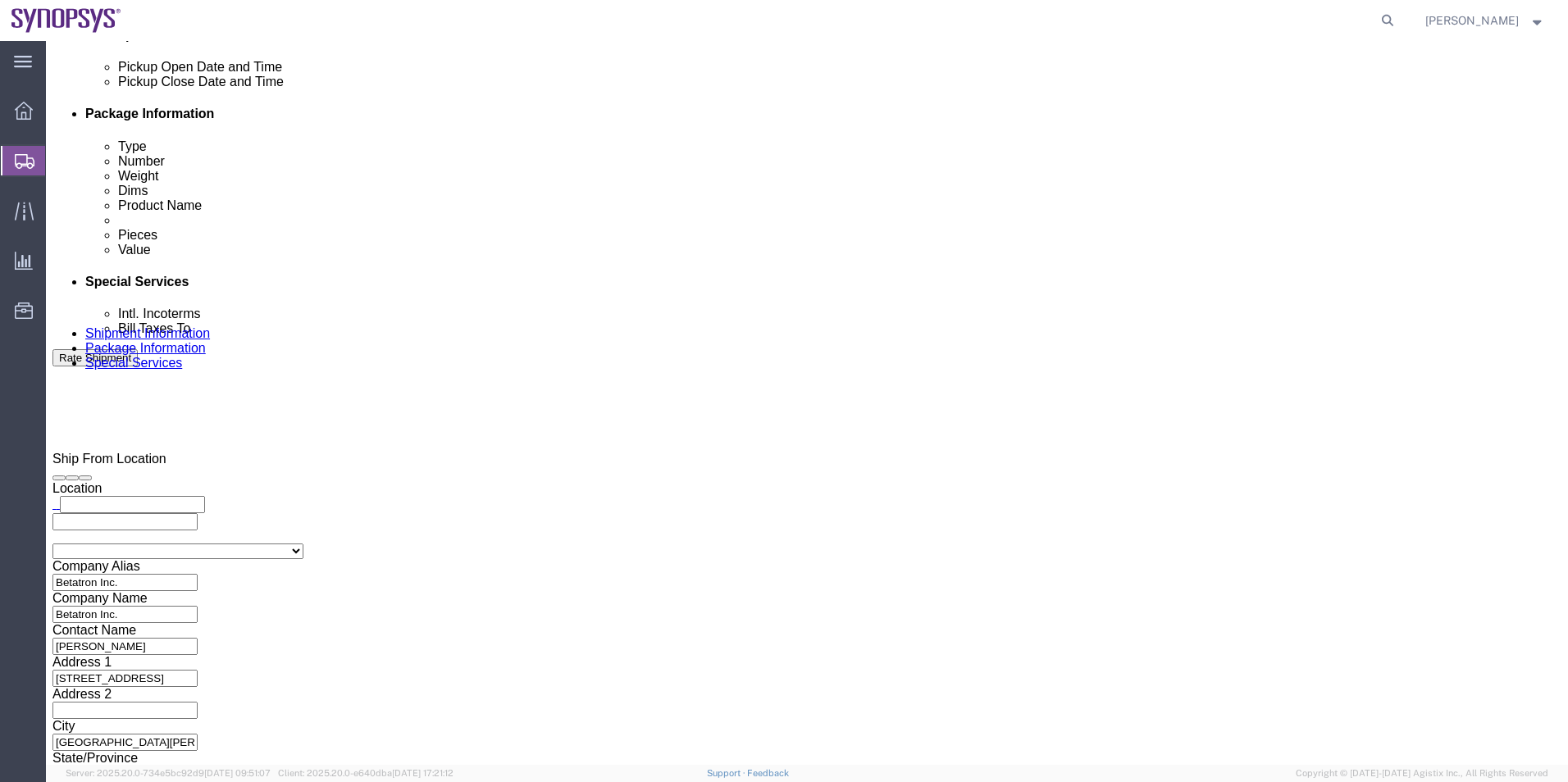
click input "text"
paste input "[PERSON_NAME][EMAIL_ADDRESS][PERSON_NAME][DOMAIN_NAME]"
type input "[PERSON_NAME][EMAIL_ADDRESS][PERSON_NAME][DOMAIN_NAME]"
type input "[EMAIL_ADDRESS][DOMAIN_NAME]"
click textarea
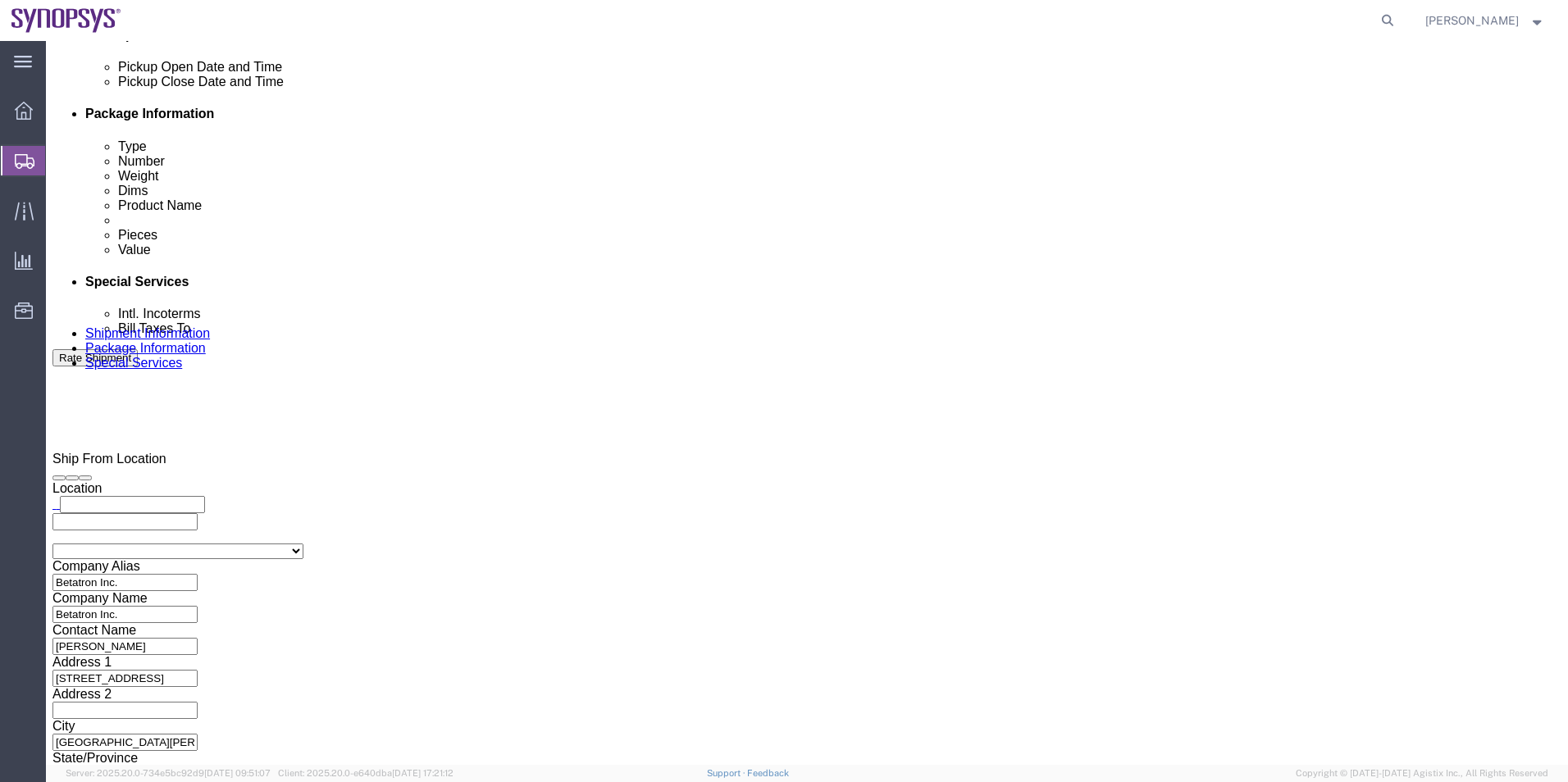
type textarea "Please see attached. -[GEOGRAPHIC_DATA]"
click button "Rate Shipment"
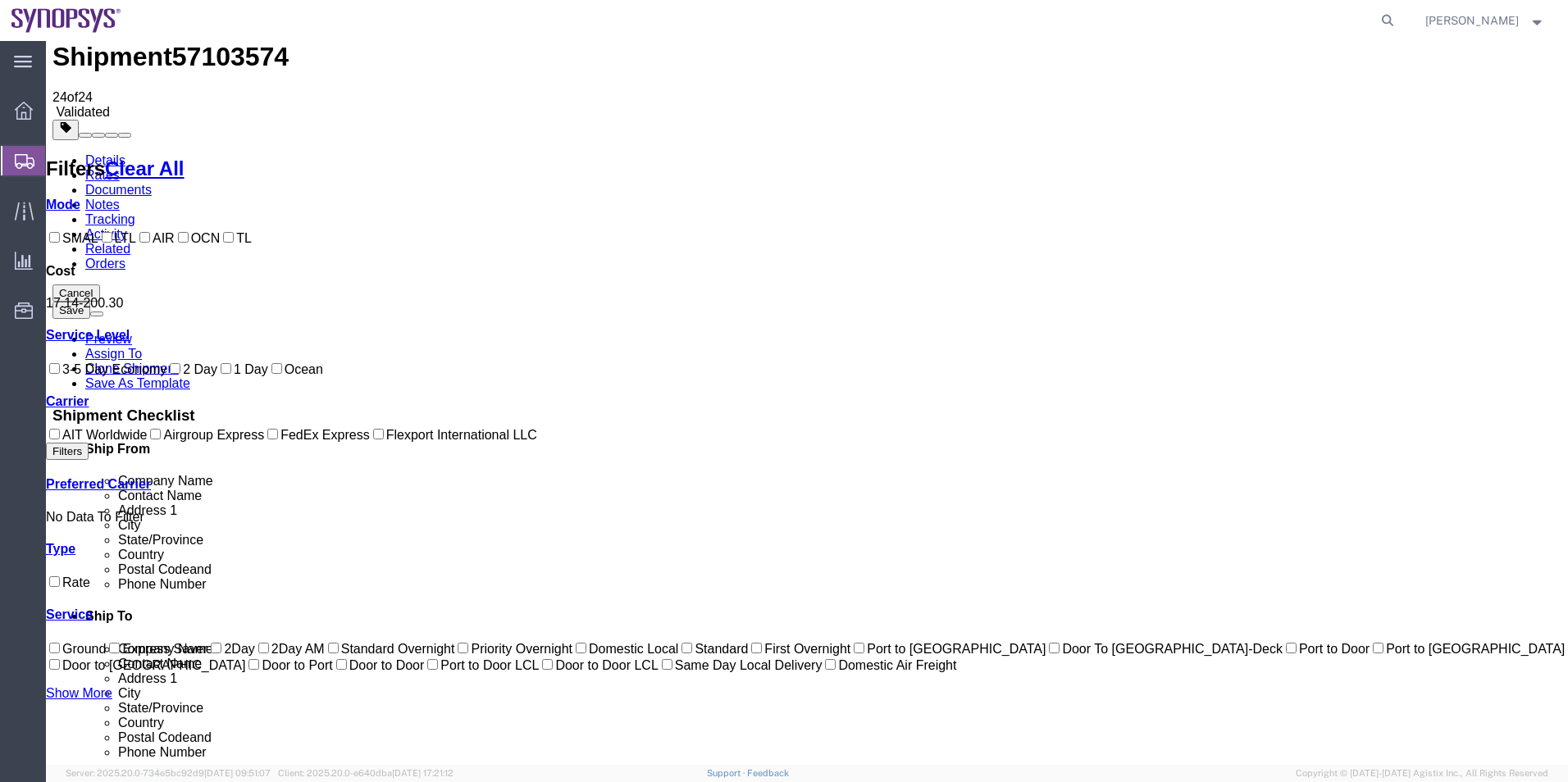
scroll to position [17, 0]
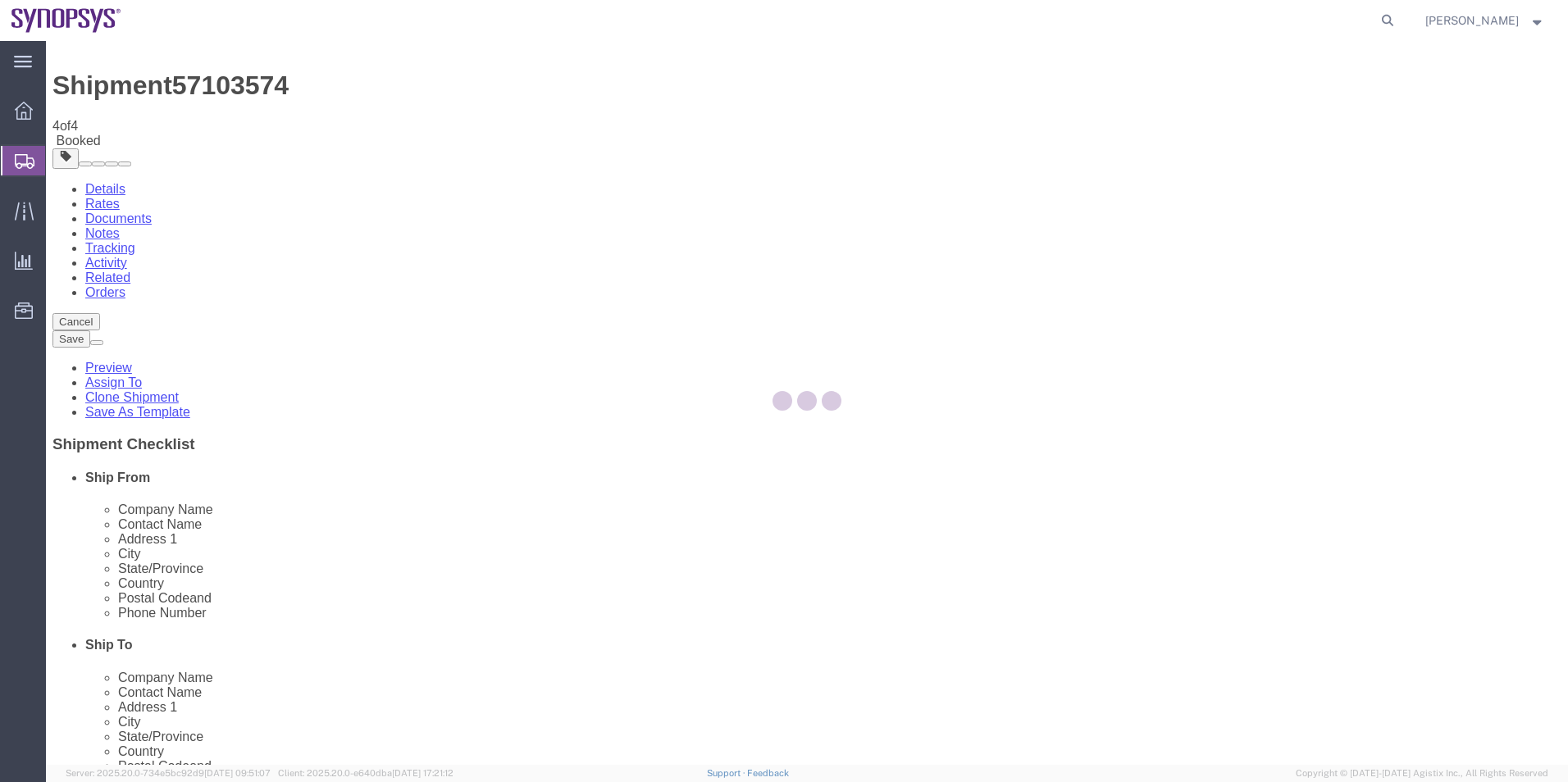
scroll to position [0, 0]
